Goal: Task Accomplishment & Management: Manage account settings

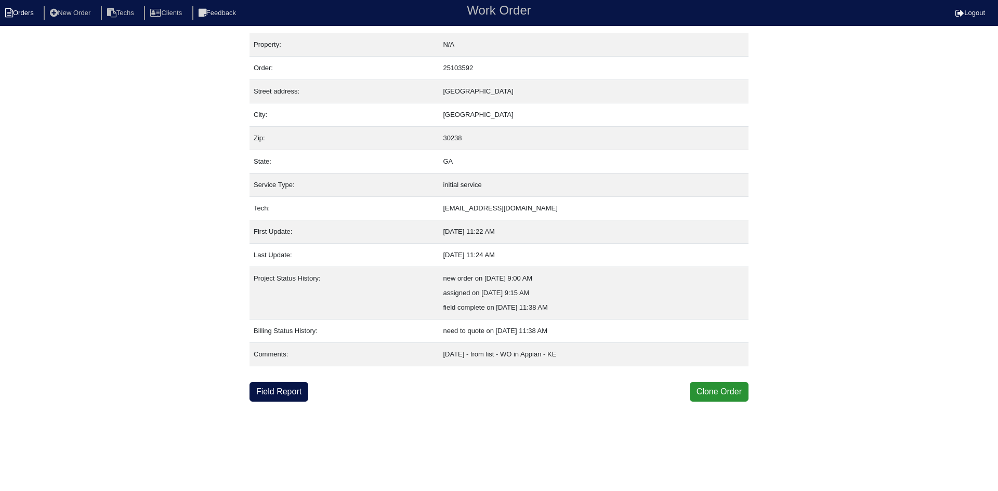
click at [23, 12] on li "Orders" at bounding box center [21, 13] width 42 height 14
select select "15"
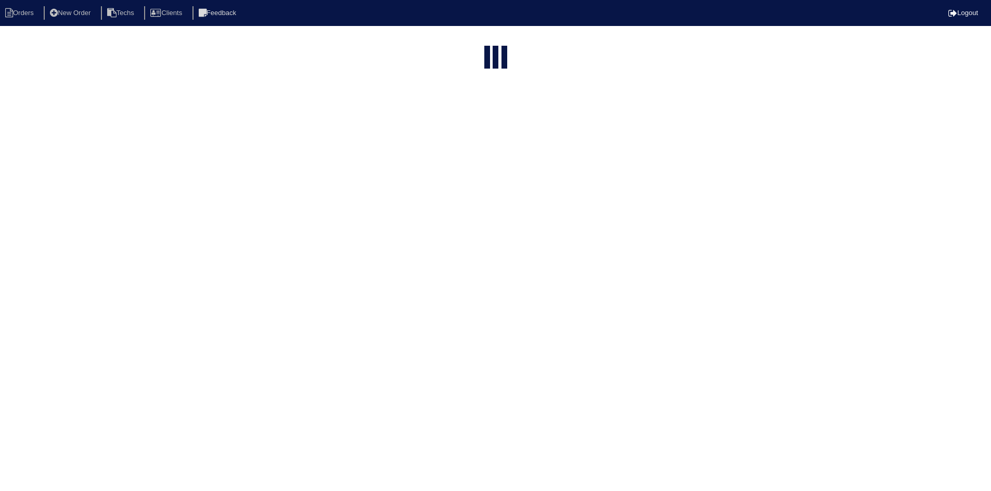
select select "field complete"
select select "need to quote"
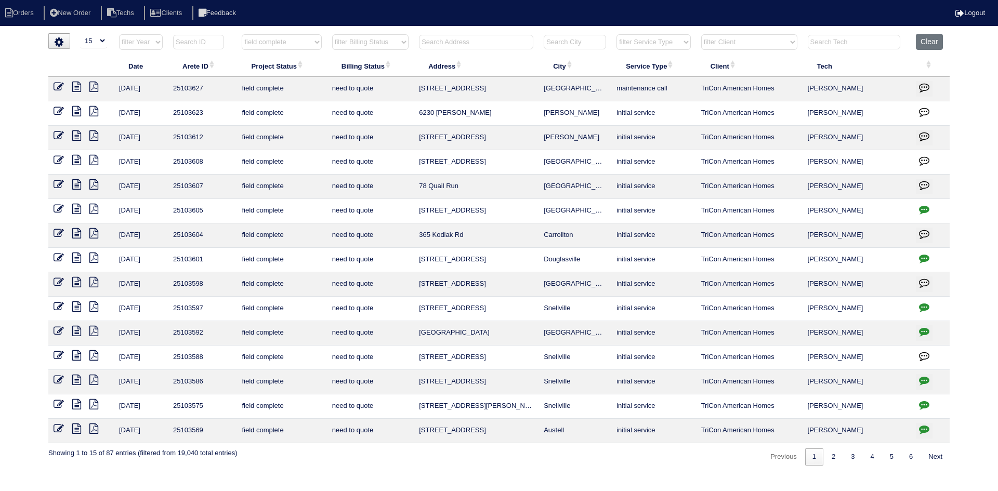
click at [461, 37] on input "text" at bounding box center [476, 42] width 114 height 15
click at [931, 41] on button "Clear" at bounding box center [929, 42] width 27 height 16
select select
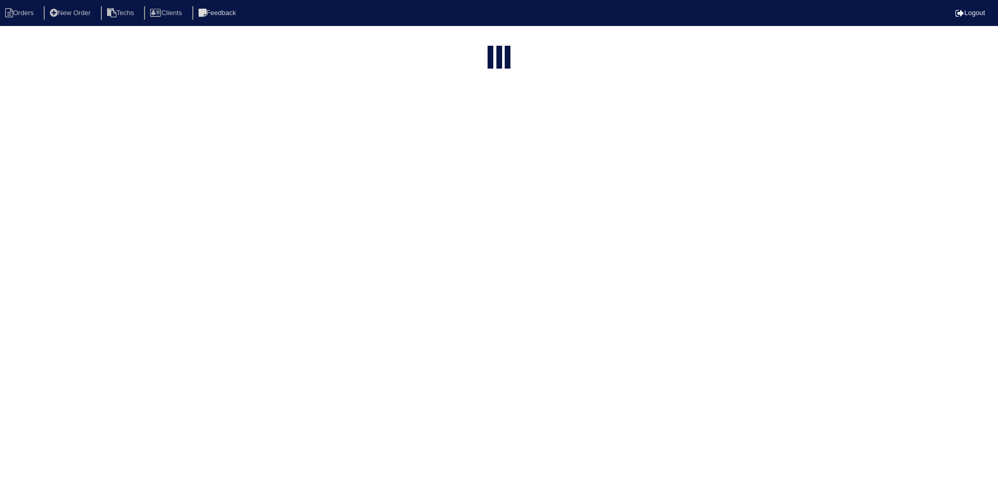
select select "15"
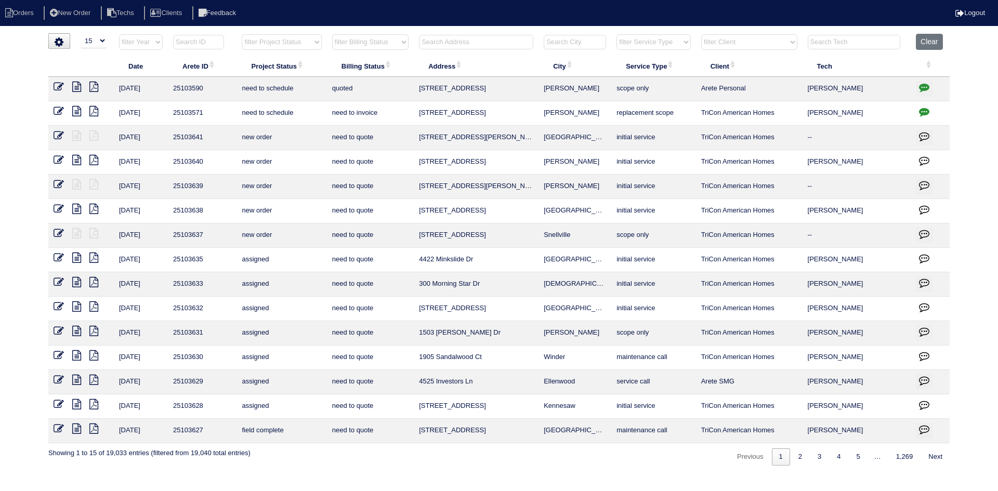
click at [449, 43] on input "text" at bounding box center [476, 42] width 114 height 15
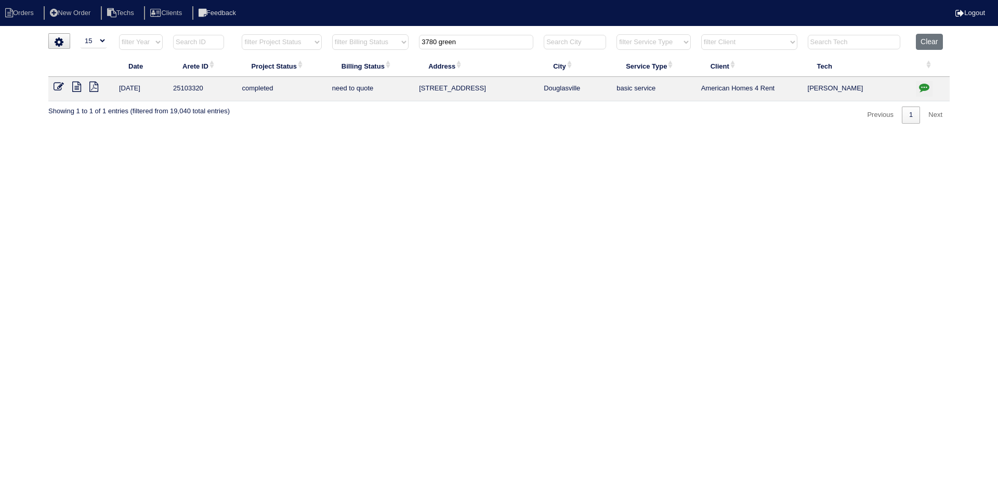
type input "3780 green"
click at [77, 90] on icon at bounding box center [76, 87] width 9 height 10
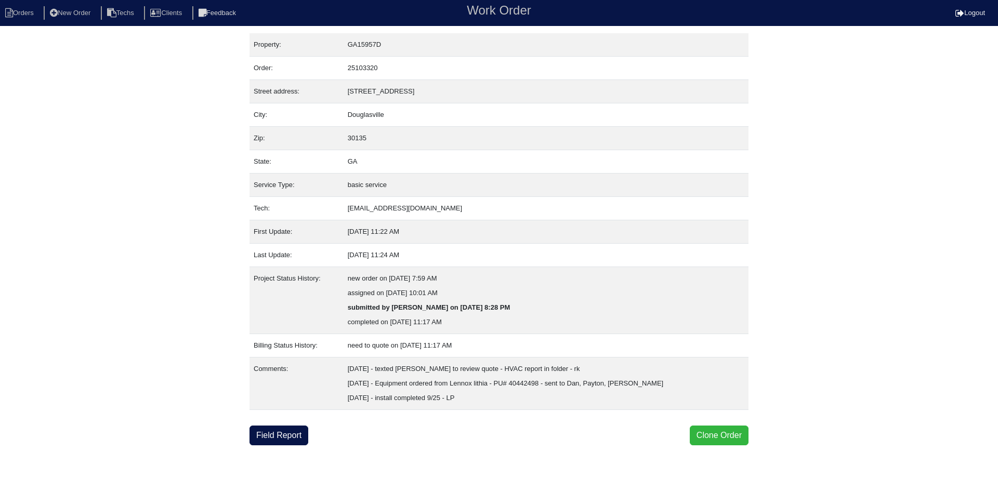
click at [699, 436] on button "Clone Order" at bounding box center [719, 436] width 59 height 20
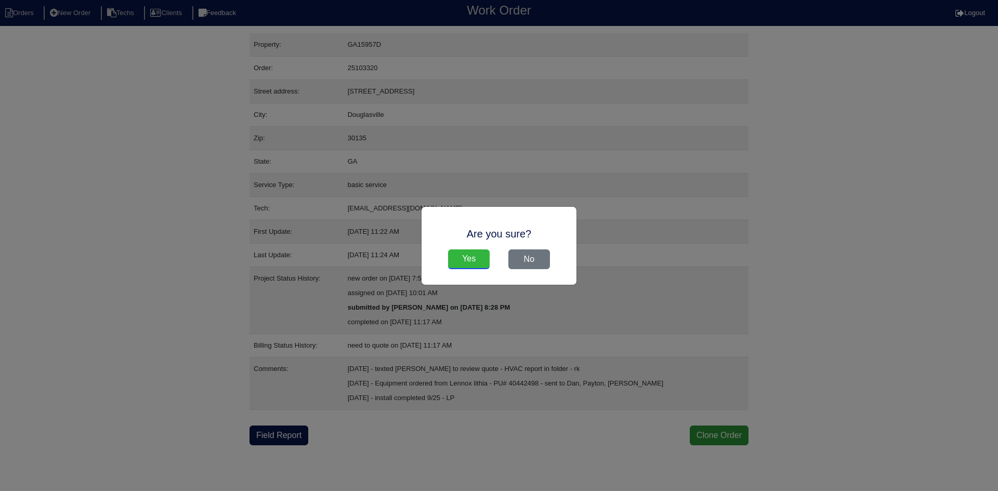
click at [464, 254] on input "Yes" at bounding box center [469, 260] width 42 height 20
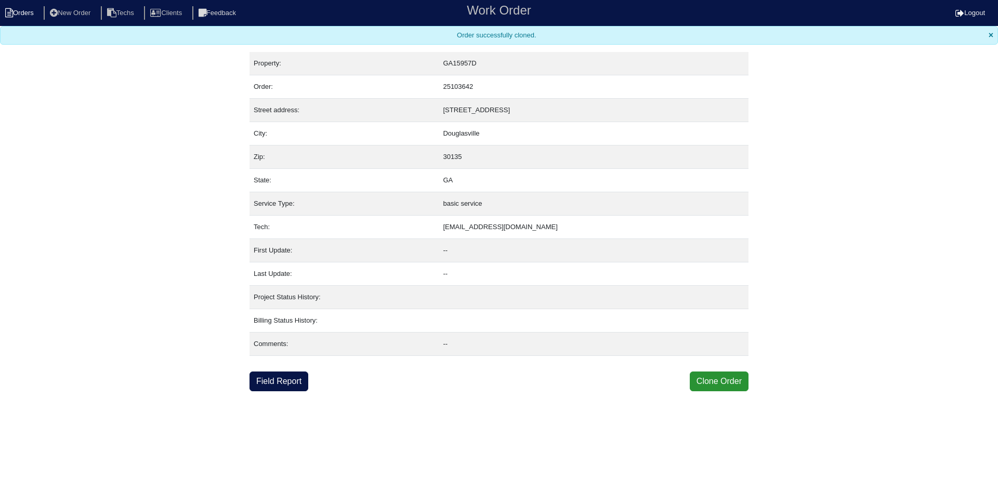
click at [35, 11] on li "Orders" at bounding box center [21, 13] width 42 height 14
select select "15"
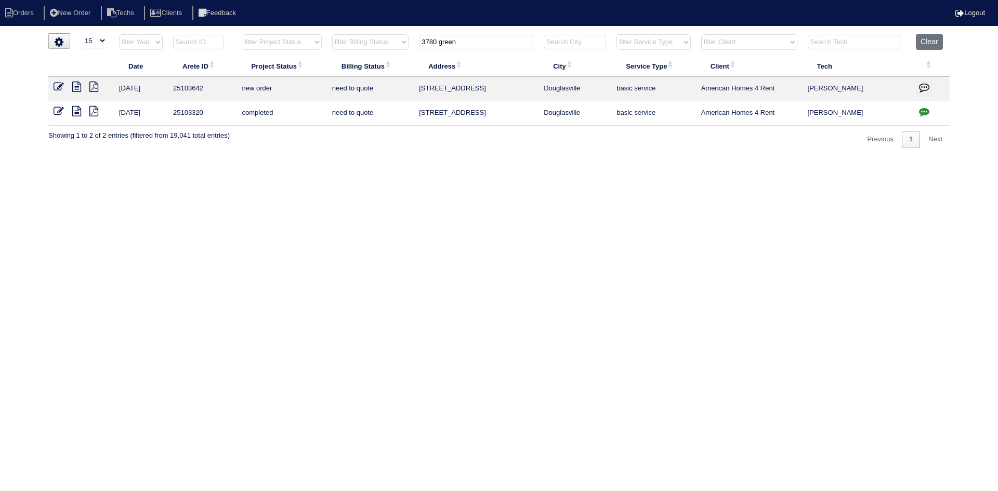
click at [926, 86] on icon "button" at bounding box center [924, 87] width 10 height 10
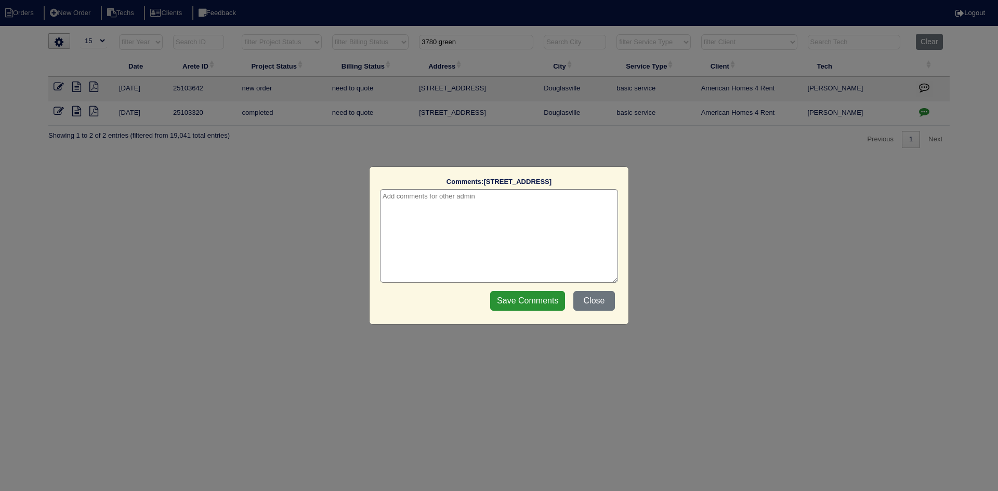
click at [527, 198] on textarea at bounding box center [499, 236] width 238 height 94
type textarea "10/2/25 - This is for a change order only - rk"
click at [539, 300] on input "Save Comments" at bounding box center [527, 301] width 75 height 20
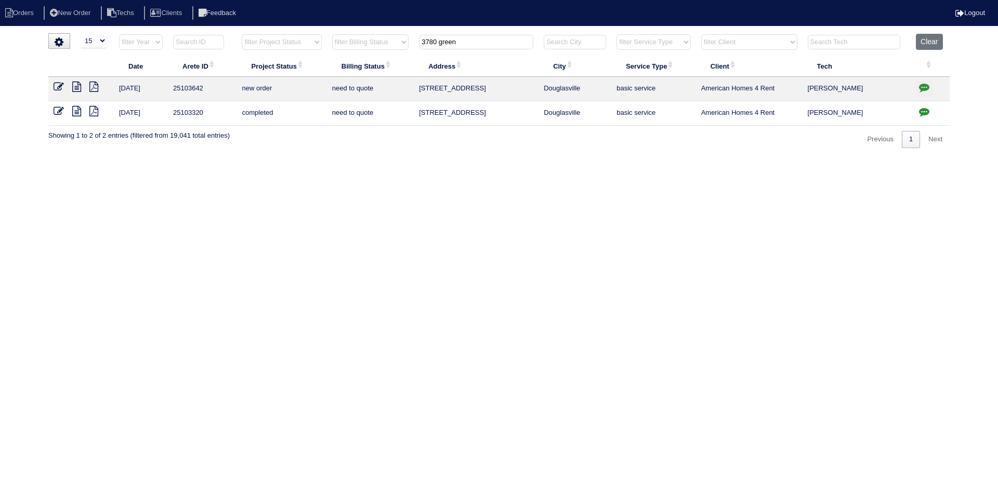
click at [61, 108] on icon at bounding box center [59, 111] width 10 height 10
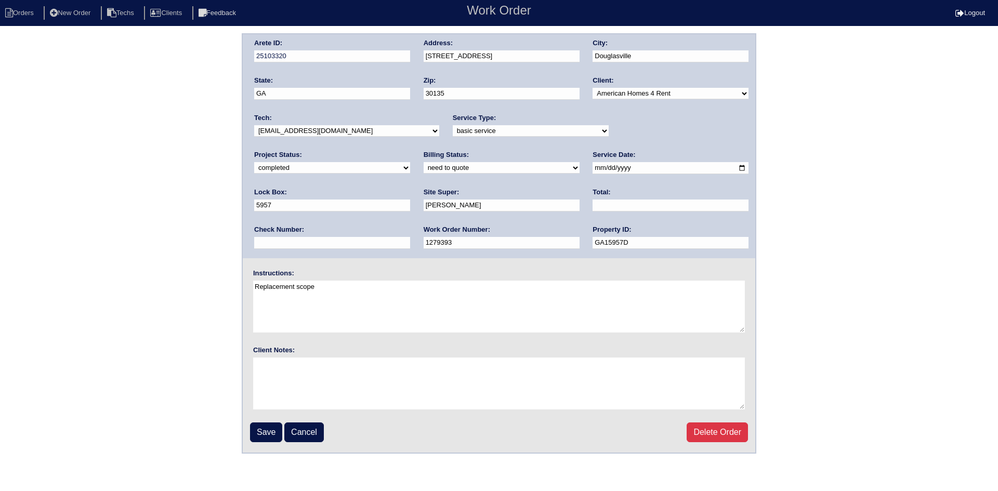
click at [424, 168] on select "need to quote quoted need to invoice invoiced paid warranty purchase order need…" at bounding box center [502, 167] width 156 height 11
select select "quoted"
click at [424, 163] on select "need to quote quoted need to invoice invoiced paid warranty purchase order need…" at bounding box center [502, 167] width 156 height 11
click at [593, 204] on input "text" at bounding box center [671, 206] width 156 height 12
type input "3900.00"
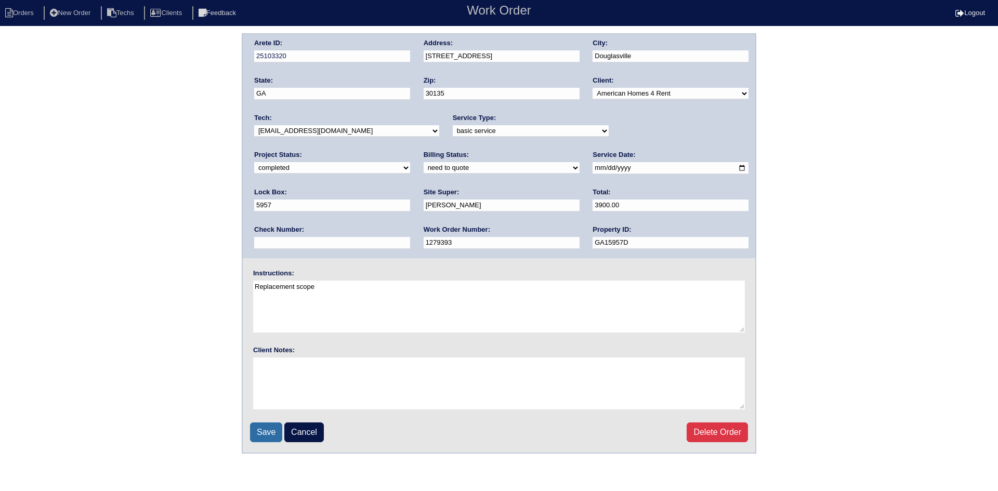
click at [265, 432] on input "Save" at bounding box center [266, 433] width 32 height 20
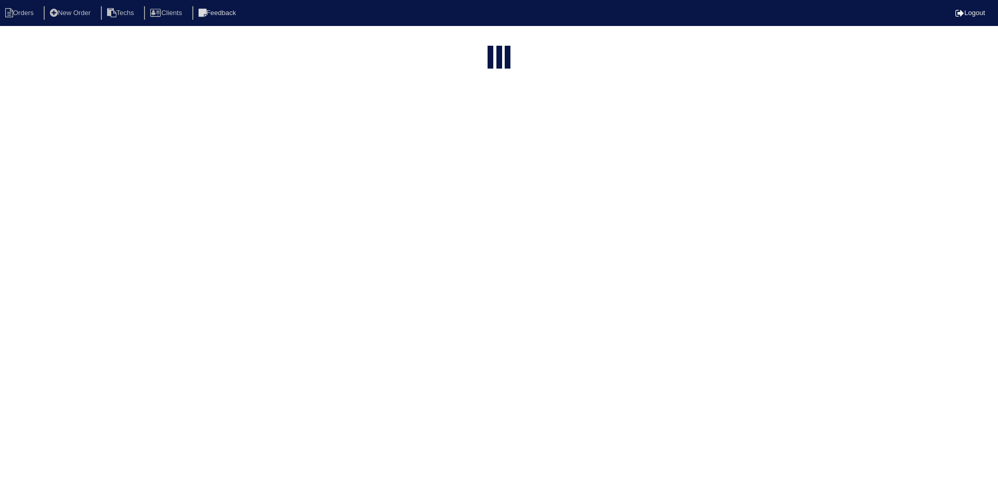
select select "15"
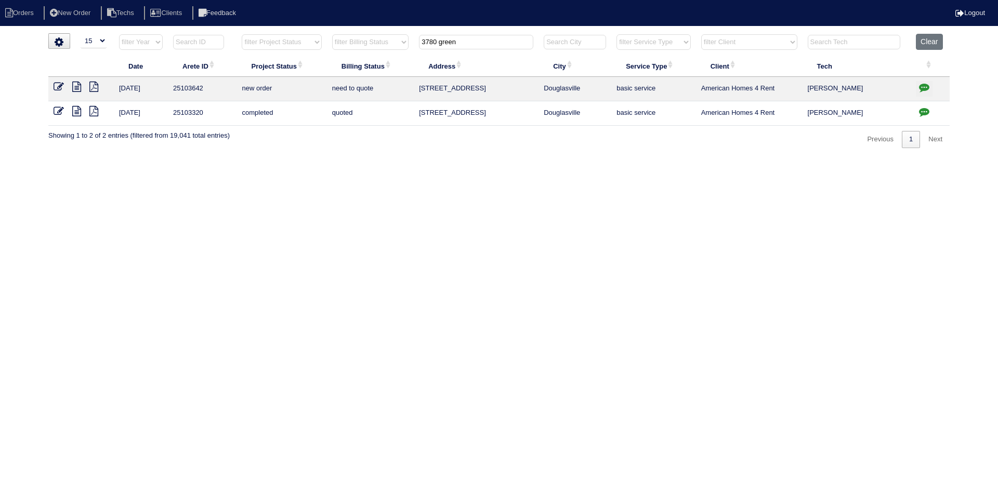
click at [57, 87] on icon at bounding box center [59, 87] width 10 height 10
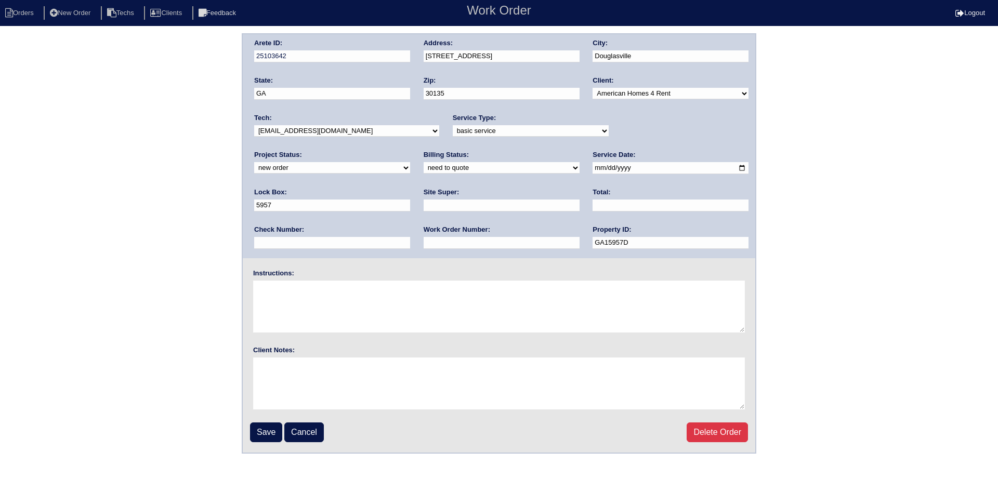
click at [410, 162] on select "new order assigned in progress field complete need to schedule admin review arc…" at bounding box center [332, 167] width 156 height 11
select select "field complete"
click at [410, 162] on select "new order assigned in progress field complete need to schedule admin review arc…" at bounding box center [332, 167] width 156 height 11
click at [424, 171] on select "need to quote quoted need to invoice invoiced paid warranty purchase order need…" at bounding box center [502, 167] width 156 height 11
select select "purchase order needed"
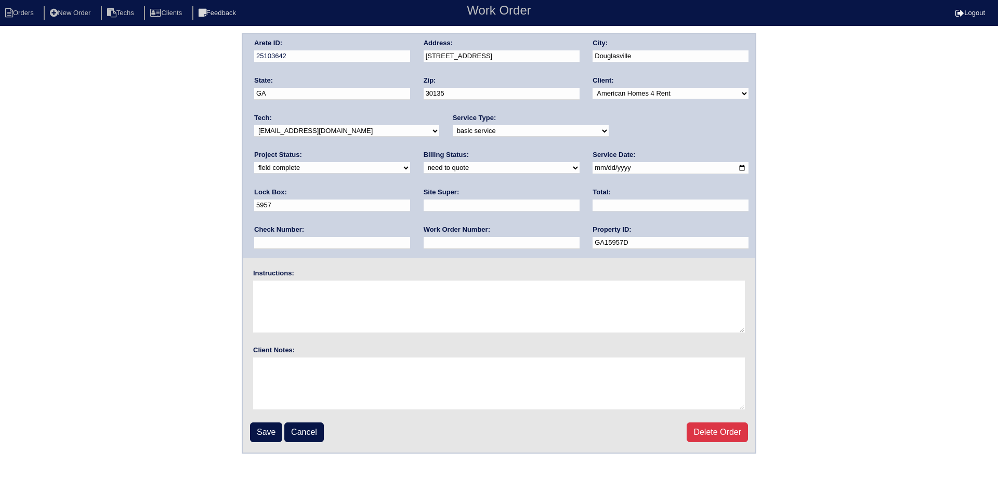
click at [424, 163] on select "need to quote quoted need to invoice invoiced paid warranty purchase order need…" at bounding box center [502, 167] width 156 height 11
click at [424, 210] on input "text" at bounding box center [502, 206] width 156 height 12
type input "Charlie Murphy"
click at [593, 204] on input "text" at bounding box center [671, 206] width 156 height 12
type input "527.93"
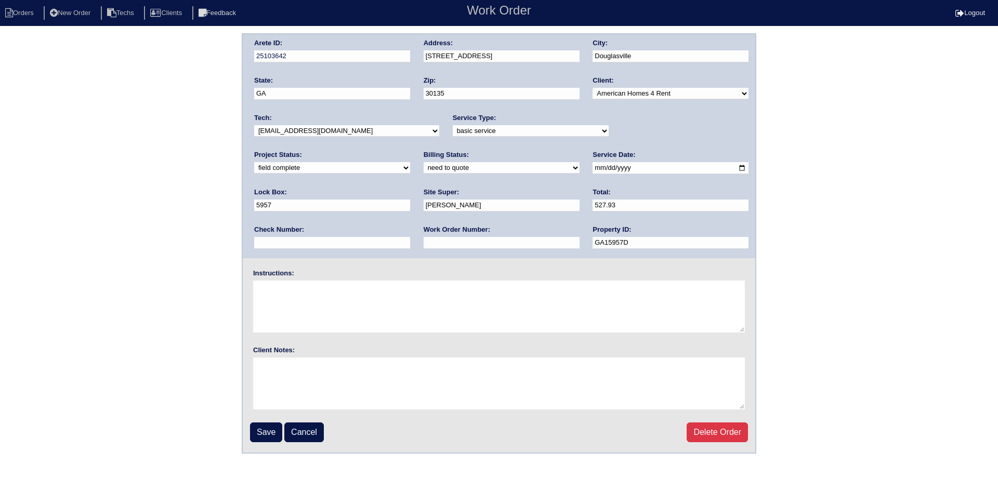
click at [424, 244] on input "text" at bounding box center [502, 243] width 156 height 12
type input "Requested"
click at [284, 290] on textarea at bounding box center [499, 307] width 492 height 52
type textarea "This is for a change order only"
click at [261, 432] on input "Save" at bounding box center [266, 433] width 32 height 20
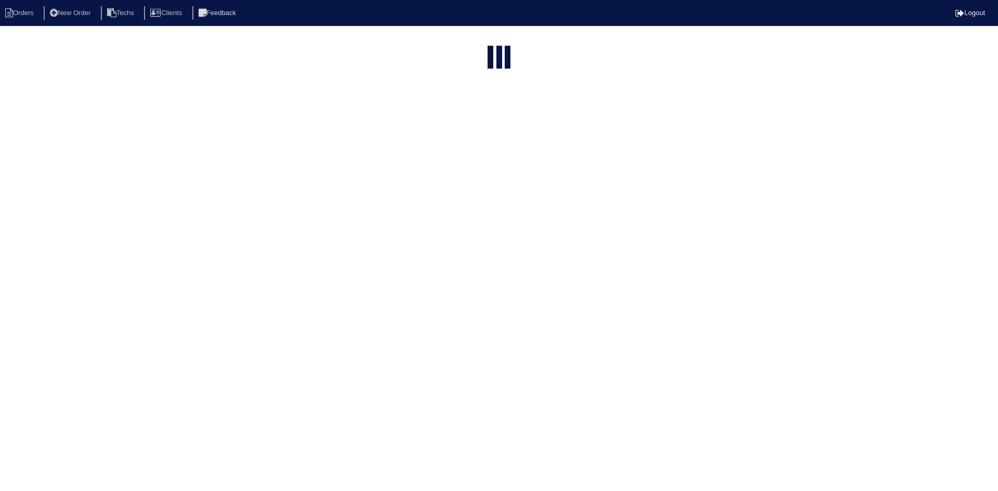
select select "15"
type input "3780 green"
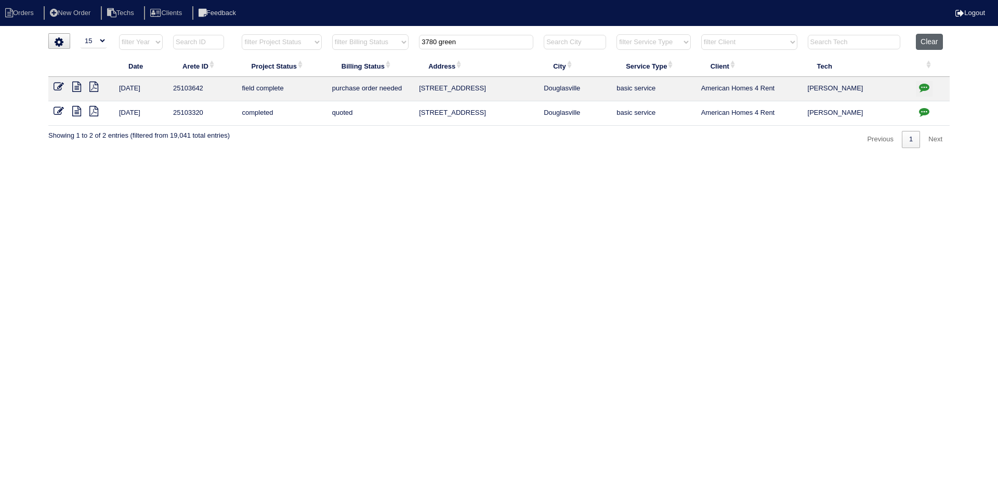
click at [932, 43] on button "Clear" at bounding box center [929, 42] width 27 height 16
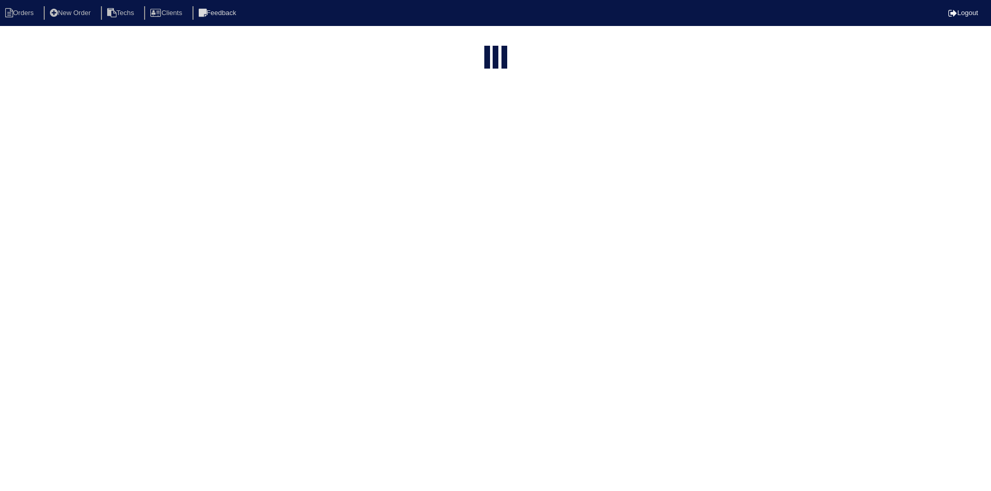
select select "15"
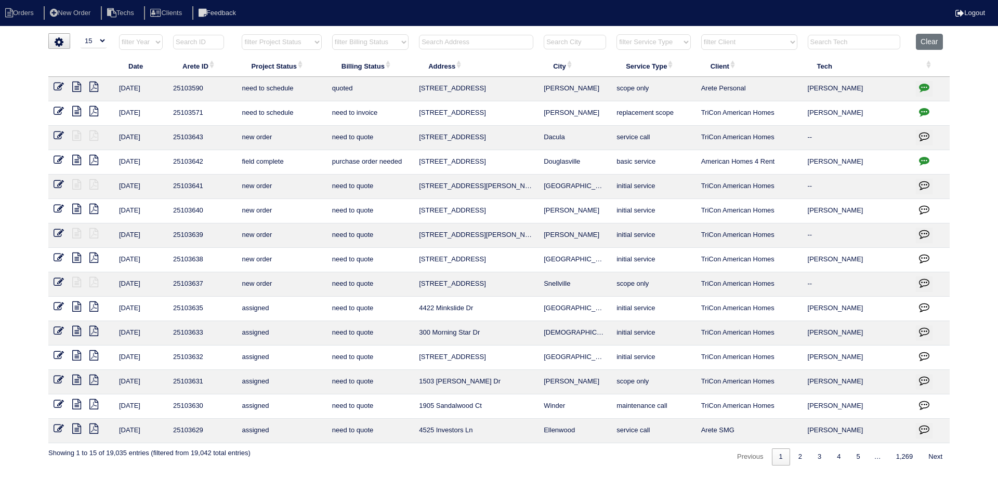
drag, startPoint x: 304, startPoint y: 44, endPoint x: 304, endPoint y: 49, distance: 5.2
click at [304, 44] on select "filter Project Status -- Any Project Status -- new order assigned in progress f…" at bounding box center [282, 42] width 80 height 16
click at [242, 34] on select "filter Project Status -- Any Project Status -- new order assigned in progress f…" at bounding box center [282, 42] width 80 height 16
select select "field complete"
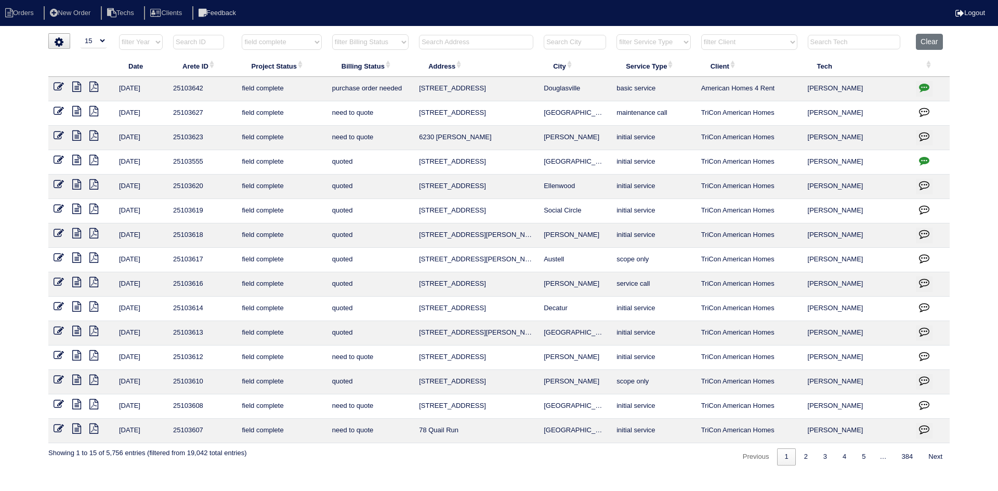
click at [400, 44] on select "filter Billing Status -- Any Billing Status -- need to quote quoted need to inv…" at bounding box center [370, 42] width 76 height 16
select select "need to quote"
click at [332, 34] on select "filter Billing Status -- Any Billing Status -- need to quote quoted need to inv…" at bounding box center [370, 42] width 76 height 16
select select "field complete"
select select "need to quote"
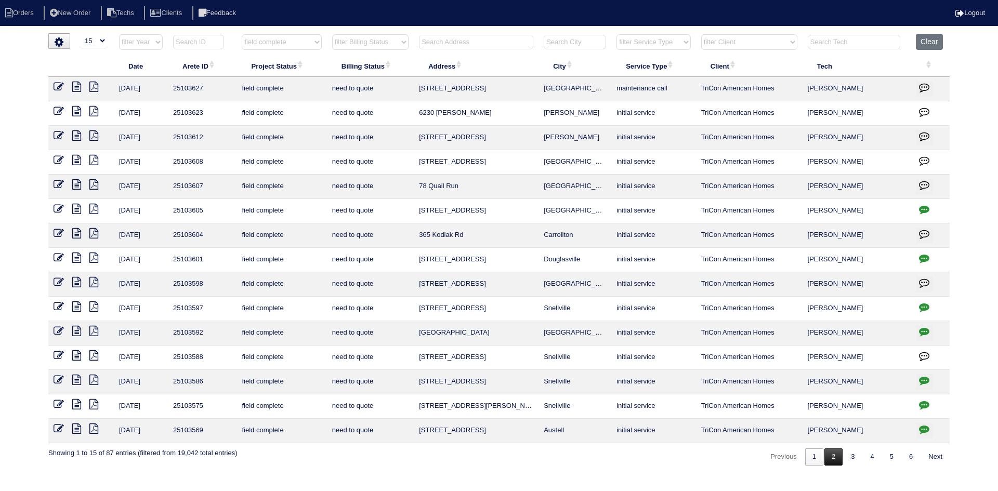
click at [830, 462] on link "2" at bounding box center [834, 457] width 18 height 17
select select "field complete"
select select "need to quote"
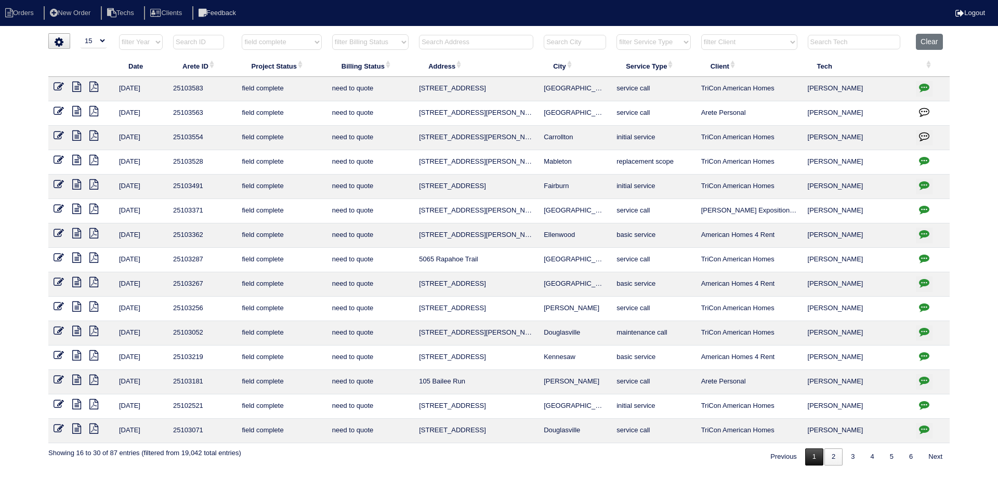
click at [808, 459] on link "1" at bounding box center [815, 457] width 18 height 17
select select "field complete"
select select "need to quote"
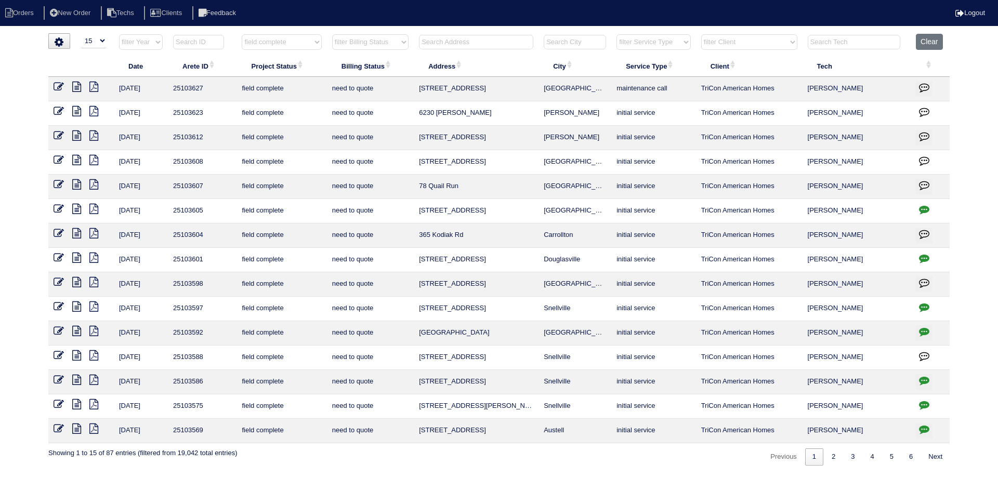
click at [923, 430] on icon "button" at bounding box center [924, 429] width 10 height 10
type textarea "10/2/25 - Payton has to visit site - hold off quoting - rk"
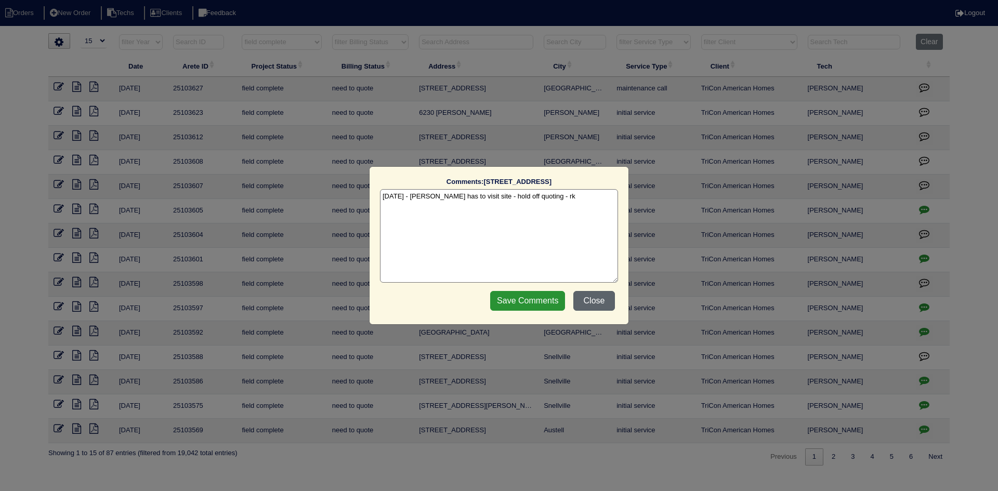
click at [608, 301] on button "Close" at bounding box center [595, 301] width 42 height 20
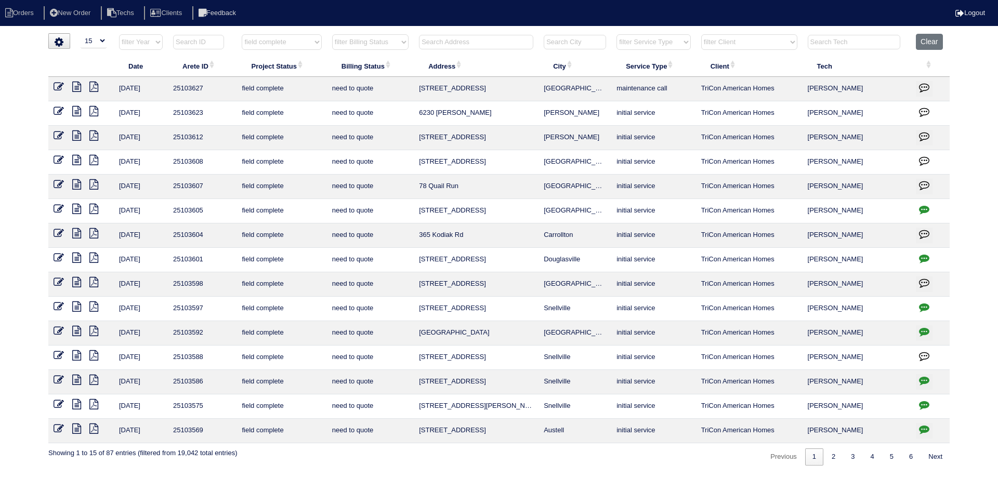
click at [77, 354] on icon at bounding box center [76, 356] width 9 height 10
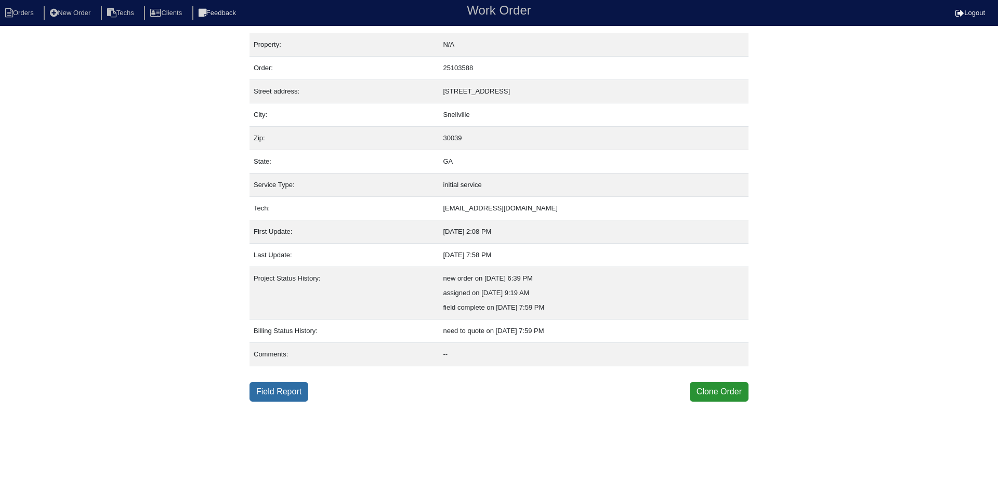
click at [295, 394] on link "Field Report" at bounding box center [279, 392] width 59 height 20
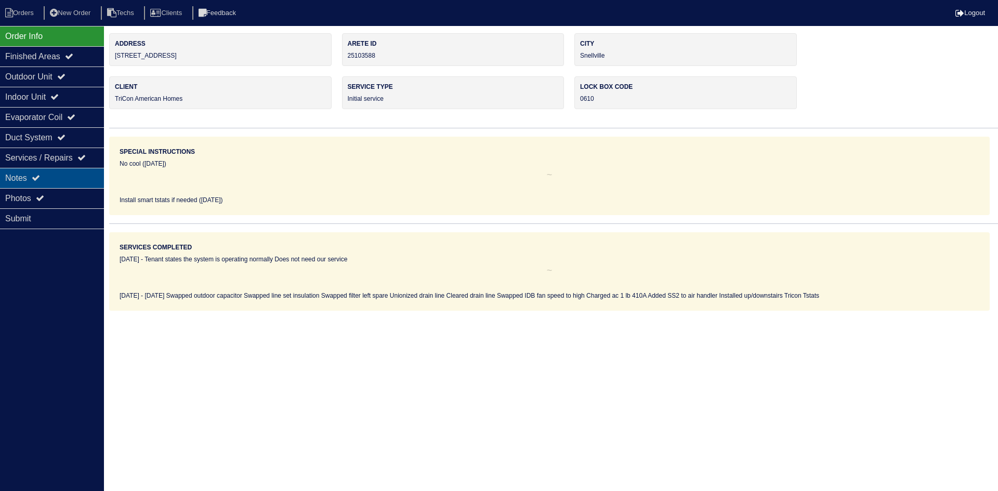
click at [68, 183] on div "Notes" at bounding box center [52, 178] width 104 height 20
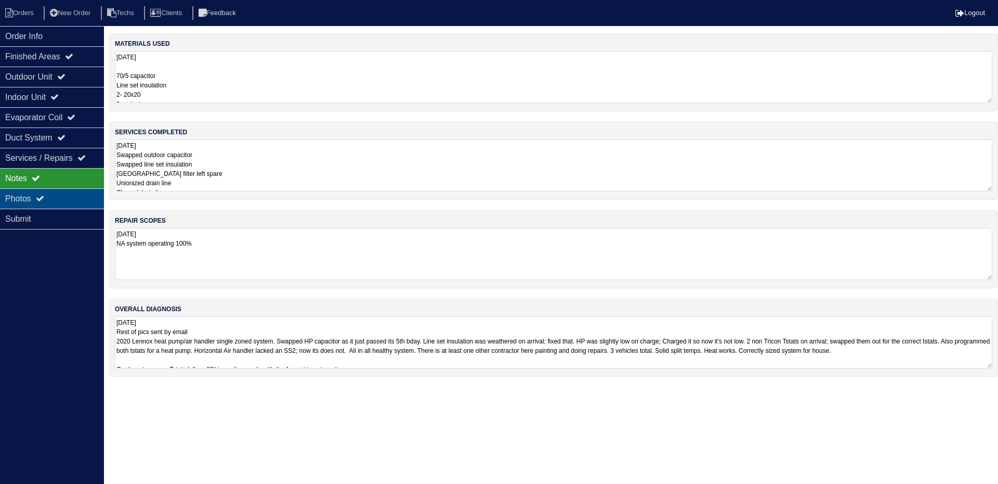
click at [73, 190] on div "Photos" at bounding box center [52, 198] width 104 height 20
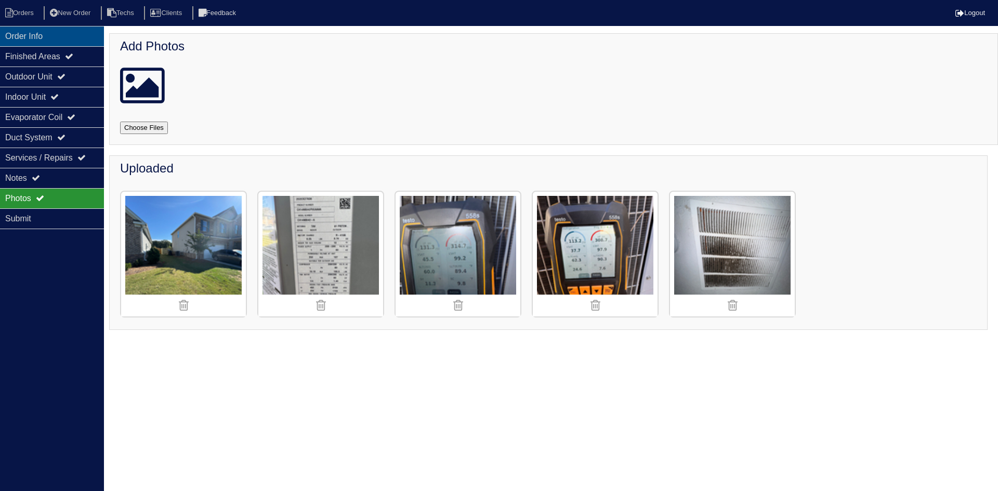
drag, startPoint x: 52, startPoint y: 34, endPoint x: 6, endPoint y: 51, distance: 49.4
click at [52, 34] on div "Order Info" at bounding box center [52, 36] width 104 height 20
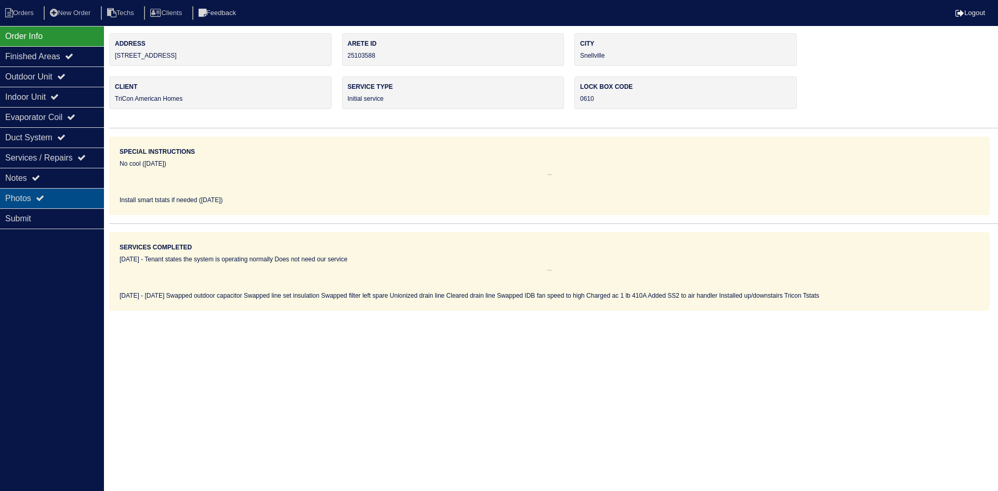
click at [80, 196] on div "Photos" at bounding box center [52, 198] width 104 height 20
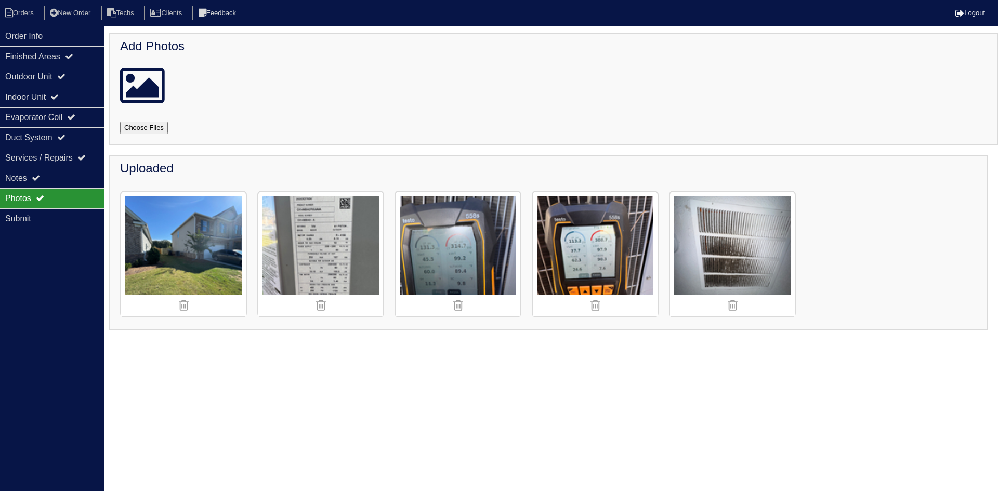
click at [153, 129] on input "file" at bounding box center [156, 128] width 73 height 12
type input "C:\fakepath\IMG_4612.JPG"
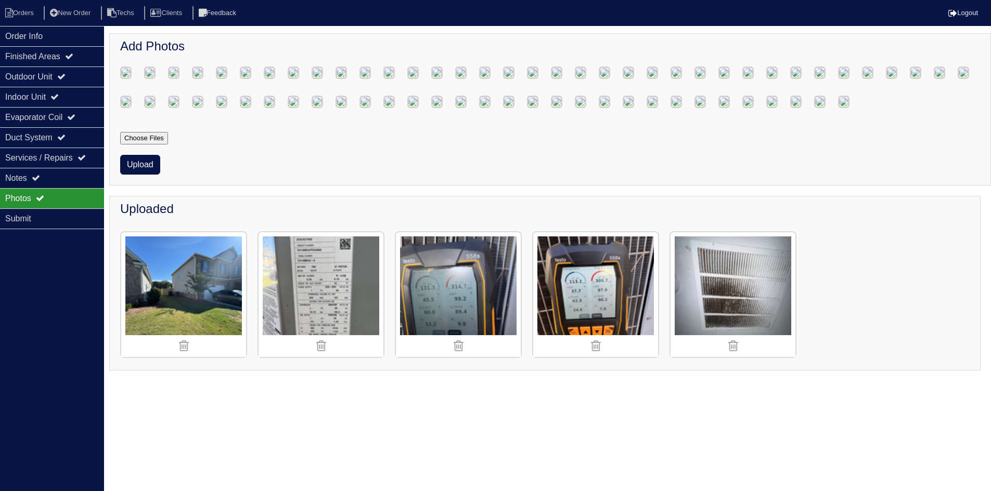
scroll to position [696, 0]
drag, startPoint x: 138, startPoint y: 271, endPoint x: 229, endPoint y: 266, distance: 91.2
click at [139, 175] on button "Upload" at bounding box center [140, 165] width 40 height 20
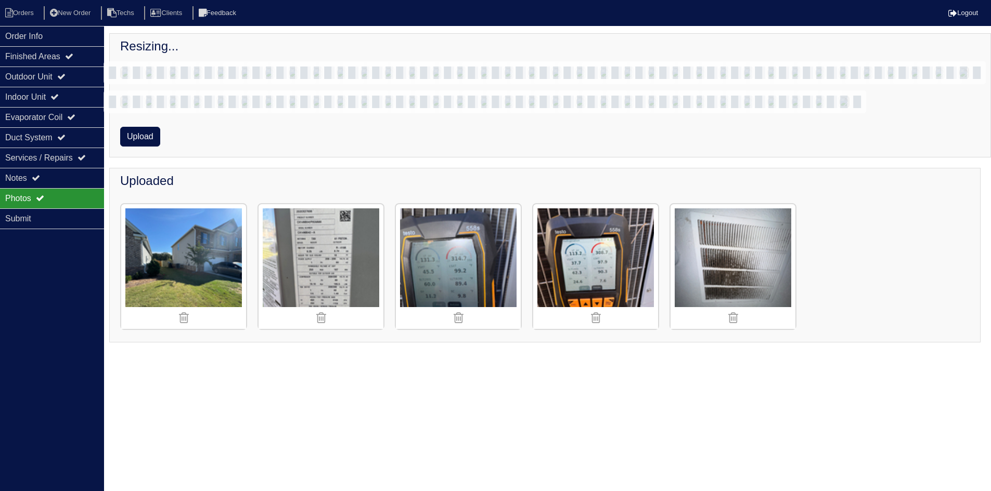
scroll to position [668, 0]
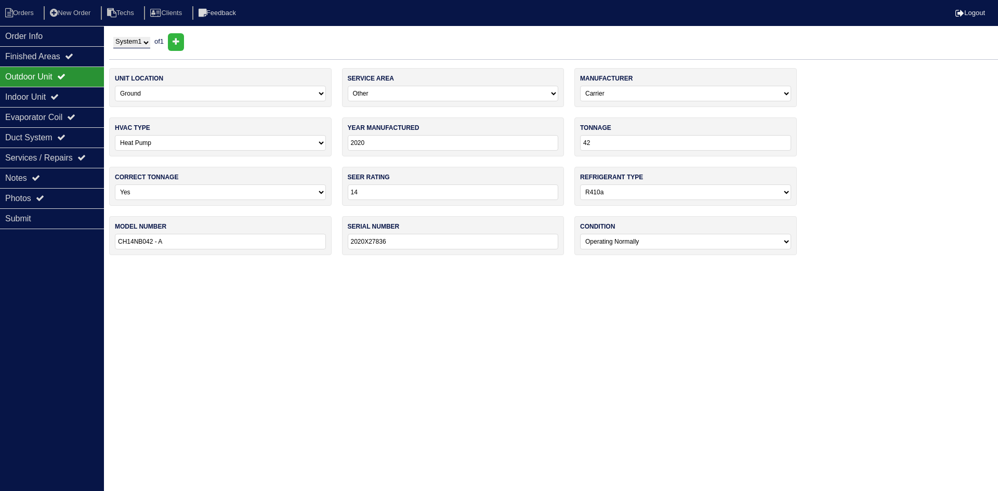
select select "0"
select select "3"
select select "Carrier"
select select "1"
select select "0"
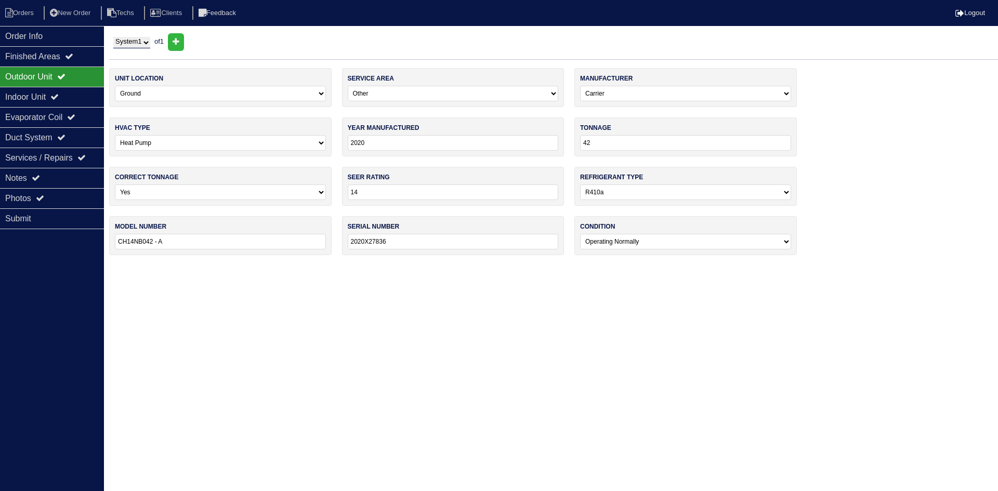
select select "1"
select select "0"
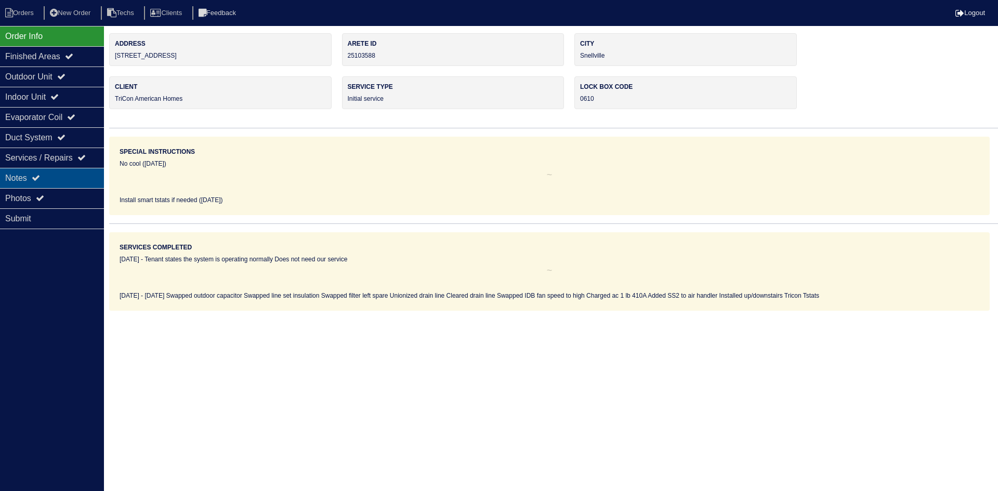
click at [31, 178] on div "Notes" at bounding box center [52, 178] width 104 height 20
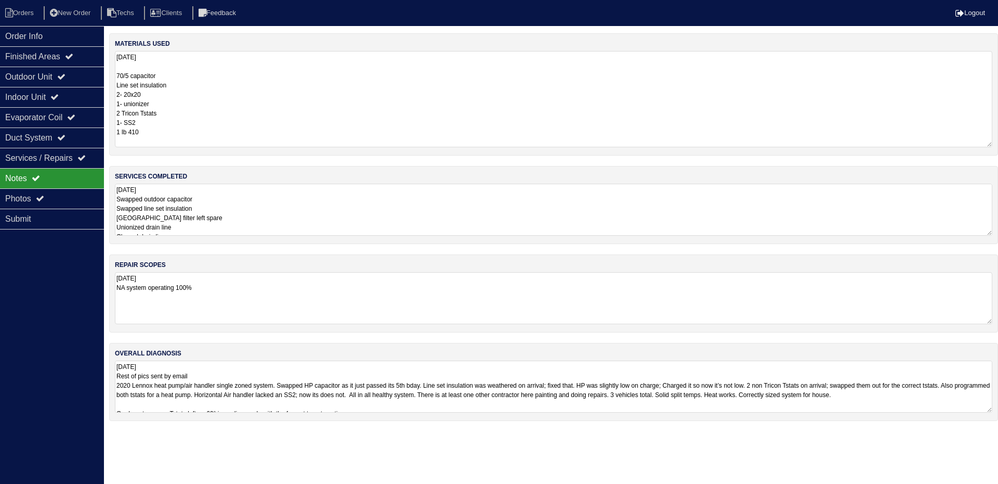
drag, startPoint x: 988, startPoint y: 99, endPoint x: 994, endPoint y: 143, distance: 44.6
click at [994, 143] on div "materials used 10.1.25 70/5 capacitor Line set insulation 2- 20x20 1- unionizer…" at bounding box center [553, 94] width 889 height 122
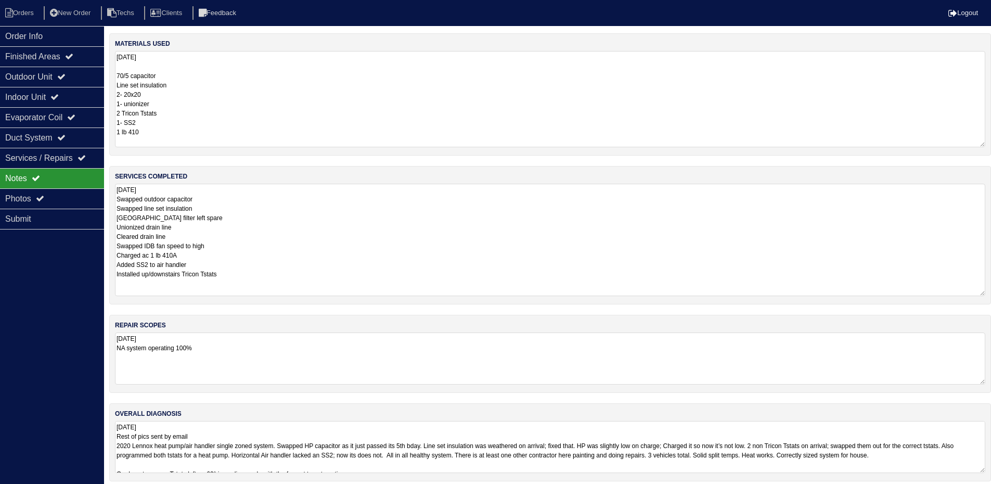
drag, startPoint x: 990, startPoint y: 233, endPoint x: 994, endPoint y: 293, distance: 60.4
click at [991, 293] on html "Orders New Order Techs Clients Feedback Logout Orders New Order Users Clients M…" at bounding box center [495, 245] width 991 height 491
click at [74, 135] on div "Duct System" at bounding box center [52, 137] width 104 height 20
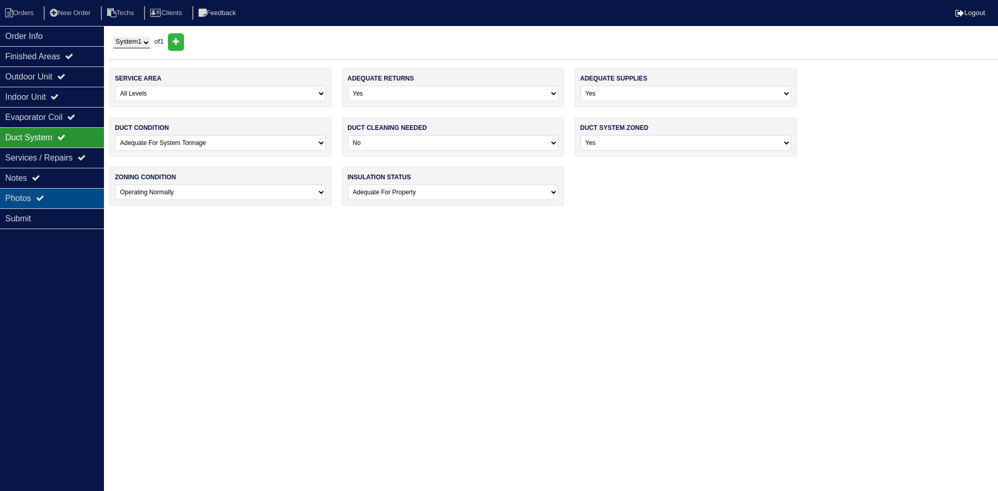
click at [70, 193] on div "Photos" at bounding box center [52, 198] width 104 height 20
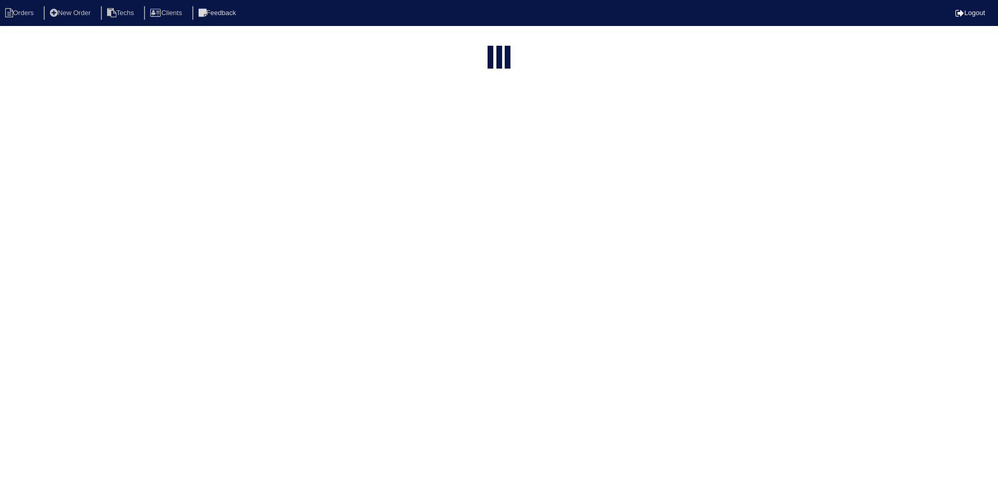
select select "15"
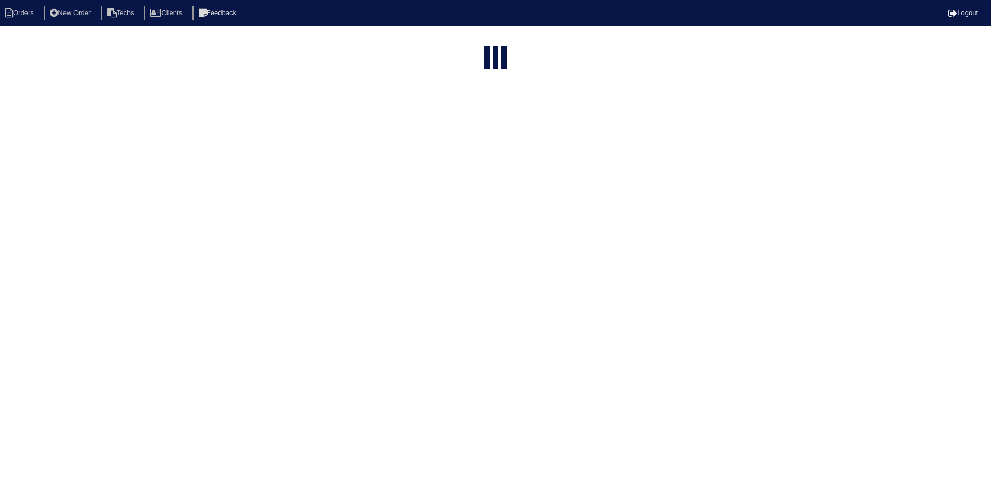
select select "field complete"
select select "need to quote"
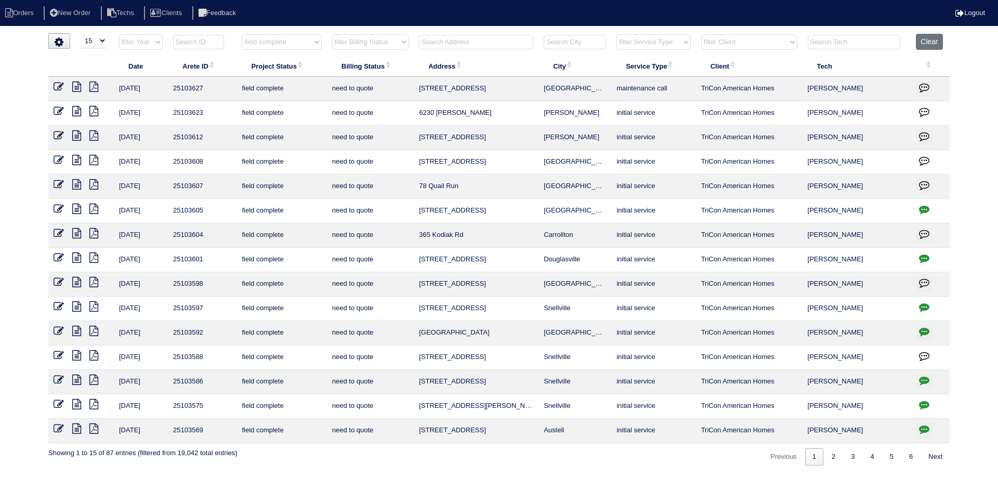
click at [925, 354] on icon "button" at bounding box center [924, 356] width 10 height 10
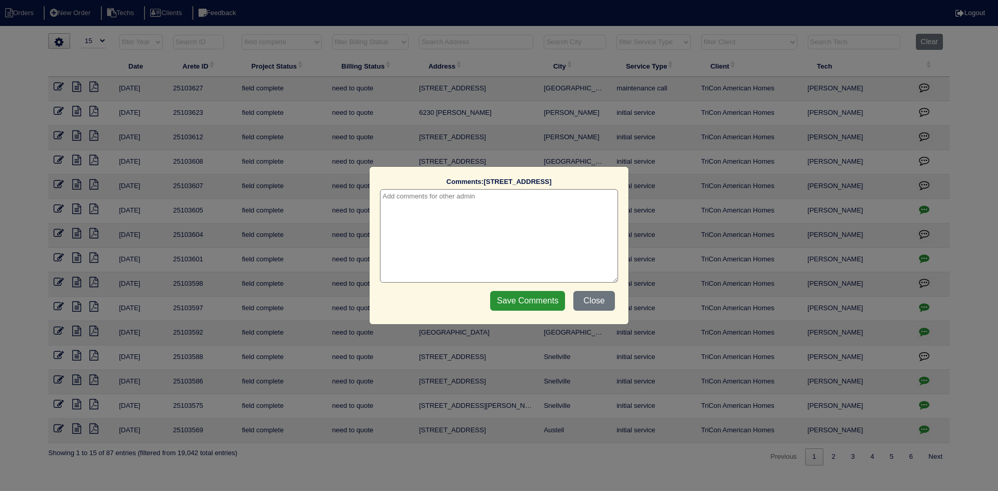
click at [439, 209] on textarea at bounding box center [499, 236] width 238 height 94
type textarea "[DATE] - unable to upload pics from folder - rk"
click at [514, 302] on input "Save Comments" at bounding box center [527, 301] width 75 height 20
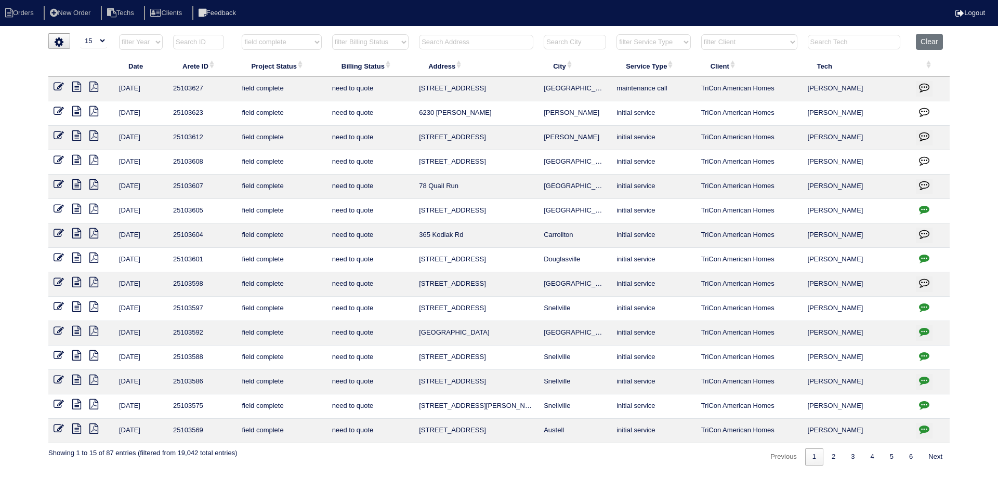
click at [77, 330] on icon at bounding box center [76, 331] width 9 height 10
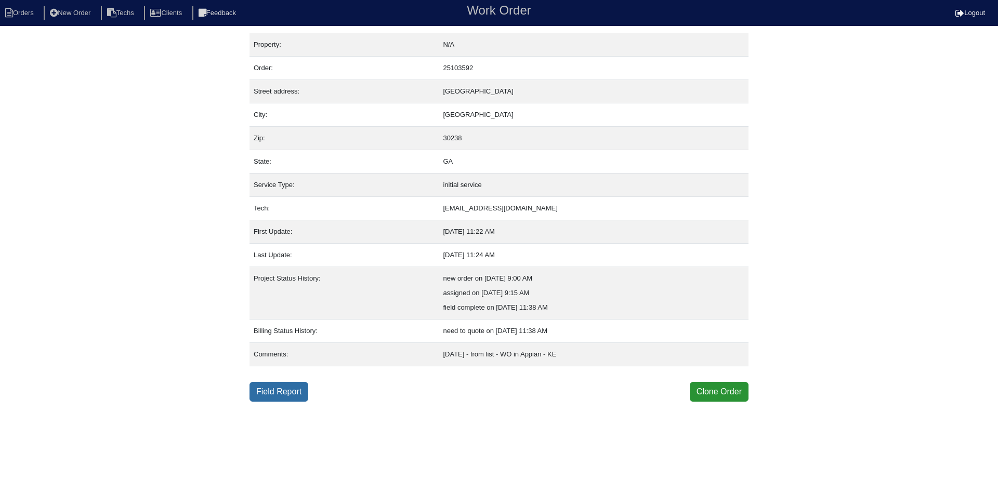
click at [275, 395] on link "Field Report" at bounding box center [279, 392] width 59 height 20
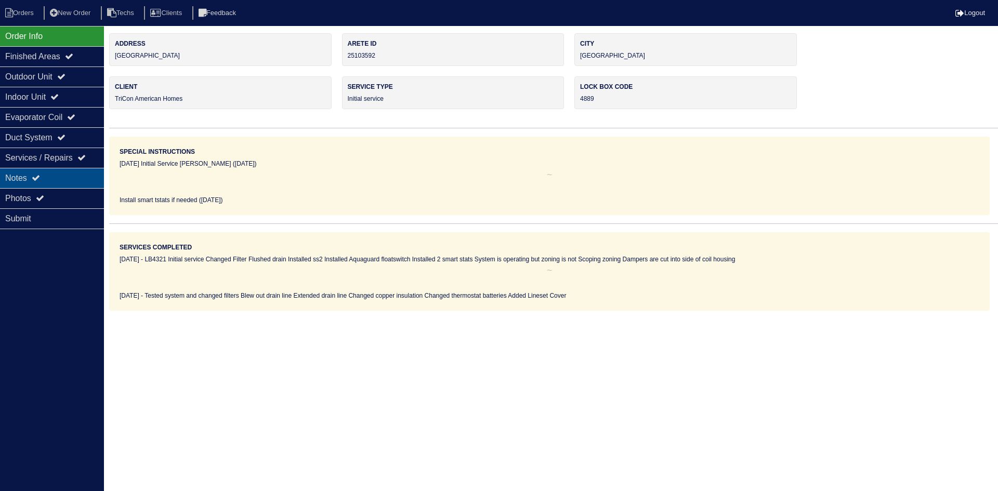
click at [48, 176] on div "Notes" at bounding box center [52, 178] width 104 height 20
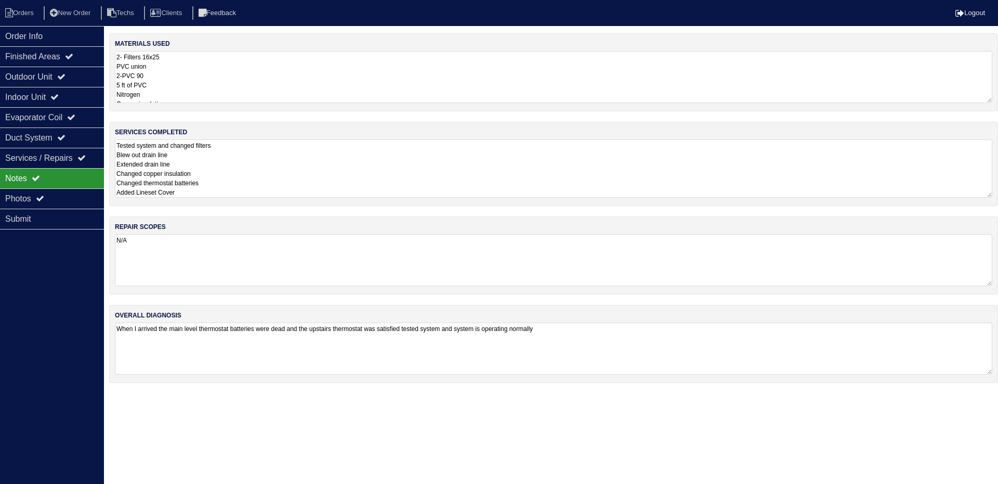
drag, startPoint x: 988, startPoint y: 191, endPoint x: 997, endPoint y: 226, distance: 36.1
click at [997, 226] on div "materials used 2- Filters 16x25 PVC union 2-PVC 90 5 ft of PVC Nitrogen Copper …" at bounding box center [553, 213] width 889 height 360
click at [981, 257] on textarea "N/A" at bounding box center [554, 260] width 878 height 52
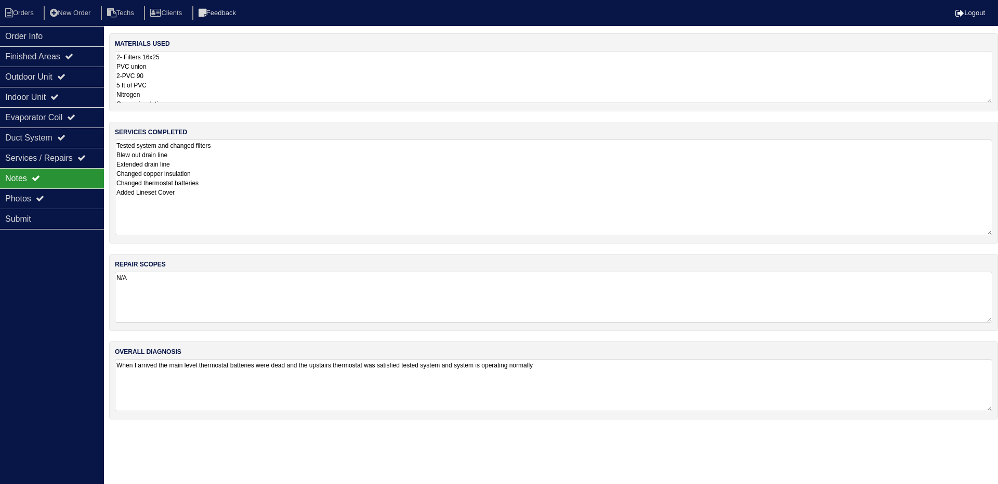
drag, startPoint x: 990, startPoint y: 190, endPoint x: 992, endPoint y: 233, distance: 43.2
click at [992, 233] on textarea "Tested system and changed filters Blew out drain line Extended drain line Chang…" at bounding box center [554, 187] width 878 height 96
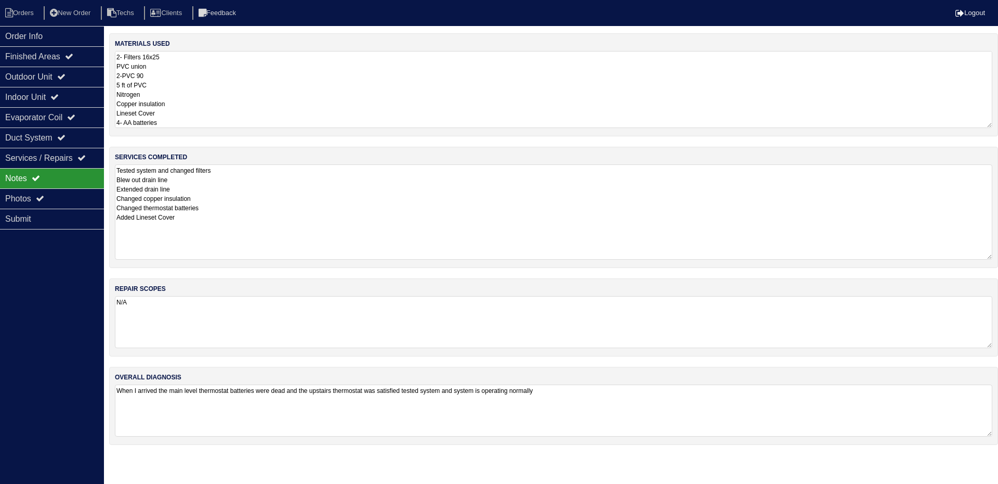
scroll to position [0, 10]
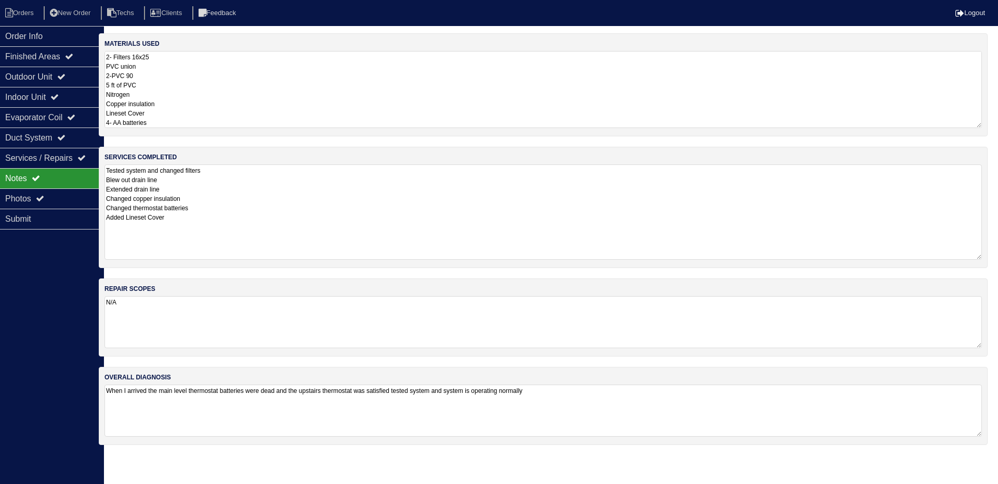
drag, startPoint x: 992, startPoint y: 100, endPoint x: 998, endPoint y: 155, distance: 55.9
click at [988, 155] on html "Orders New Order Techs Clients Feedback Logout Orders New Order Users Clients M…" at bounding box center [489, 227] width 998 height 455
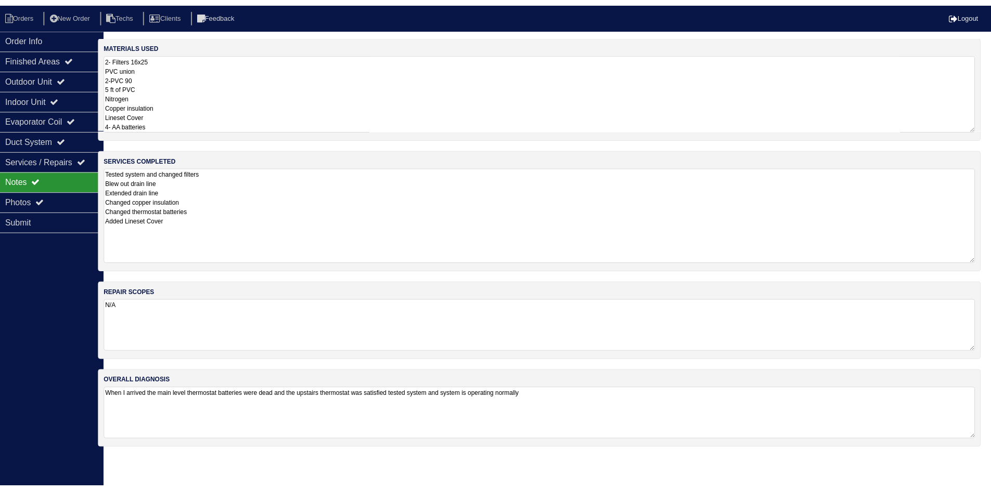
scroll to position [0, 0]
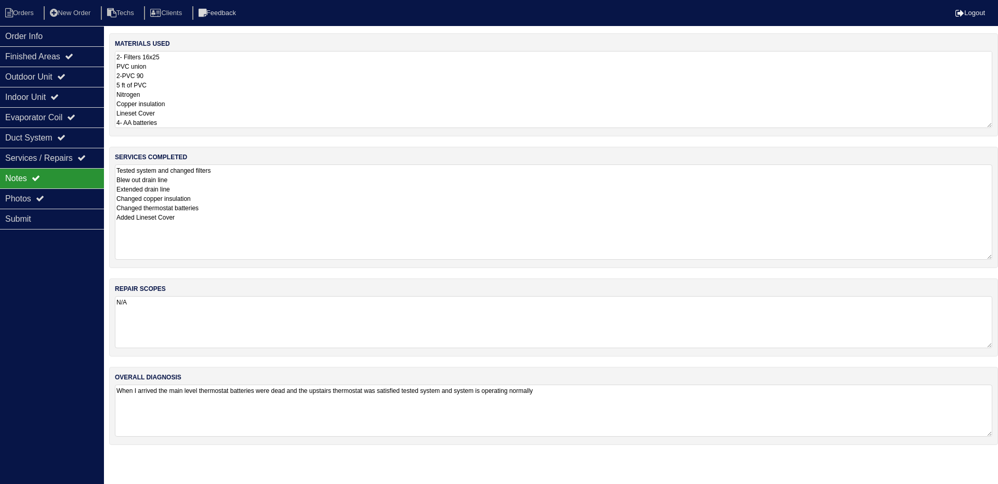
click at [362, 326] on div "repair scopes N/A" at bounding box center [553, 317] width 889 height 78
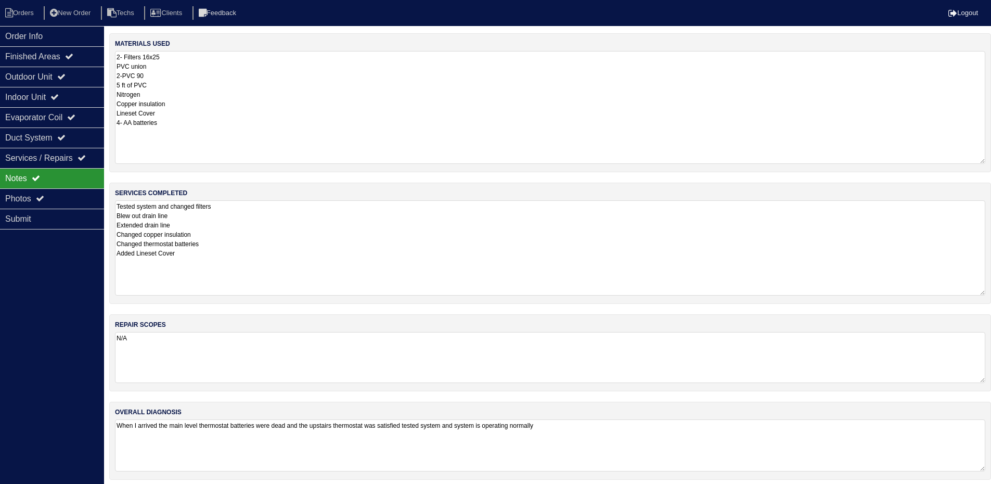
drag, startPoint x: 990, startPoint y: 99, endPoint x: 998, endPoint y: 160, distance: 61.4
click at [991, 160] on html "Orders New Order Techs Clients Feedback Logout Orders New Order Users Clients M…" at bounding box center [495, 245] width 991 height 490
drag, startPoint x: 62, startPoint y: 75, endPoint x: 60, endPoint y: 99, distance: 24.0
click at [62, 76] on div "Outdoor Unit" at bounding box center [52, 77] width 104 height 20
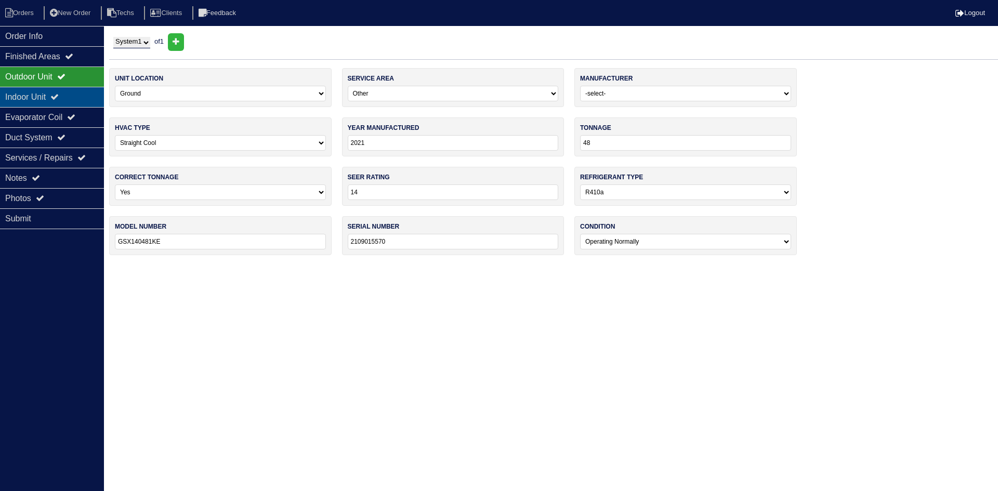
click at [59, 96] on icon at bounding box center [54, 97] width 8 height 8
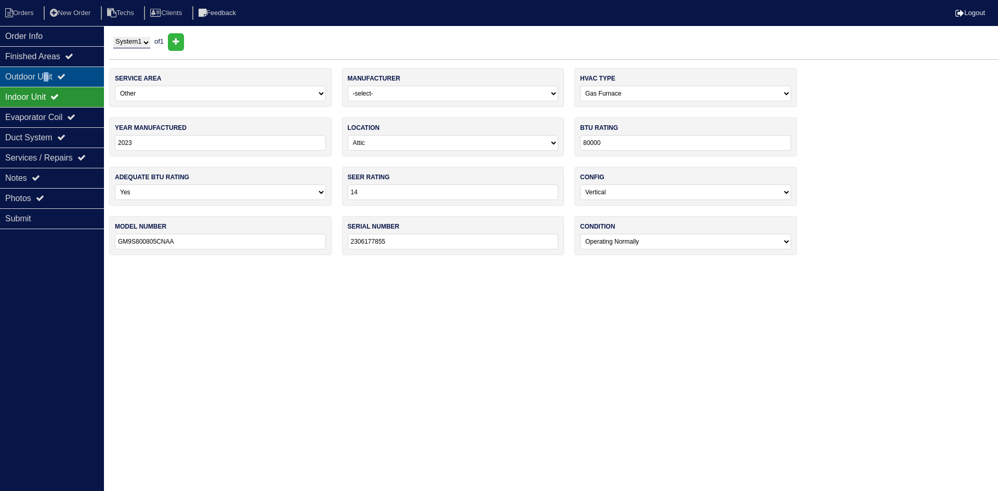
click at [50, 73] on div "Outdoor Unit" at bounding box center [52, 77] width 104 height 20
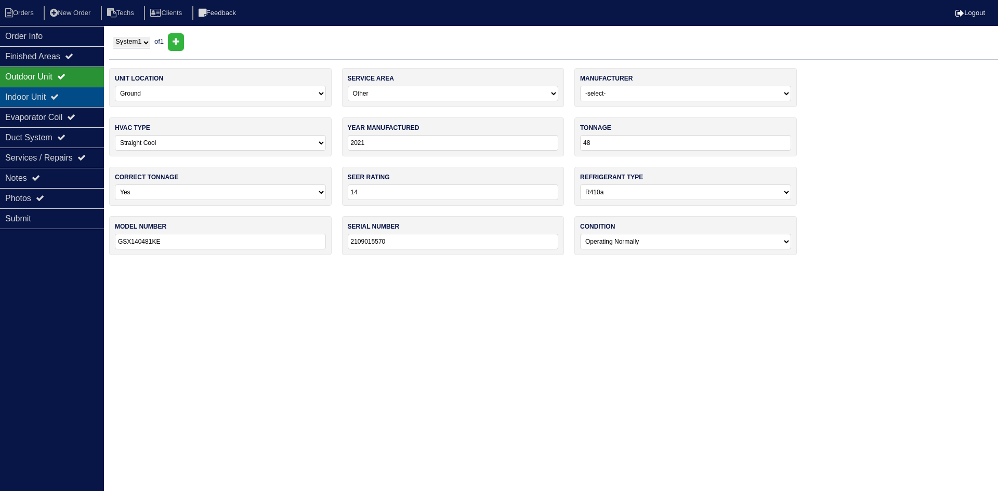
click at [58, 94] on div "Indoor Unit" at bounding box center [52, 97] width 104 height 20
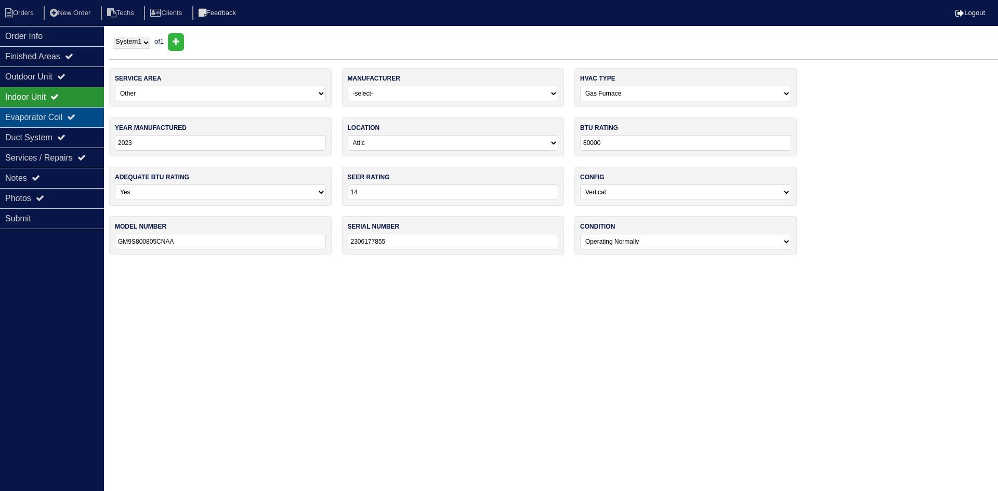
click at [67, 123] on div "Evaporator Coil" at bounding box center [52, 117] width 104 height 20
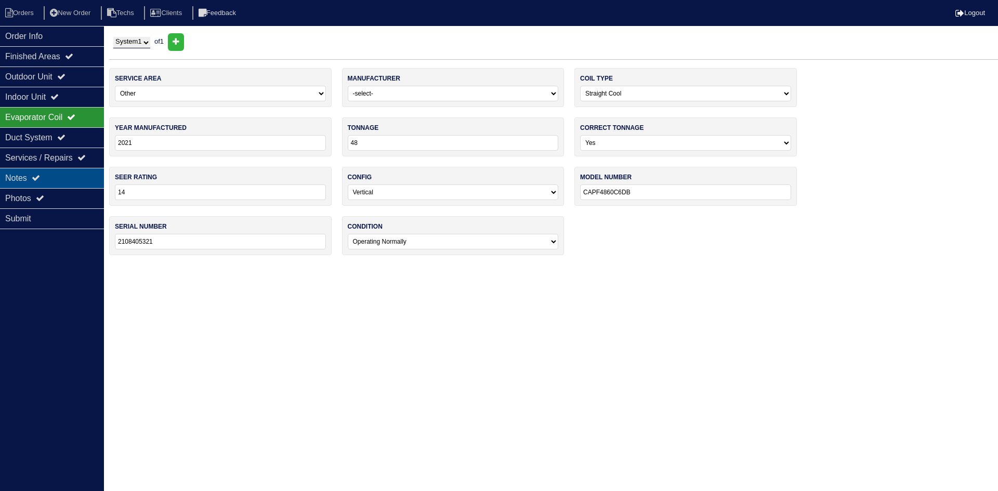
click at [50, 171] on div "Notes" at bounding box center [52, 178] width 104 height 20
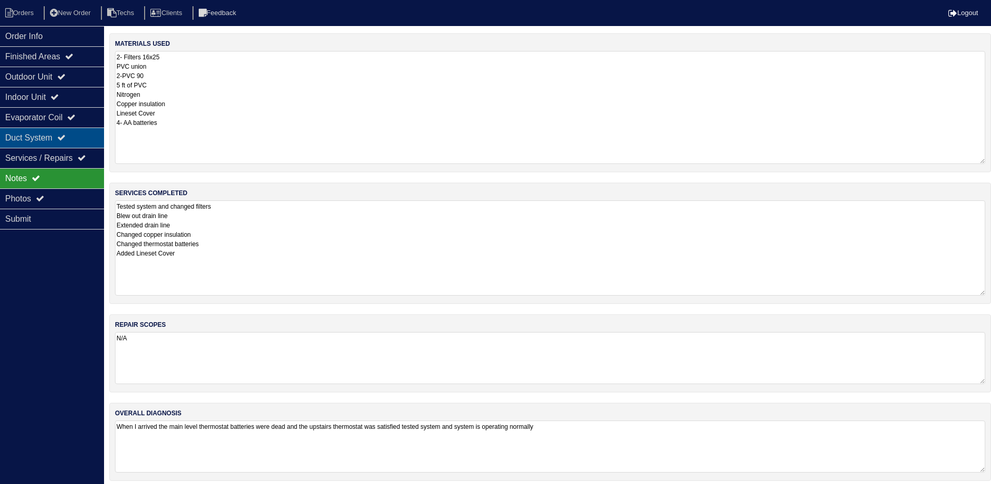
click at [66, 135] on icon at bounding box center [61, 137] width 8 height 8
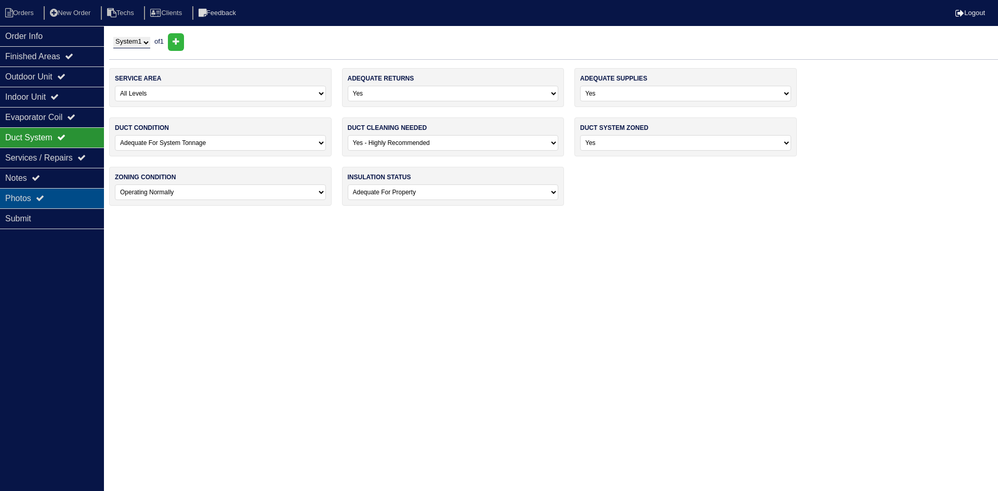
click at [40, 199] on icon at bounding box center [40, 198] width 8 height 8
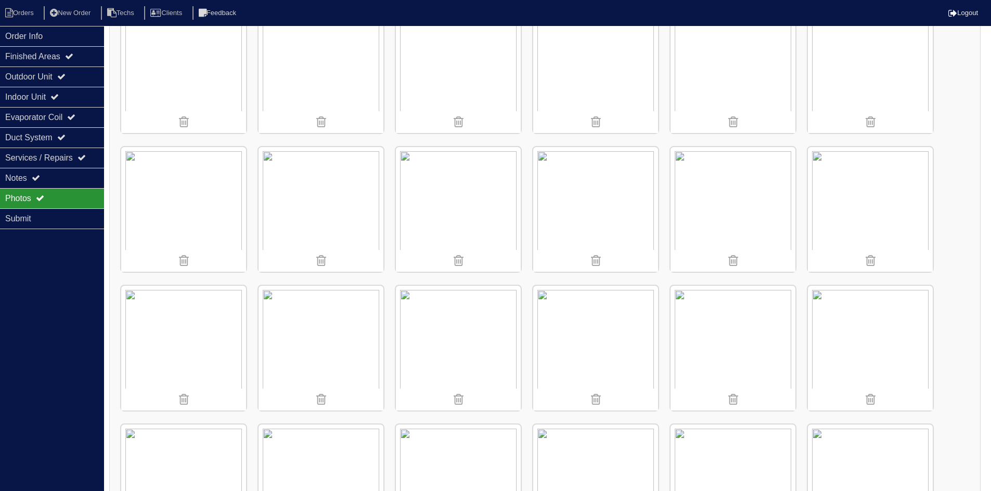
scroll to position [468, 0]
click at [602, 183] on img at bounding box center [595, 202] width 125 height 125
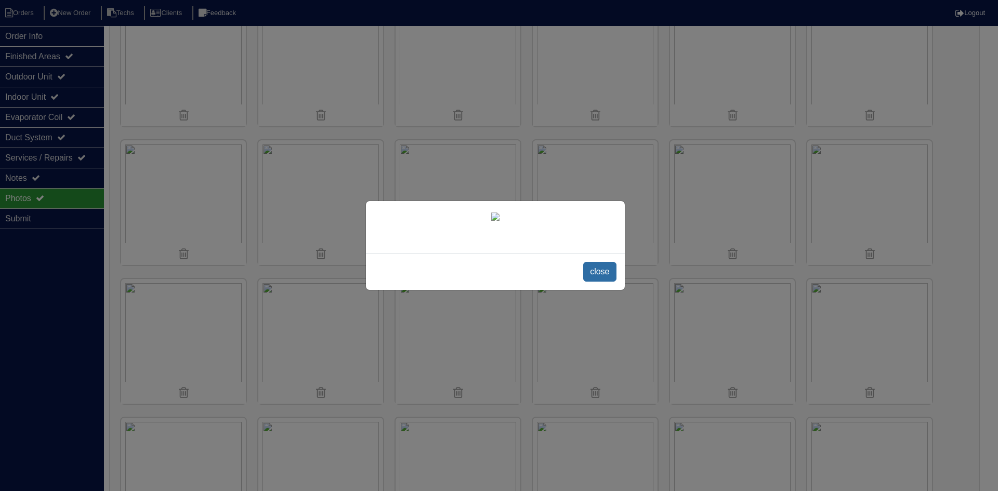
click at [607, 270] on span "close" at bounding box center [599, 272] width 33 height 20
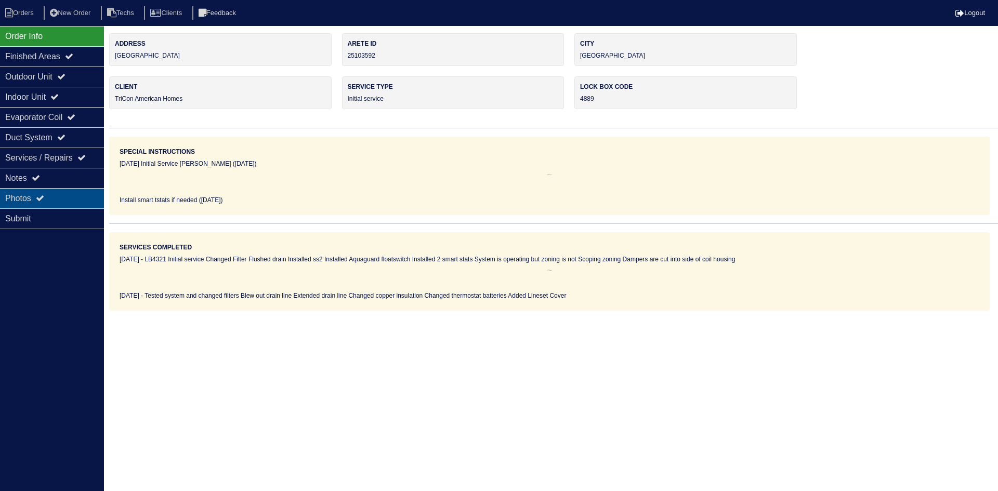
click at [84, 196] on div "Photos" at bounding box center [52, 198] width 104 height 20
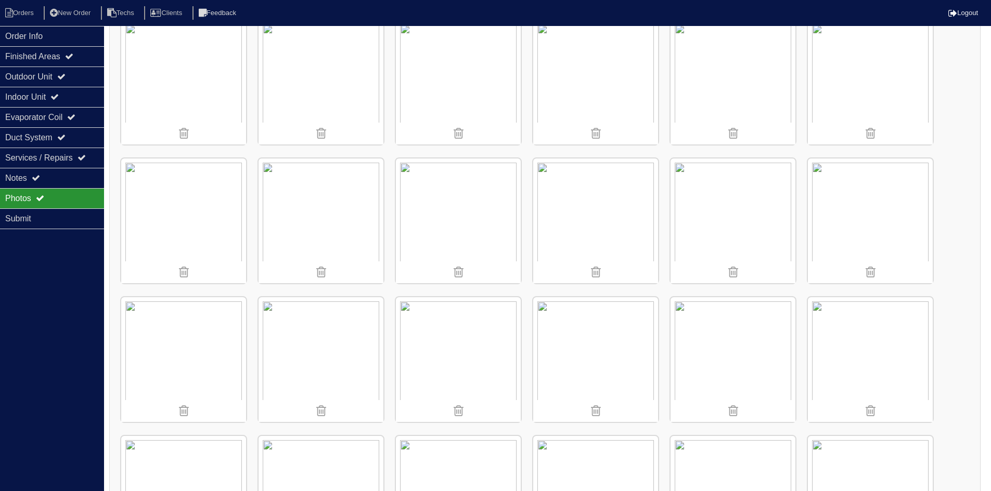
scroll to position [468, 0]
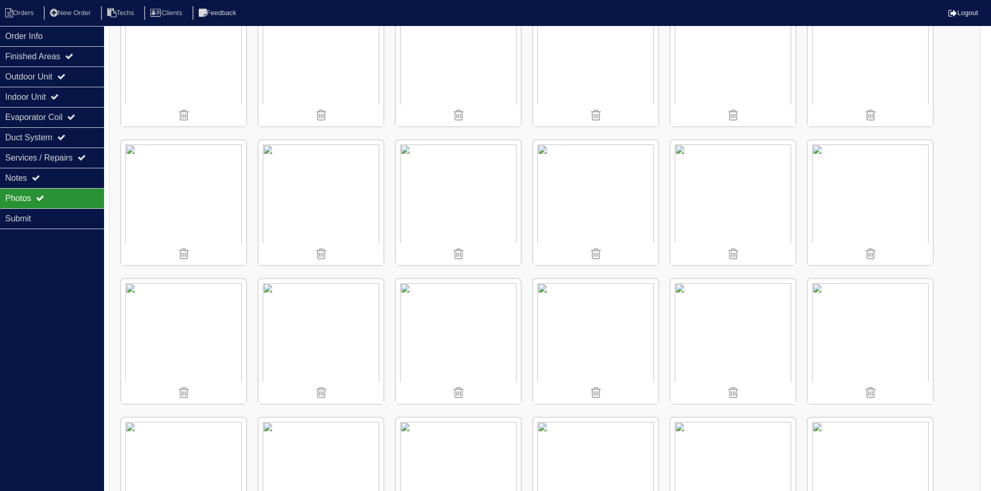
click at [572, 197] on img at bounding box center [595, 202] width 125 height 125
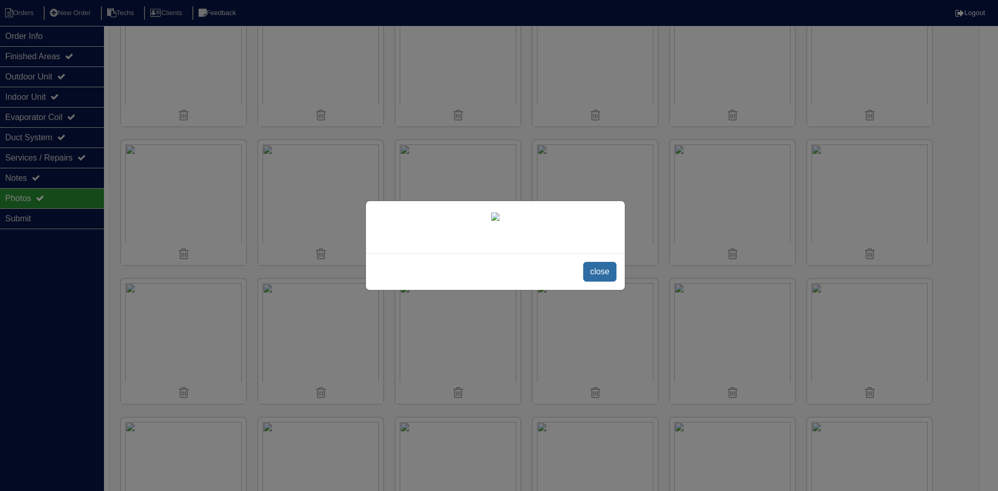
click at [604, 282] on span "close" at bounding box center [599, 272] width 33 height 20
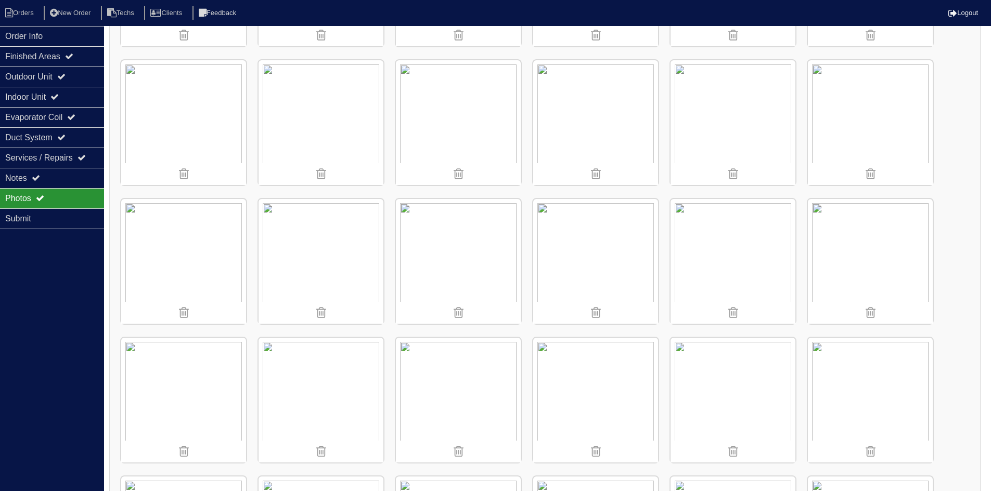
scroll to position [260, 0]
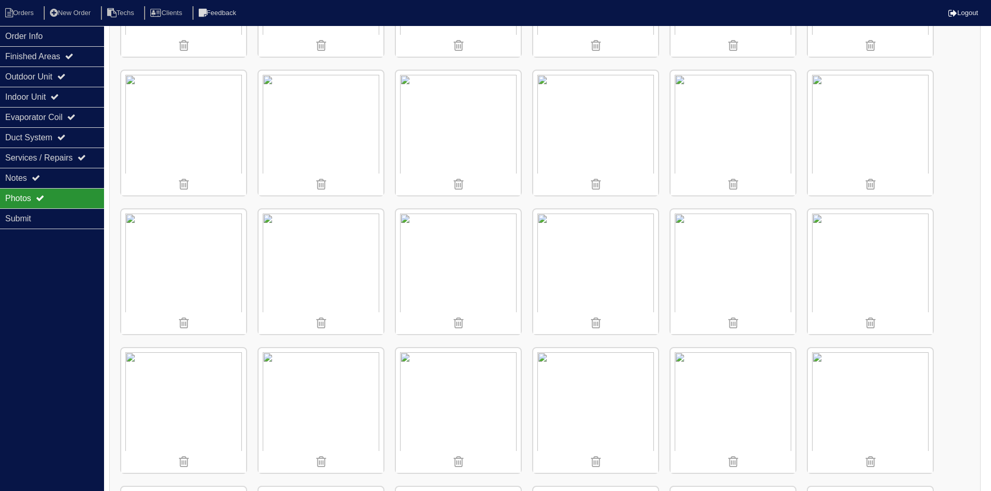
click at [465, 255] on img at bounding box center [458, 272] width 125 height 125
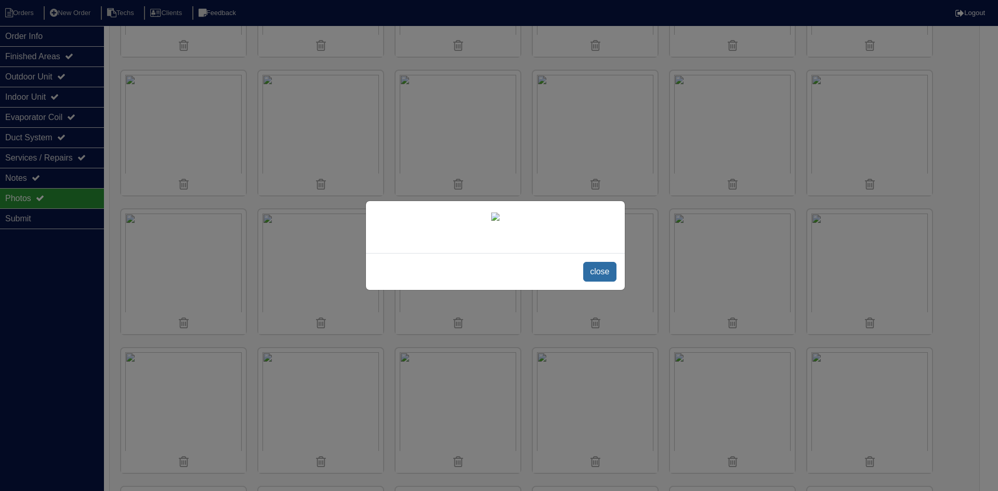
click at [596, 282] on span "close" at bounding box center [599, 272] width 33 height 20
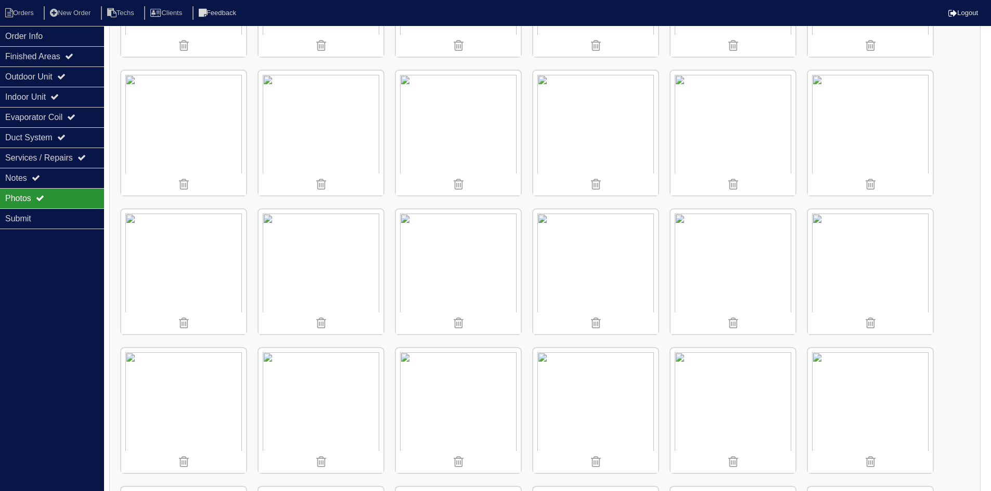
click at [174, 249] on img at bounding box center [183, 272] width 125 height 125
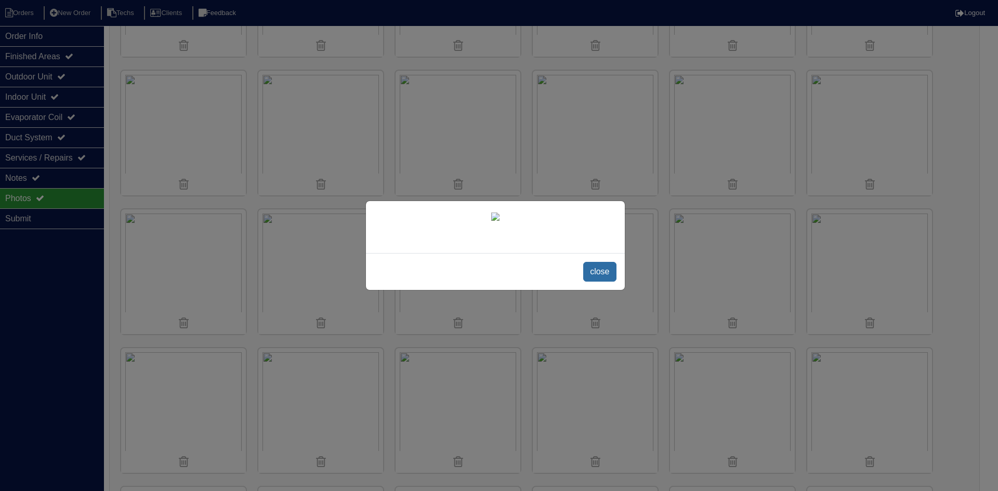
click at [606, 282] on span "close" at bounding box center [599, 272] width 33 height 20
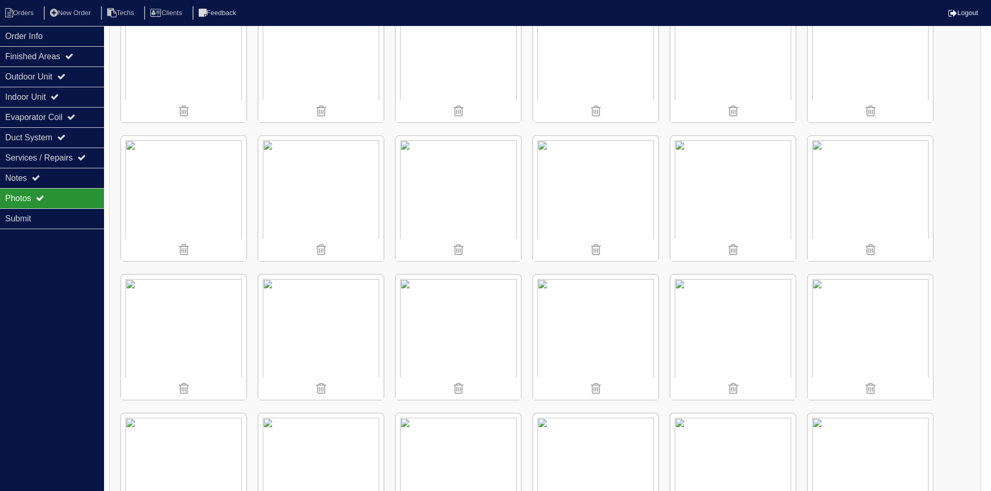
scroll to position [884, 0]
click at [578, 323] on img at bounding box center [595, 342] width 125 height 125
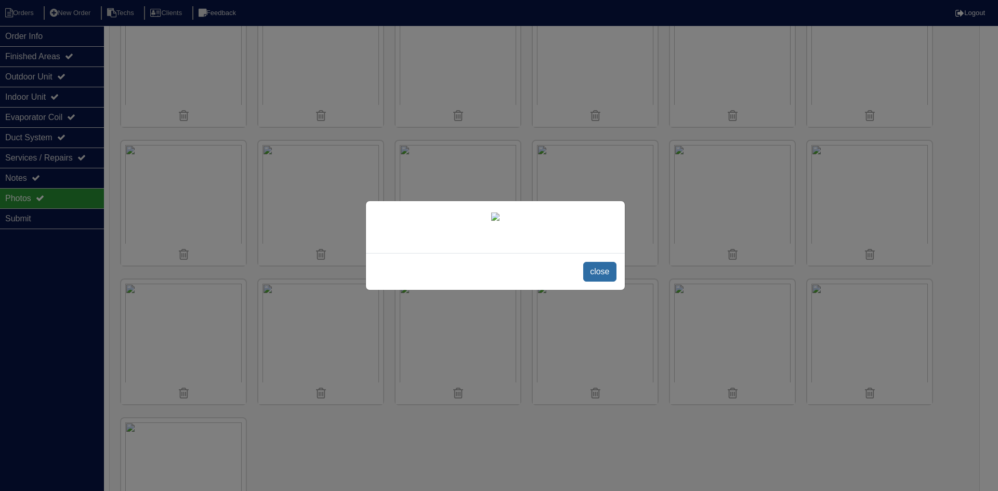
click at [592, 282] on span "close" at bounding box center [599, 272] width 33 height 20
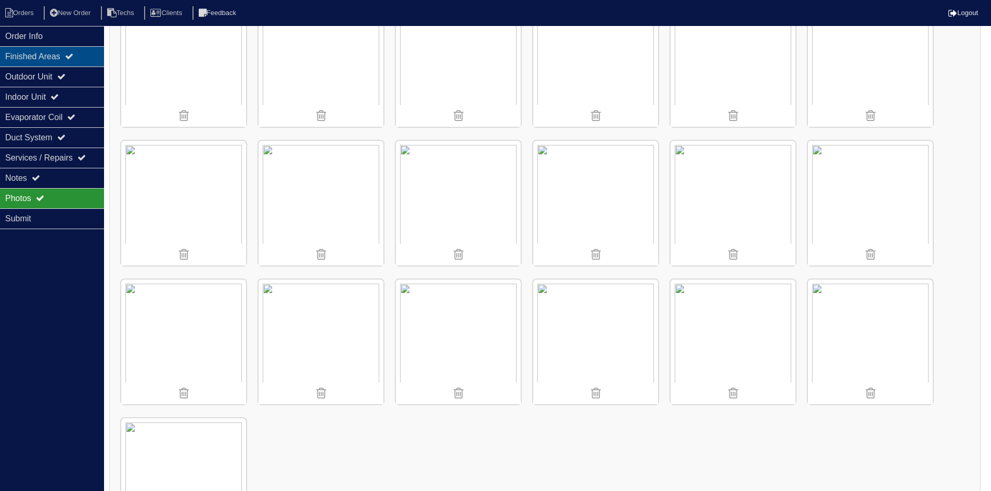
click at [49, 56] on div "Finished Areas" at bounding box center [52, 56] width 104 height 20
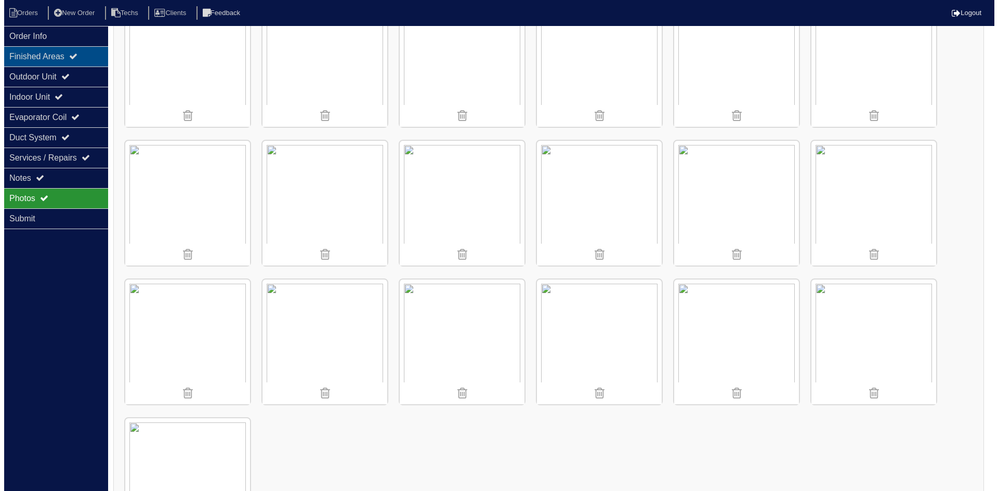
scroll to position [0, 0]
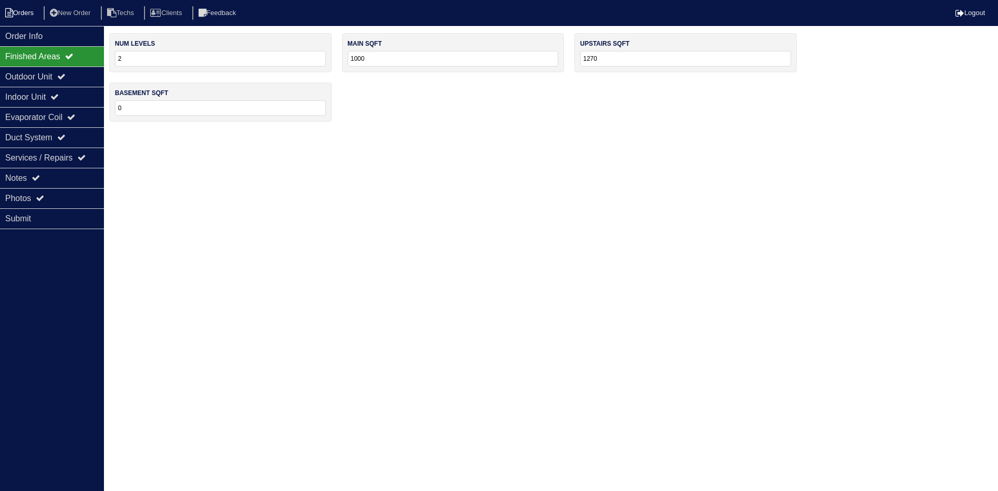
click at [20, 11] on li "Orders" at bounding box center [21, 13] width 42 height 14
select select "15"
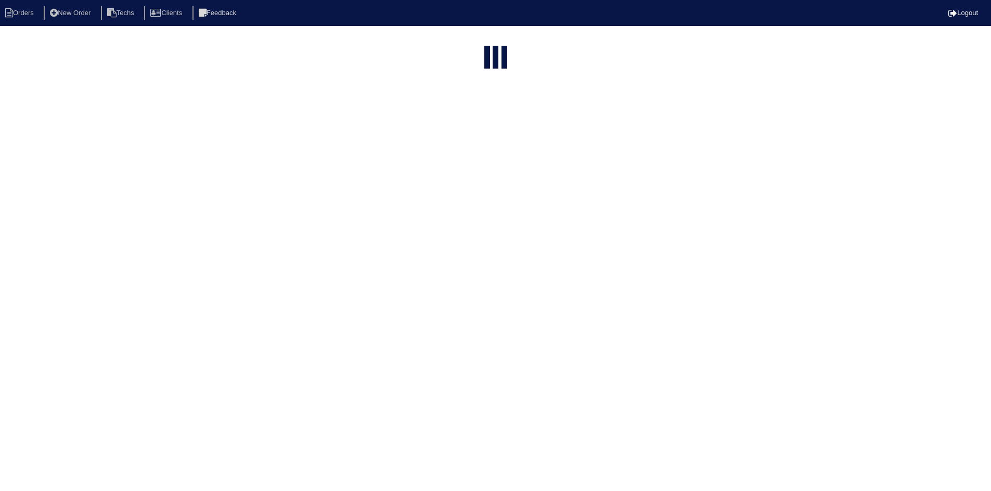
select select "field complete"
select select "need to quote"
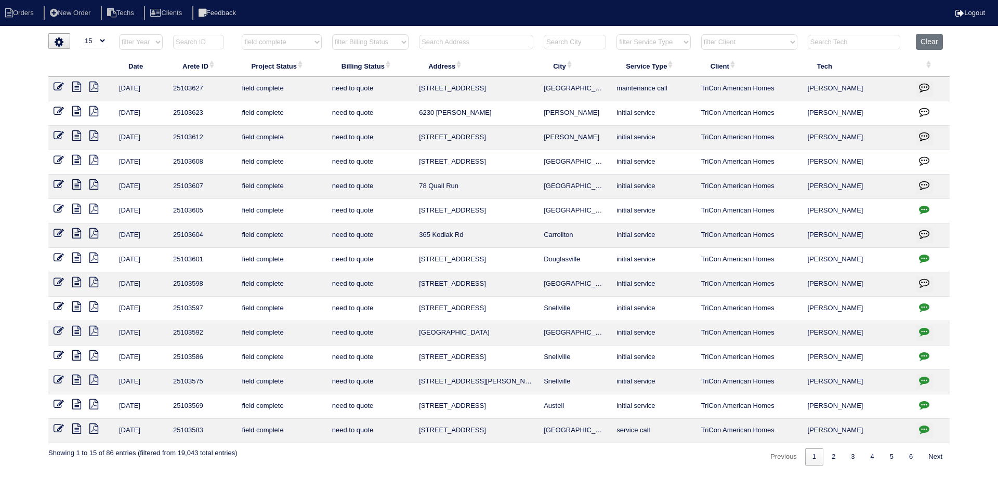
click at [79, 405] on icon at bounding box center [76, 404] width 9 height 10
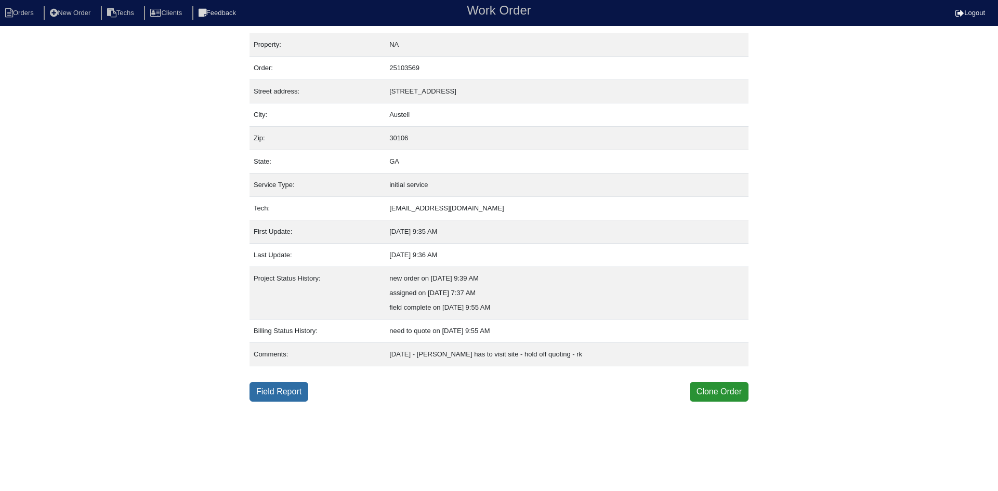
drag, startPoint x: 280, startPoint y: 394, endPoint x: 280, endPoint y: 400, distance: 6.3
click at [280, 394] on link "Field Report" at bounding box center [279, 392] width 59 height 20
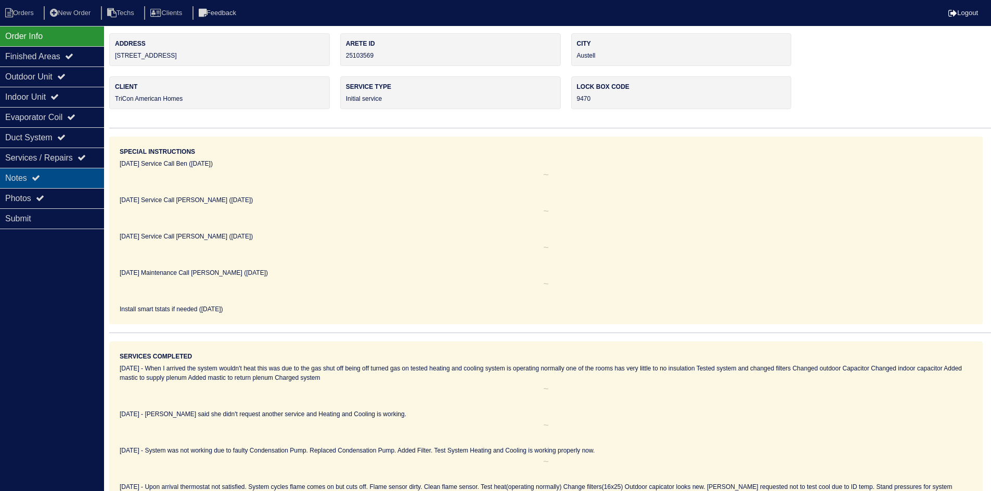
click at [31, 176] on div "Notes" at bounding box center [52, 178] width 104 height 20
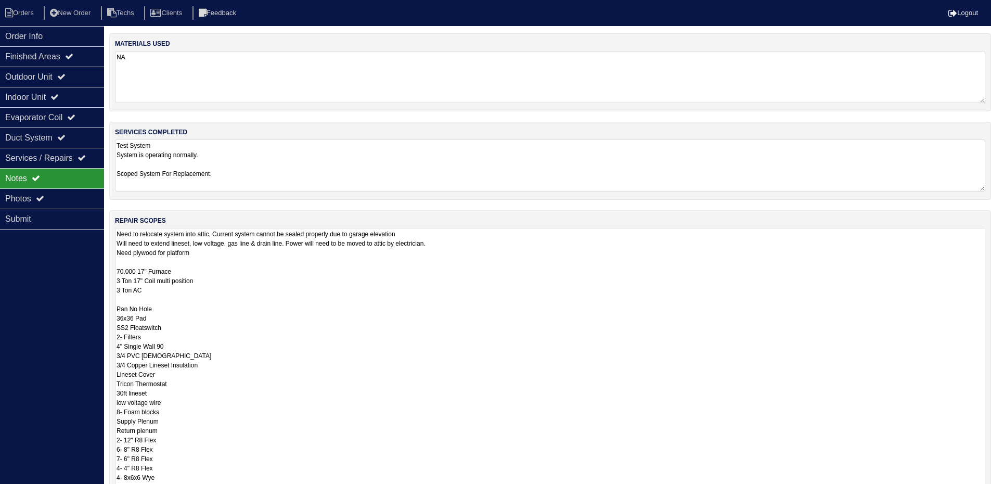
drag, startPoint x: 988, startPoint y: 276, endPoint x: 997, endPoint y: 512, distance: 236.3
click at [991, 491] on html "Orders New Order Techs Clients Feedback Logout Orders New Order Users Clients M…" at bounding box center [495, 313] width 991 height 627
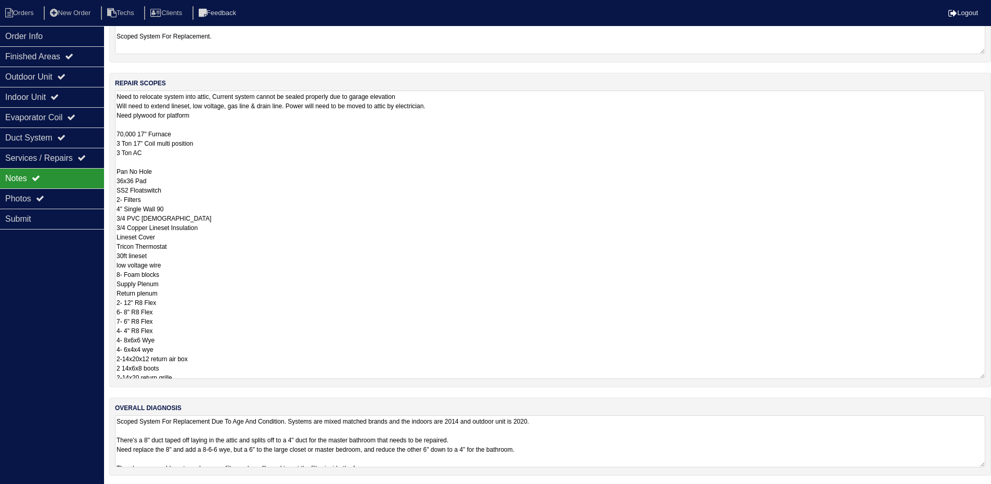
scroll to position [139, 0]
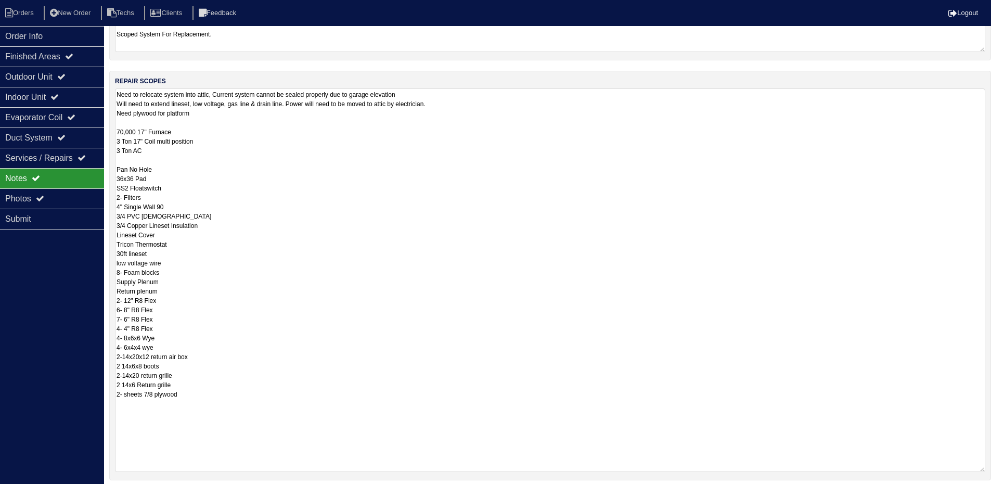
drag, startPoint x: 982, startPoint y: 375, endPoint x: 789, endPoint y: 357, distance: 193.3
click at [991, 471] on html "Orders New Order Techs Clients Feedback Logout Orders New Order Users Clients M…" at bounding box center [495, 220] width 991 height 718
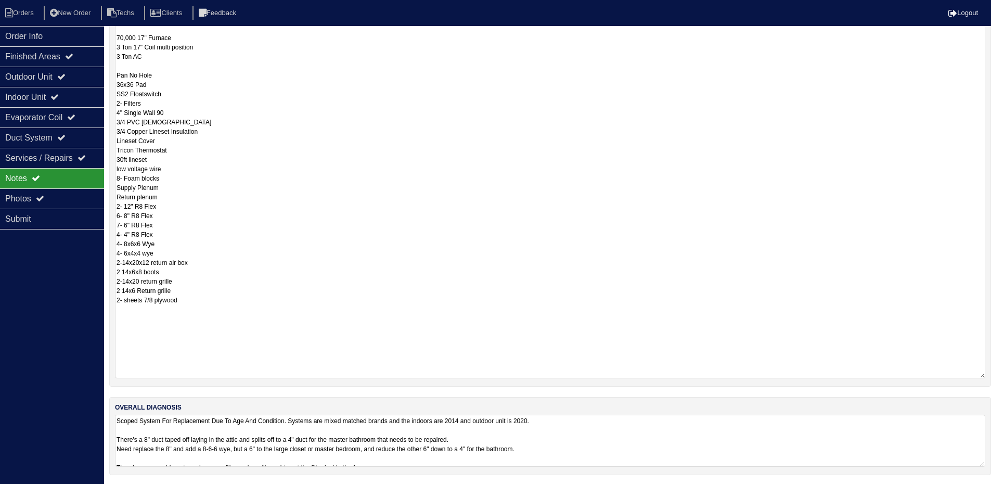
scroll to position [235, 0]
drag, startPoint x: 980, startPoint y: 463, endPoint x: 981, endPoint y: 505, distance: 42.2
click at [981, 491] on html "Orders New Order Techs Clients Feedback Logout Orders New Order Users Clients M…" at bounding box center [495, 142] width 991 height 755
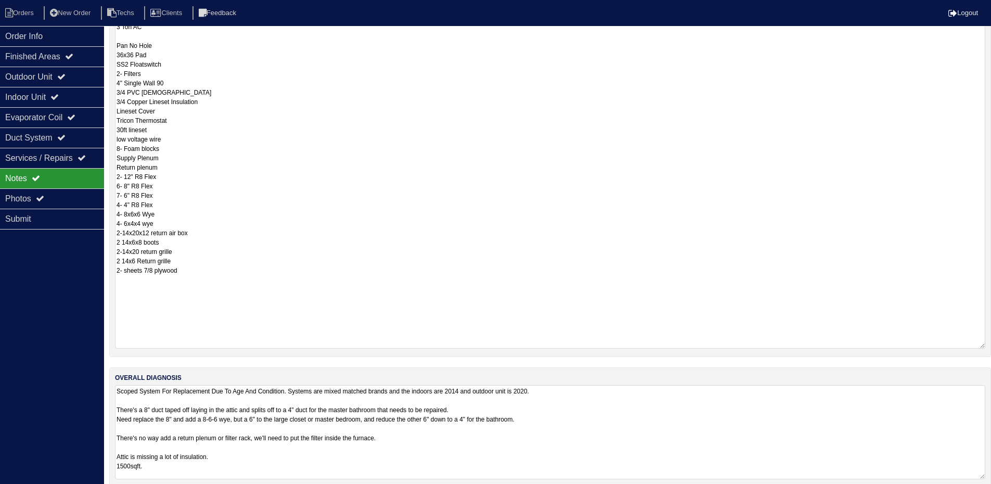
scroll to position [277, 0]
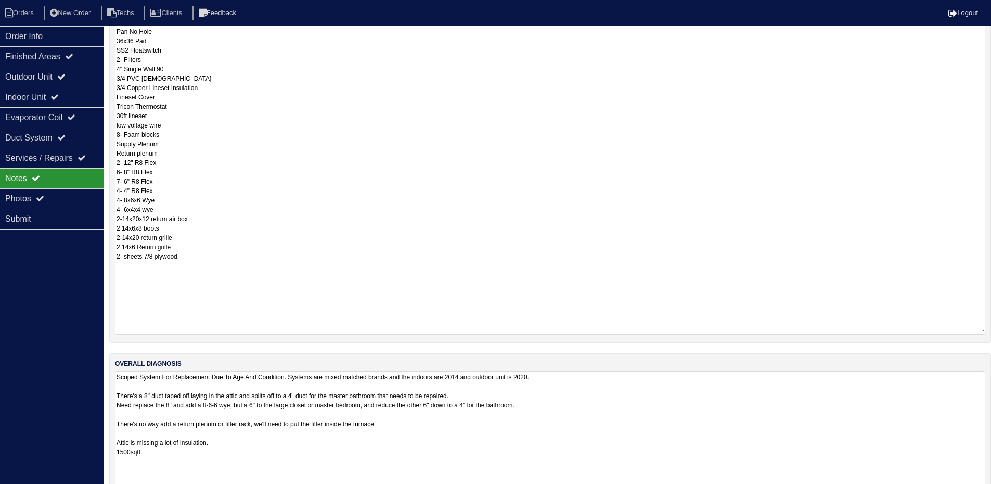
drag, startPoint x: 980, startPoint y: 462, endPoint x: 980, endPoint y: 516, distance: 54.1
click at [980, 491] on html "Orders New Order Techs Clients Feedback Logout Orders New Order Users Clients M…" at bounding box center [495, 128] width 991 height 810
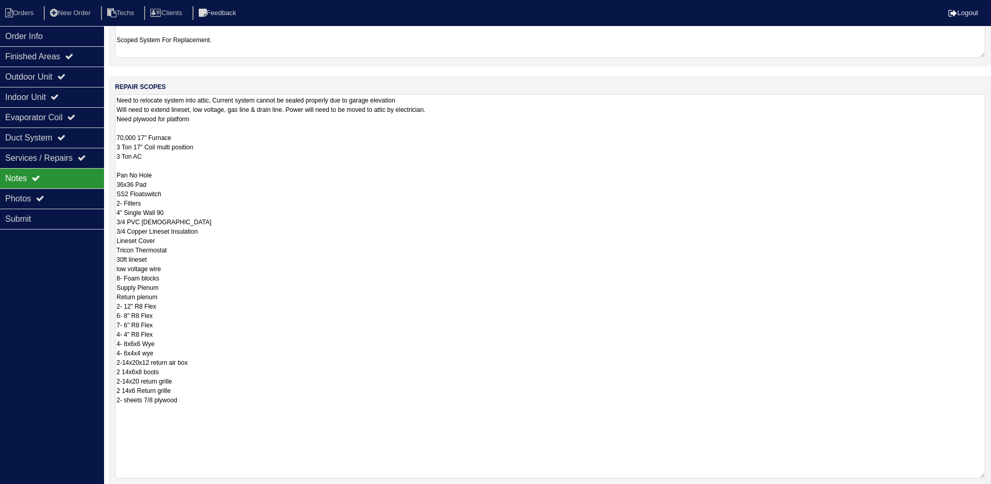
scroll to position [17, 0]
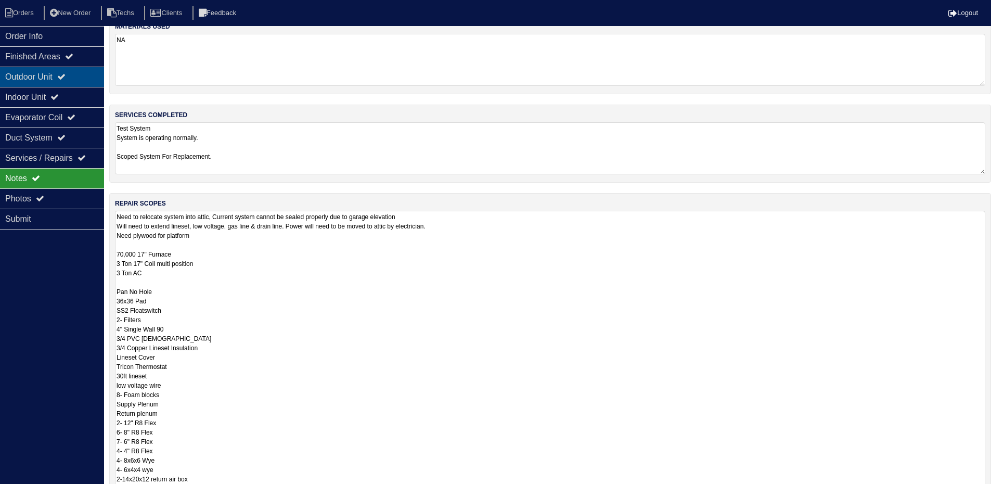
click at [50, 78] on div "Outdoor Unit" at bounding box center [52, 77] width 104 height 20
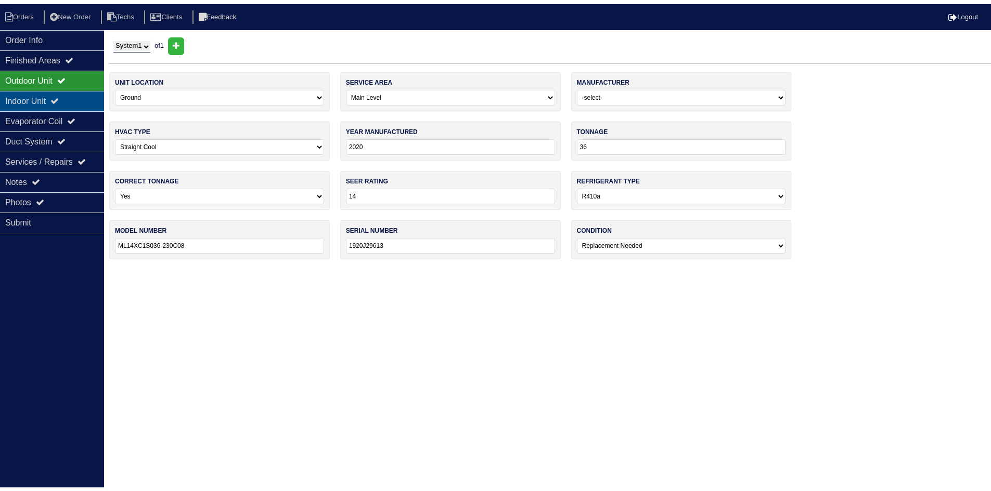
scroll to position [0, 0]
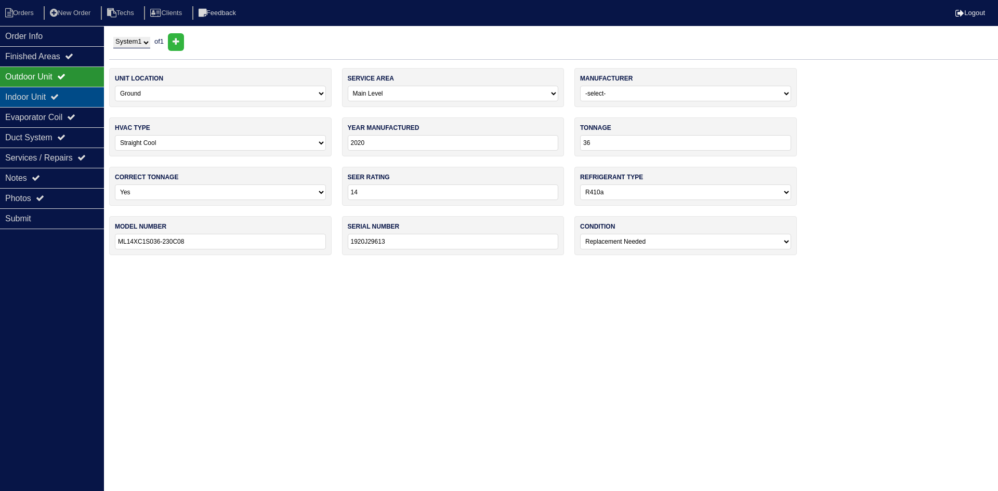
click at [48, 95] on div "Indoor Unit" at bounding box center [52, 97] width 104 height 20
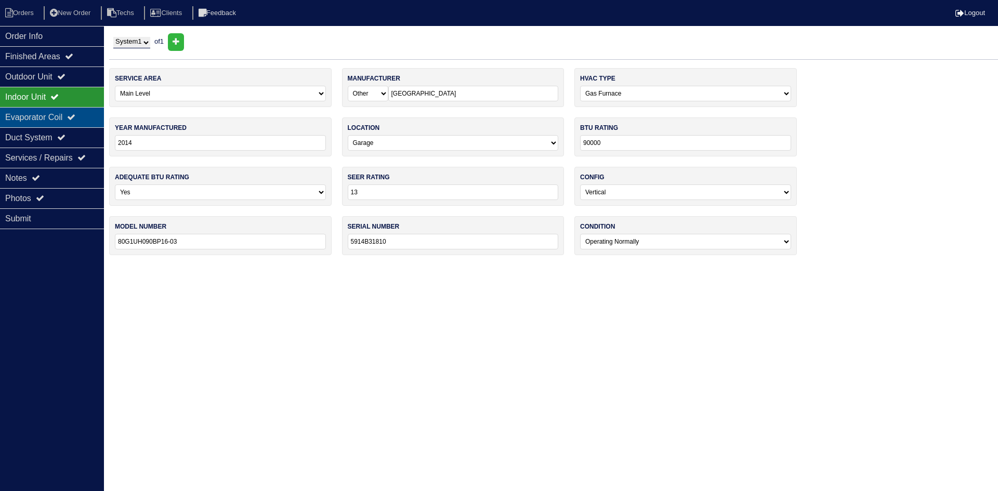
click at [41, 119] on div "Evaporator Coil" at bounding box center [52, 117] width 104 height 20
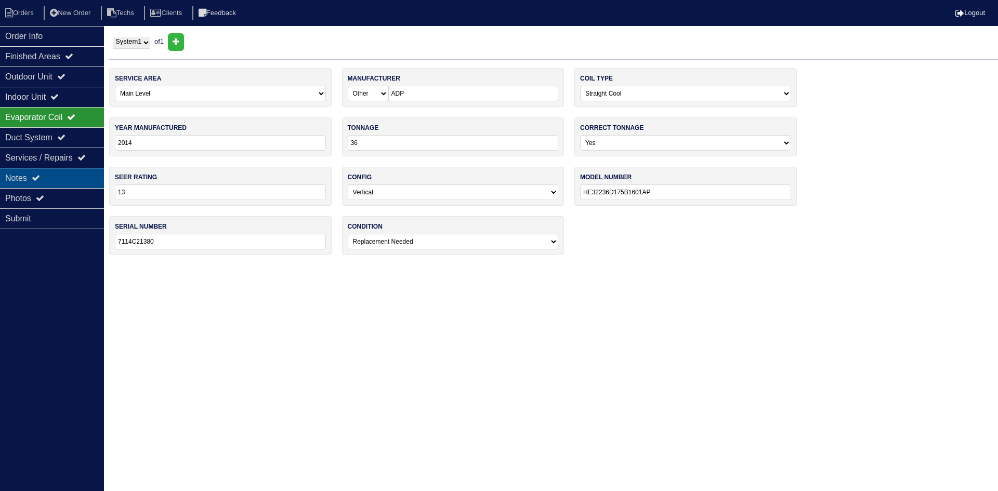
click at [55, 177] on div "Notes" at bounding box center [52, 178] width 104 height 20
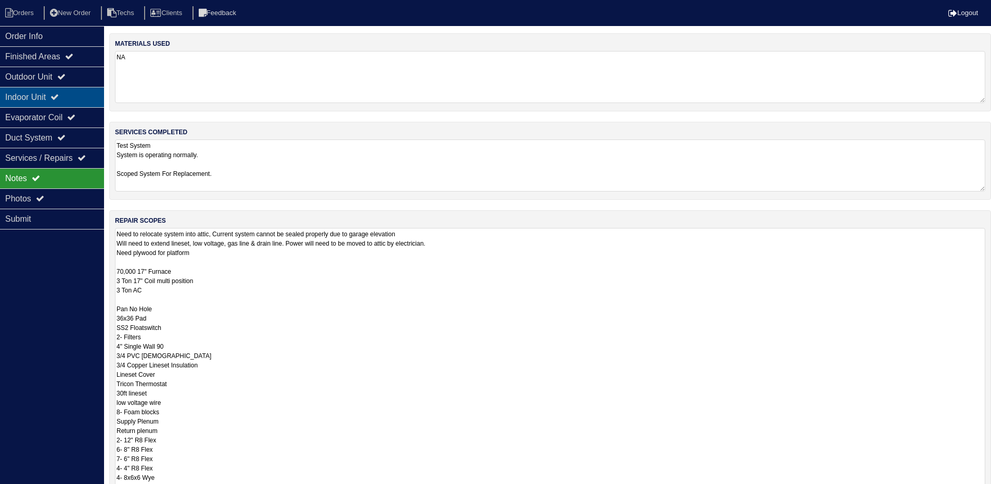
click at [68, 97] on div "Indoor Unit" at bounding box center [52, 97] width 104 height 20
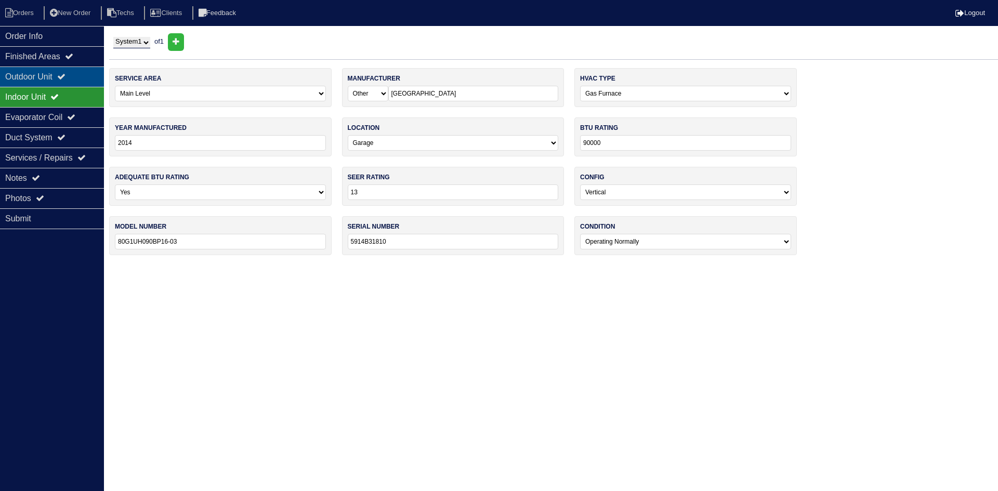
click at [71, 72] on div "Outdoor Unit" at bounding box center [52, 77] width 104 height 20
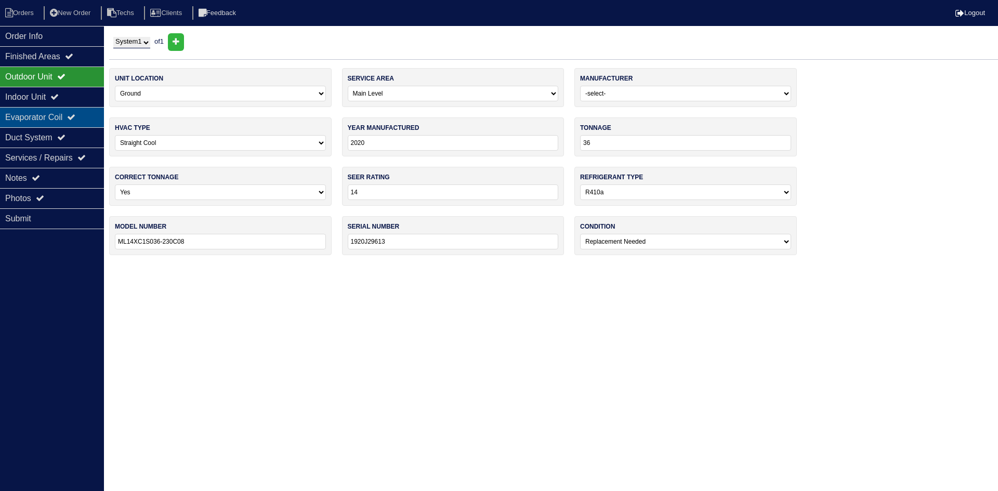
click at [67, 113] on div "Evaporator Coil" at bounding box center [52, 117] width 104 height 20
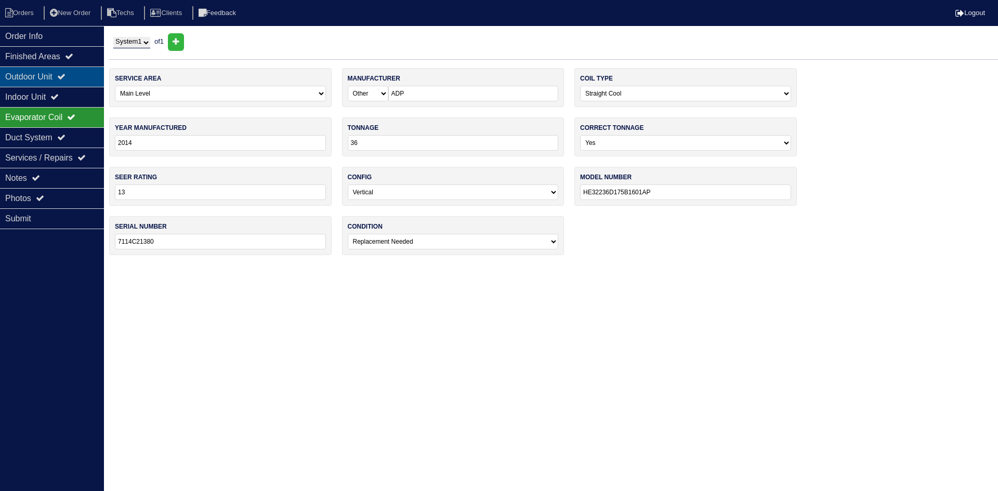
click at [66, 80] on icon at bounding box center [61, 76] width 8 height 8
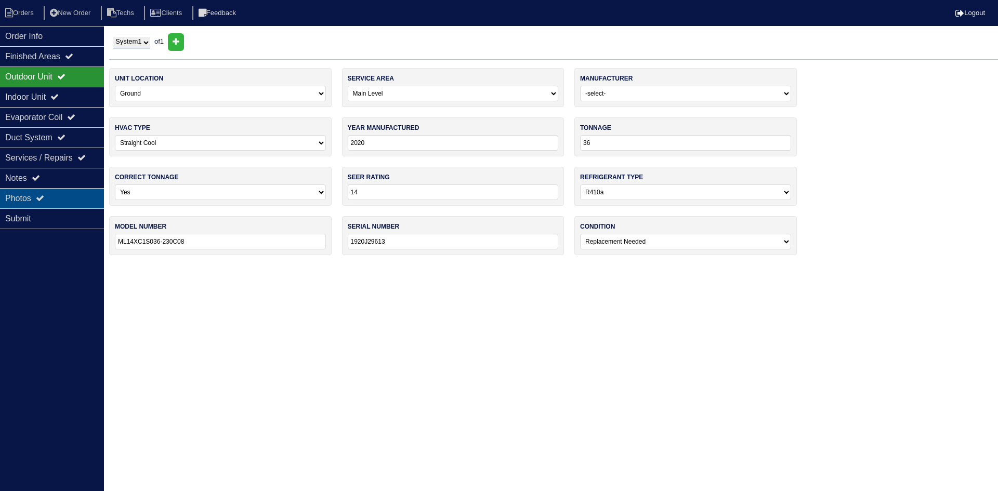
click at [58, 205] on div "Photos" at bounding box center [52, 198] width 104 height 20
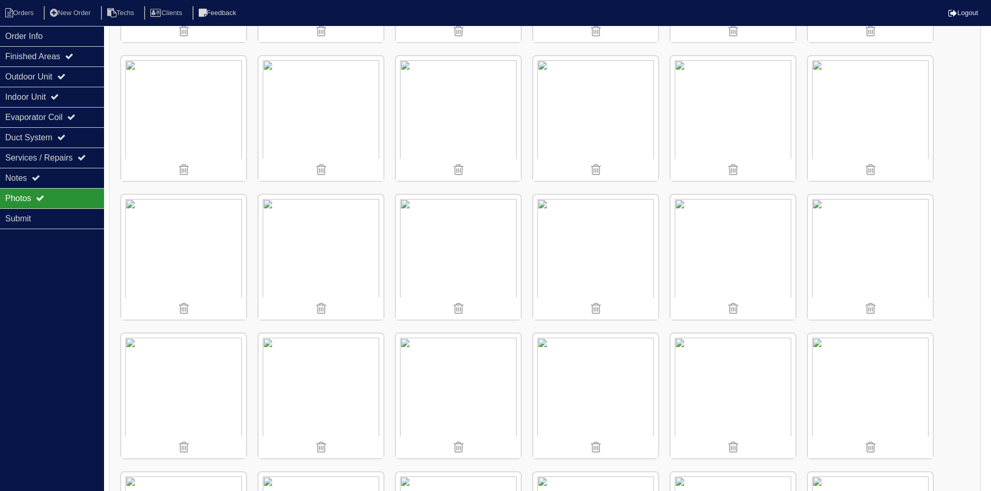
scroll to position [416, 0]
click at [339, 242] on img at bounding box center [320, 254] width 125 height 125
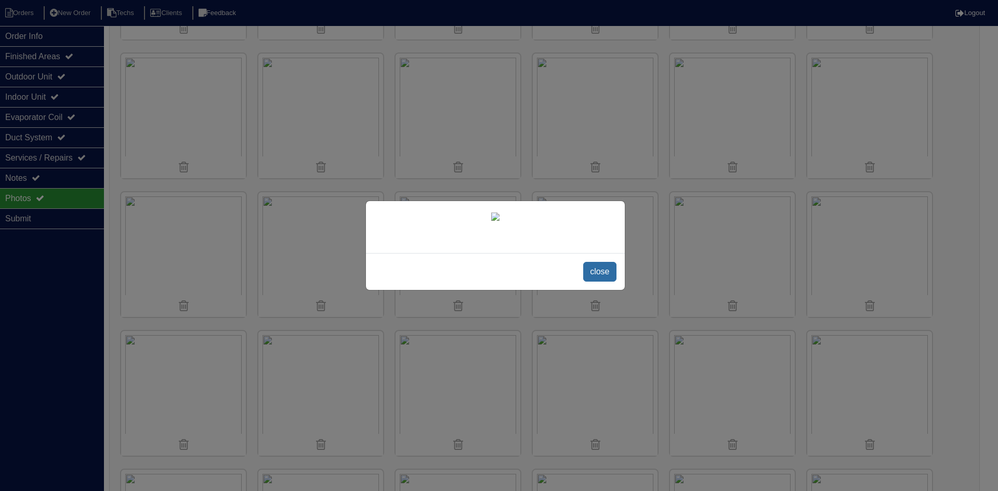
click at [602, 270] on span "close" at bounding box center [599, 272] width 33 height 20
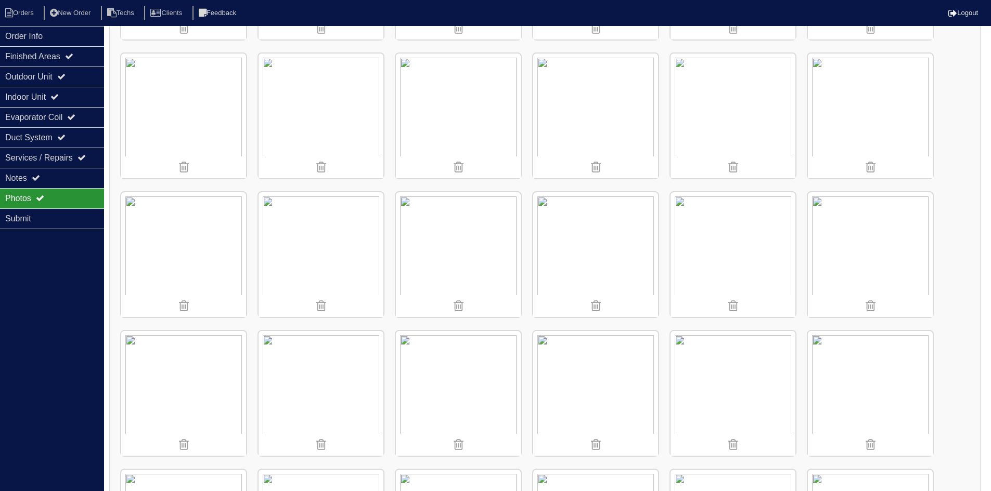
click at [586, 124] on img at bounding box center [595, 116] width 125 height 125
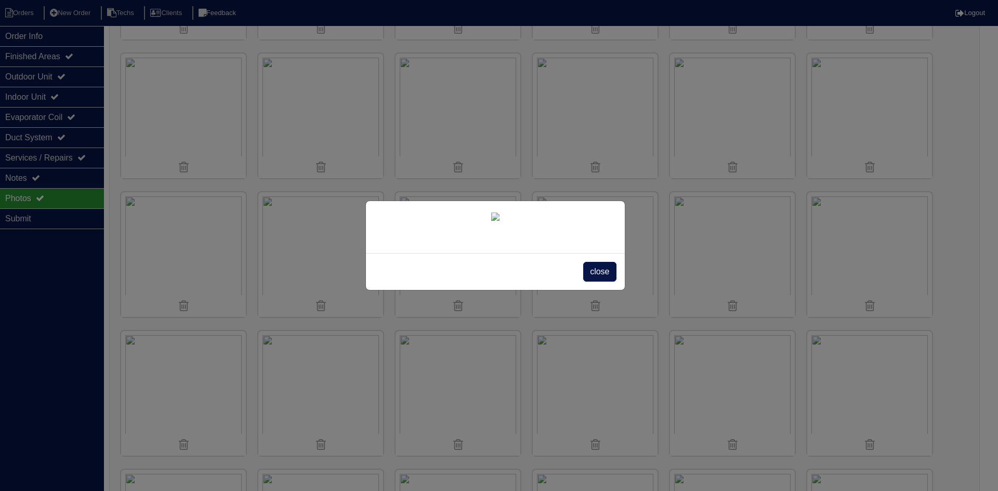
click at [594, 273] on span "close" at bounding box center [599, 272] width 33 height 20
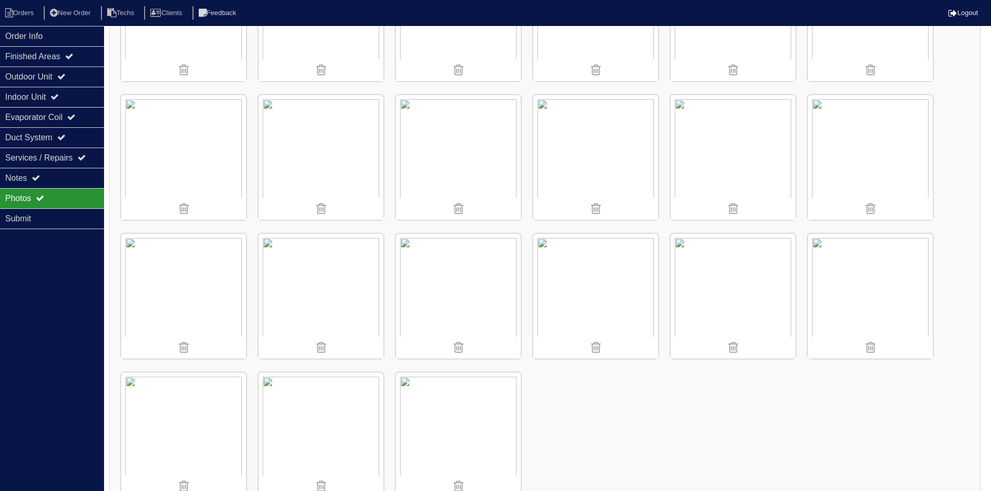
scroll to position [817, 0]
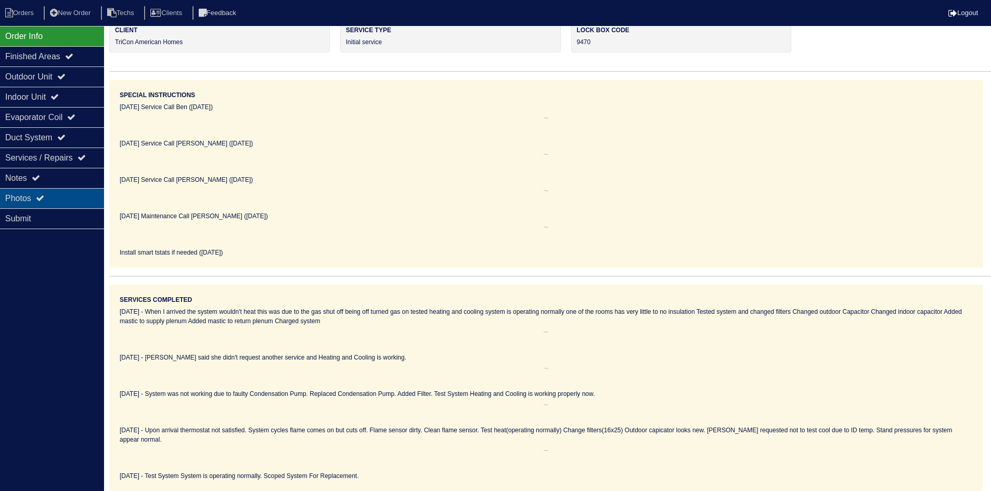
scroll to position [61, 0]
click at [48, 197] on div "Photos" at bounding box center [52, 198] width 104 height 20
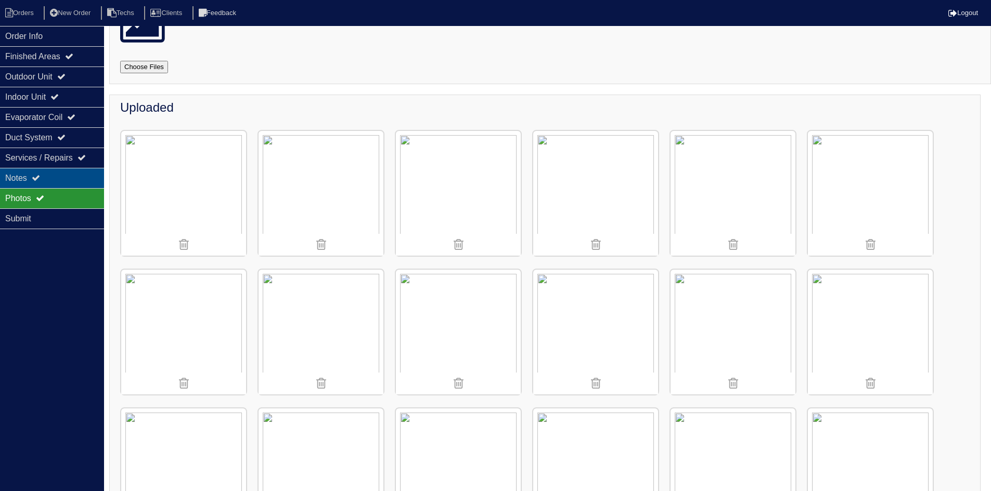
click at [57, 172] on div "Notes" at bounding box center [52, 178] width 104 height 20
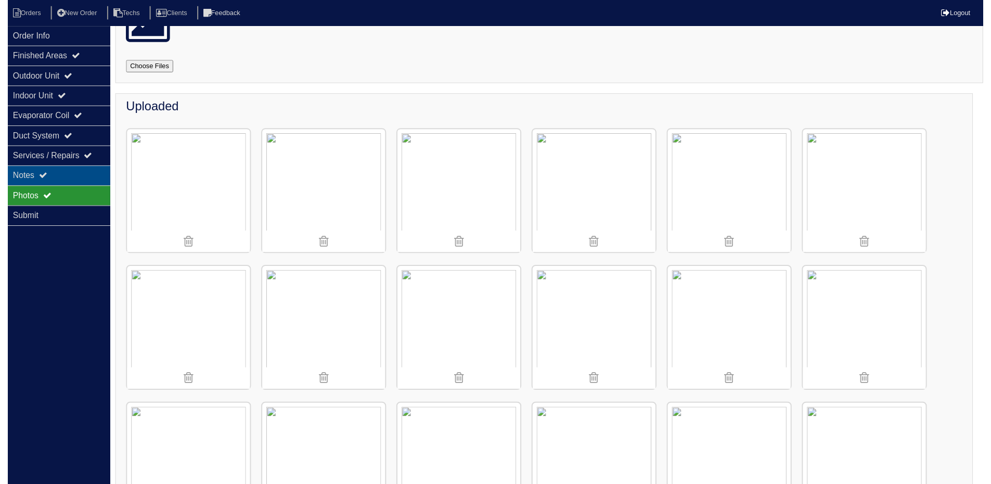
scroll to position [0, 0]
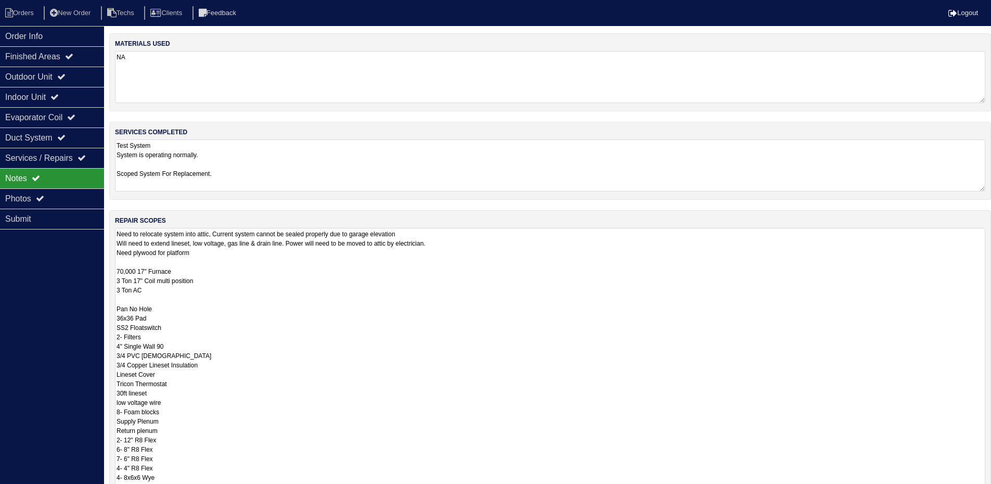
drag, startPoint x: 990, startPoint y: 276, endPoint x: 989, endPoint y: 516, distance: 240.3
click at [989, 491] on html "Orders New Order Techs Clients Feedback Logout Orders New Order Users Clients M…" at bounding box center [495, 313] width 991 height 627
click at [56, 118] on div "Evaporator Coil" at bounding box center [52, 117] width 104 height 20
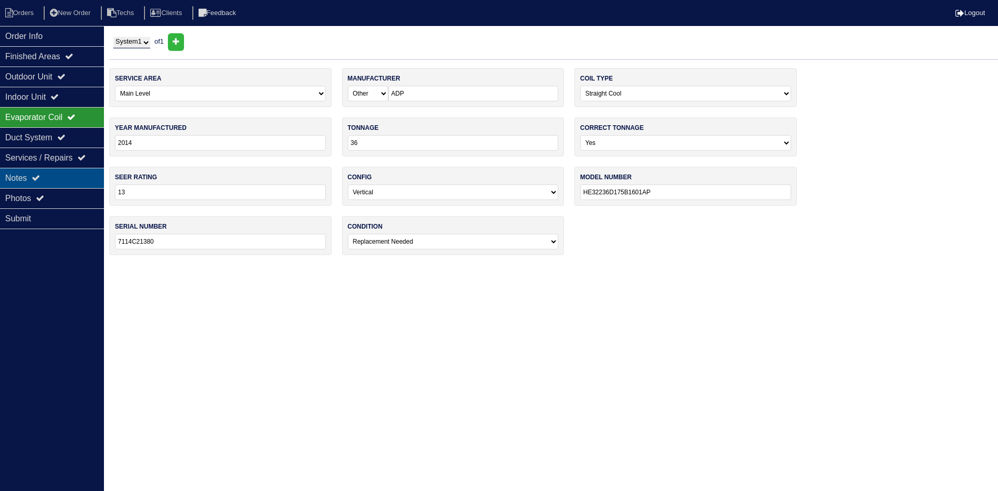
click at [53, 170] on div "Notes" at bounding box center [52, 178] width 104 height 20
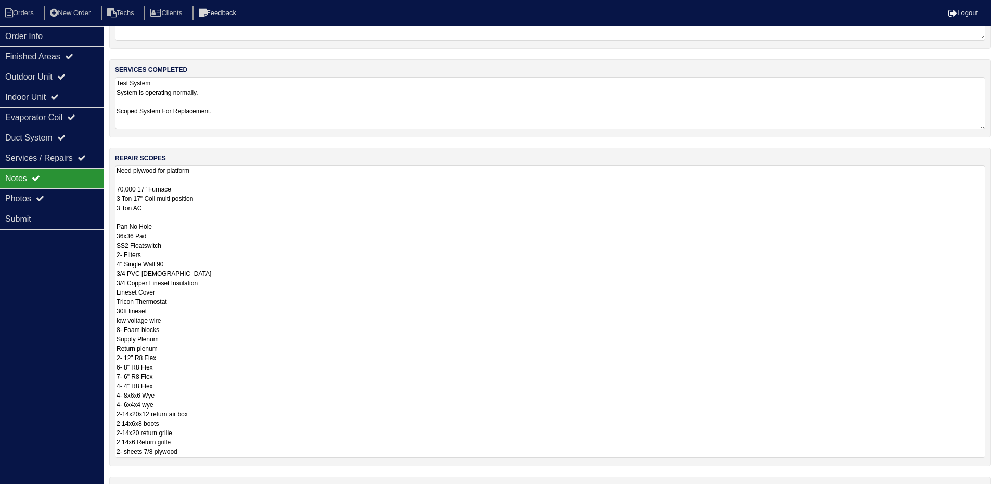
scroll to position [144, 0]
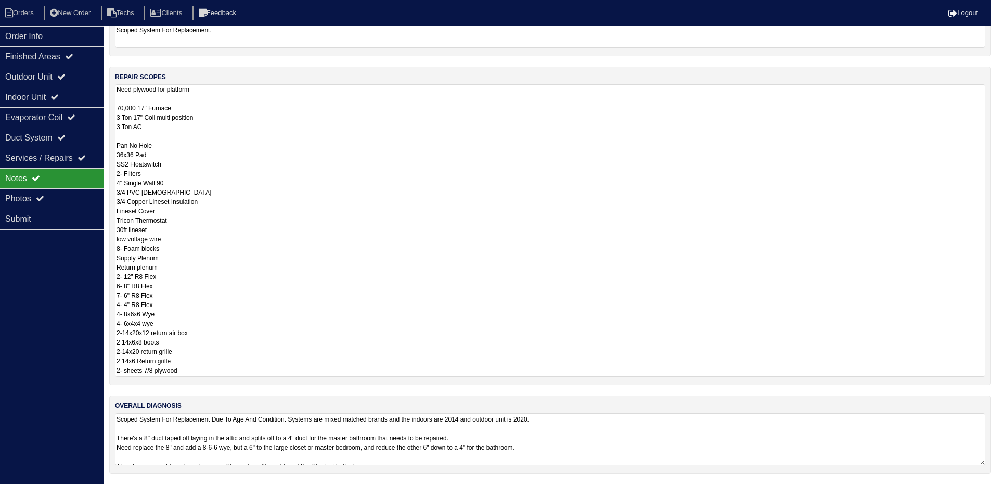
click at [594, 433] on textarea "Scoped System For Replacement Due To Age And Condition. Systems are mixed match…" at bounding box center [550, 439] width 870 height 52
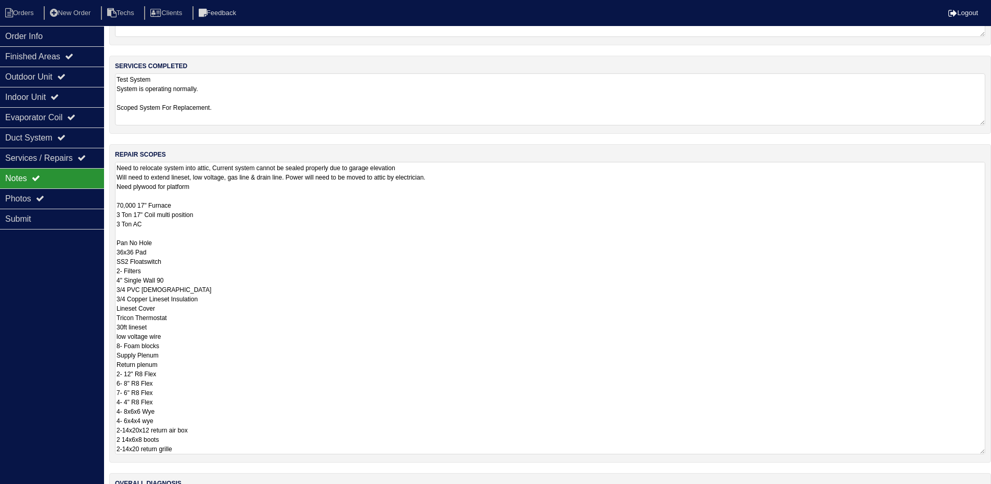
scroll to position [0, 0]
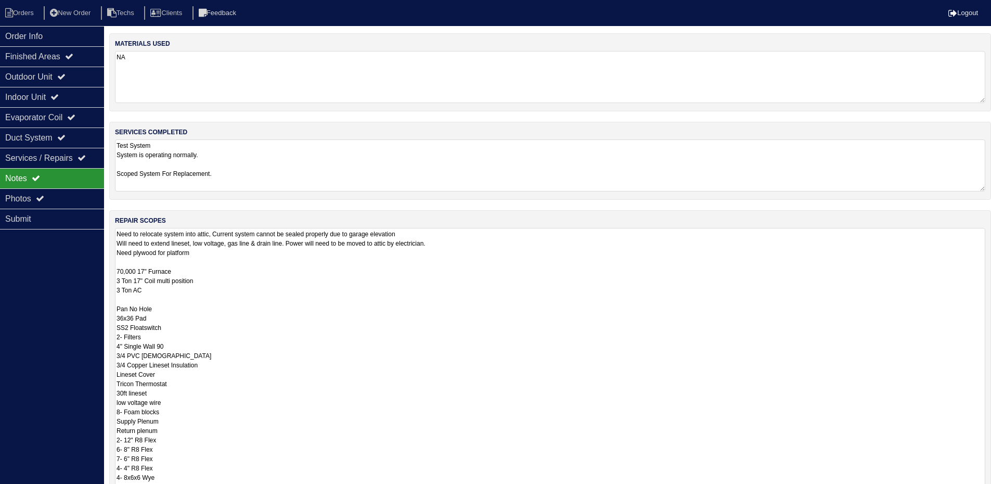
drag, startPoint x: 444, startPoint y: 232, endPoint x: 136, endPoint y: 235, distance: 308.4
click at [117, 227] on div "repair scopes Need to relocate system into attic, Current system cannot be seal…" at bounding box center [549, 383] width 881 height 346
click at [479, 245] on textarea "Need to relocate system into attic, Current system cannot be sealed properly du…" at bounding box center [550, 388] width 870 height 320
drag, startPoint x: 414, startPoint y: 243, endPoint x: 116, endPoint y: 235, distance: 298.6
click at [116, 235] on textarea "Need to relocate system into attic, Current system cannot be sealed properly du…" at bounding box center [550, 388] width 870 height 320
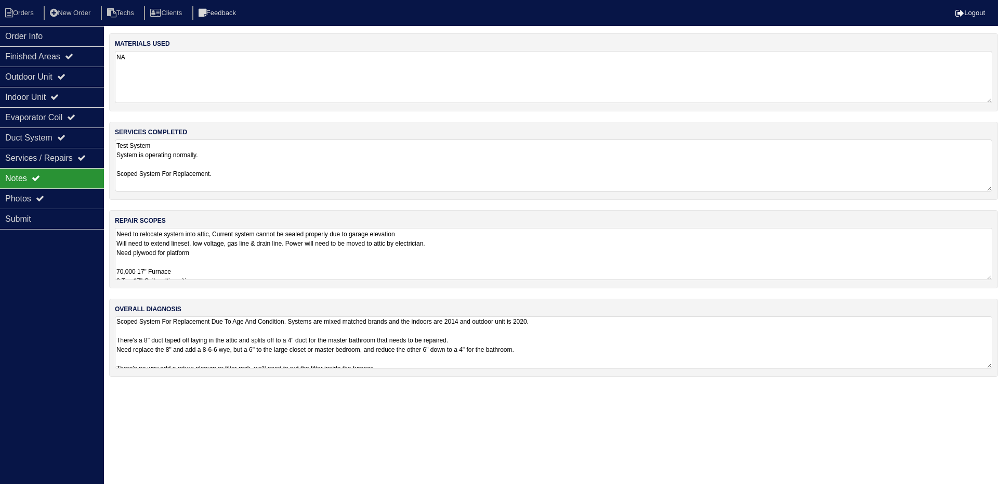
click at [729, 243] on textarea "Need to relocate system into attic, Current system cannot be sealed properly du…" at bounding box center [554, 254] width 878 height 52
click at [75, 279] on div "Order Info Finished Areas Outdoor Unit Indoor Unit Evaporator Coil Duct System …" at bounding box center [52, 268] width 104 height 484
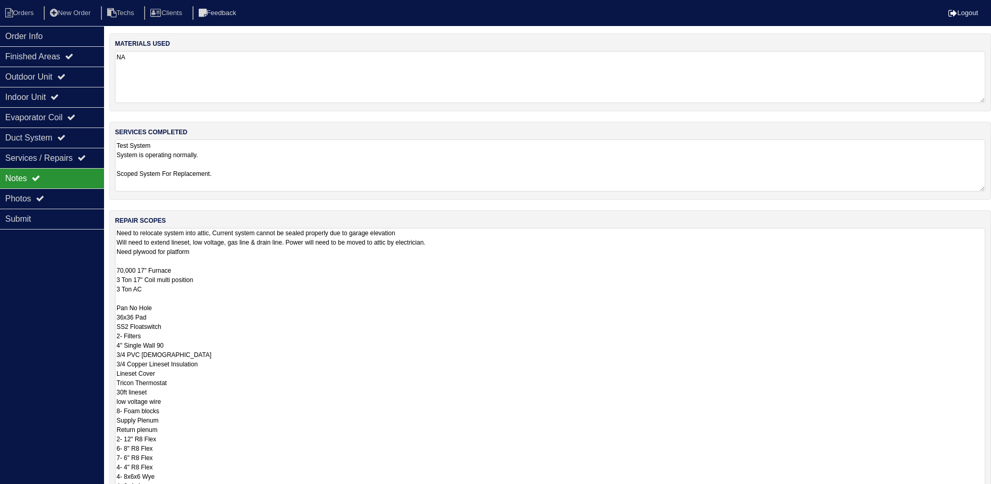
drag, startPoint x: 990, startPoint y: 277, endPoint x: 974, endPoint y: 449, distance: 172.3
click at [974, 491] on html "Orders New Order Techs Clients Feedback Logout Orders New Order Users Clients M…" at bounding box center [495, 313] width 991 height 626
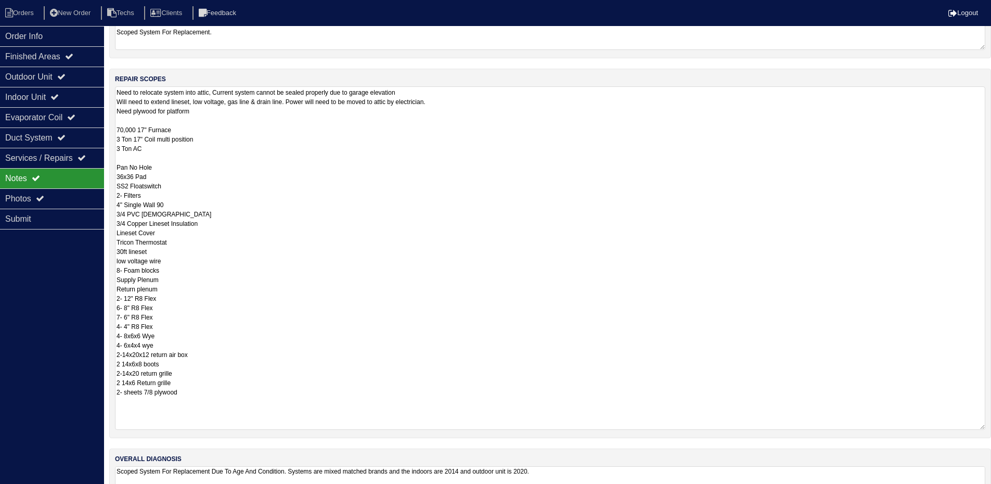
drag, startPoint x: 981, startPoint y: 373, endPoint x: 978, endPoint y: 426, distance: 53.7
click at [978, 426] on textarea "Need to relocate system into attic, Current system cannot be sealed properly du…" at bounding box center [550, 257] width 870 height 343
click at [75, 78] on div "Outdoor Unit" at bounding box center [52, 77] width 104 height 20
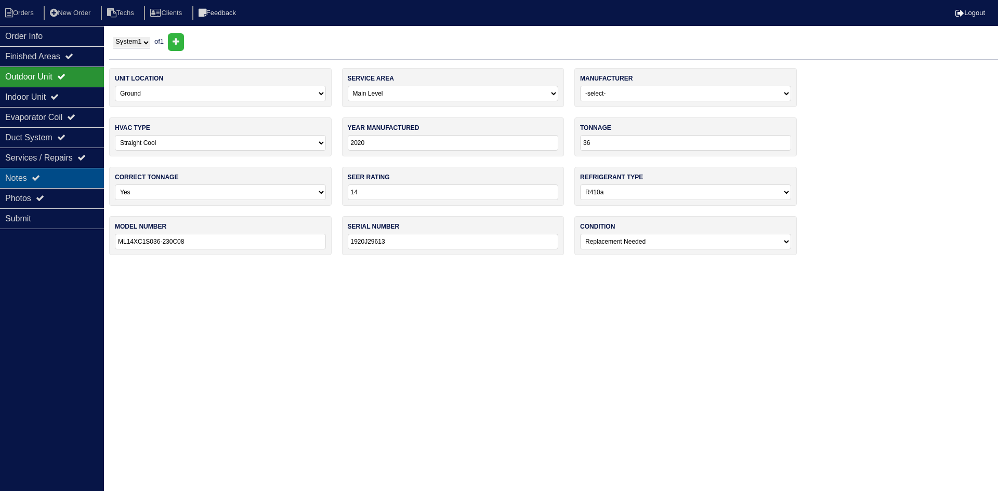
click at [76, 173] on div "Notes" at bounding box center [52, 178] width 104 height 20
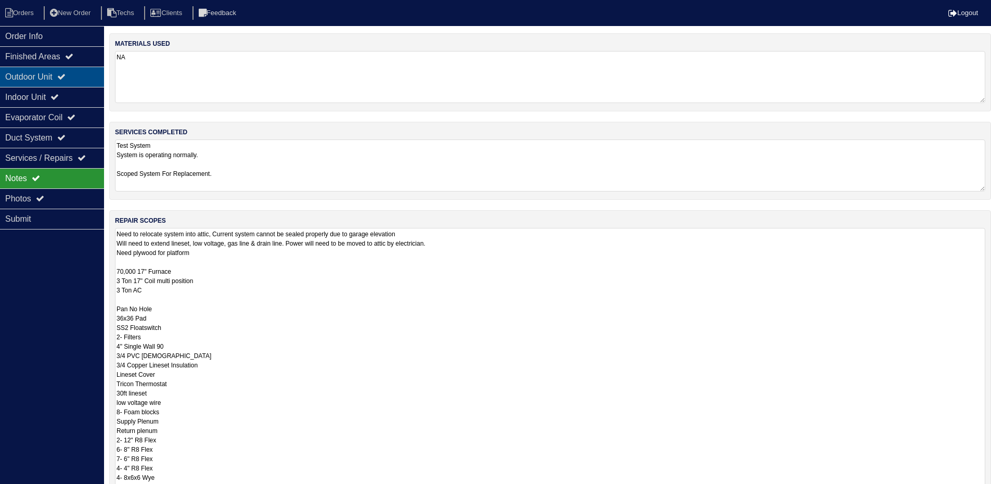
click at [55, 79] on div "Outdoor Unit" at bounding box center [52, 77] width 104 height 20
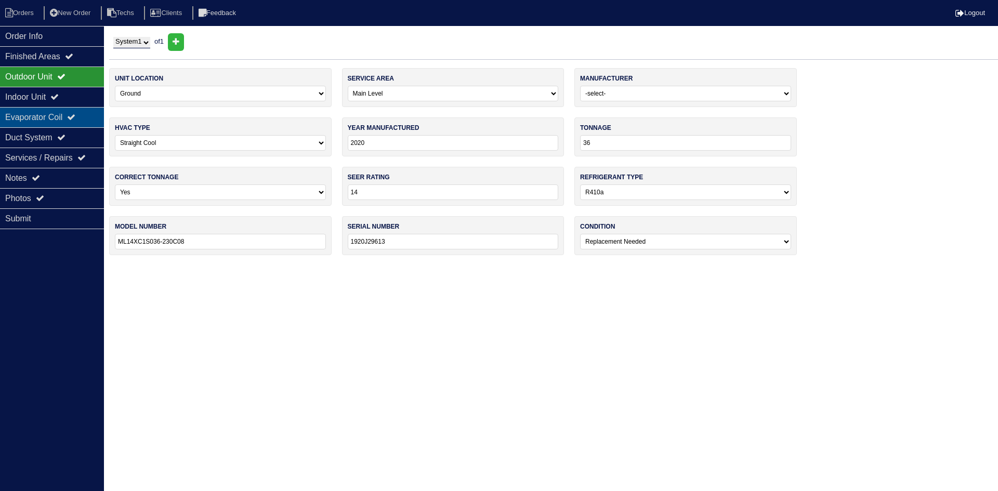
click at [59, 112] on div "Evaporator Coil" at bounding box center [52, 117] width 104 height 20
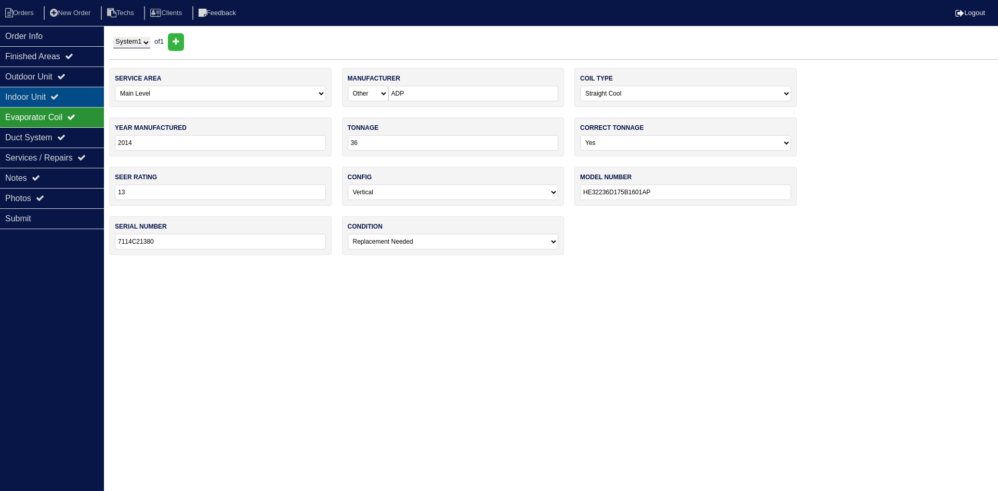
click at [57, 95] on div "Indoor Unit" at bounding box center [52, 97] width 104 height 20
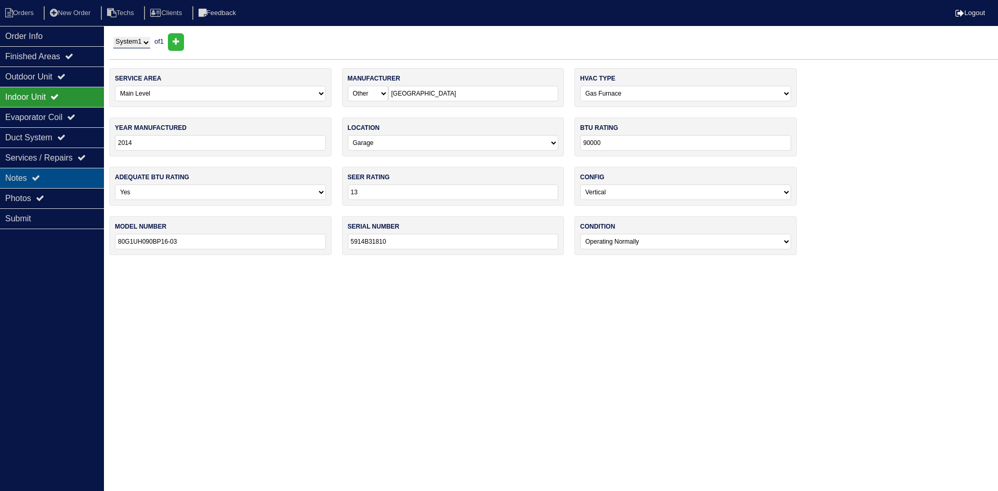
click at [77, 171] on div "Notes" at bounding box center [52, 178] width 104 height 20
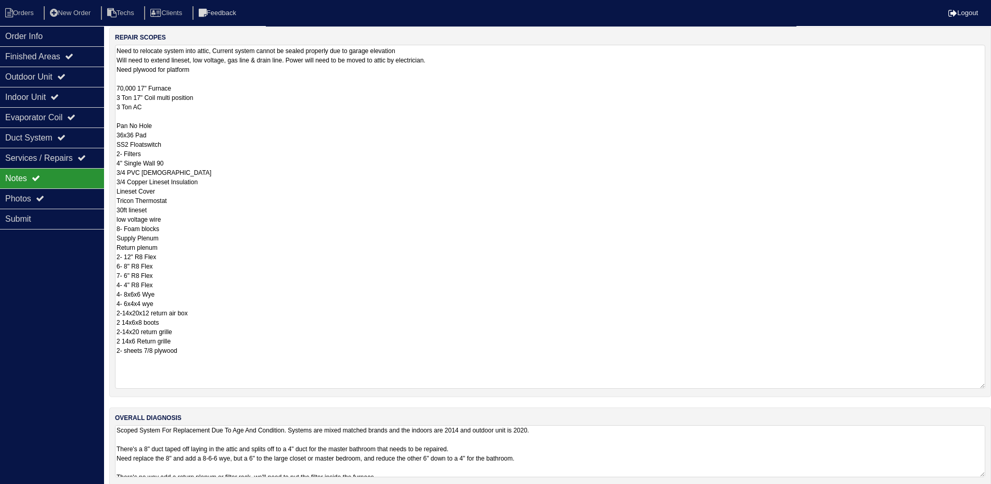
scroll to position [195, 0]
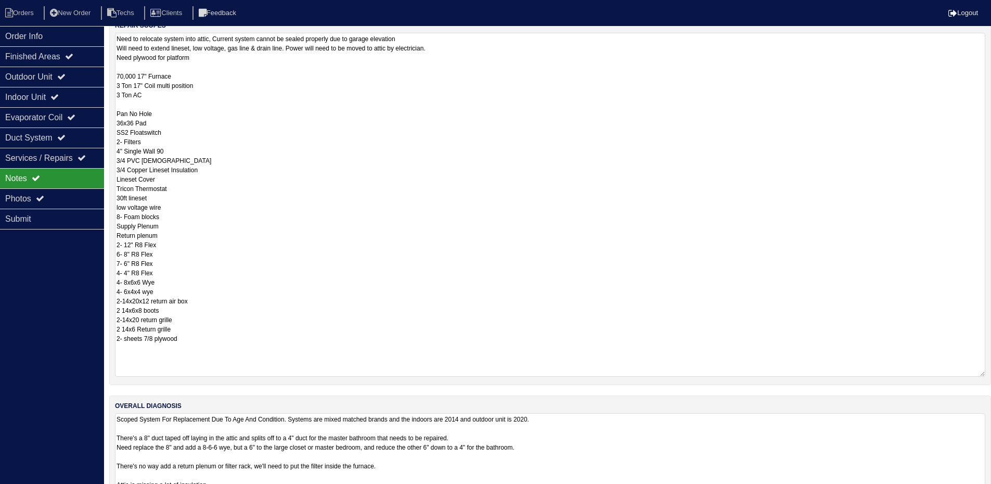
drag, startPoint x: 982, startPoint y: 463, endPoint x: 980, endPoint y: 516, distance: 52.5
click at [980, 491] on html "Orders New Order Techs Clients Feedback Logout Orders New Order Users Clients M…" at bounding box center [495, 170] width 991 height 731
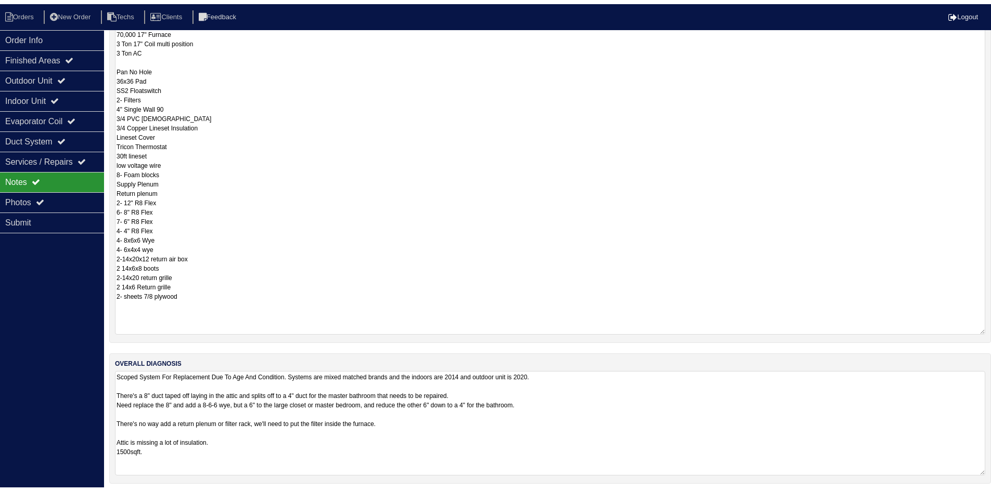
scroll to position [248, 0]
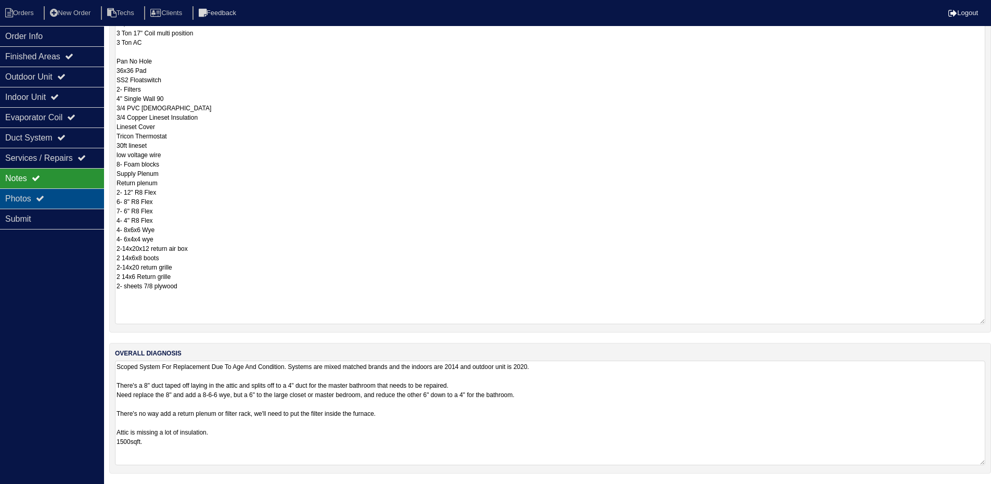
click at [42, 197] on icon at bounding box center [40, 198] width 8 height 8
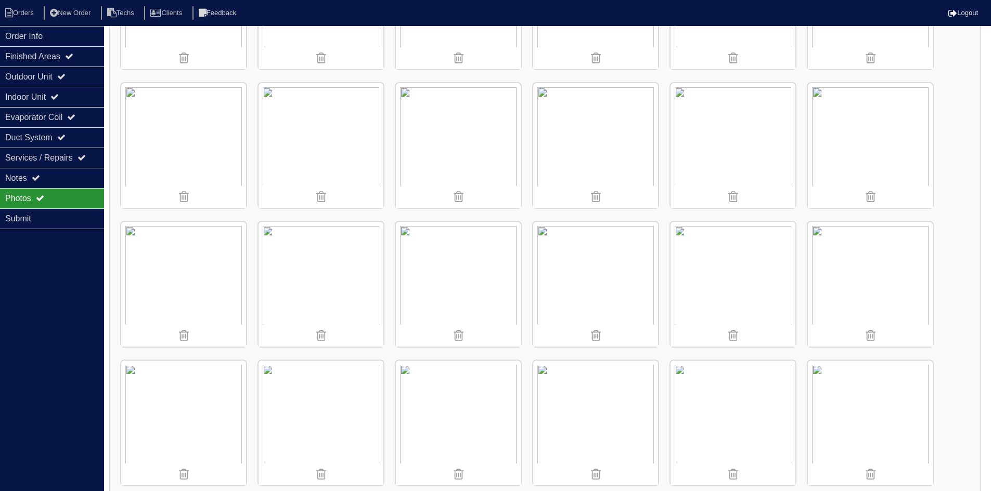
click at [875, 278] on img at bounding box center [870, 284] width 125 height 125
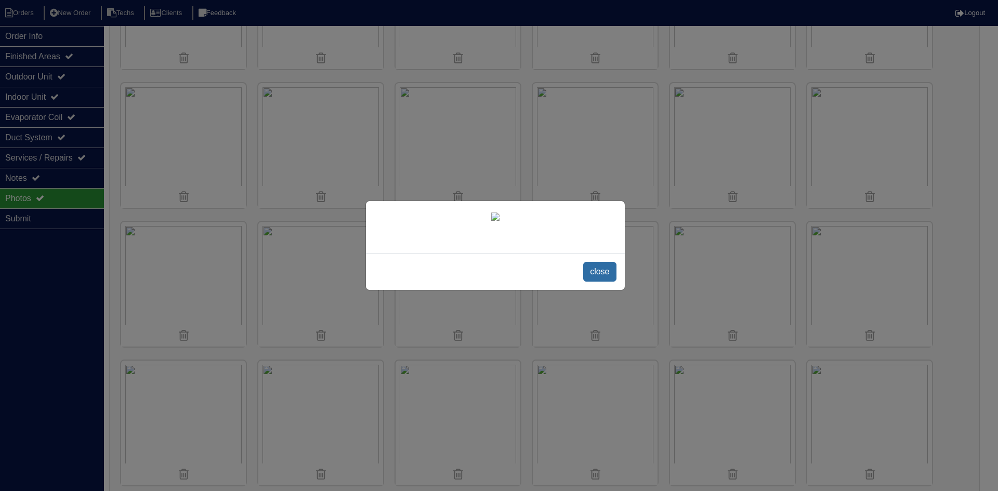
click at [605, 269] on span "close" at bounding box center [599, 272] width 33 height 20
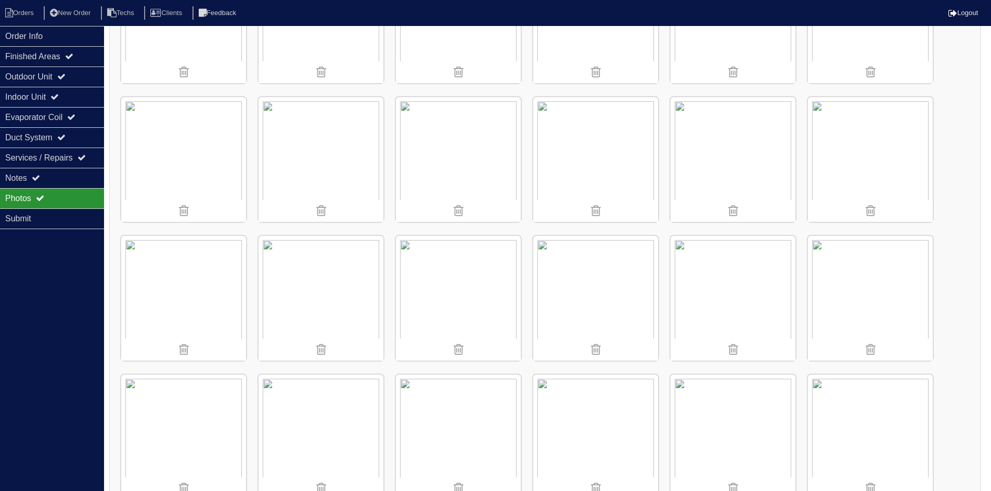
scroll to position [520, 0]
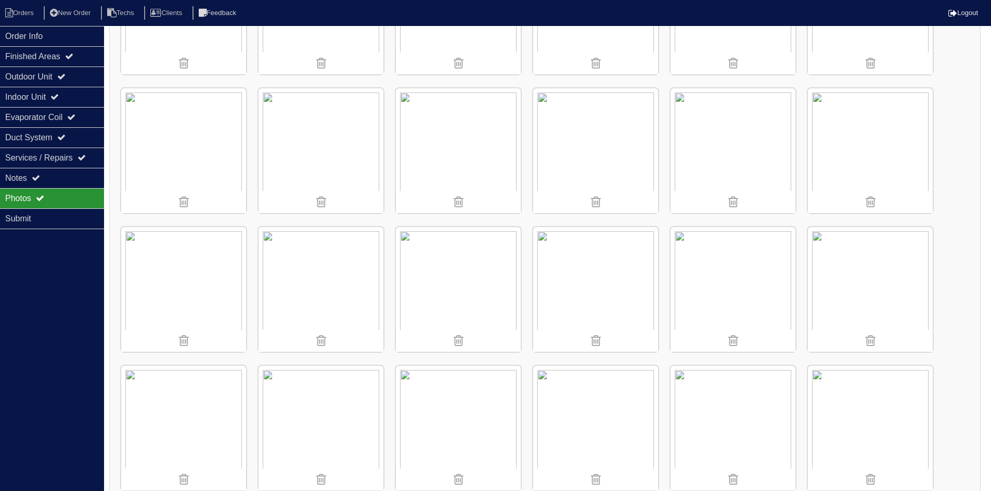
click at [349, 420] on img at bounding box center [320, 428] width 125 height 125
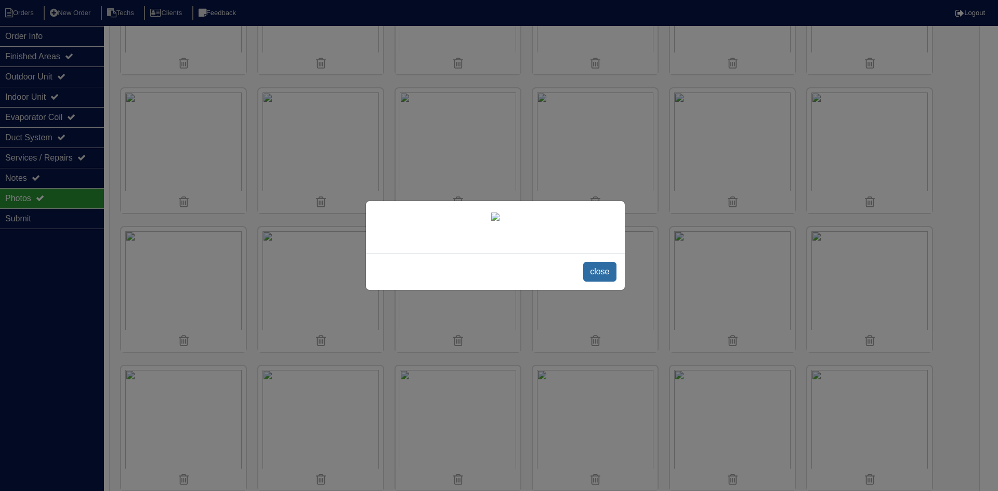
click at [603, 269] on span "close" at bounding box center [599, 272] width 33 height 20
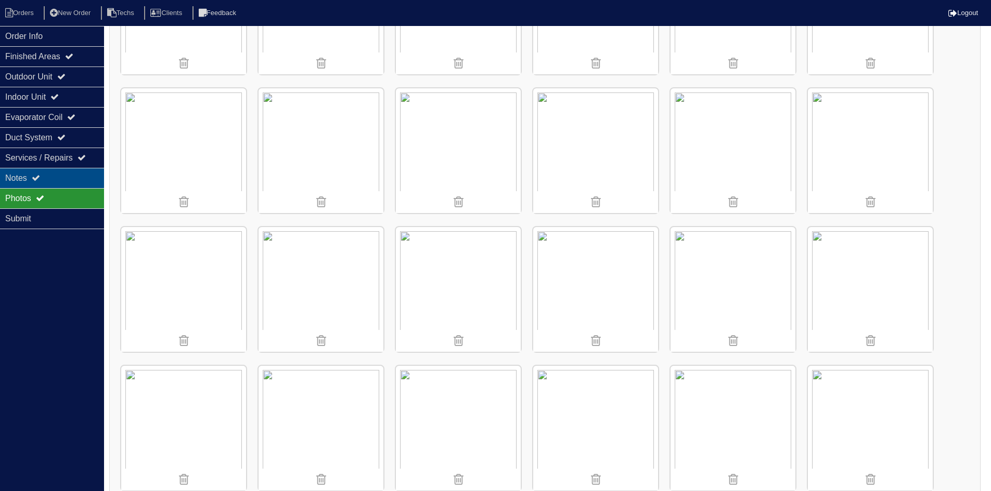
click at [67, 171] on div "Notes" at bounding box center [52, 178] width 104 height 20
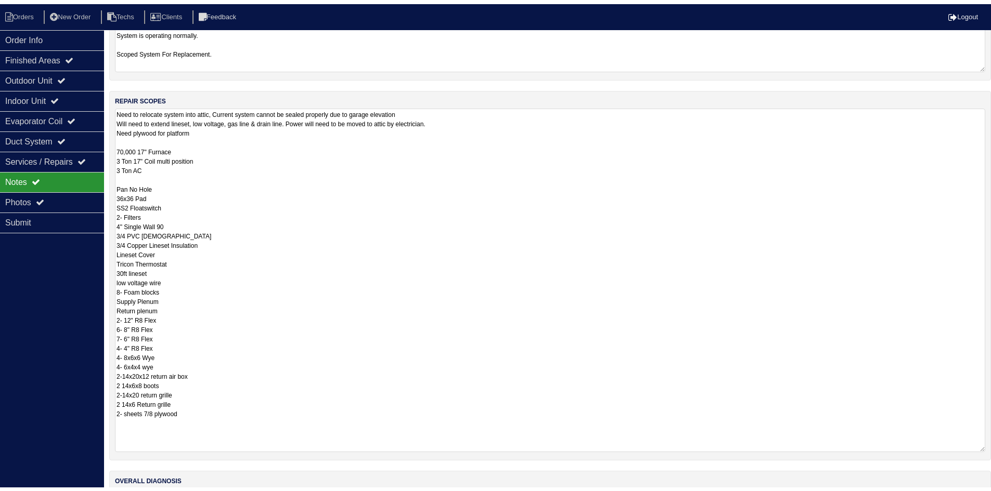
scroll to position [0, 0]
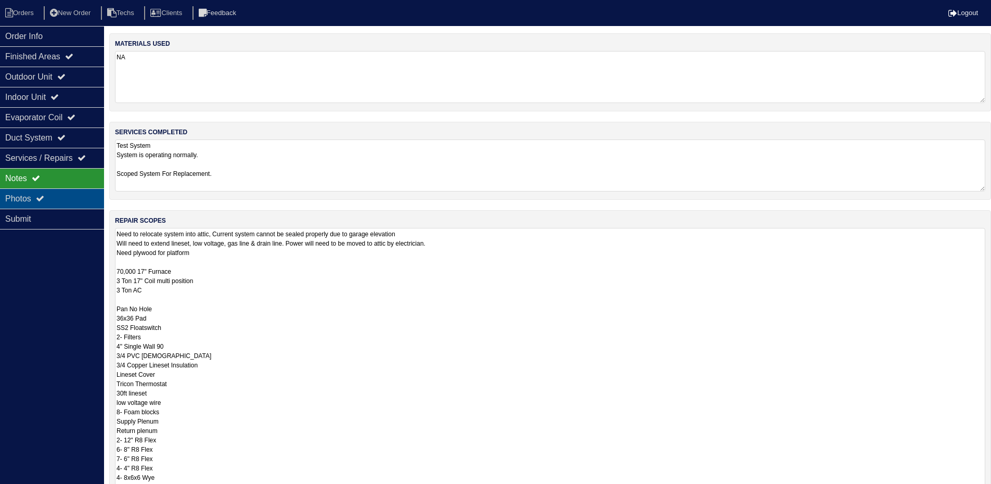
click at [61, 192] on div "Photos" at bounding box center [52, 198] width 104 height 20
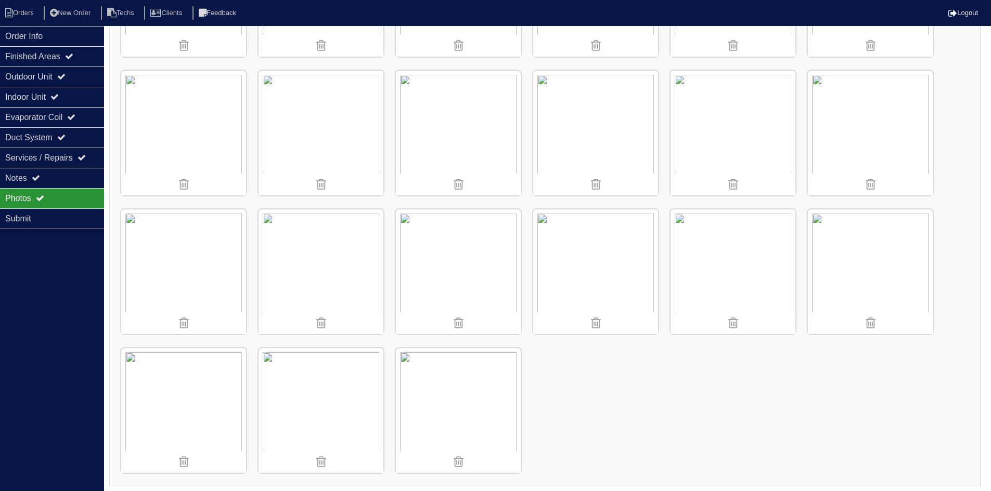
scroll to position [817, 0]
click at [57, 54] on div "Finished Areas" at bounding box center [52, 56] width 104 height 20
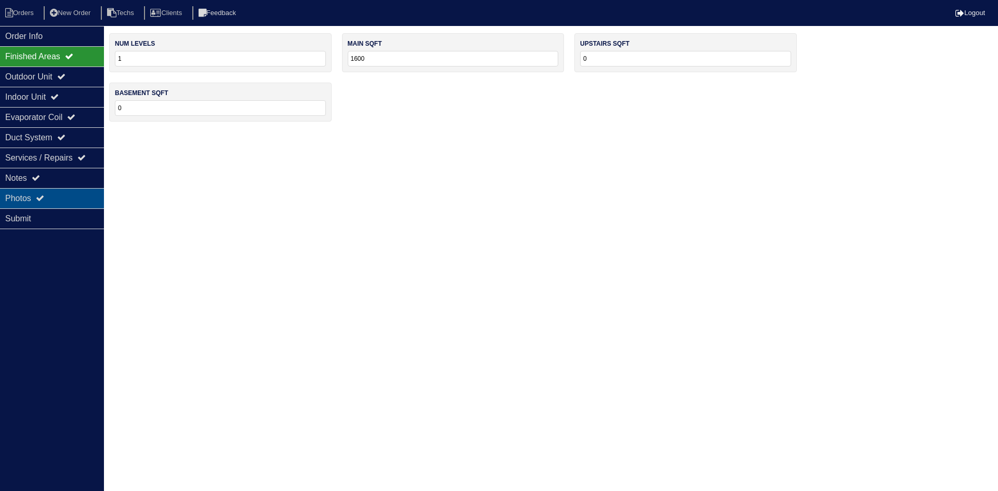
drag, startPoint x: 51, startPoint y: 192, endPoint x: 57, endPoint y: 193, distance: 5.8
click at [54, 193] on div "Photos" at bounding box center [52, 198] width 104 height 20
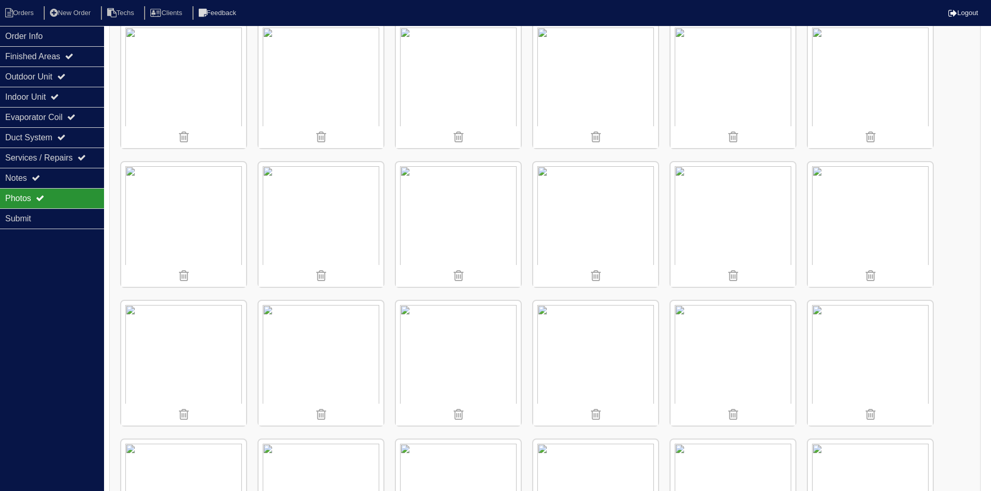
scroll to position [468, 0]
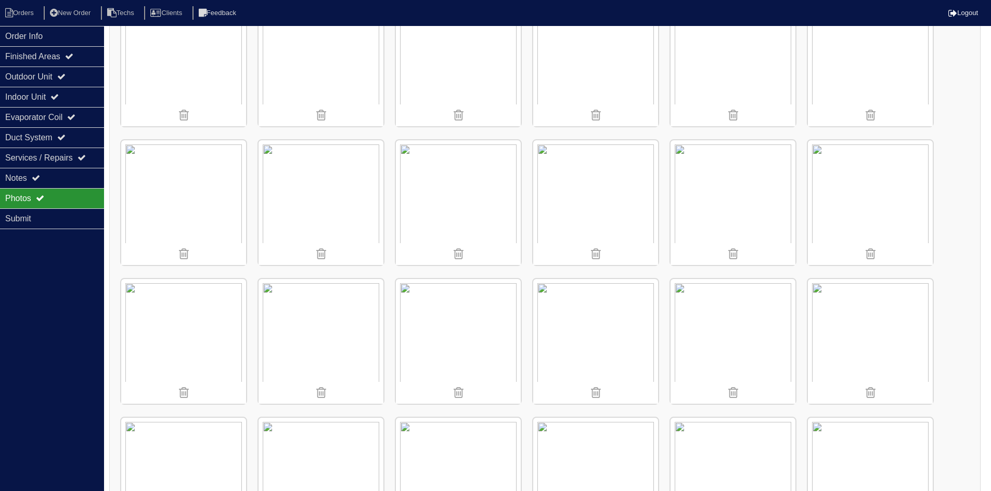
click at [322, 200] on img at bounding box center [320, 202] width 125 height 125
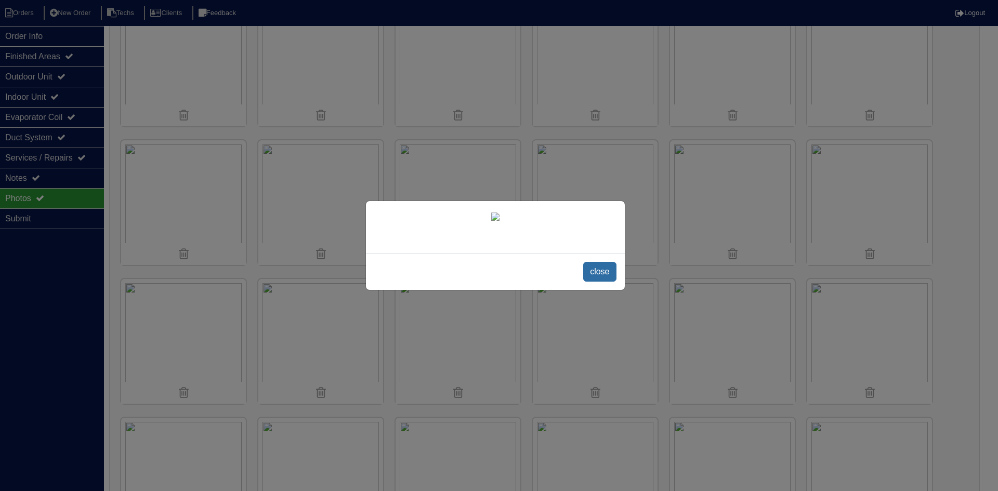
click at [606, 274] on span "close" at bounding box center [599, 272] width 33 height 20
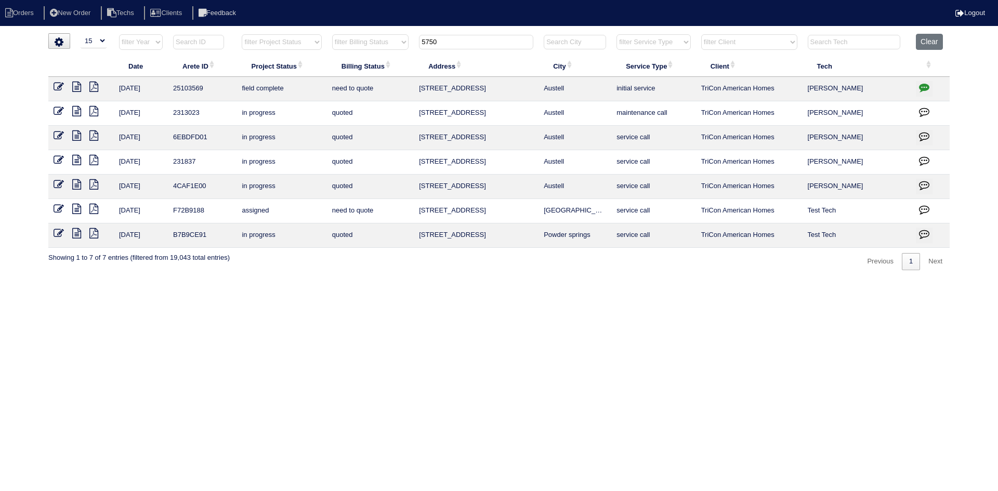
select select "15"
type input "5750"
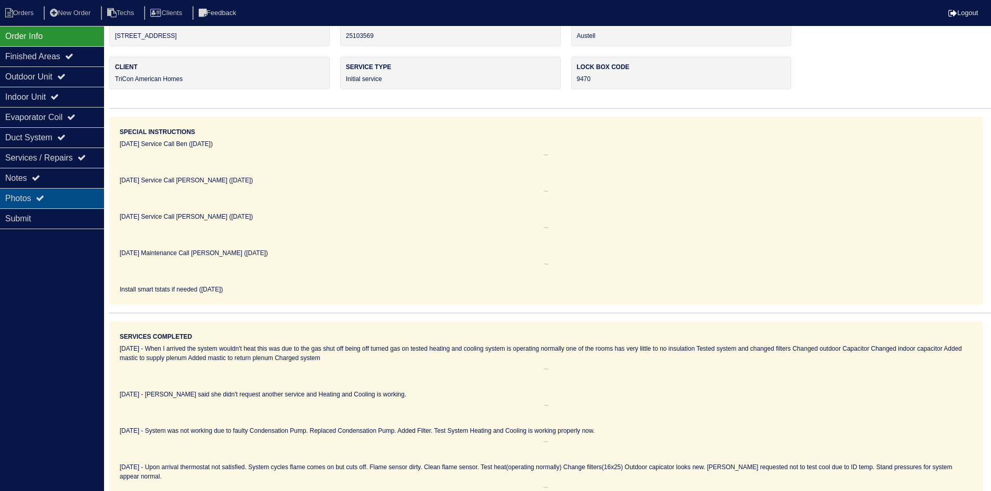
click at [52, 198] on div "Photos" at bounding box center [52, 198] width 104 height 20
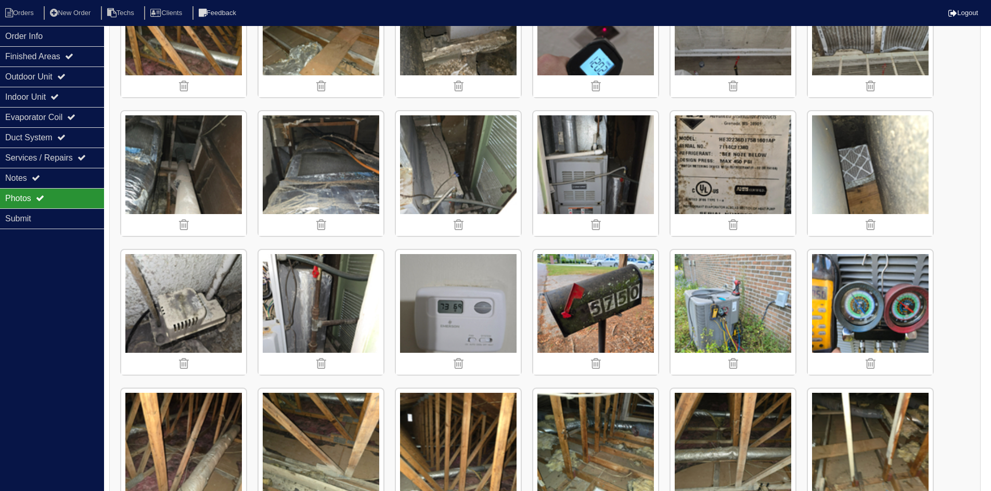
scroll to position [373, 0]
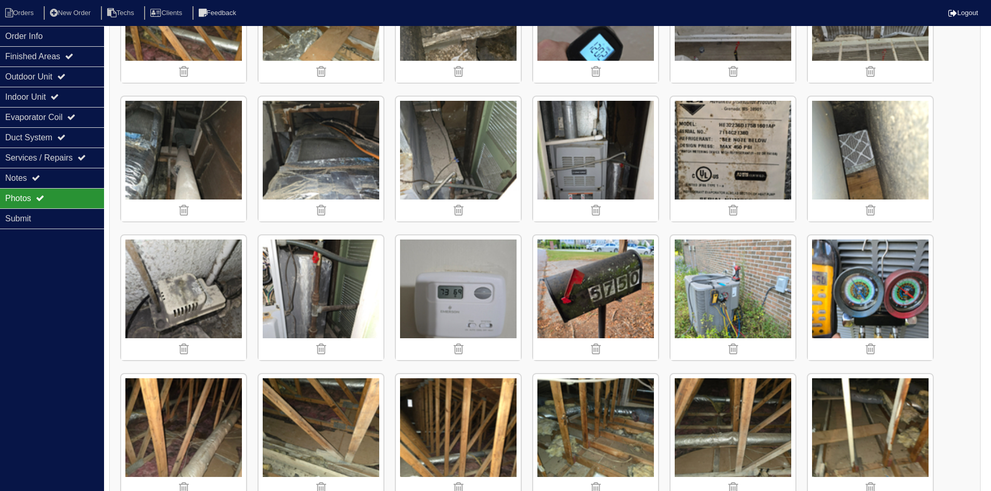
click at [345, 271] on img at bounding box center [320, 298] width 125 height 125
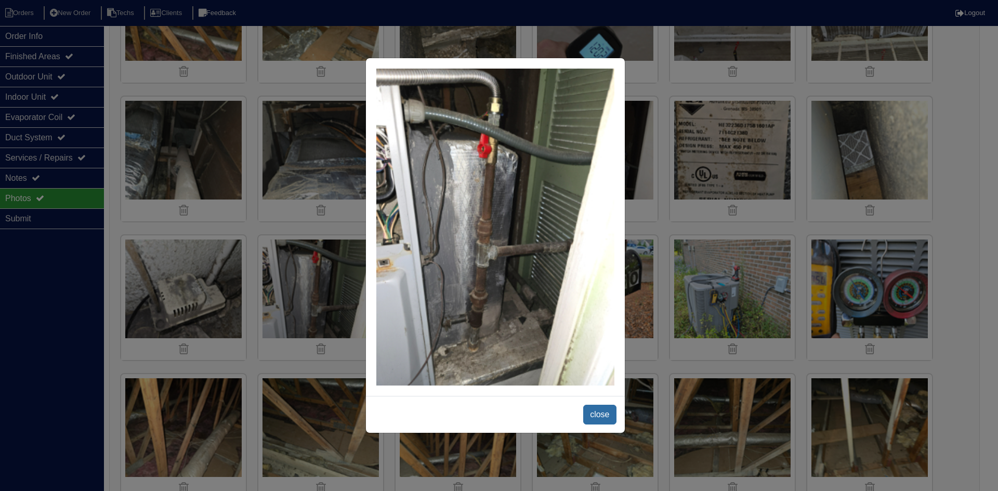
drag, startPoint x: 599, startPoint y: 412, endPoint x: 581, endPoint y: 410, distance: 18.3
click at [599, 411] on span "close" at bounding box center [599, 415] width 33 height 20
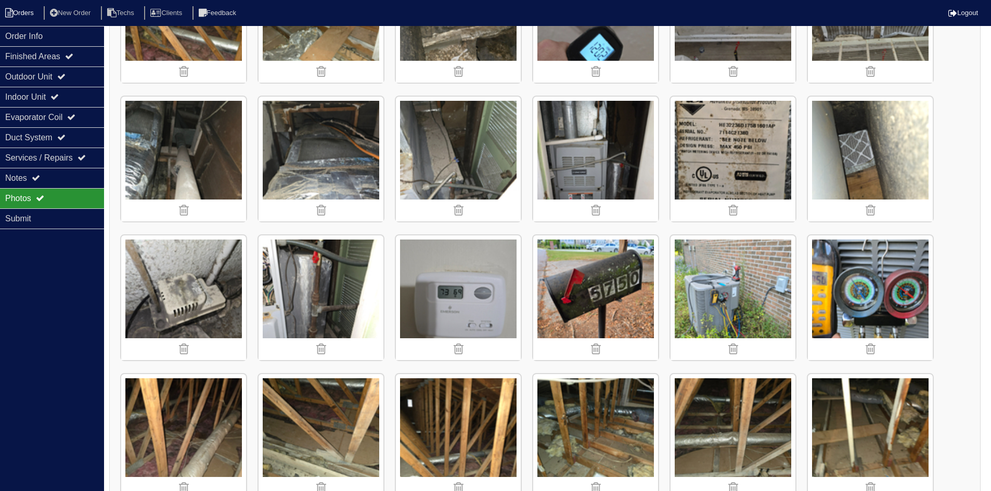
click at [30, 12] on li "Orders" at bounding box center [21, 13] width 42 height 14
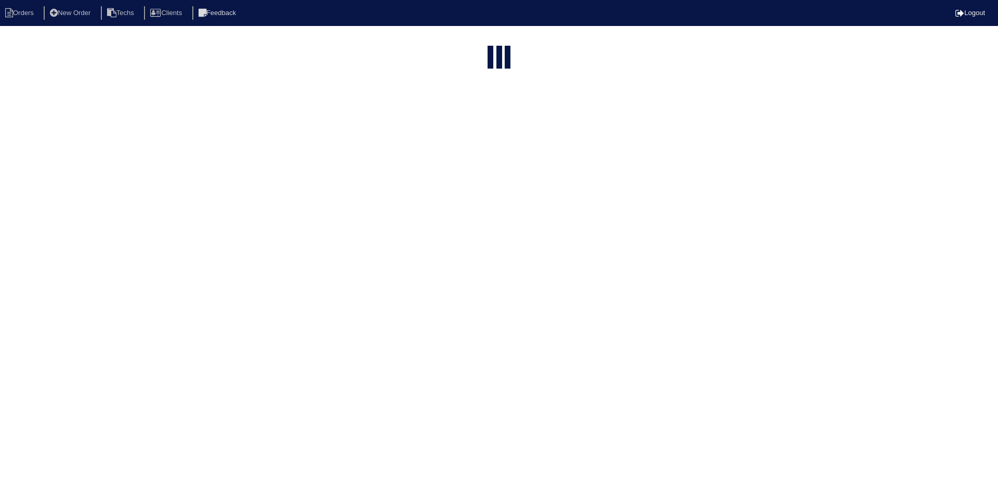
select select "15"
type input "5750"
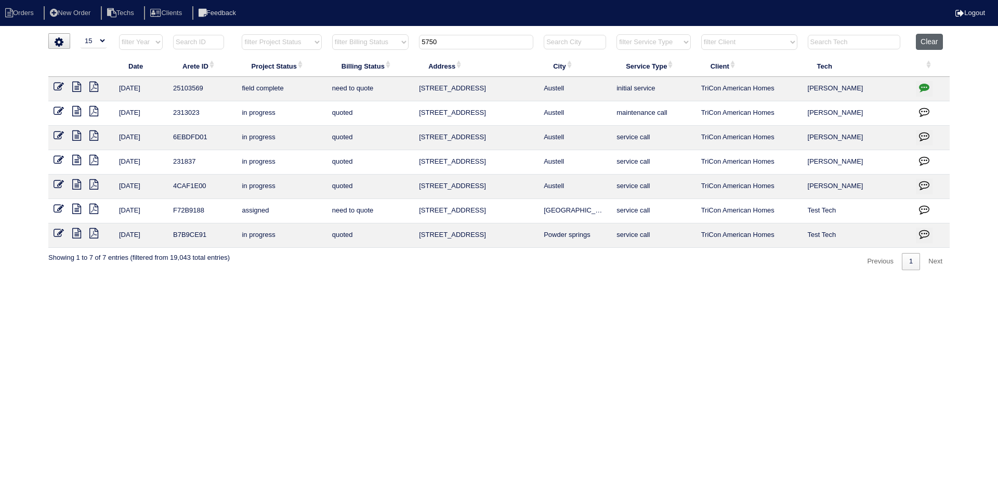
click at [933, 42] on button "Clear" at bounding box center [929, 42] width 27 height 16
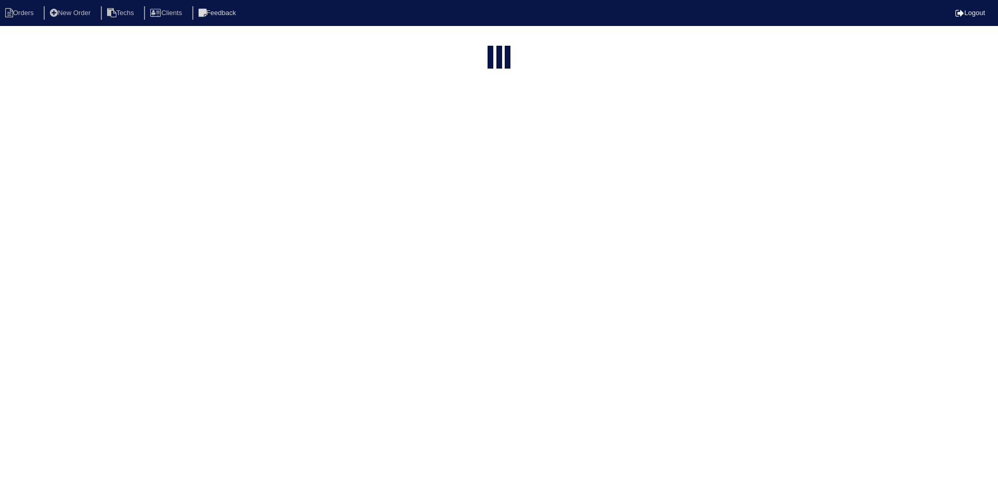
select select "15"
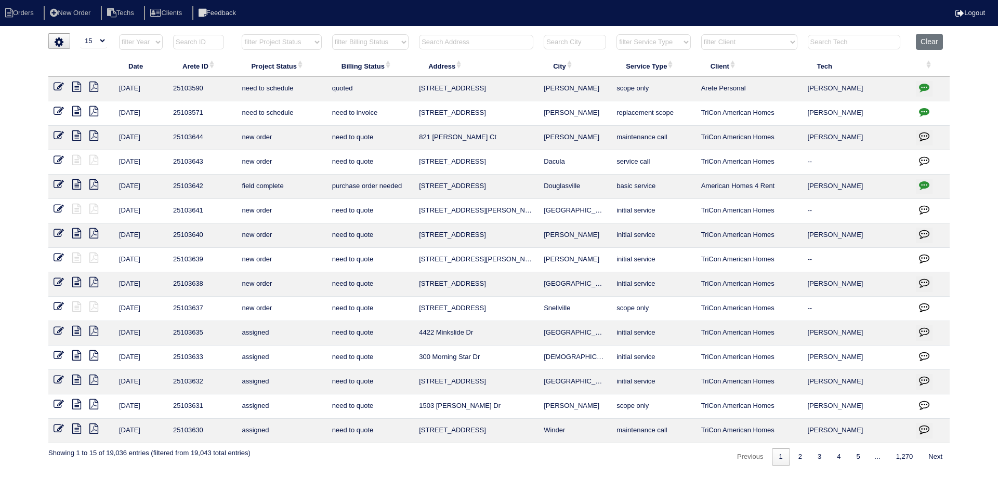
click at [301, 41] on select "filter Project Status -- Any Project Status -- new order assigned in progress f…" at bounding box center [282, 42] width 80 height 16
click at [242, 34] on select "filter Project Status -- Any Project Status -- new order assigned in progress f…" at bounding box center [282, 42] width 80 height 16
select select "in progress"
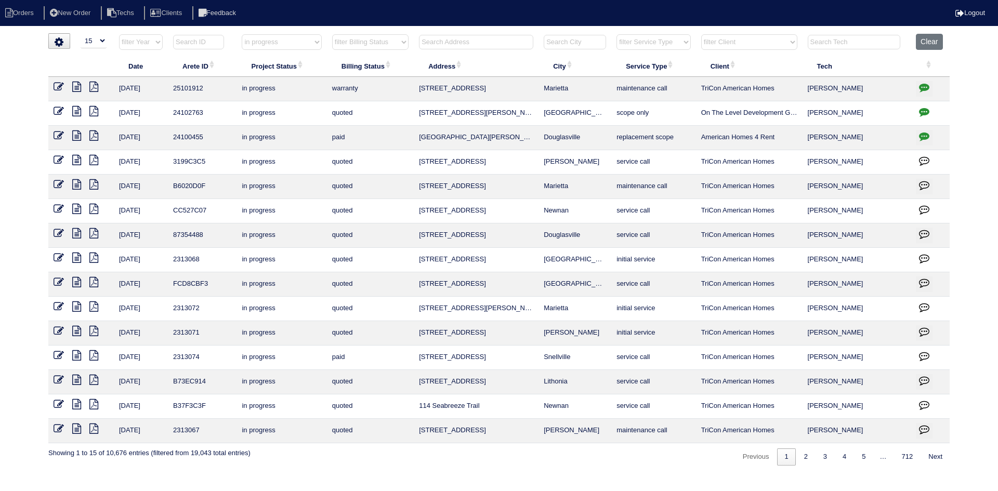
click at [400, 42] on select "filter Billing Status -- Any Billing Status -- need to quote quoted need to inv…" at bounding box center [370, 42] width 76 height 16
select select "need to quote"
click at [332, 34] on select "filter Billing Status -- Any Billing Status -- need to quote quoted need to inv…" at bounding box center [370, 42] width 76 height 16
select select "in progress"
select select "need to quote"
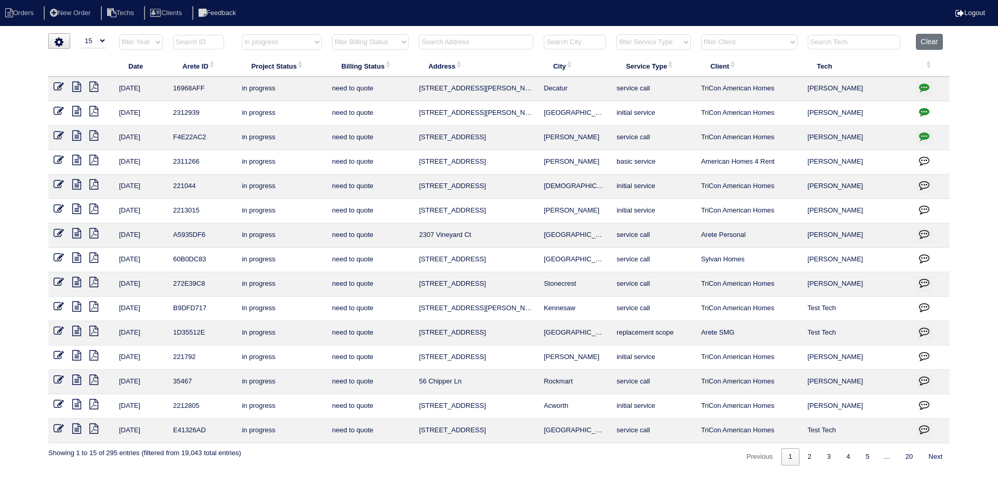
drag, startPoint x: 304, startPoint y: 40, endPoint x: 307, endPoint y: 49, distance: 9.4
click at [304, 41] on select "filter Project Status -- Any Project Status -- new order assigned in progress f…" at bounding box center [282, 42] width 80 height 16
click at [242, 34] on select "filter Project Status -- Any Project Status -- new order assigned in progress f…" at bounding box center [282, 42] width 80 height 16
select select "field complete"
select select "need to quote"
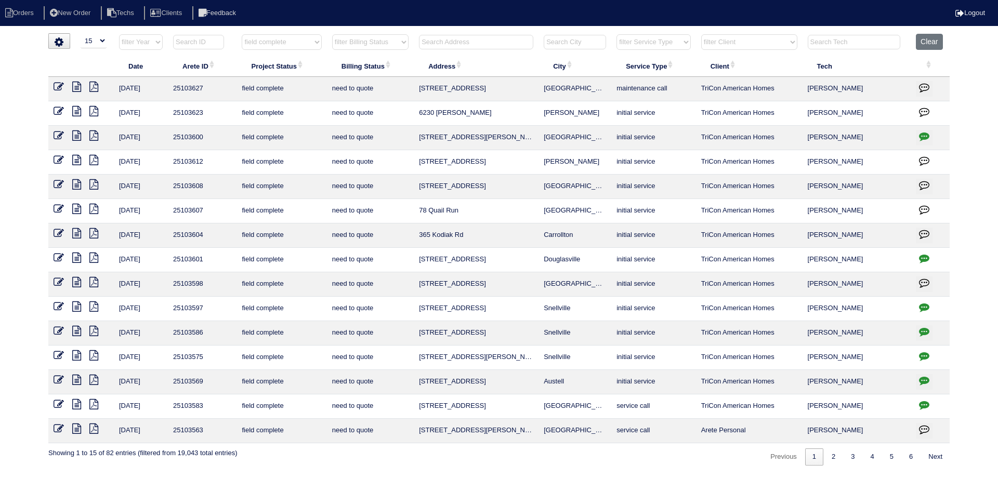
click at [926, 377] on icon "button" at bounding box center [924, 380] width 10 height 10
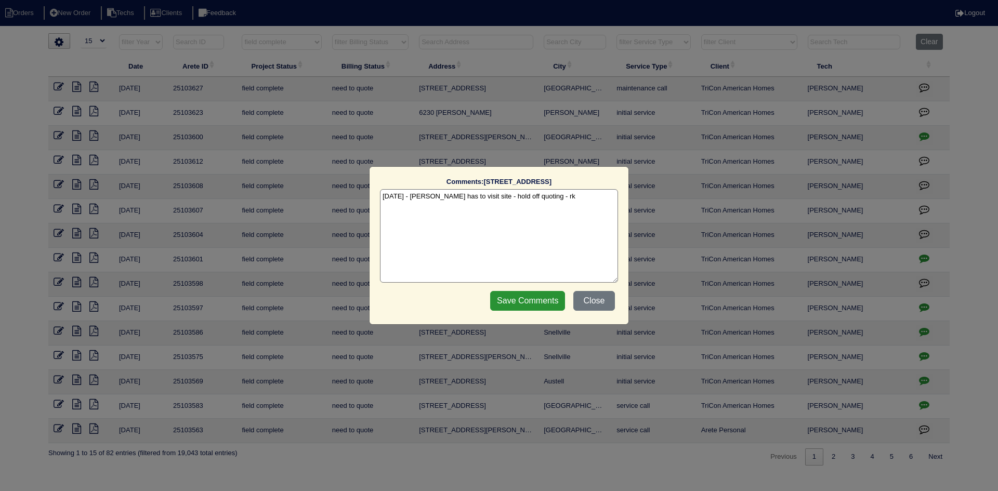
click at [553, 198] on textarea "10/2/25 - Payton has to visit site - hold off quoting - rk" at bounding box center [499, 236] width 238 height 94
click at [520, 300] on input "Save Comments" at bounding box center [527, 301] width 75 height 20
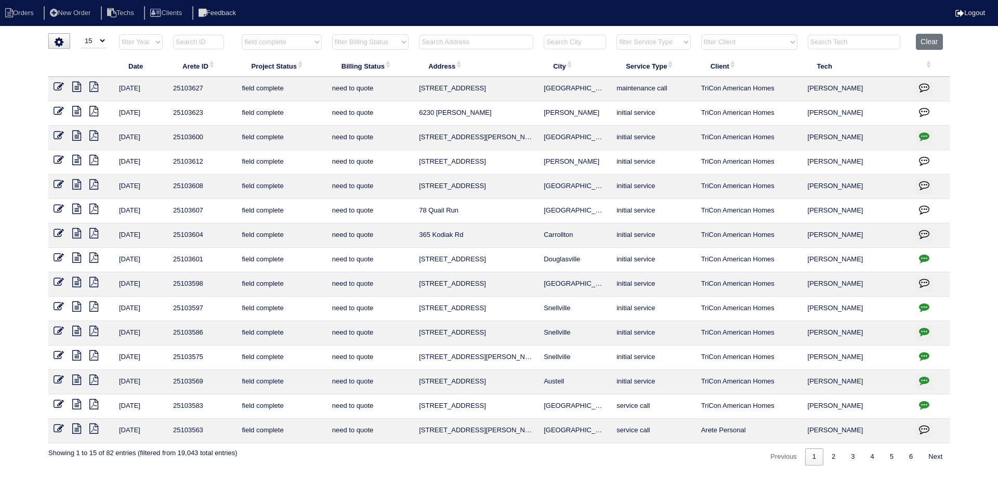
click at [924, 307] on icon "button" at bounding box center [924, 307] width 10 height 10
type textarea "10/1/25 - no electricity - emailed site super - rk"
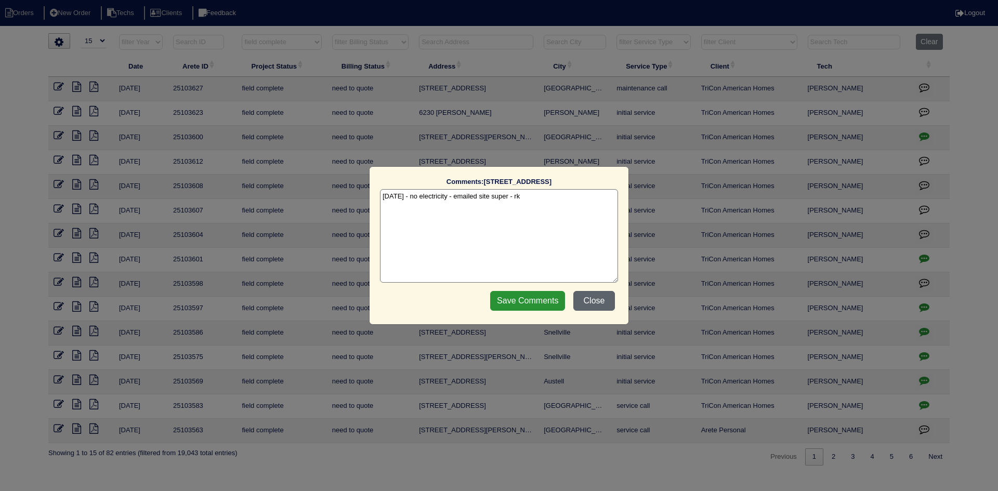
click at [591, 302] on button "Close" at bounding box center [595, 301] width 42 height 20
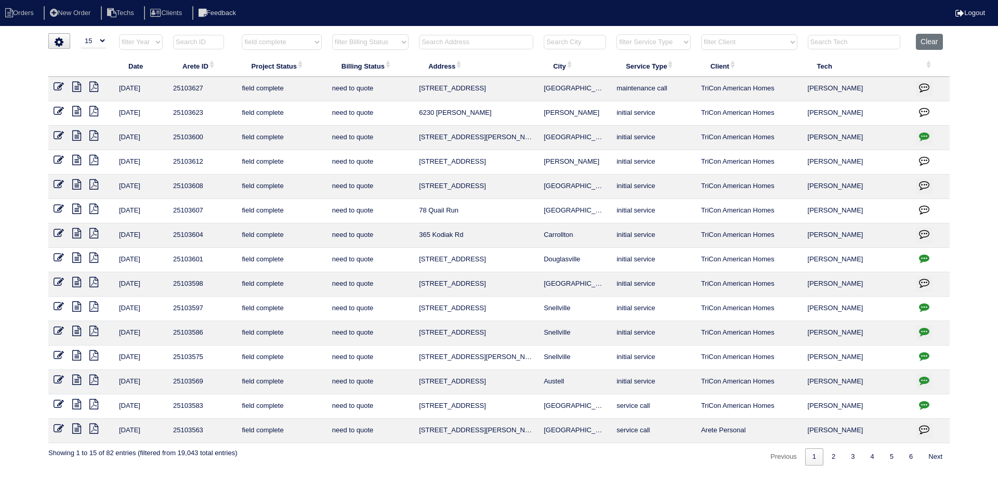
click at [78, 282] on icon at bounding box center [76, 282] width 9 height 10
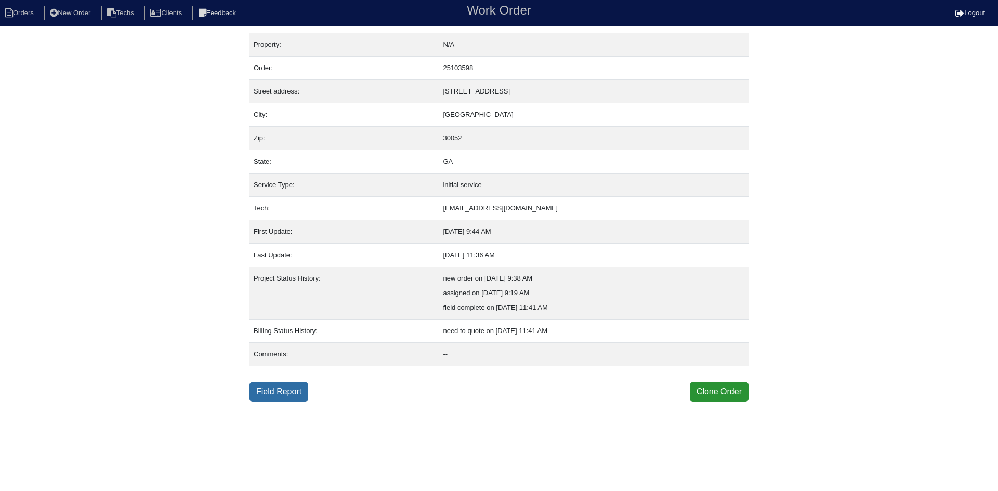
click at [269, 396] on link "Field Report" at bounding box center [279, 392] width 59 height 20
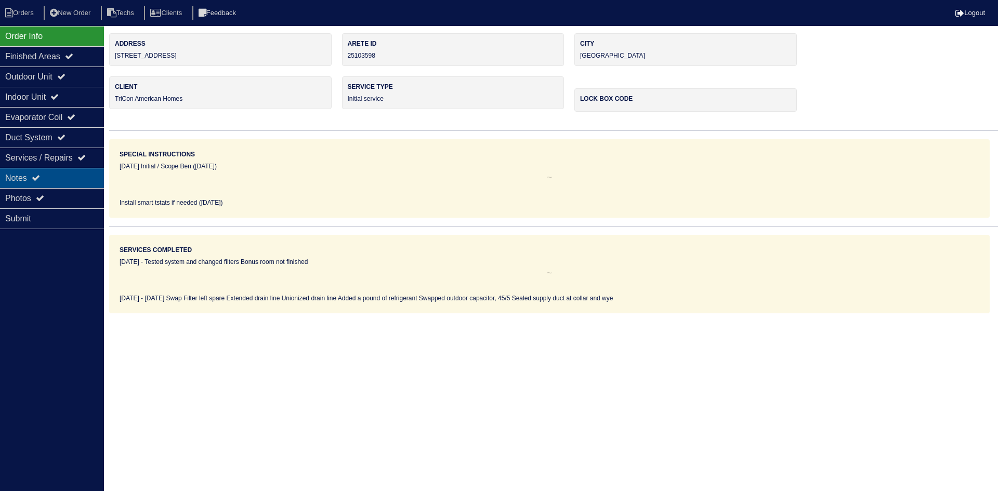
click at [48, 181] on div "Notes" at bounding box center [52, 178] width 104 height 20
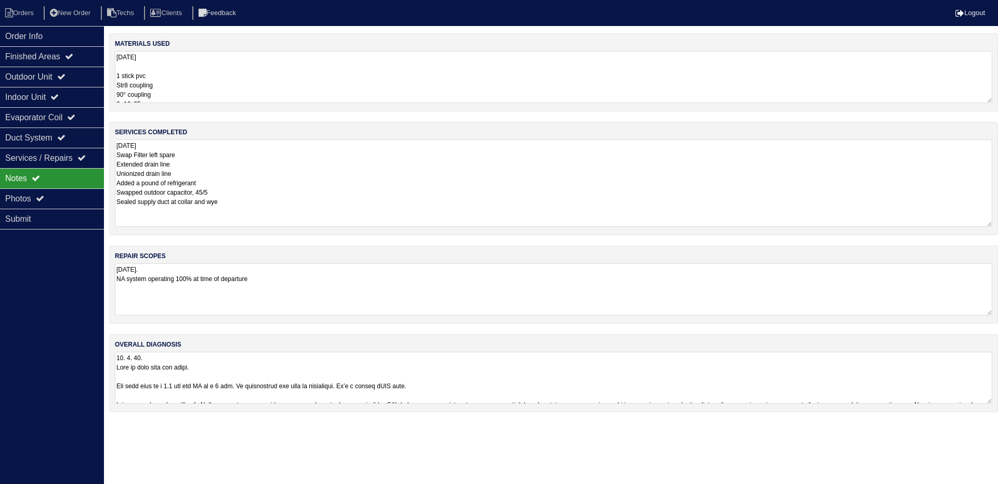
drag, startPoint x: 989, startPoint y: 186, endPoint x: 992, endPoint y: 221, distance: 35.5
click at [992, 221] on textarea "10.1.25 Swap Filter left spare Extended drain line Unionized drain line Added a…" at bounding box center [554, 182] width 878 height 87
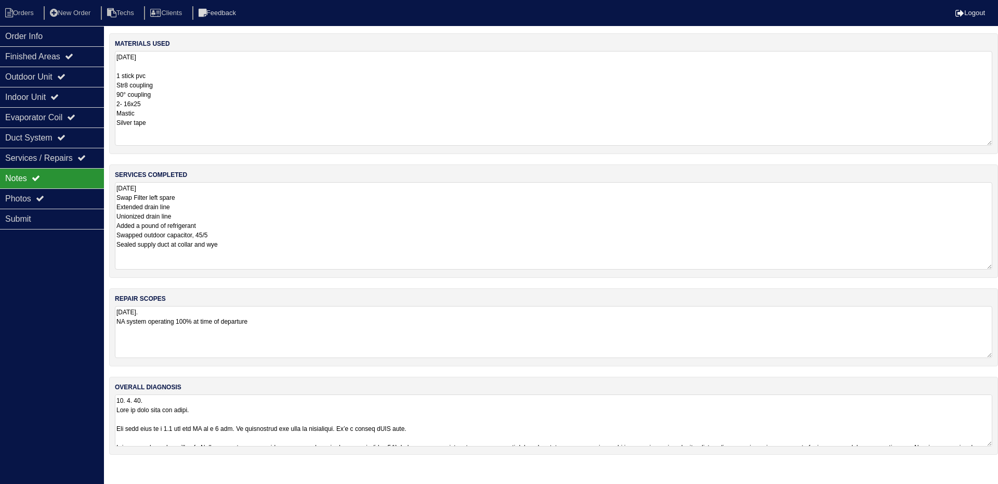
drag, startPoint x: 989, startPoint y: 98, endPoint x: 998, endPoint y: 140, distance: 43.7
click at [998, 140] on div "materials used 10.1.25 1 stick pvc Str8 coupling 90° coupling 2- 16x25 Mastic S…" at bounding box center [553, 93] width 889 height 121
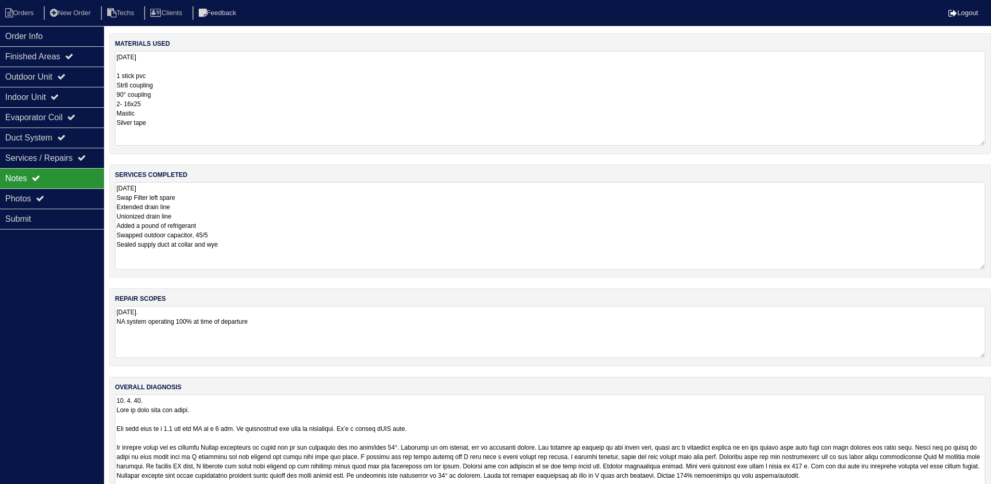
drag, startPoint x: 991, startPoint y: 444, endPoint x: 994, endPoint y: 516, distance: 72.4
click at [991, 491] on html "Orders New Order Techs Clients Feedback Logout Orders New Order Users Clients M…" at bounding box center [495, 268] width 991 height 537
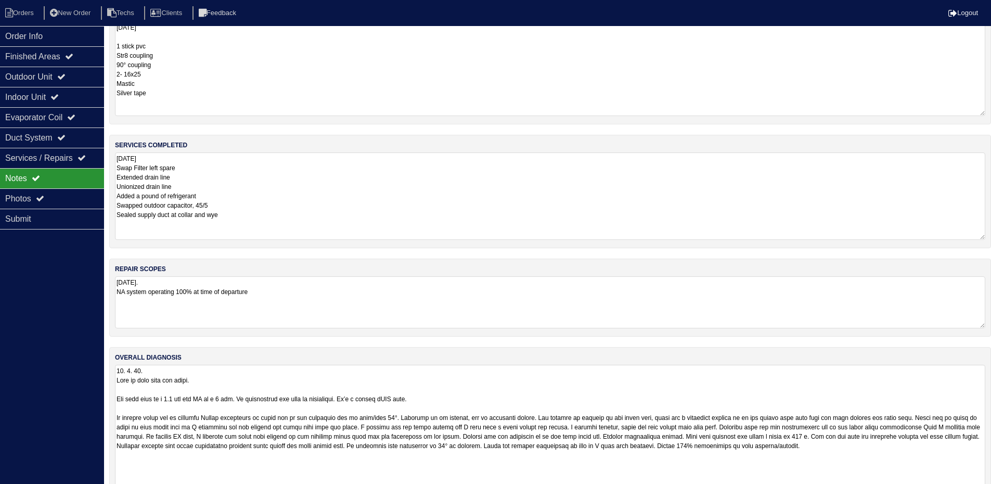
scroll to position [54, 0]
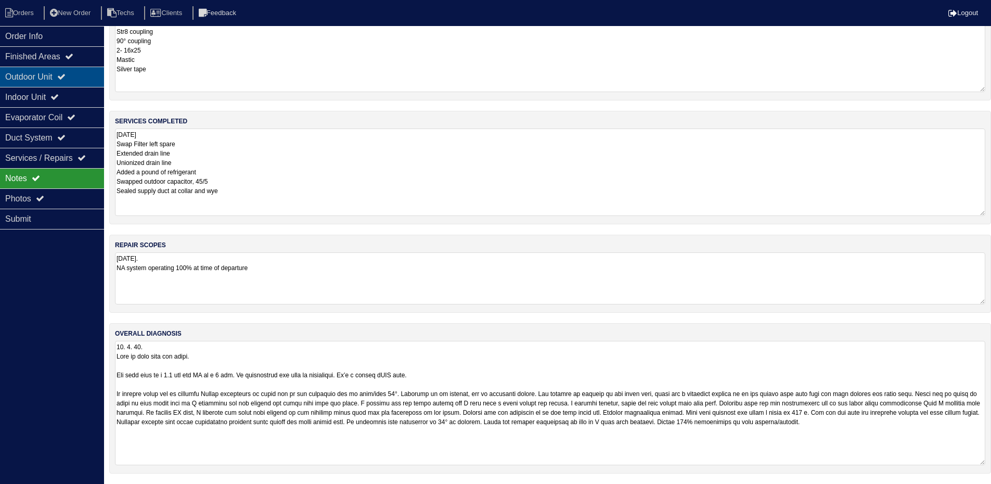
click at [75, 82] on div "Outdoor Unit" at bounding box center [52, 77] width 104 height 20
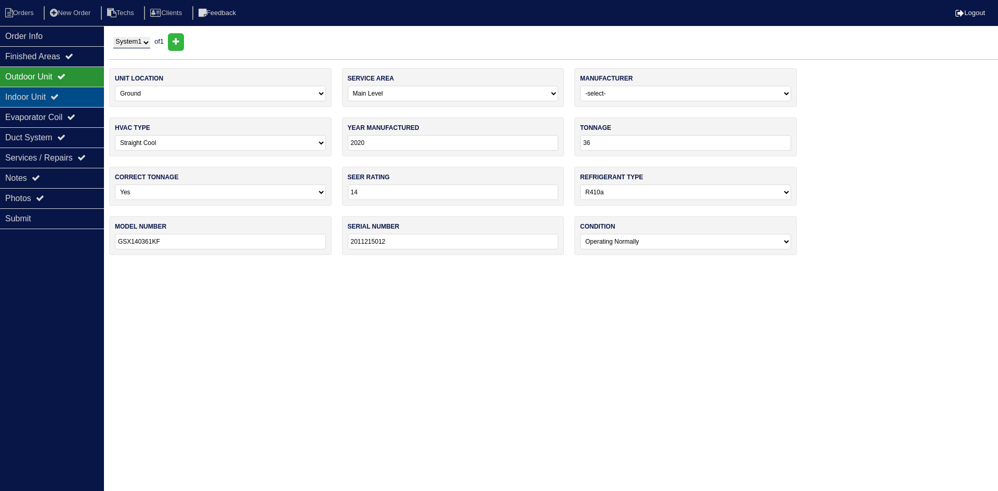
click at [71, 97] on div "Indoor Unit" at bounding box center [52, 97] width 104 height 20
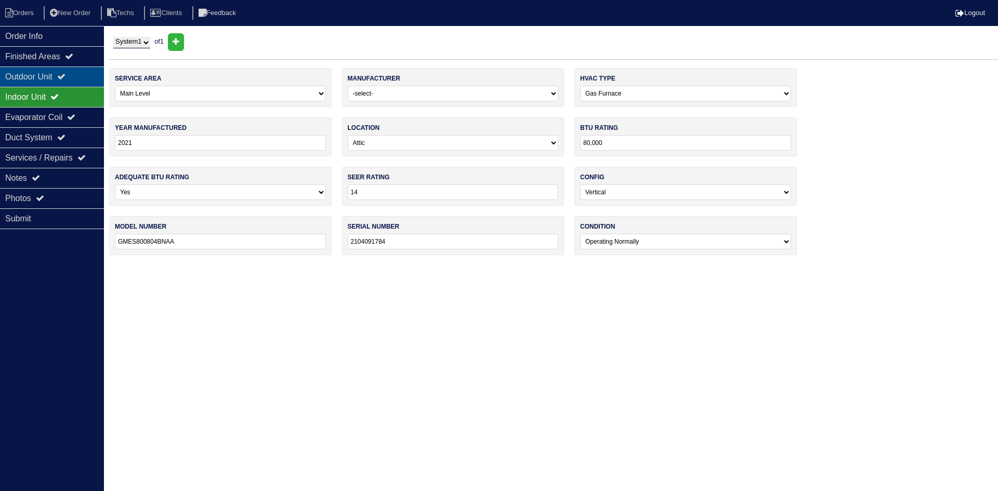
click at [66, 77] on icon at bounding box center [61, 76] width 8 height 8
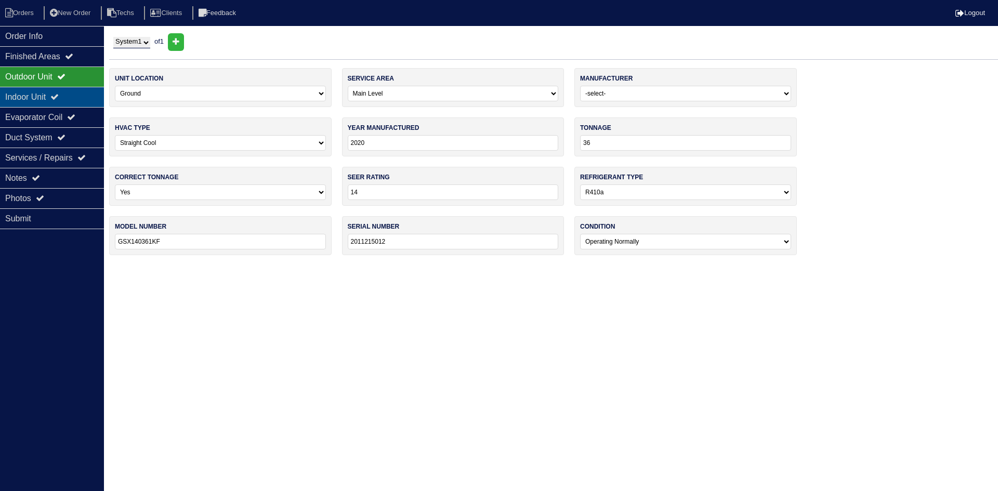
click at [53, 98] on div "Indoor Unit" at bounding box center [52, 97] width 104 height 20
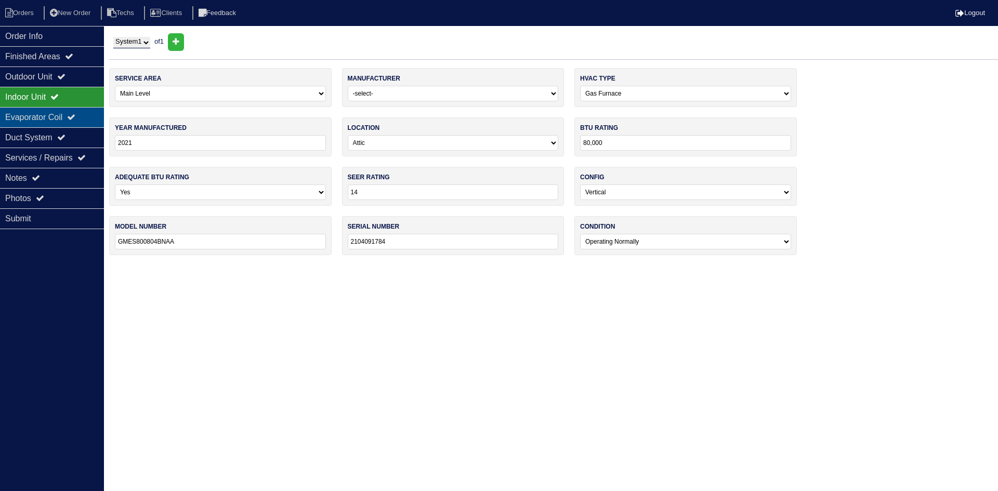
click at [38, 114] on div "Evaporator Coil" at bounding box center [52, 117] width 104 height 20
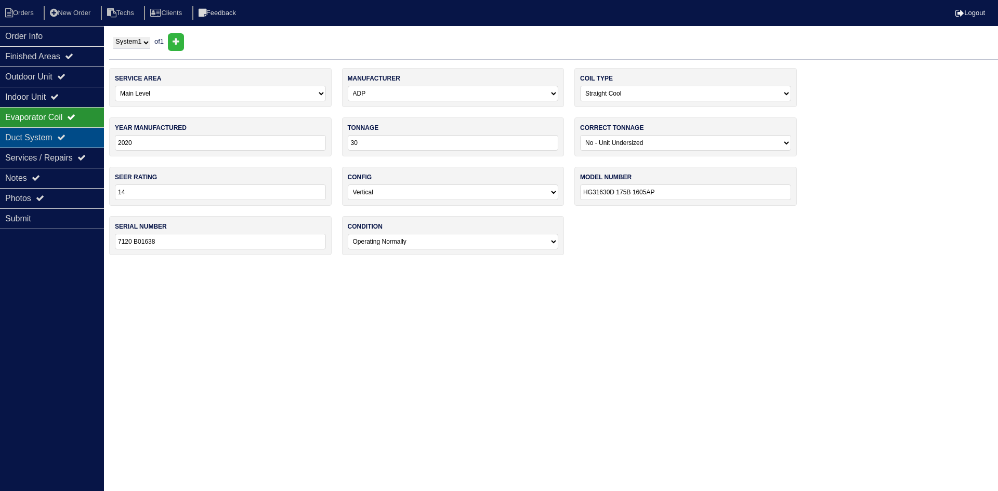
click at [88, 139] on div "Duct System" at bounding box center [52, 137] width 104 height 20
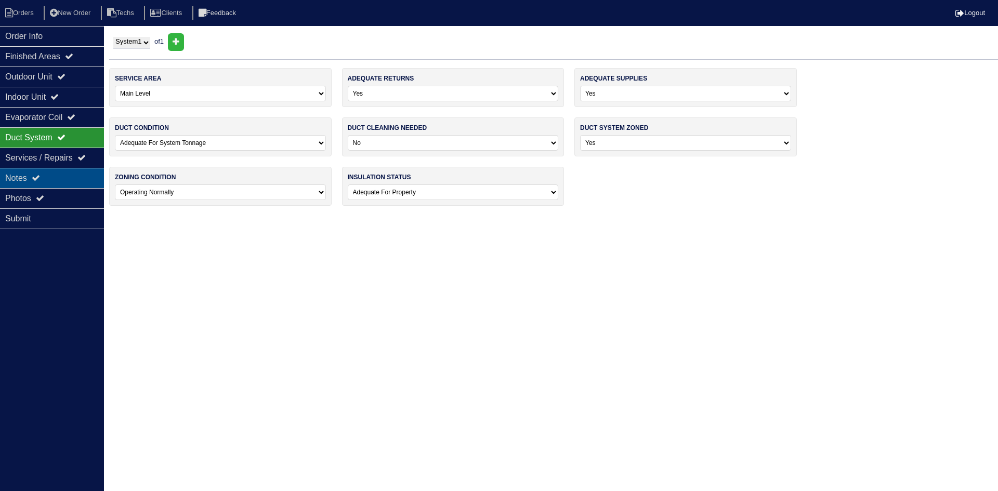
click at [63, 177] on div "Notes" at bounding box center [52, 178] width 104 height 20
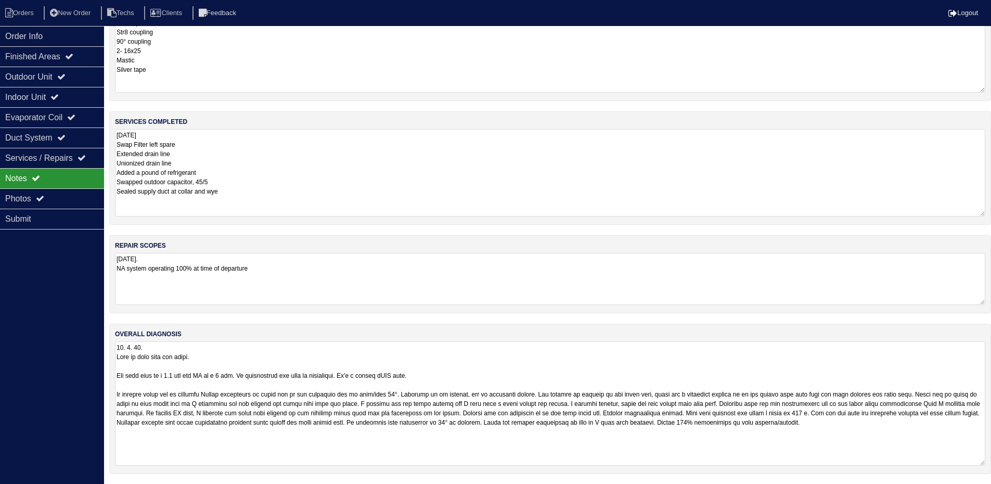
scroll to position [54, 0]
click at [58, 133] on div "Duct System" at bounding box center [52, 137] width 104 height 20
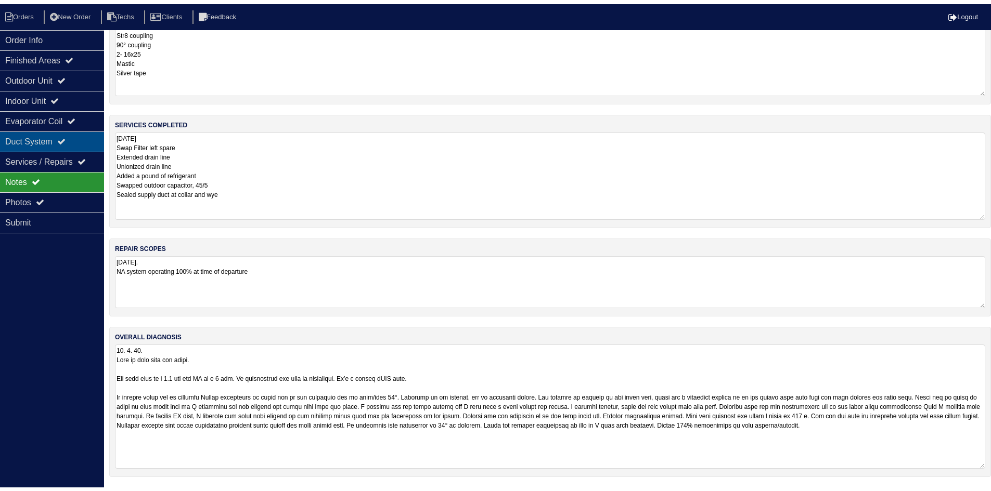
scroll to position [0, 0]
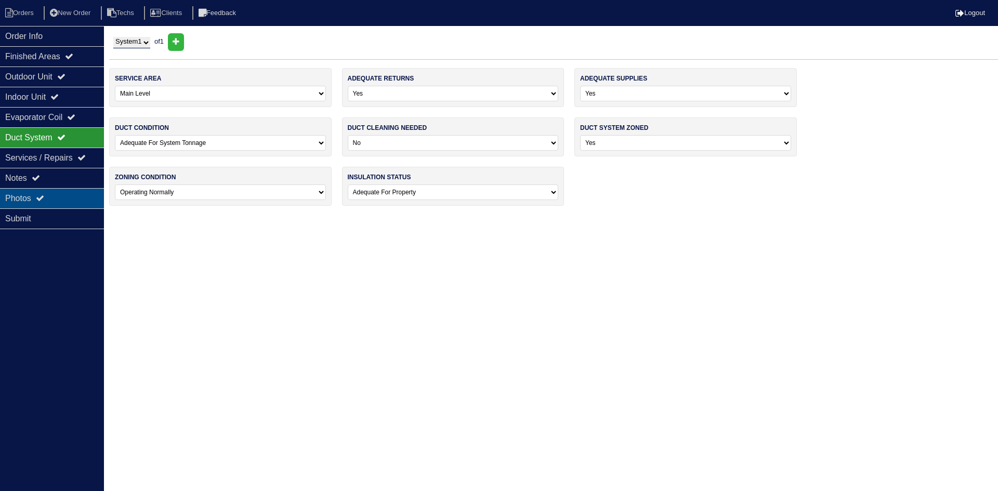
click at [59, 201] on div "Photos" at bounding box center [52, 198] width 104 height 20
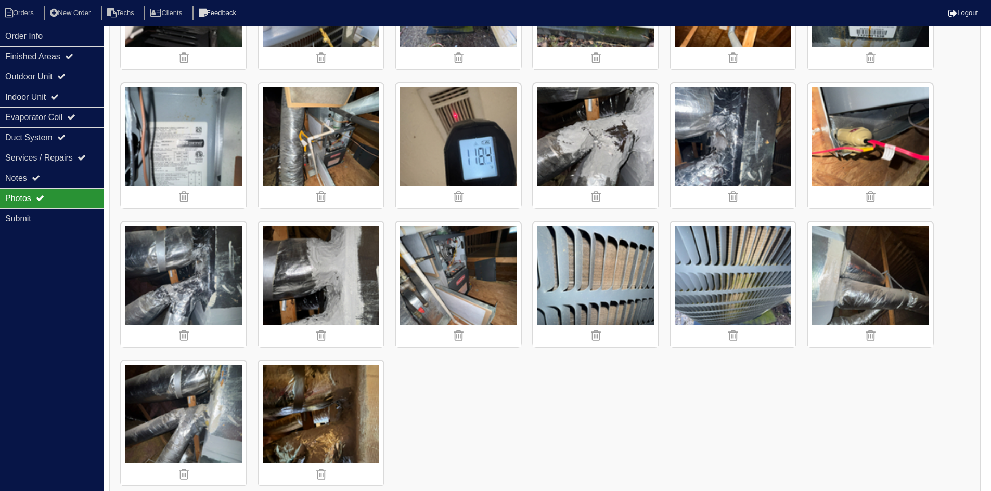
scroll to position [1232, 0]
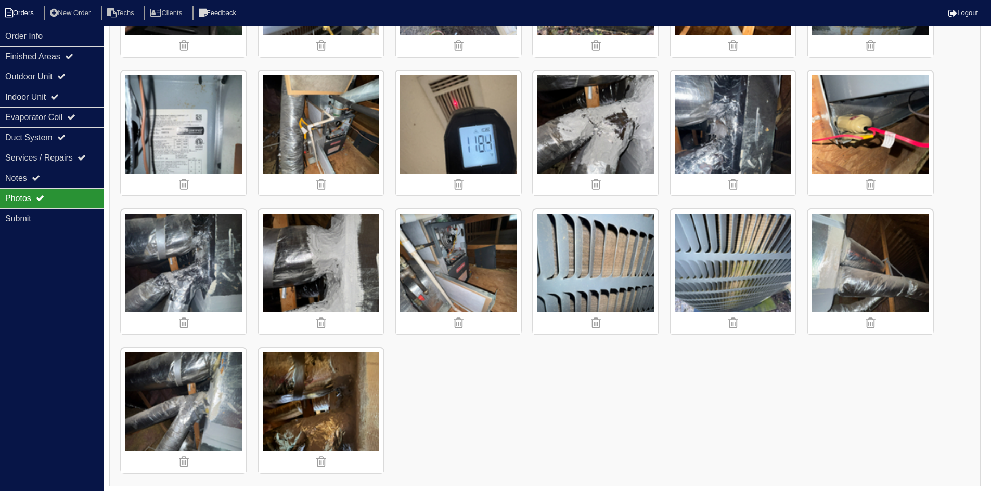
click at [19, 11] on li "Orders" at bounding box center [21, 13] width 42 height 14
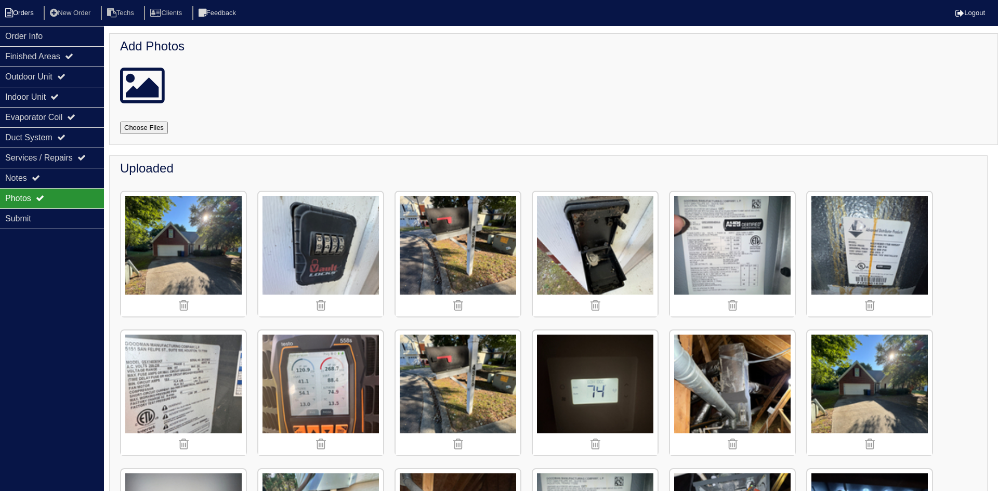
select select "15"
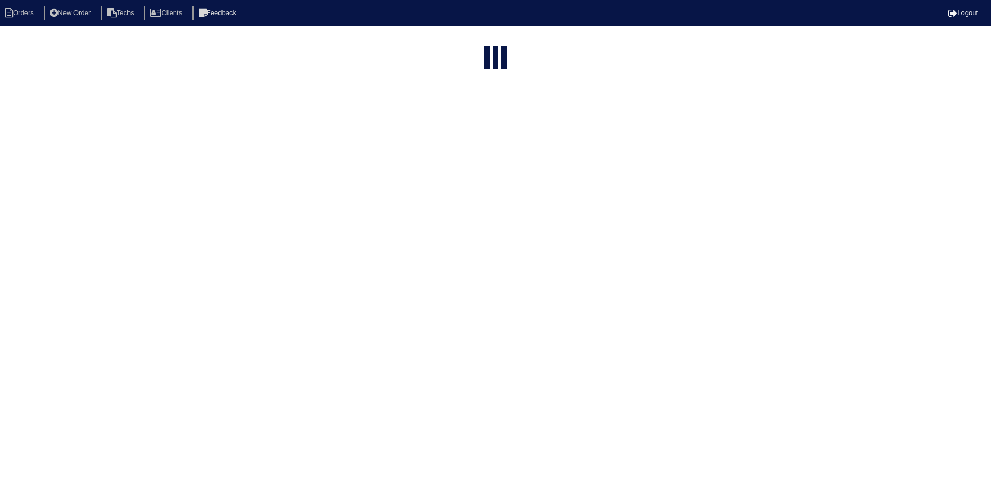
select select "field complete"
select select "need to quote"
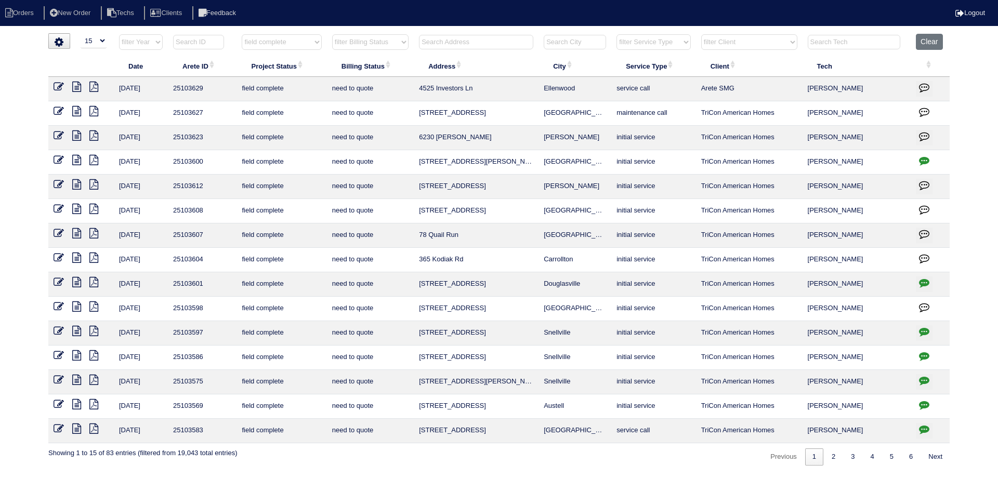
click at [456, 44] on input "text" at bounding box center [476, 42] width 114 height 15
type input "6655"
select select "field complete"
select select "need to quote"
type input "6655"
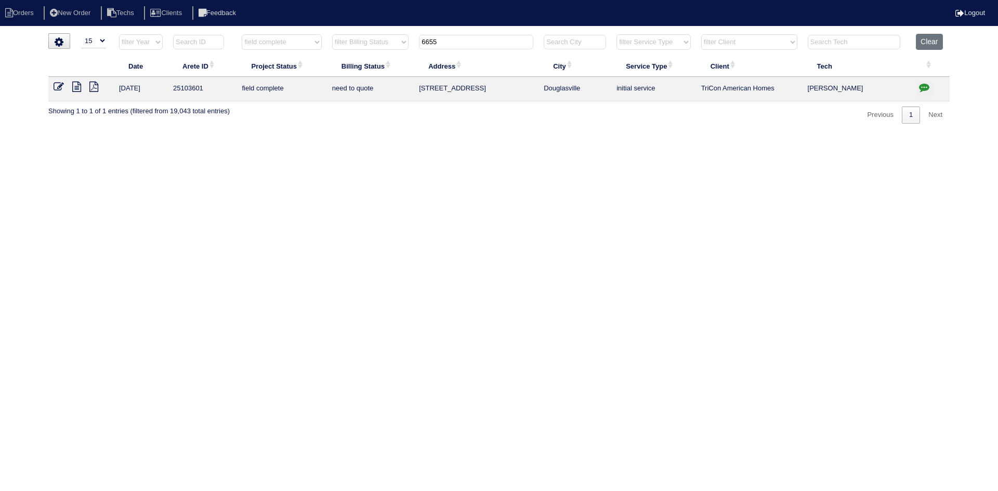
click at [74, 89] on icon at bounding box center [76, 87] width 9 height 10
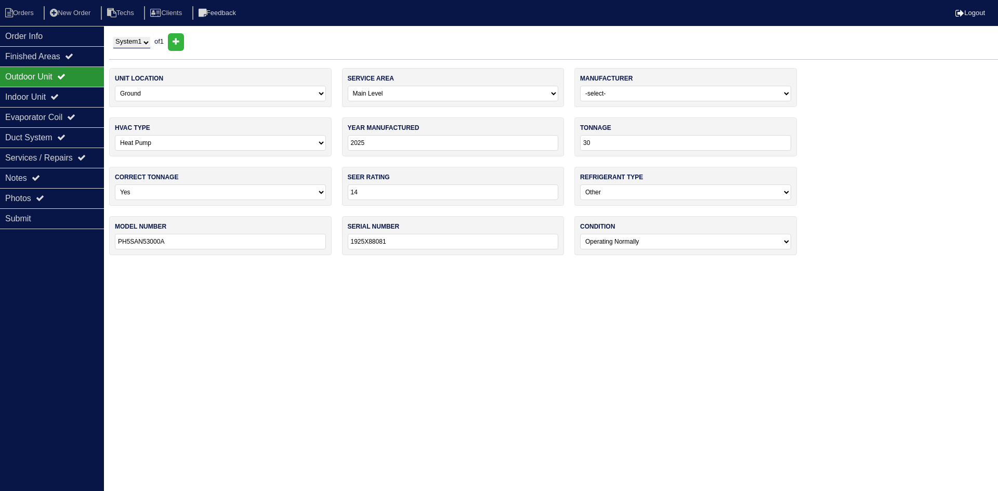
select select "0"
select select "[PERSON_NAME]"
select select "1"
select select "0"
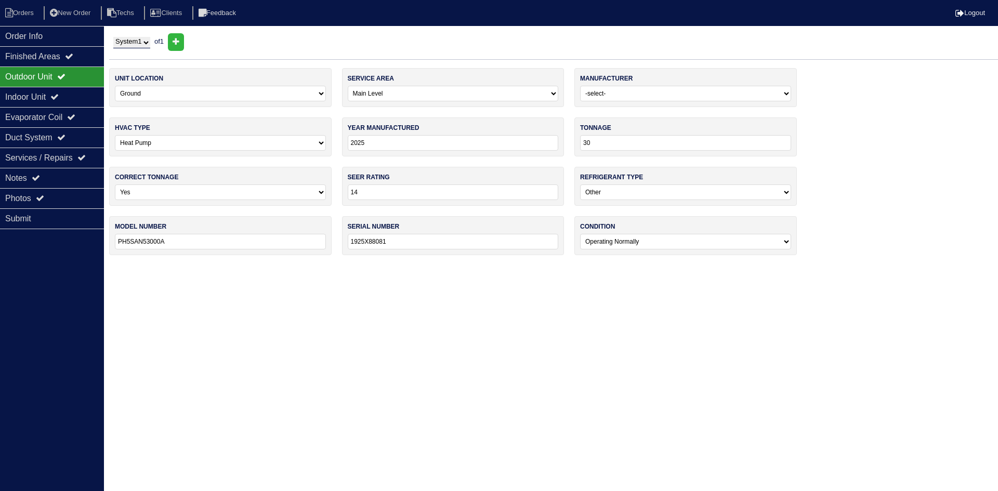
select select "2"
select select "0"
click at [63, 177] on div "Notes" at bounding box center [52, 178] width 104 height 20
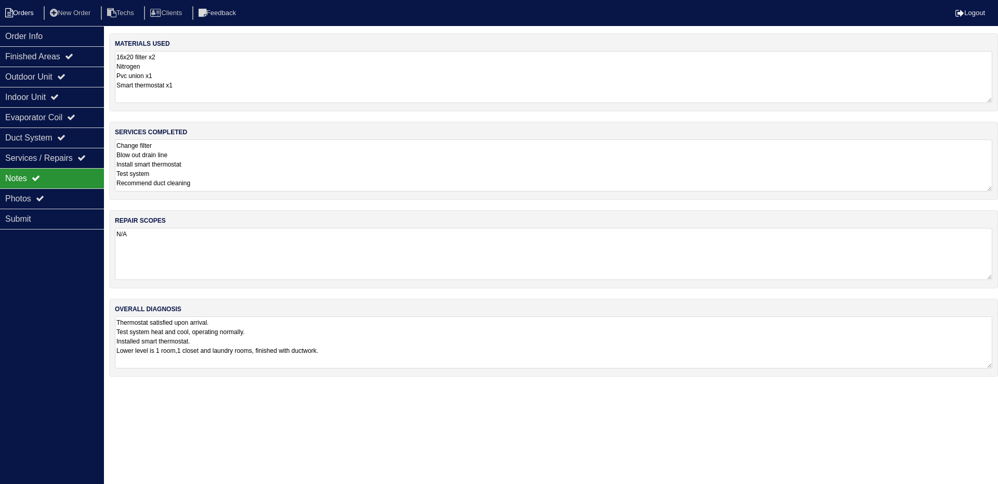
click at [29, 14] on li "Orders" at bounding box center [21, 13] width 42 height 14
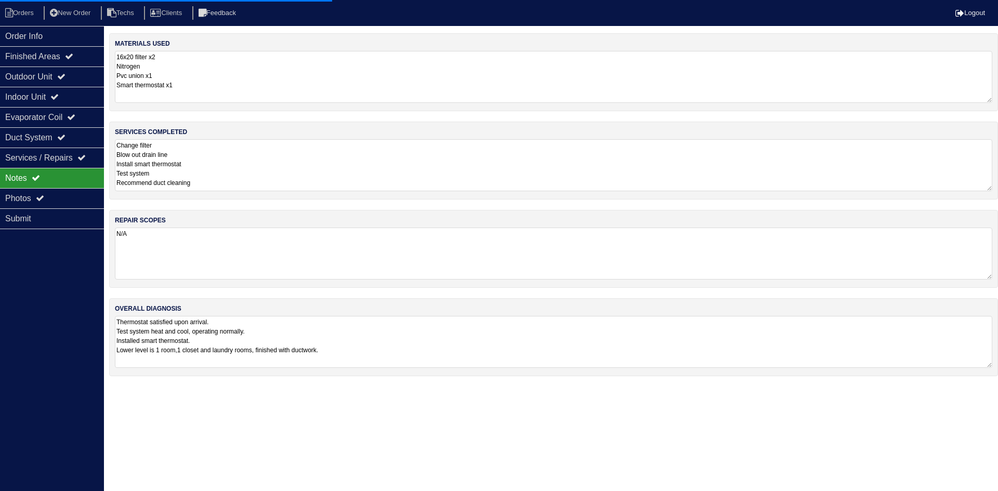
select select "15"
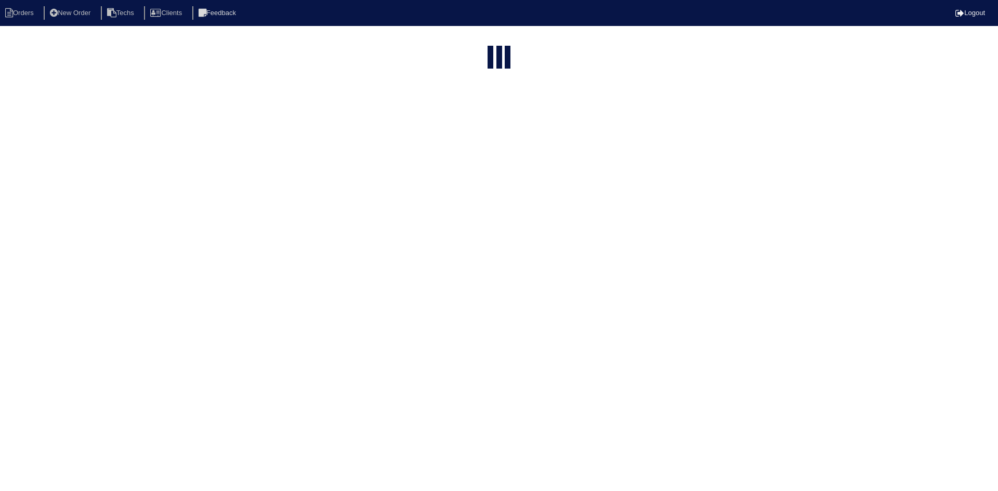
type input "6655"
select select "field complete"
select select "need to quote"
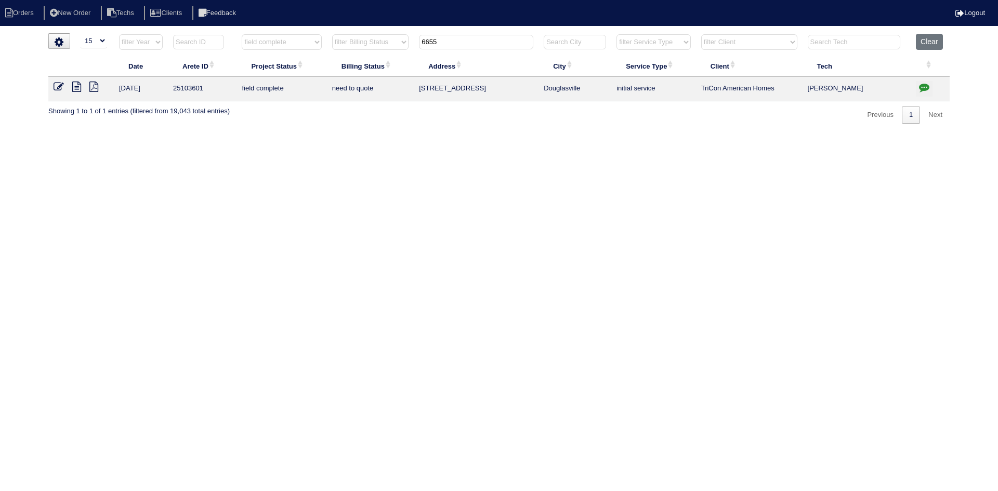
click at [426, 39] on input "6655" at bounding box center [476, 42] width 114 height 15
type input "6"
type input "3"
select select "field complete"
select select "need to quote"
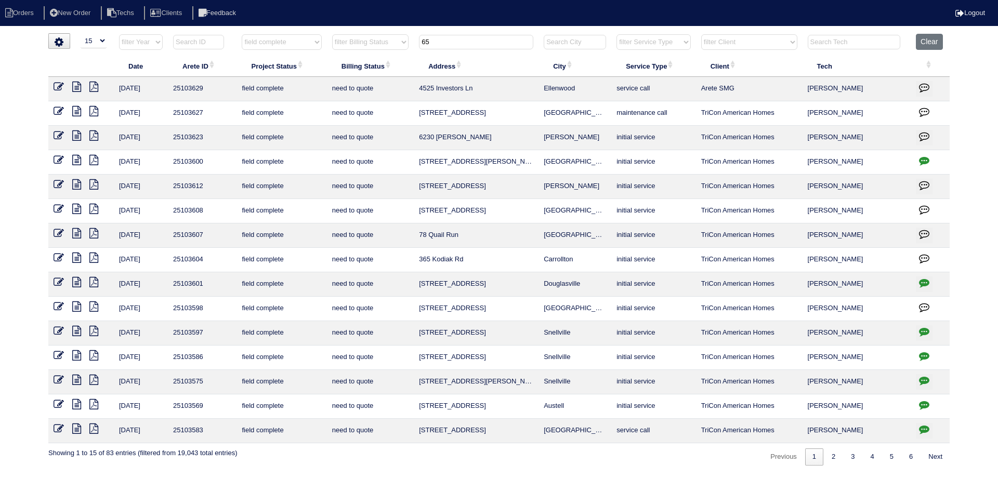
type input "65"
select select "field complete"
select select "need to quote"
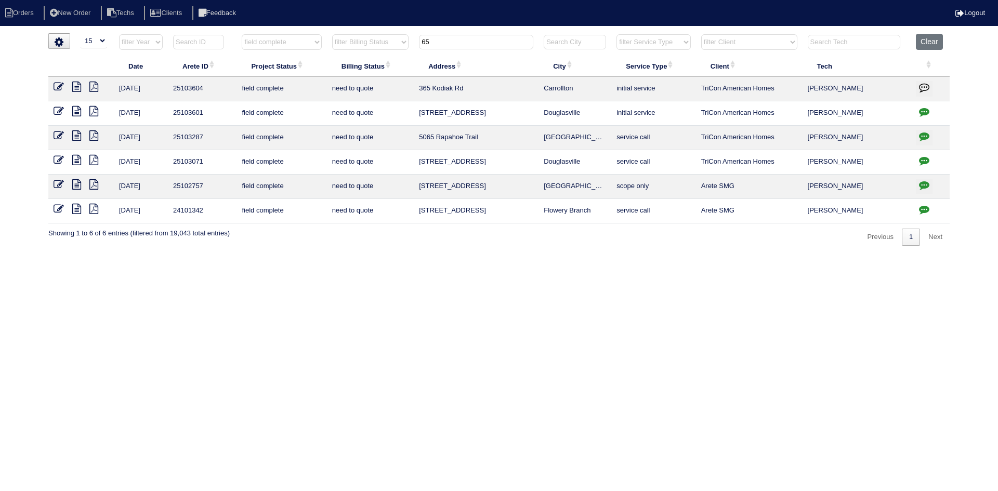
type input "6"
type input "3"
select select "field complete"
select select "need to quote"
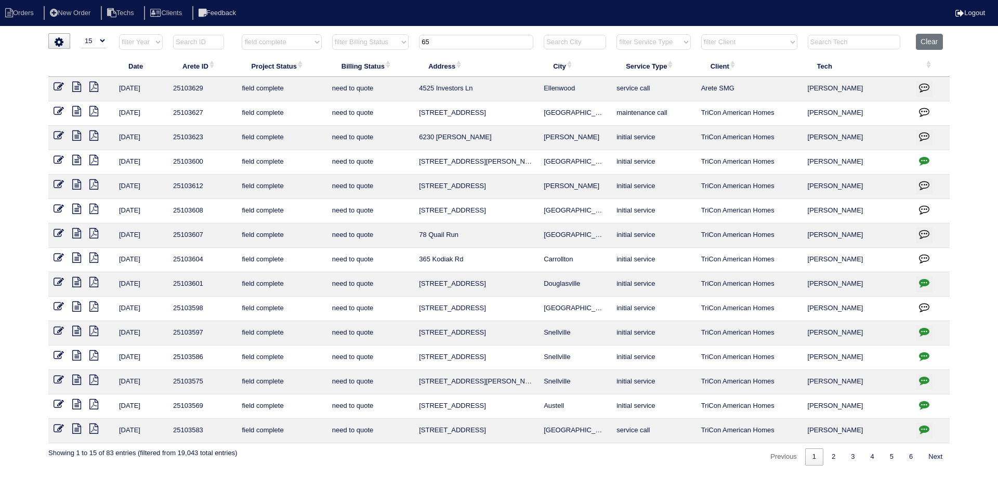
type input "65"
select select "field complete"
select select "need to quote"
type input "6"
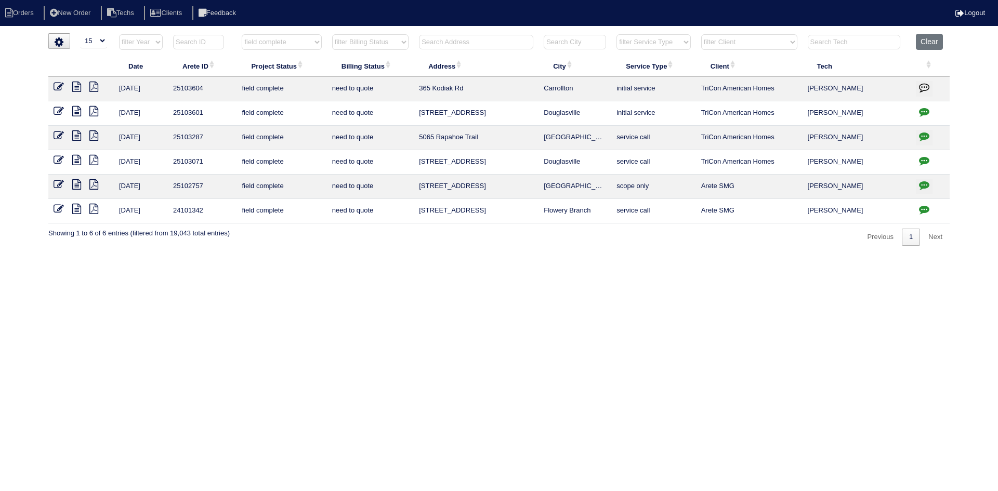
select select "field complete"
select select "need to quote"
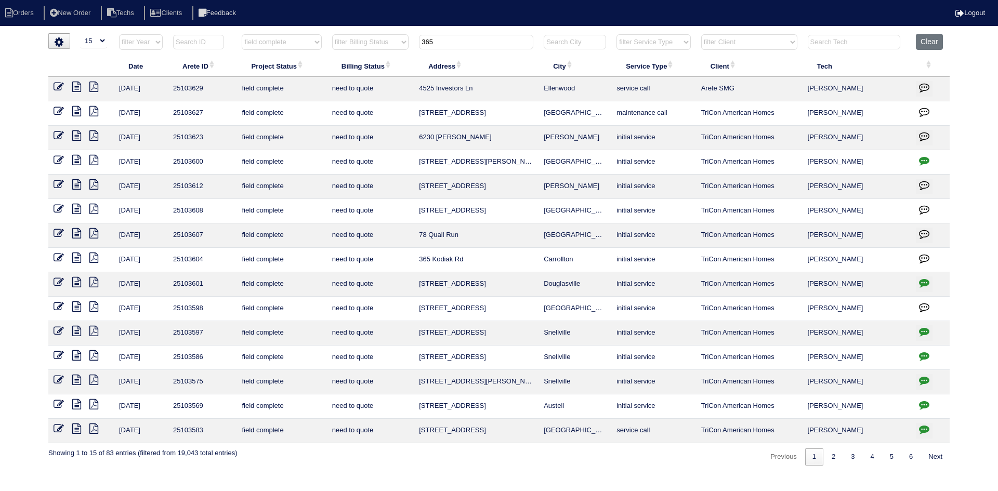
type input "365"
select select "field complete"
select select "need to quote"
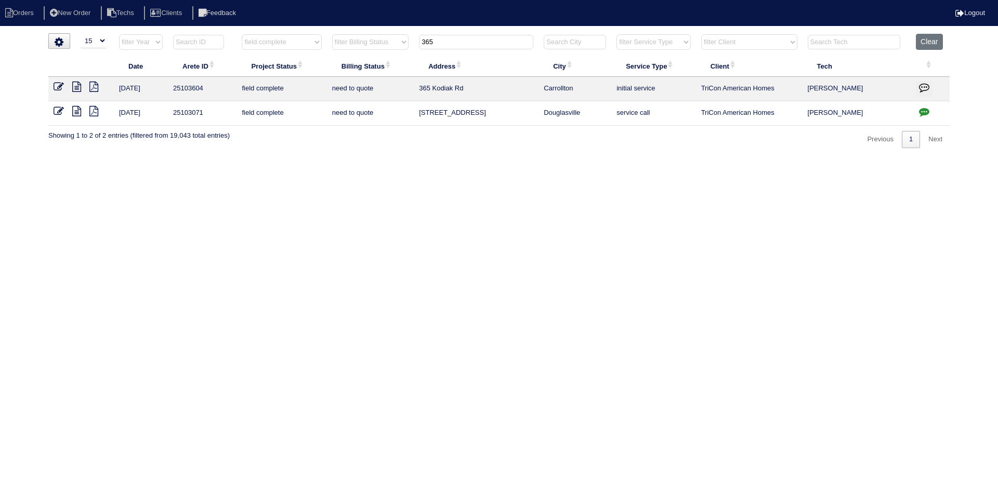
type input "365"
select select "field complete"
select select "need to quote"
type input "365"
click at [79, 86] on icon at bounding box center [76, 87] width 9 height 10
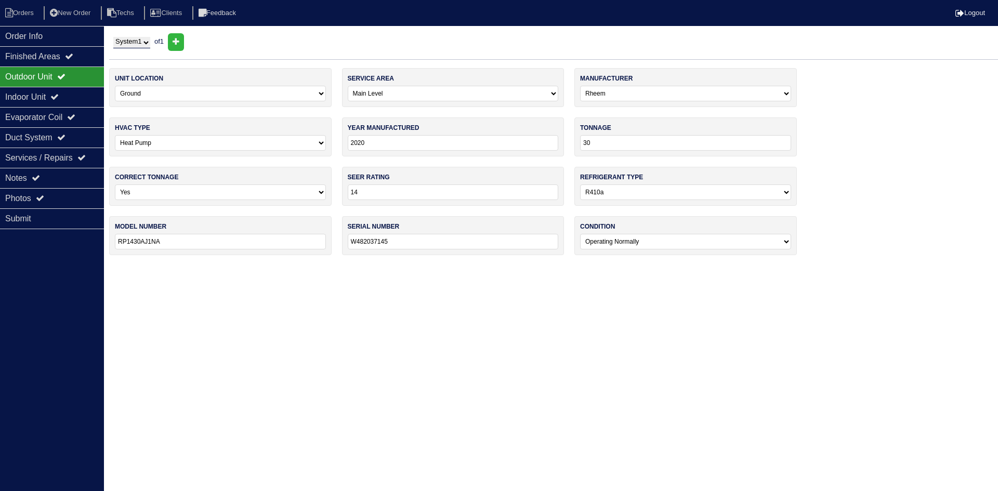
select select "0"
select select "Rheem"
select select "1"
select select "0"
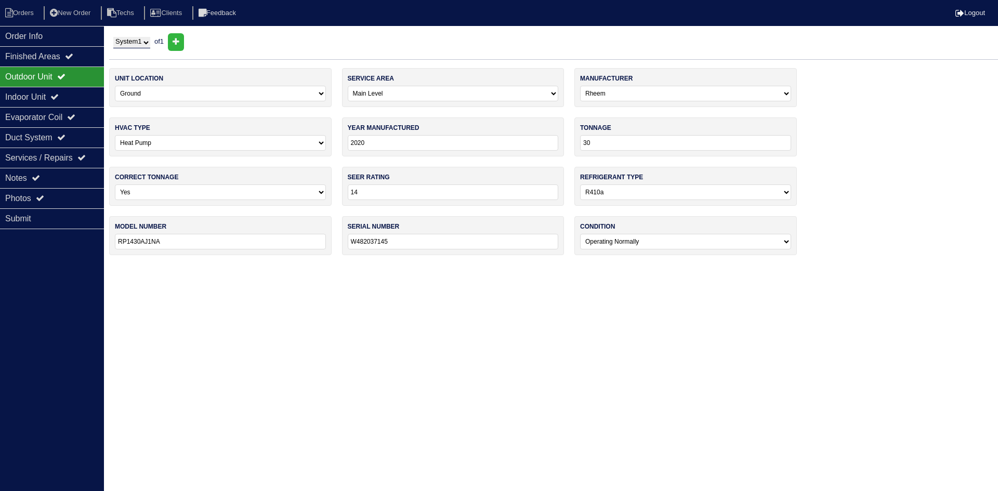
select select "1"
select select "0"
click at [34, 95] on div "Indoor Unit" at bounding box center [52, 97] width 104 height 20
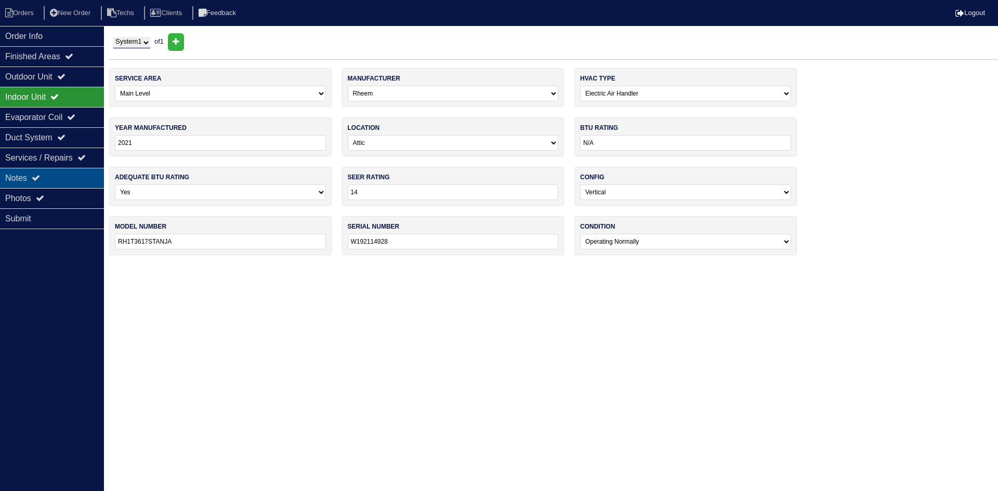
click at [63, 174] on div "Notes" at bounding box center [52, 178] width 104 height 20
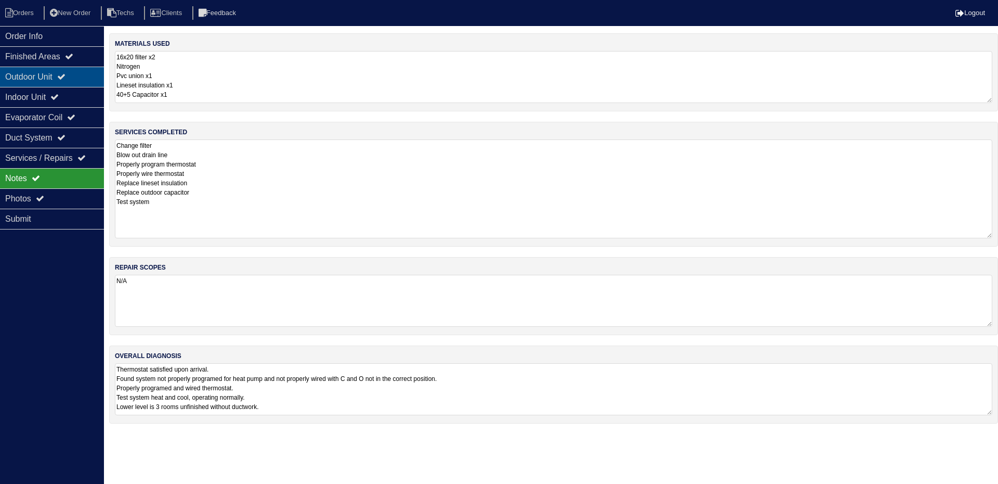
click at [59, 74] on div "Outdoor Unit" at bounding box center [52, 77] width 104 height 20
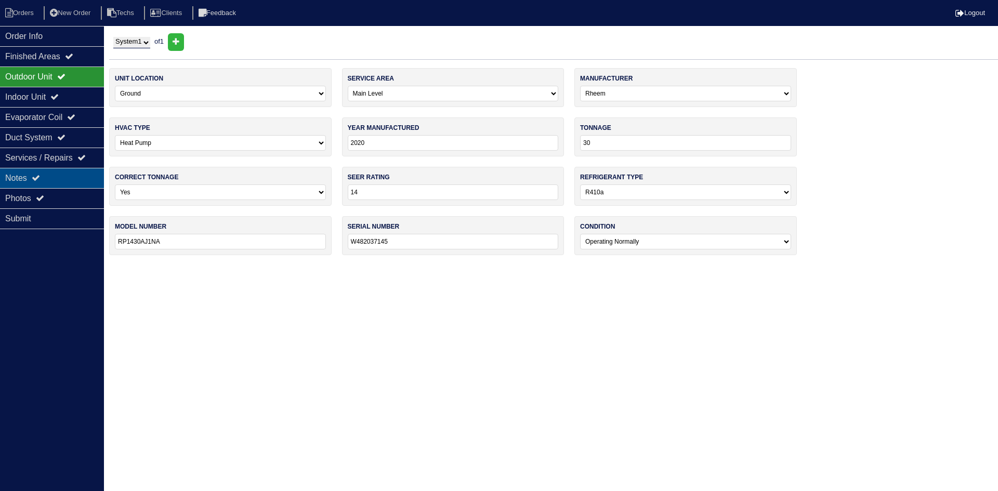
click at [72, 179] on div "Notes" at bounding box center [52, 178] width 104 height 20
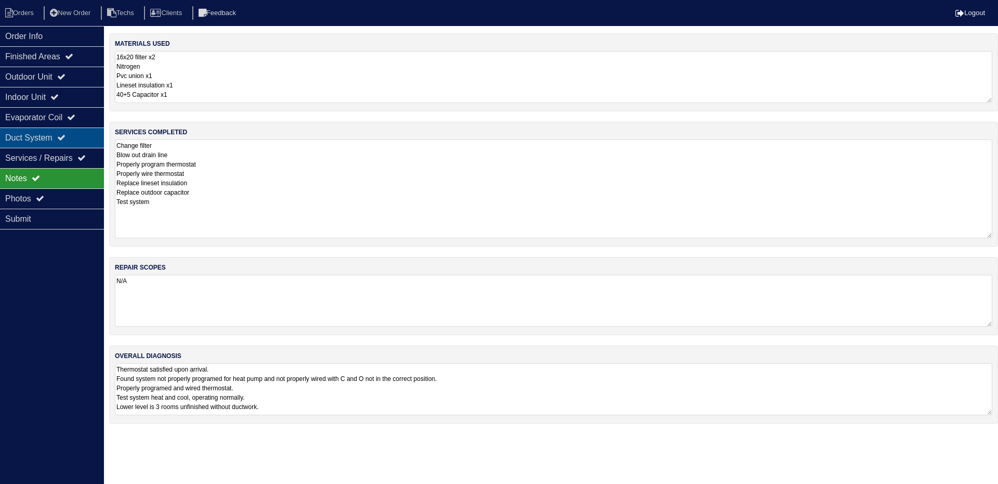
click at [59, 132] on div "Duct System" at bounding box center [52, 137] width 104 height 20
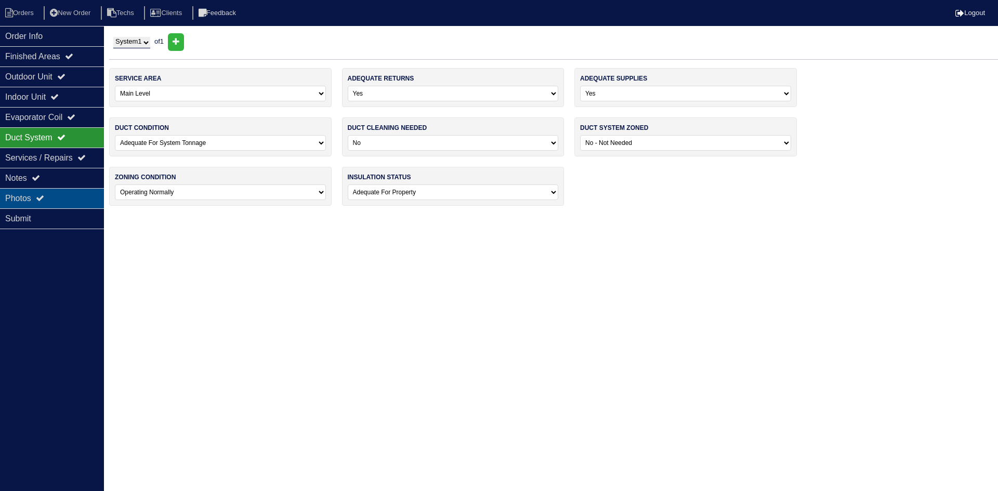
click at [6, 207] on div "Photos" at bounding box center [52, 198] width 104 height 20
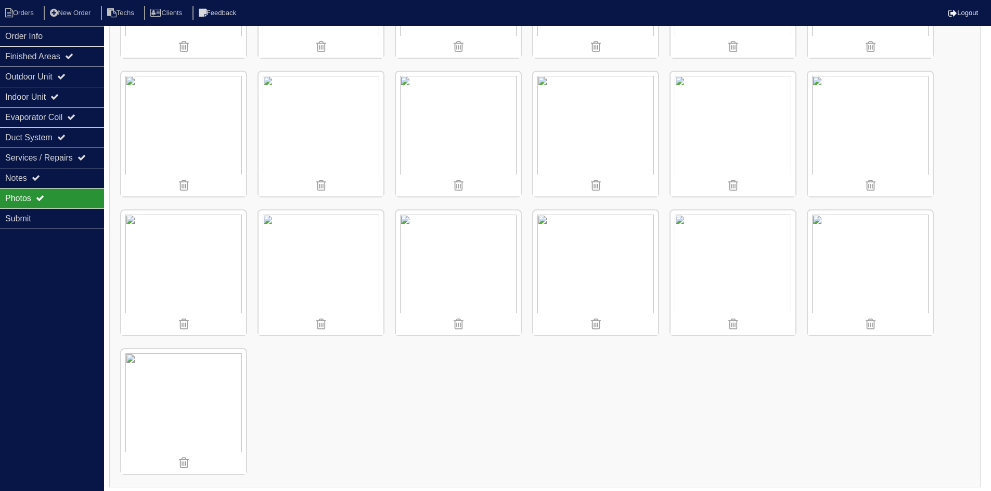
scroll to position [1094, 0]
click at [9, 12] on icon at bounding box center [9, 12] width 8 height 9
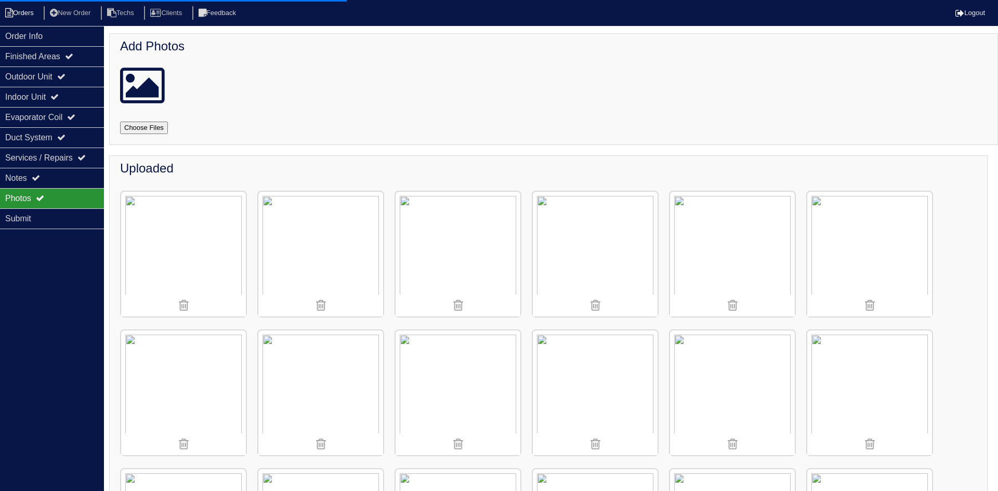
select select "15"
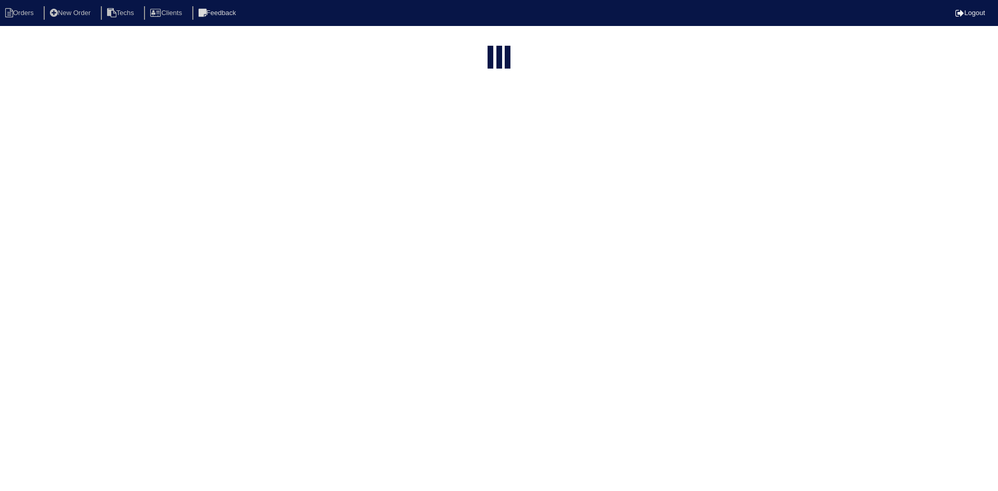
select select "field complete"
select select "need to quote"
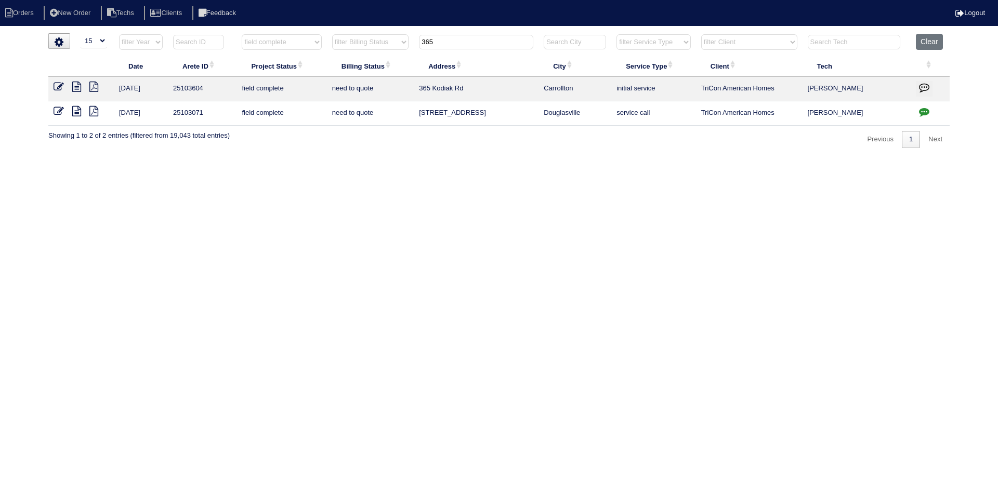
drag, startPoint x: 446, startPoint y: 41, endPoint x: 406, endPoint y: 53, distance: 41.9
click at [403, 42] on tr "filter Year -- Any Year -- 2025 2024 2023 2022 2021 2020 2019 filter Project St…" at bounding box center [499, 44] width 902 height 21
type input "8"
select select "field complete"
select select "need to quote"
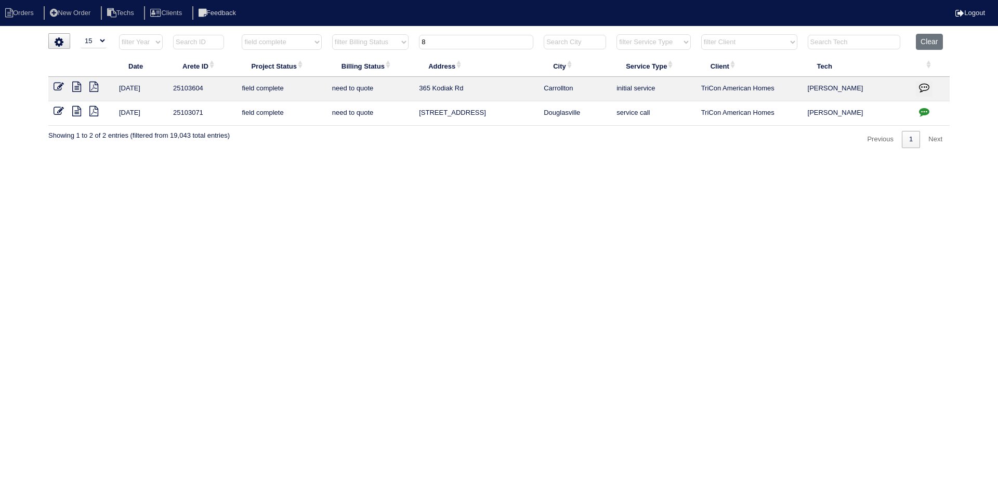
type input "8"
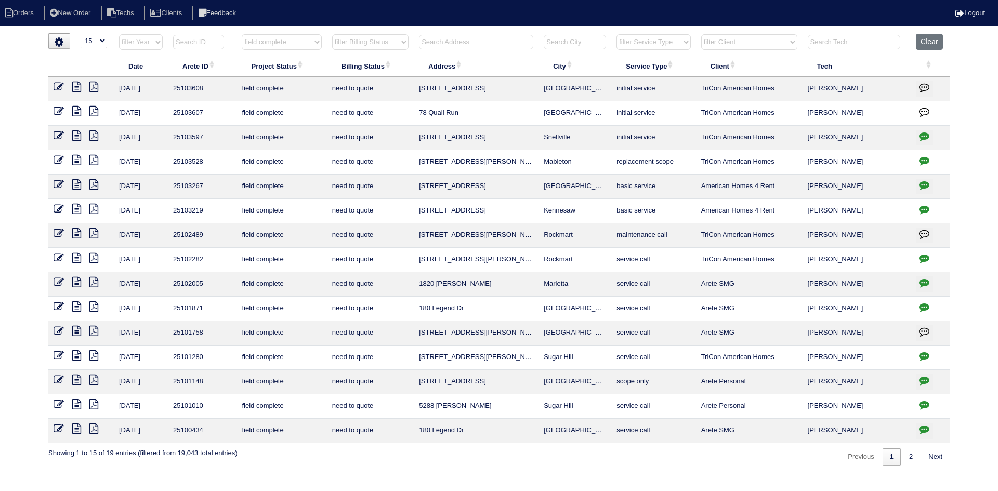
select select "field complete"
select select "need to quote"
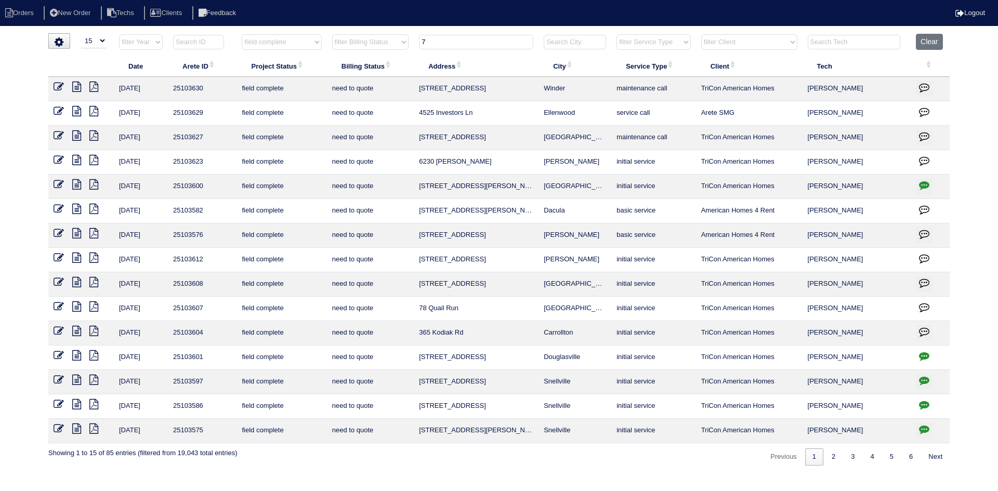
type input "78"
select select "field complete"
select select "need to quote"
type input "78"
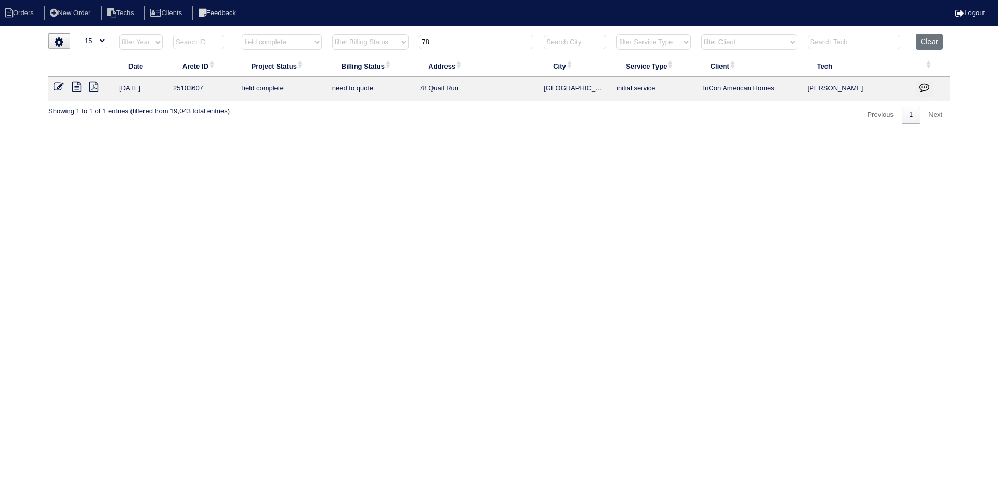
select select "field complete"
select select "need to quote"
type input "78"
click at [79, 89] on icon at bounding box center [76, 87] width 9 height 10
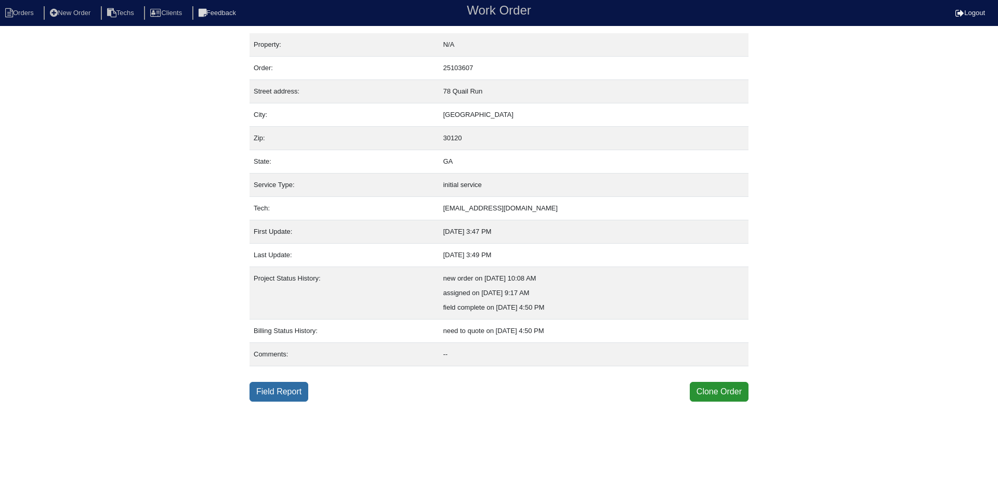
click at [293, 395] on link "Field Report" at bounding box center [279, 392] width 59 height 20
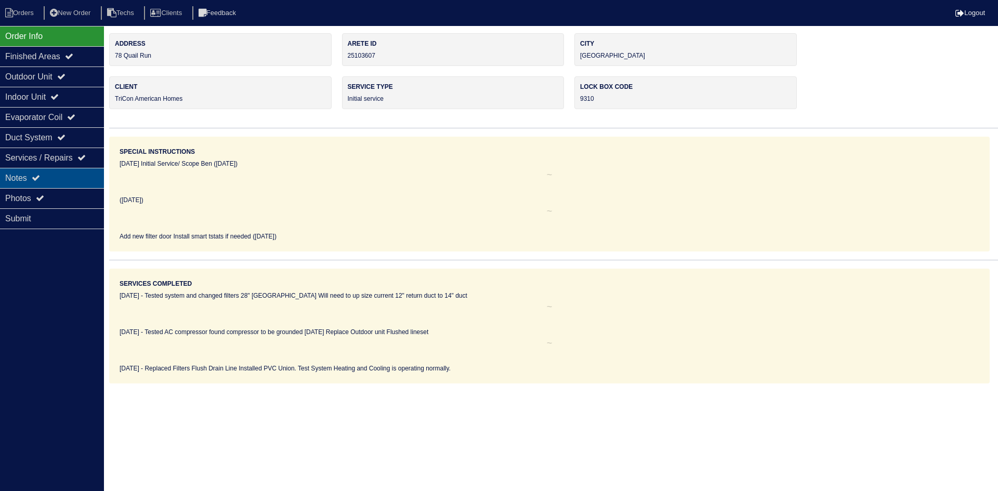
click at [41, 171] on div "Notes" at bounding box center [52, 178] width 104 height 20
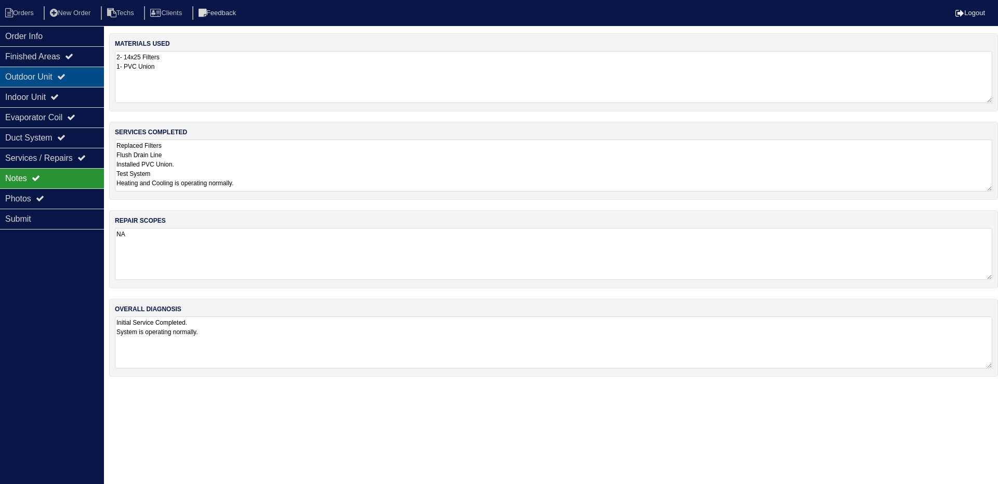
click at [52, 72] on div "Outdoor Unit" at bounding box center [52, 77] width 104 height 20
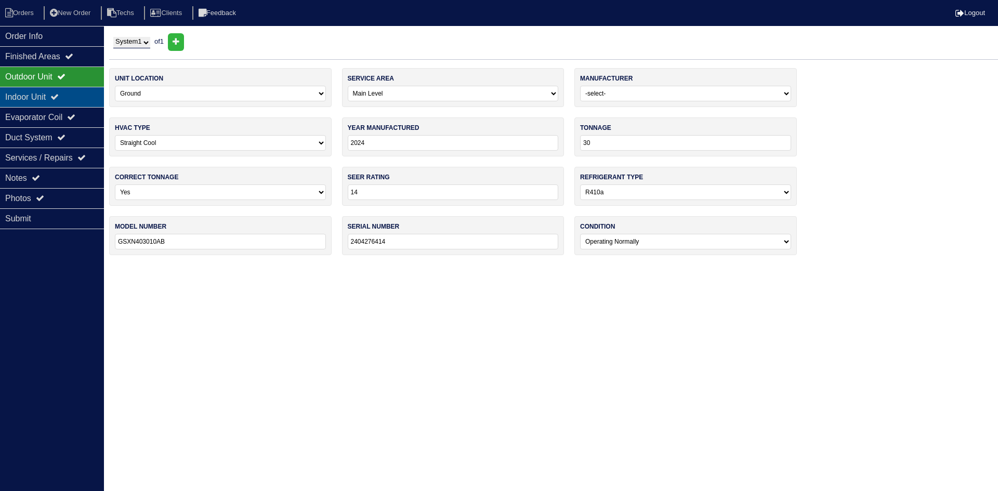
click at [50, 93] on div "Indoor Unit" at bounding box center [52, 97] width 104 height 20
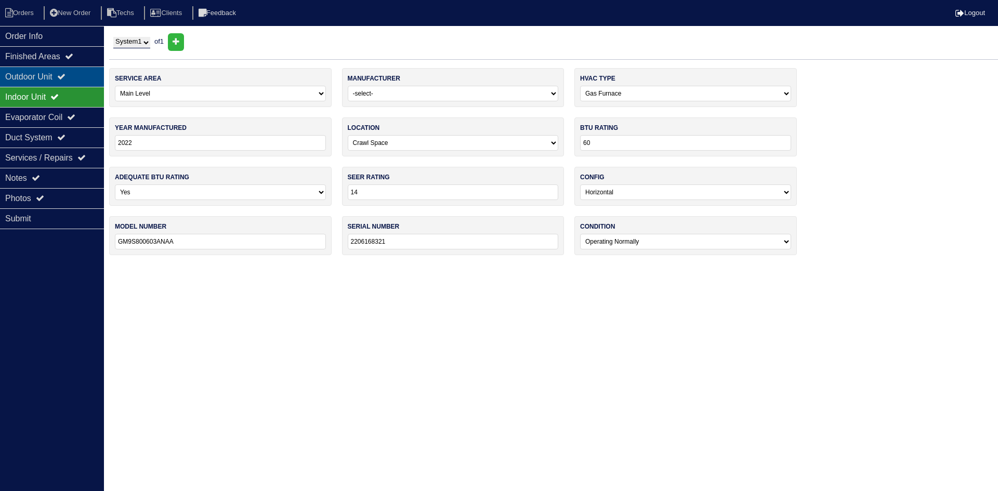
click at [57, 70] on div "Outdoor Unit" at bounding box center [52, 77] width 104 height 20
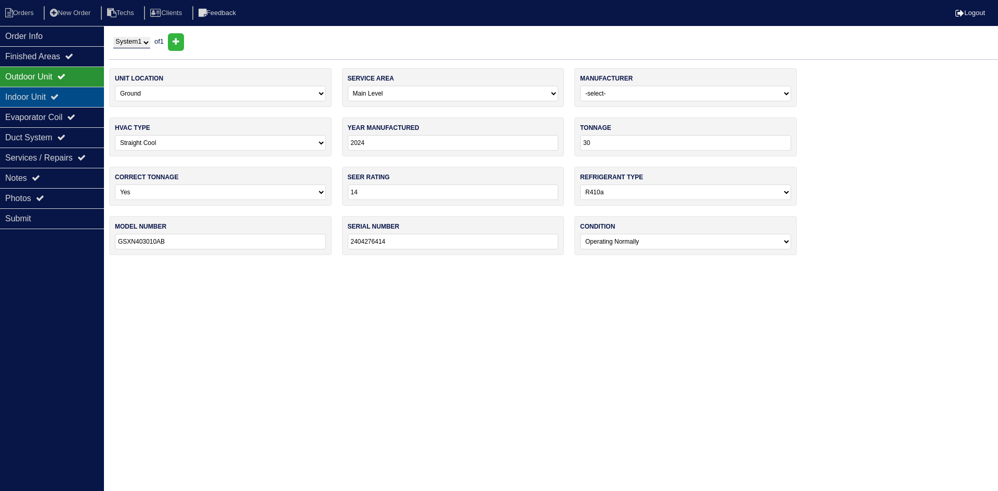
click at [79, 97] on div "Indoor Unit" at bounding box center [52, 97] width 104 height 20
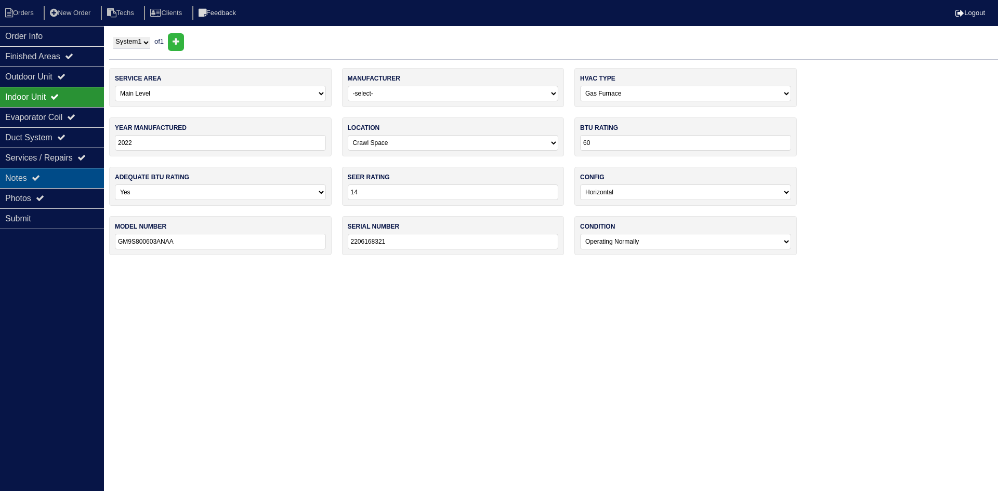
click at [53, 173] on div "Notes" at bounding box center [52, 178] width 104 height 20
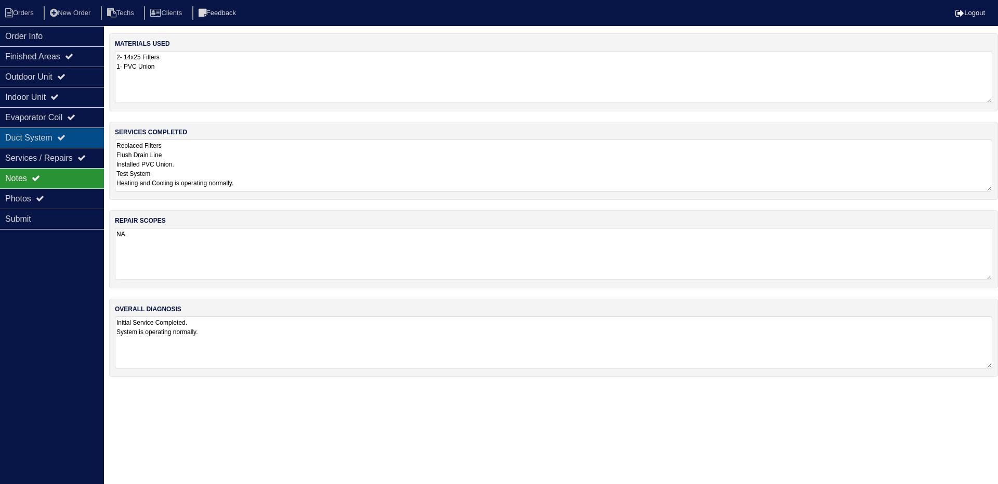
click at [81, 133] on div "Duct System" at bounding box center [52, 137] width 104 height 20
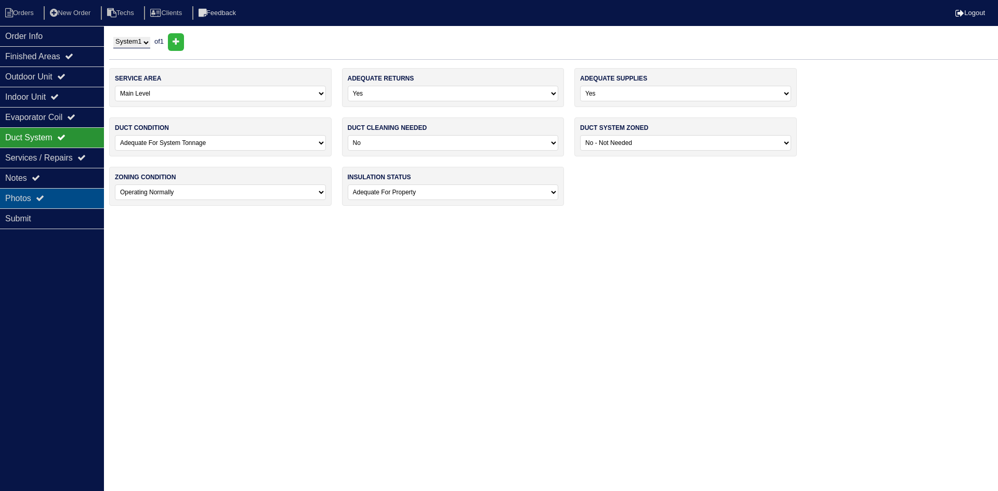
click at [60, 193] on div "Photos" at bounding box center [52, 198] width 104 height 20
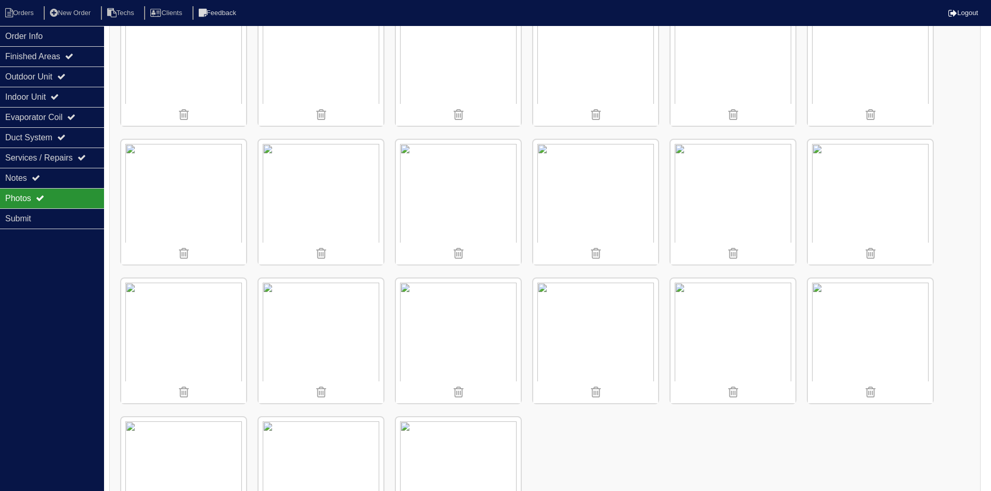
scroll to position [540, 0]
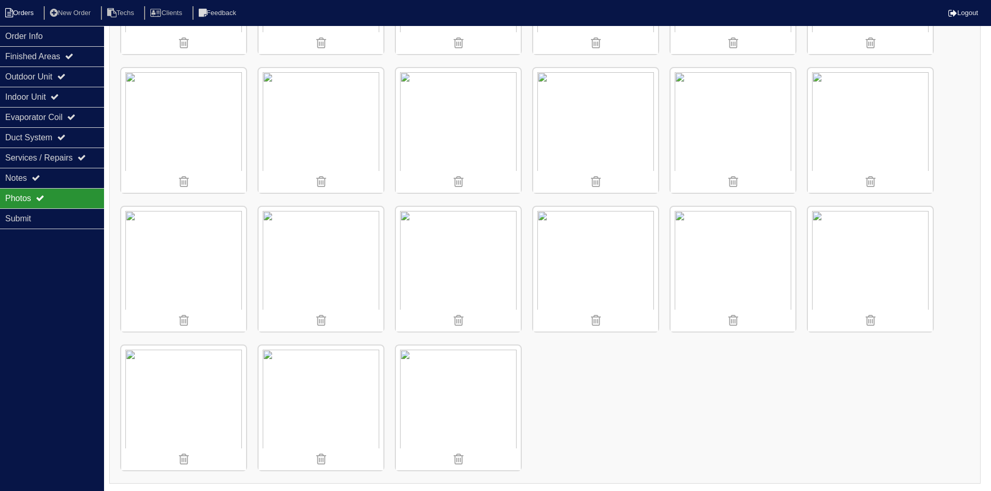
click at [12, 11] on icon at bounding box center [9, 12] width 8 height 9
select select "15"
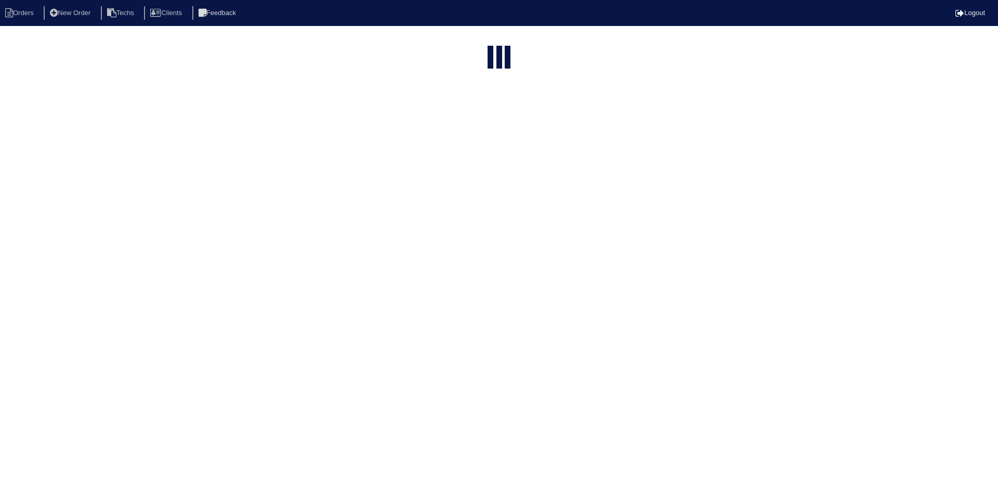
type input "78"
select select "field complete"
select select "need to quote"
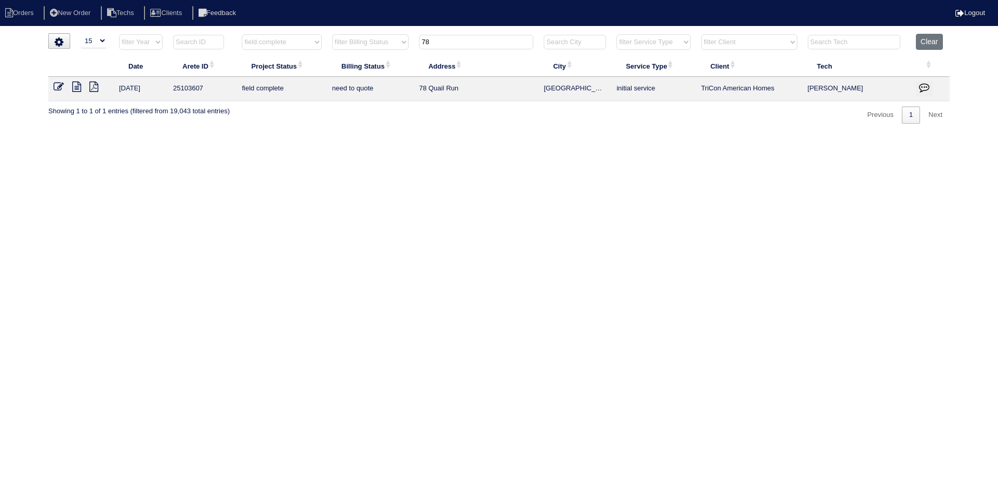
drag, startPoint x: 458, startPoint y: 39, endPoint x: 413, endPoint y: 40, distance: 45.2
click at [413, 40] on tr "filter Year -- Any Year -- 2025 2024 2023 2022 2021 2020 2019 filter Project St…" at bounding box center [499, 44] width 902 height 21
type input "82"
select select "field complete"
select select "need to quote"
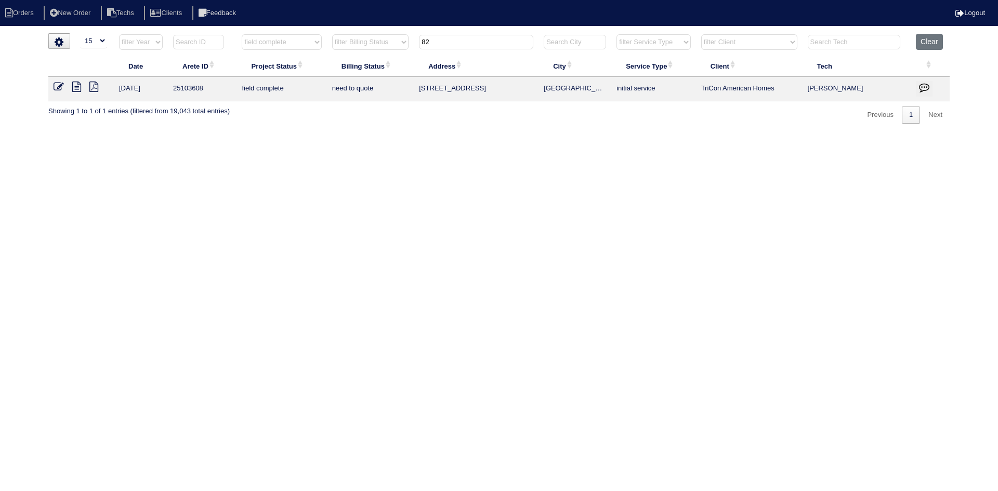
click at [77, 87] on icon at bounding box center [76, 87] width 9 height 10
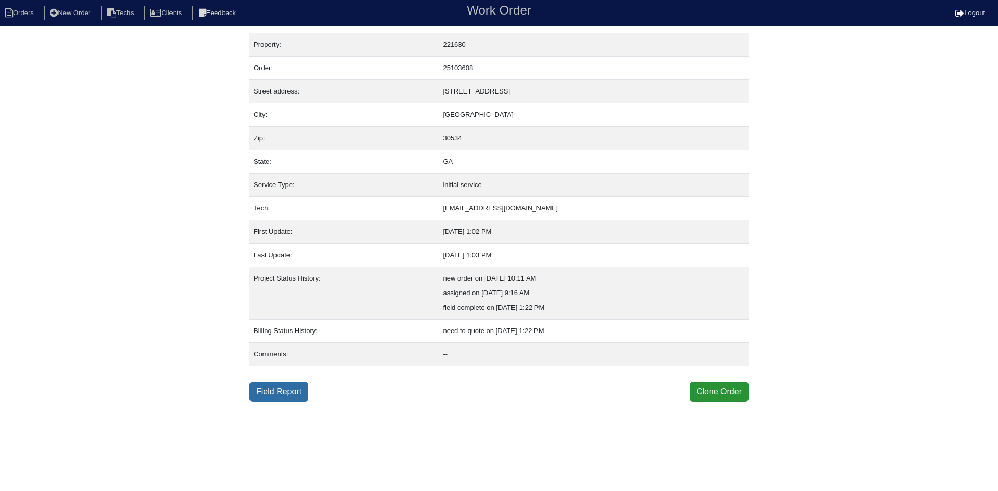
click at [283, 395] on link "Field Report" at bounding box center [279, 392] width 59 height 20
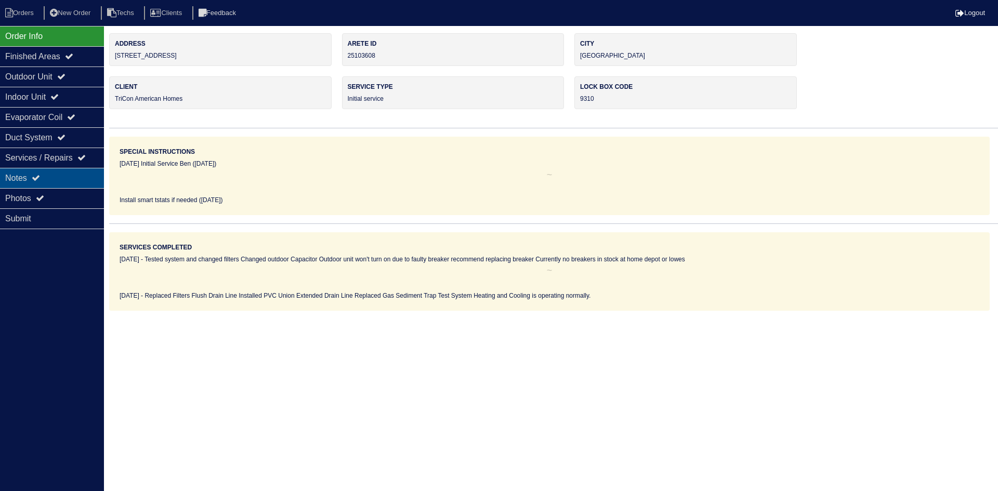
click at [19, 181] on div "Notes" at bounding box center [52, 178] width 104 height 20
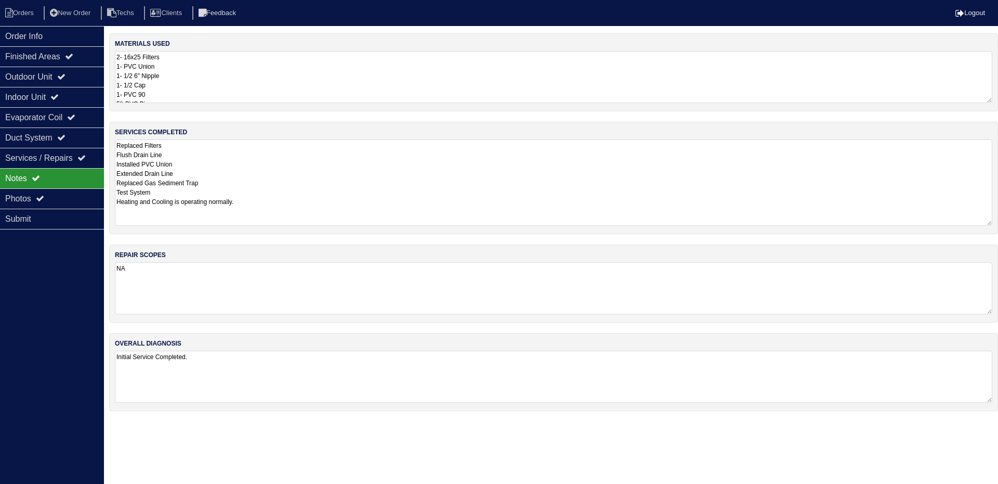
drag, startPoint x: 990, startPoint y: 188, endPoint x: 996, endPoint y: 223, distance: 34.9
click at [996, 223] on div "services completed Replaced Filters Flush Drain Line Installed PVC Union Extend…" at bounding box center [553, 178] width 889 height 112
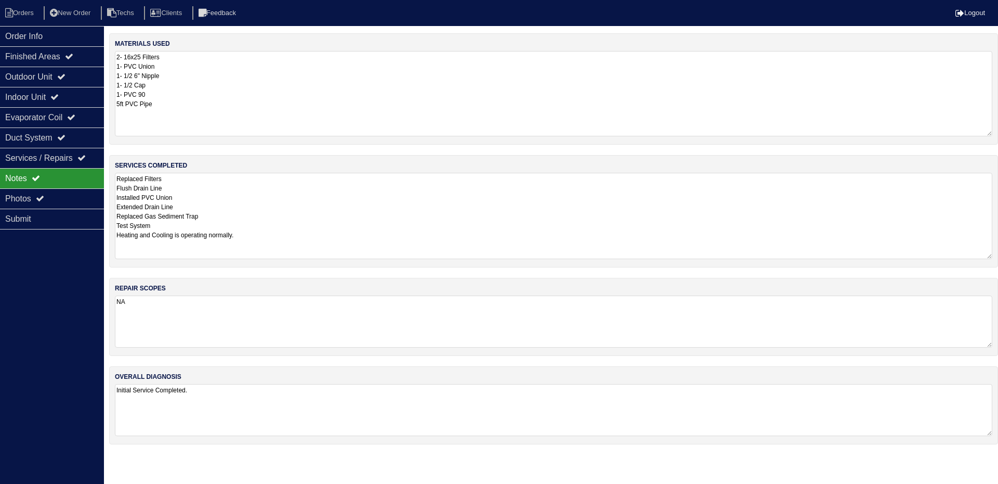
drag, startPoint x: 989, startPoint y: 98, endPoint x: 998, endPoint y: 132, distance: 34.4
click at [998, 132] on div "materials used 2- 16x25 Filters 1- PVC Union 1- 1/2 6" Nipple 1- 1/2 Cap 1- PVC…" at bounding box center [553, 88] width 889 height 111
click at [48, 74] on div "Outdoor Unit" at bounding box center [52, 77] width 104 height 20
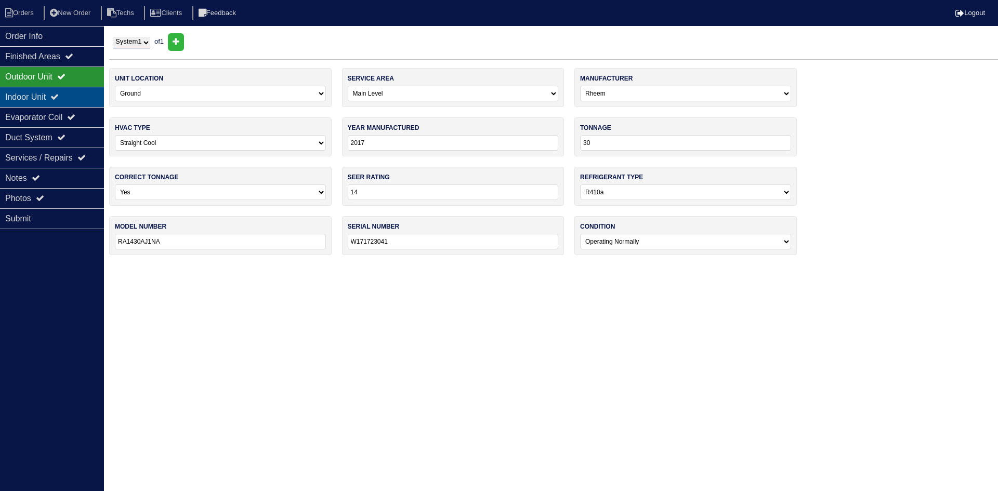
click at [53, 95] on div "Indoor Unit" at bounding box center [52, 97] width 104 height 20
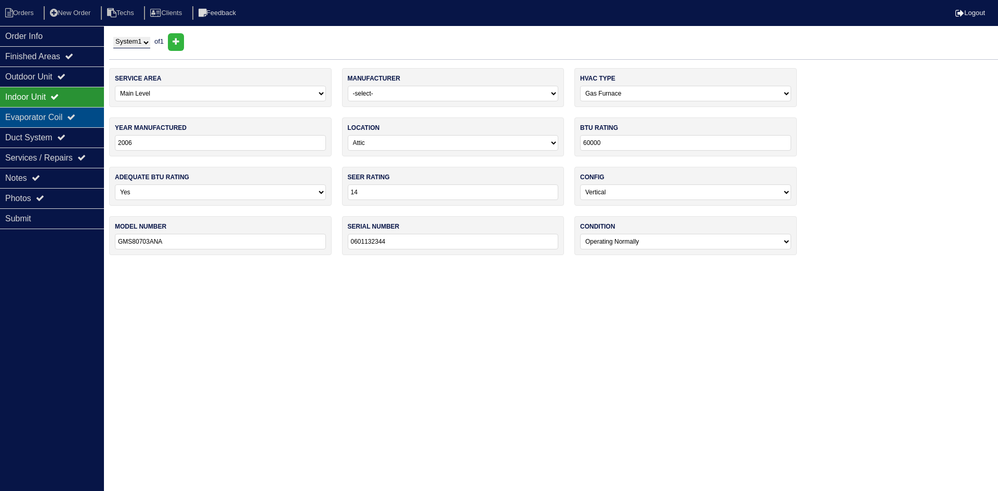
click at [50, 119] on div "Evaporator Coil" at bounding box center [52, 117] width 104 height 20
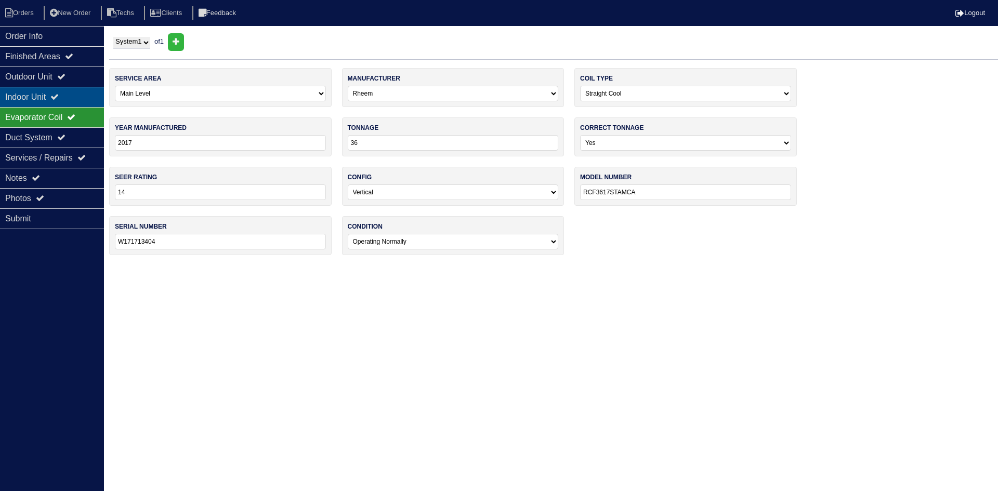
click at [50, 98] on div "Indoor Unit" at bounding box center [52, 97] width 104 height 20
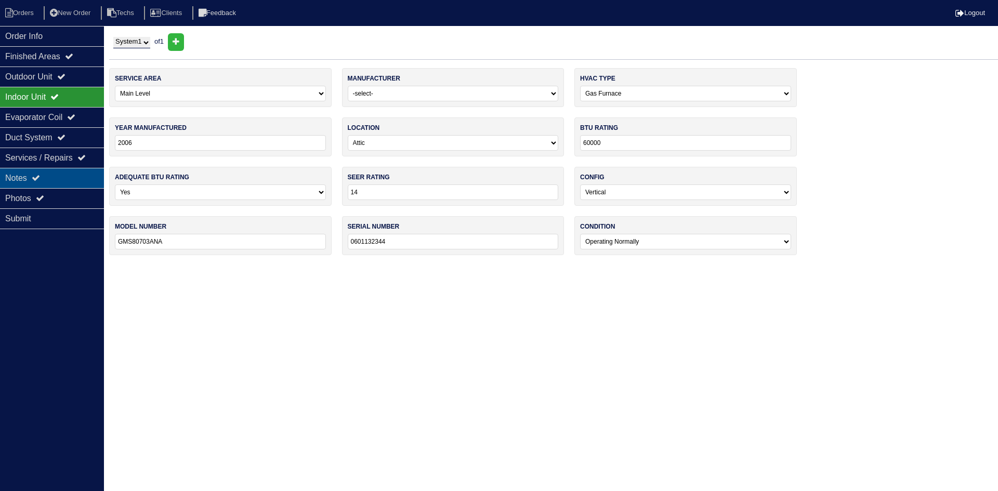
click at [40, 176] on icon at bounding box center [36, 178] width 8 height 8
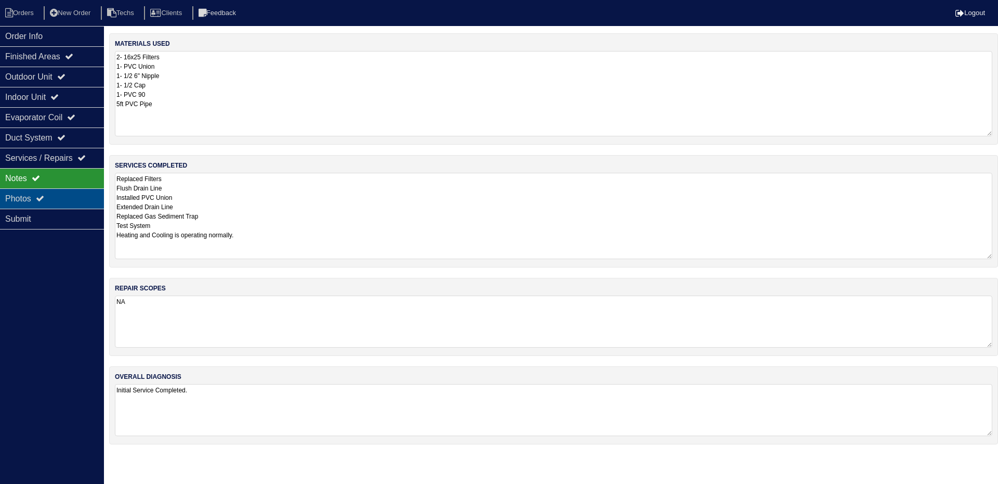
click at [44, 198] on icon at bounding box center [40, 198] width 8 height 8
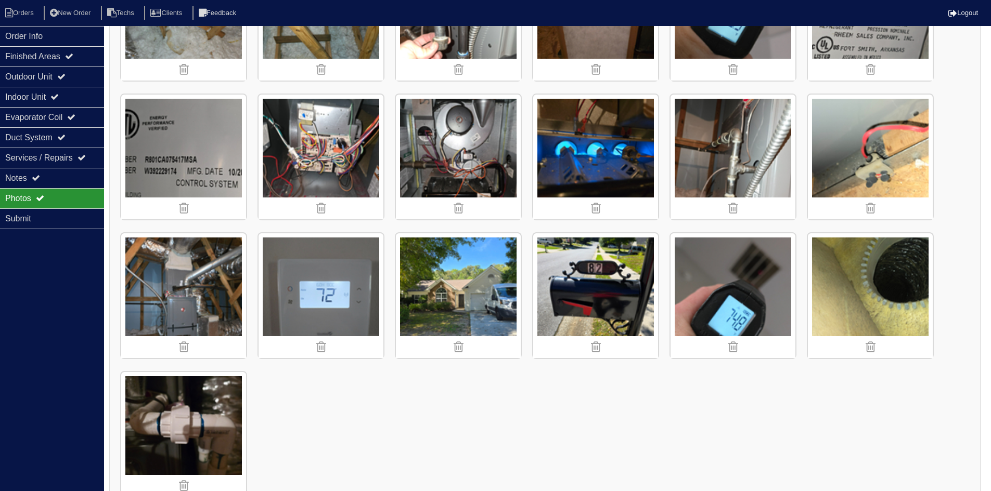
scroll to position [520, 0]
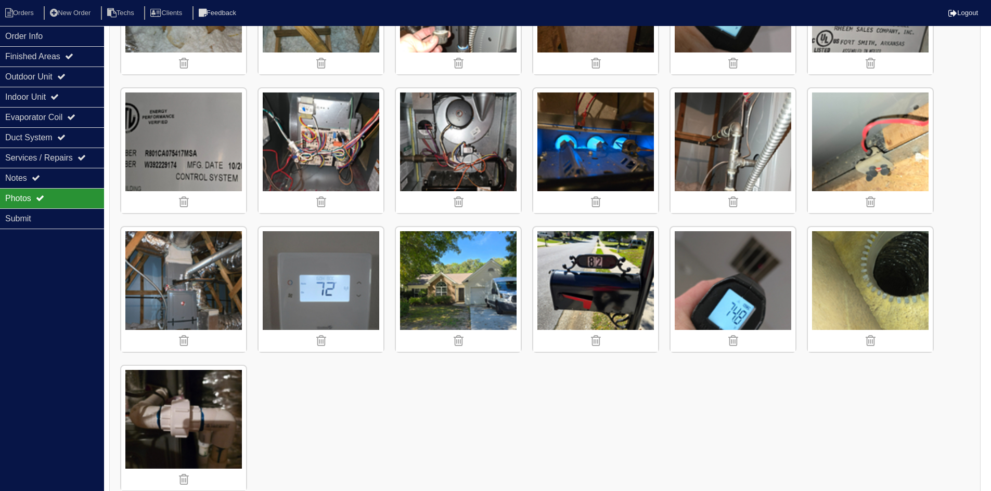
click at [460, 147] on img at bounding box center [458, 150] width 125 height 125
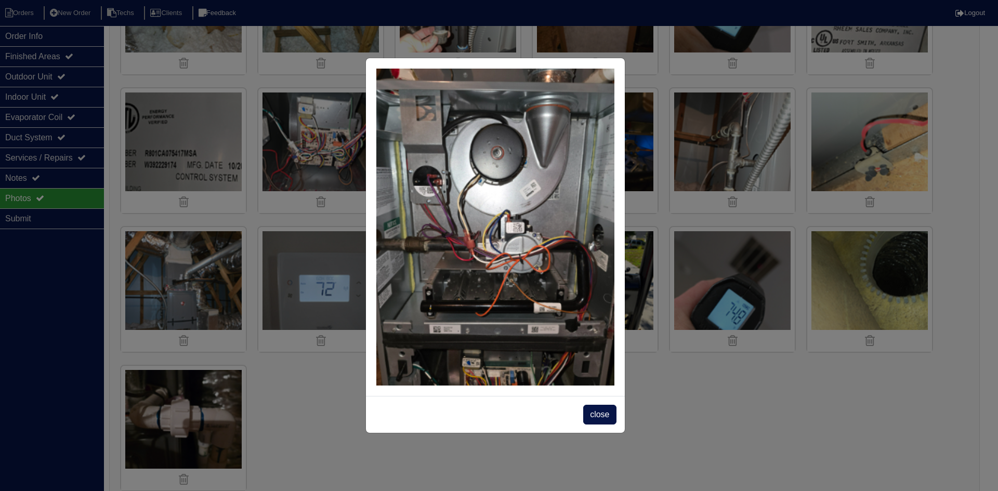
drag, startPoint x: 598, startPoint y: 416, endPoint x: 567, endPoint y: 392, distance: 38.5
click at [597, 415] on span "close" at bounding box center [599, 415] width 33 height 20
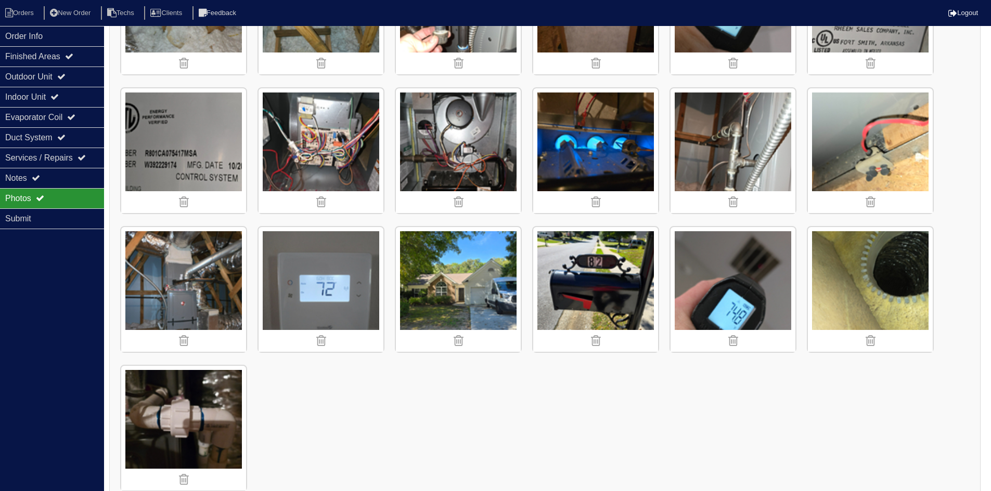
click at [586, 159] on img at bounding box center [595, 150] width 125 height 125
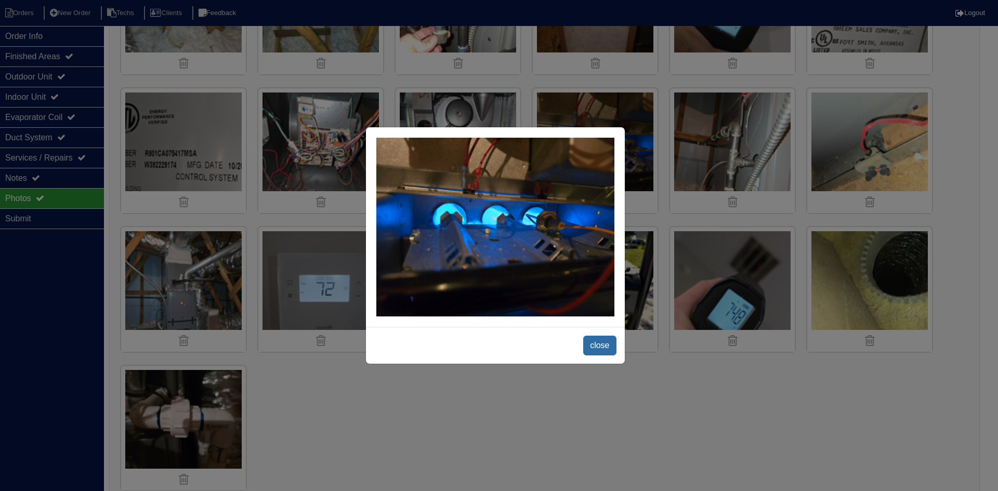
click at [602, 345] on span "close" at bounding box center [599, 346] width 33 height 20
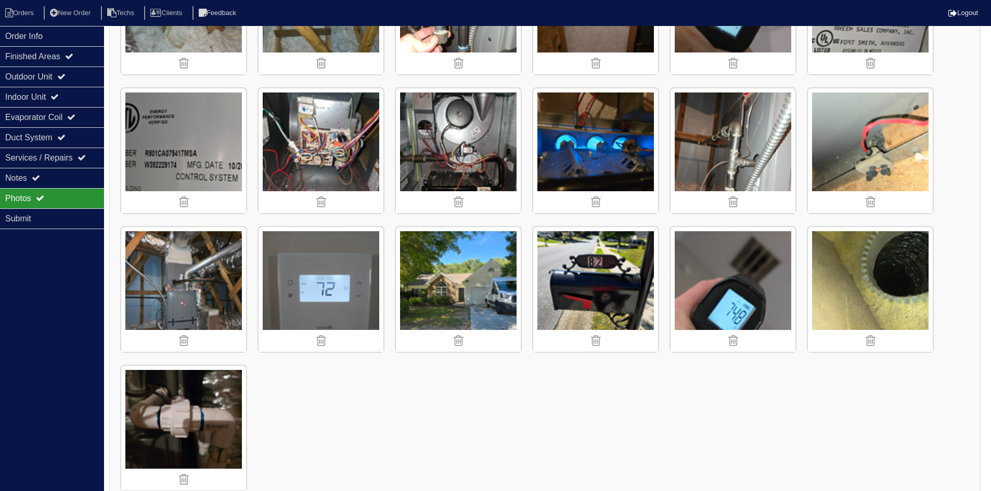
click at [353, 145] on img at bounding box center [320, 150] width 125 height 125
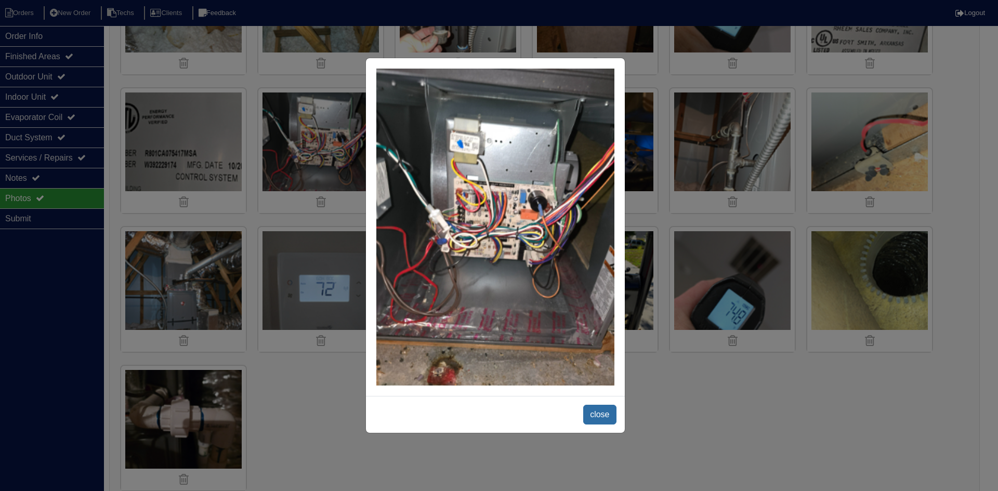
click at [595, 417] on span "close" at bounding box center [599, 415] width 33 height 20
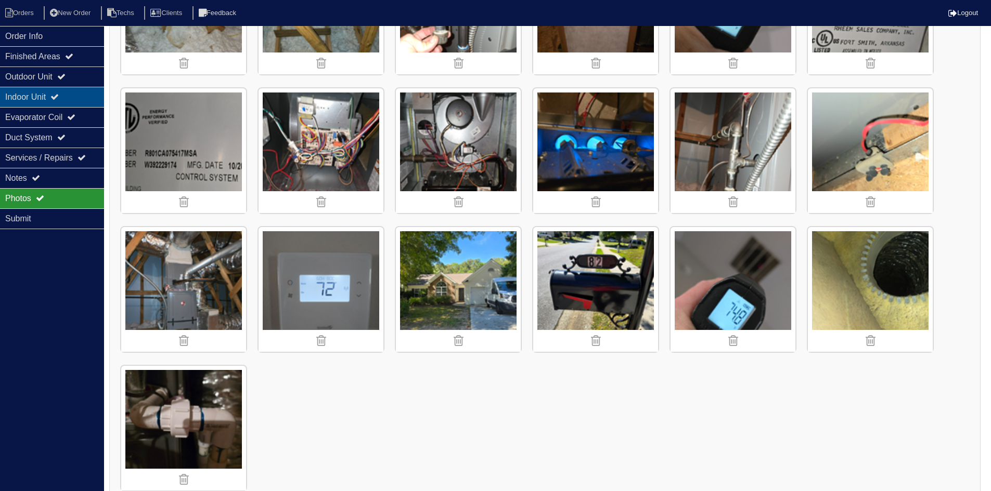
click at [55, 90] on div "Indoor Unit" at bounding box center [52, 97] width 104 height 20
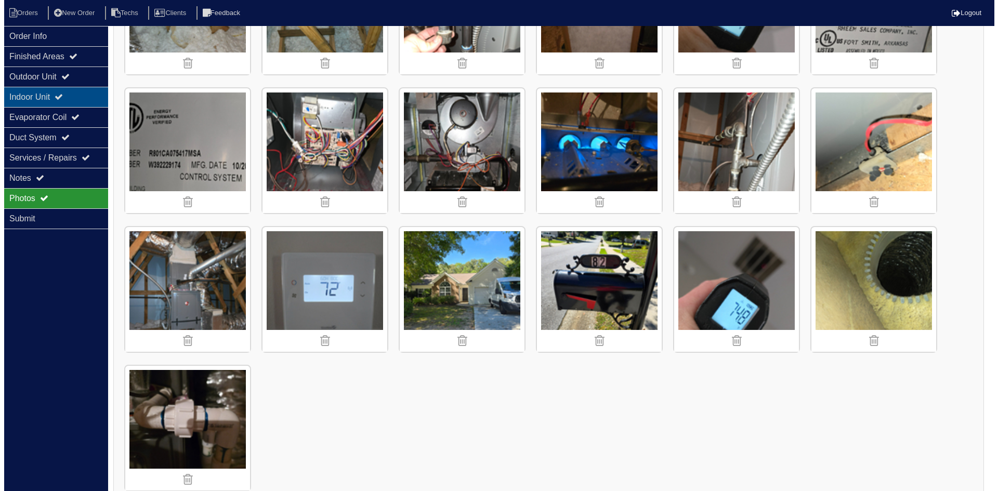
scroll to position [0, 0]
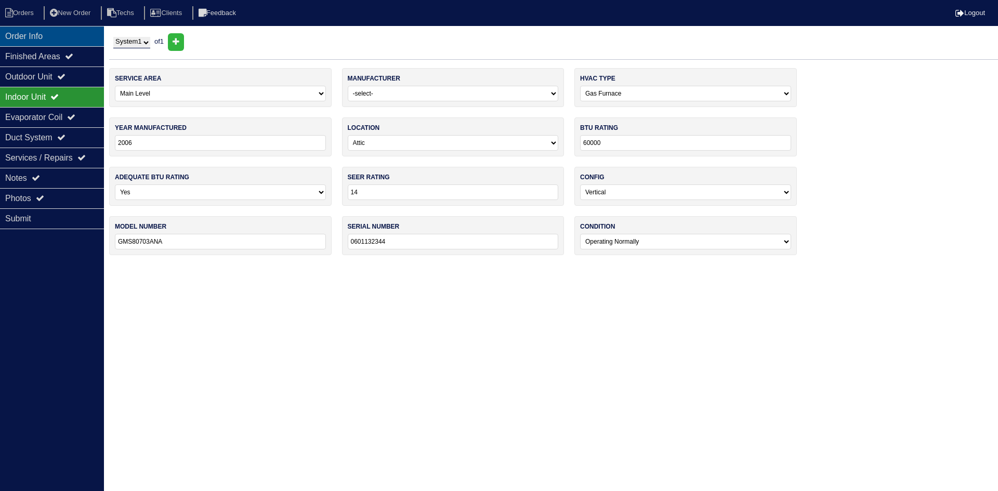
click at [51, 33] on div "Order Info" at bounding box center [52, 36] width 104 height 20
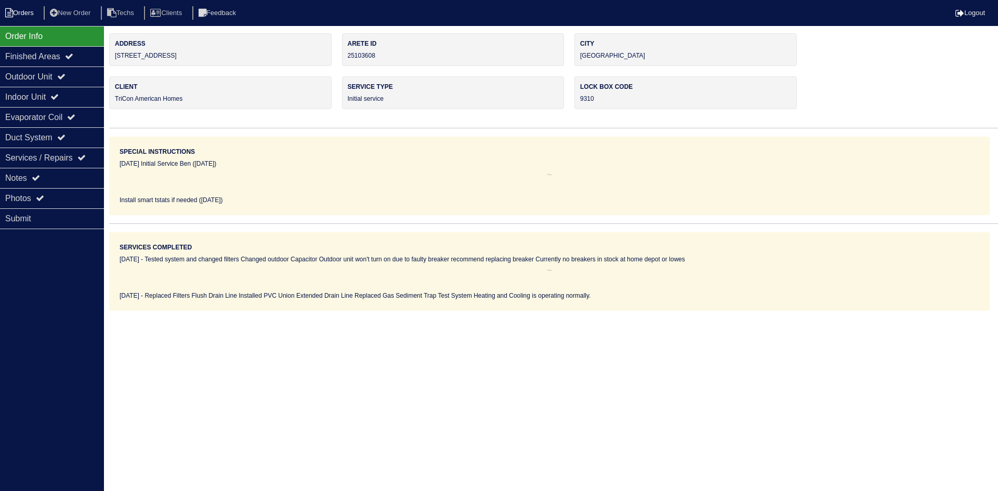
click at [21, 11] on li "Orders" at bounding box center [21, 13] width 42 height 14
select select "15"
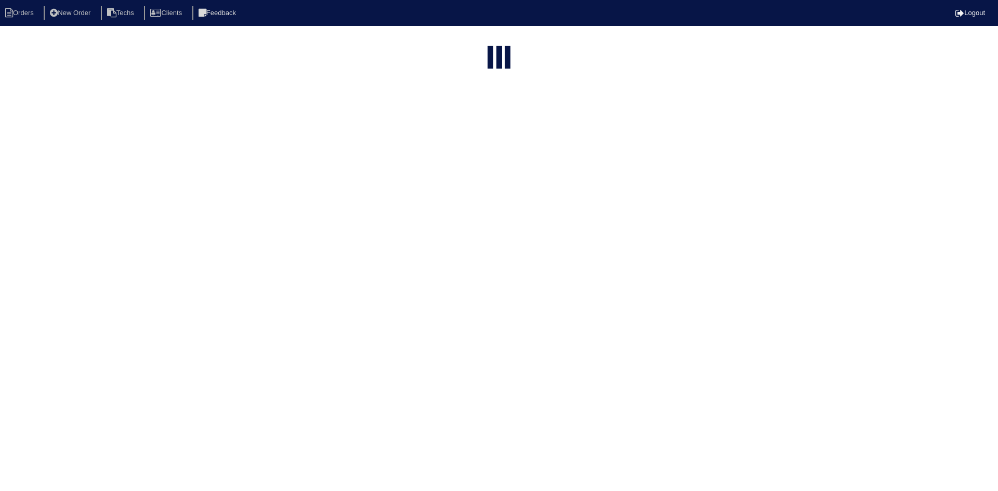
type input "82"
select select "field complete"
select select "need to quote"
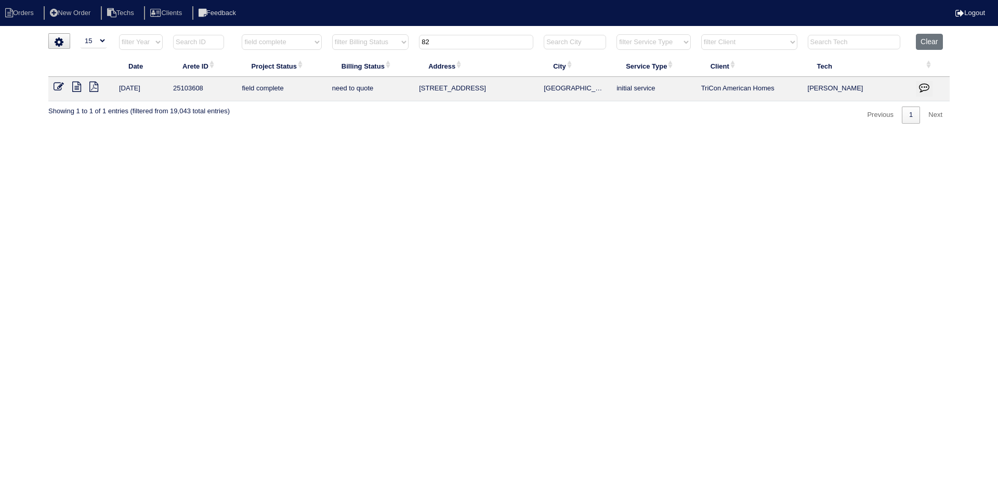
click at [75, 85] on icon at bounding box center [76, 87] width 9 height 10
click at [58, 85] on icon at bounding box center [59, 87] width 10 height 10
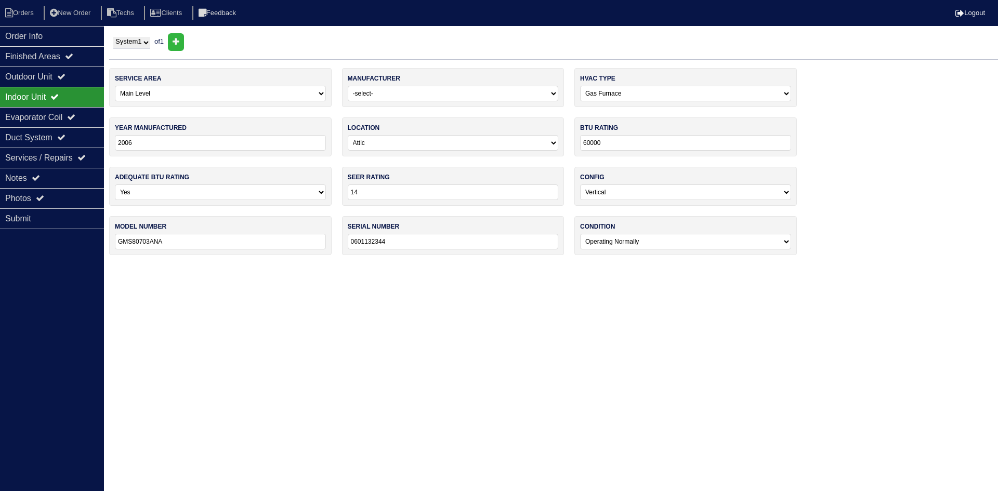
select select "0"
select select "[PERSON_NAME]"
select select "0"
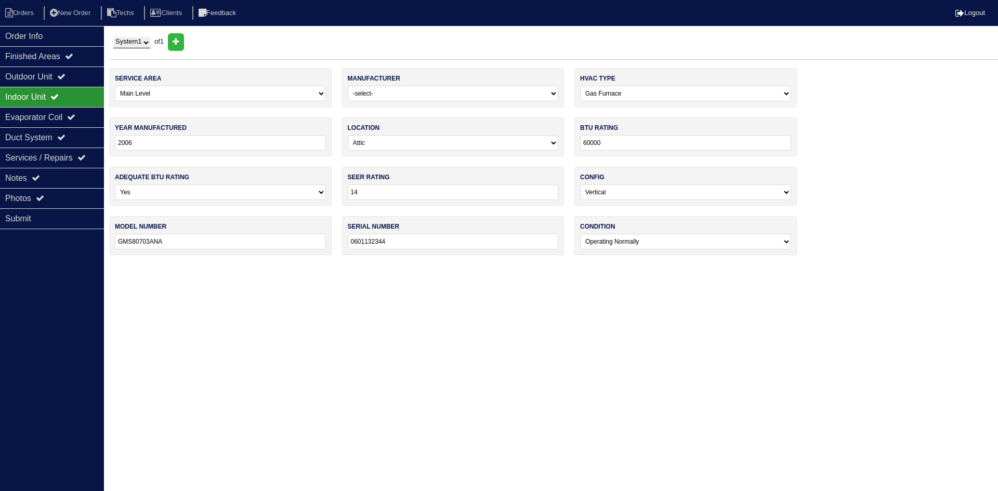
select select "0"
click at [69, 40] on div "Order Info" at bounding box center [52, 36] width 104 height 20
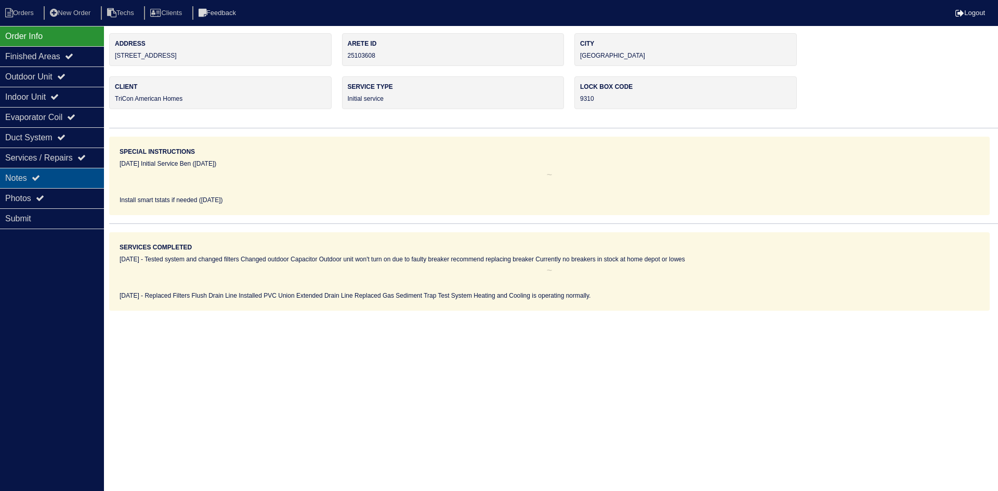
click at [45, 177] on div "Notes" at bounding box center [52, 178] width 104 height 20
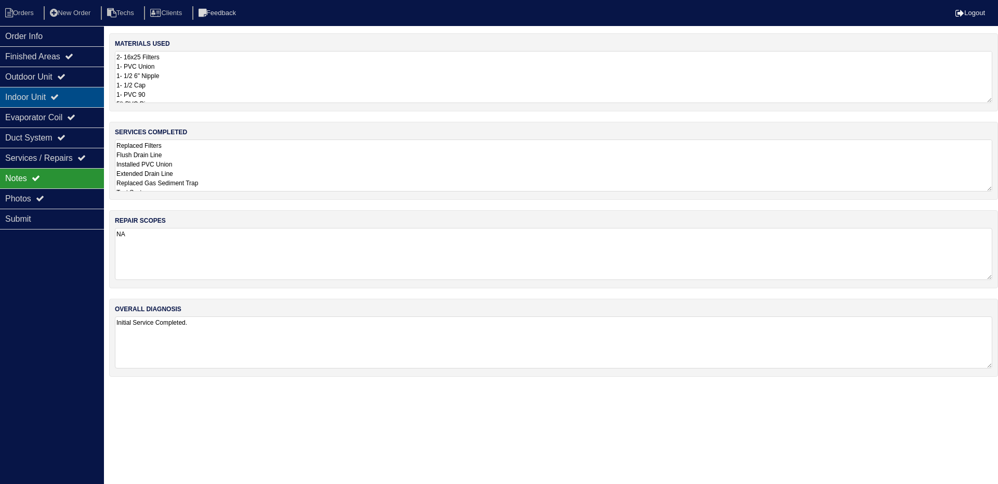
click at [57, 97] on div "Indoor Unit" at bounding box center [52, 97] width 104 height 20
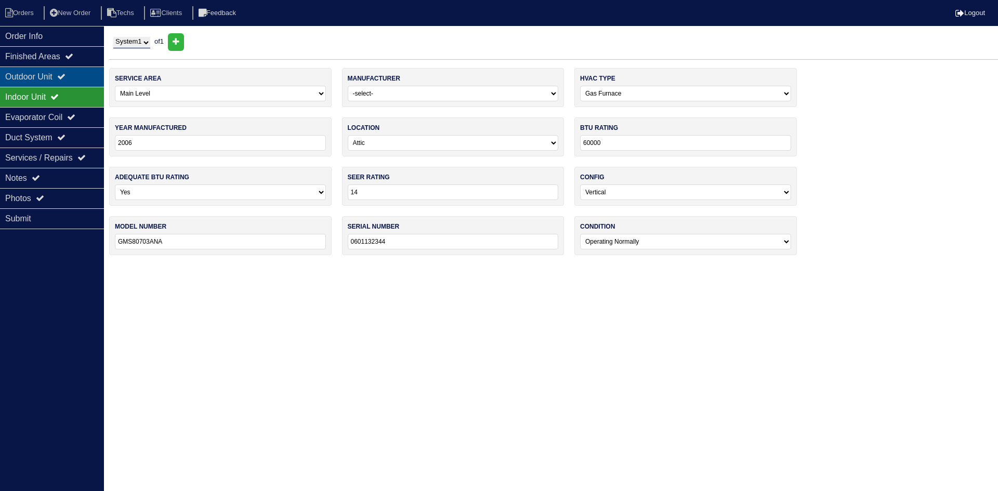
click at [50, 76] on div "Outdoor Unit" at bounding box center [52, 77] width 104 height 20
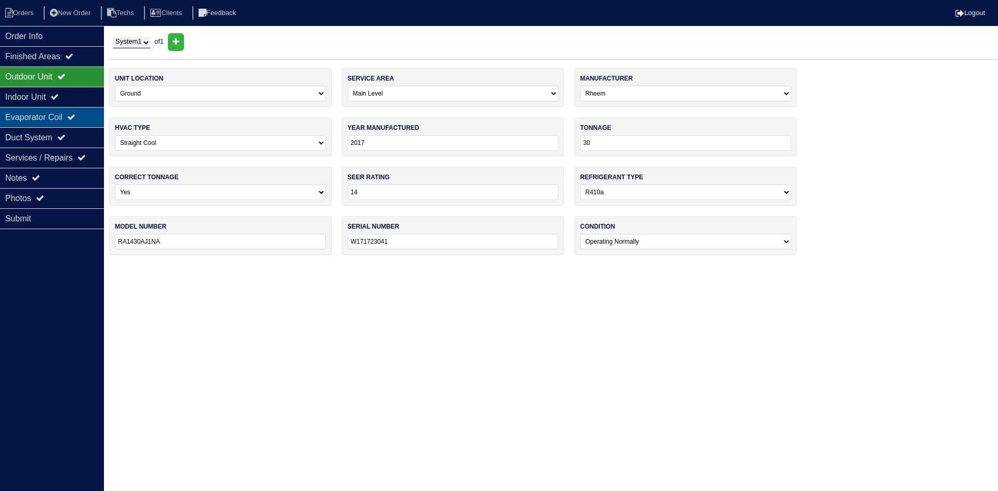
click at [57, 119] on div "Evaporator Coil" at bounding box center [52, 117] width 104 height 20
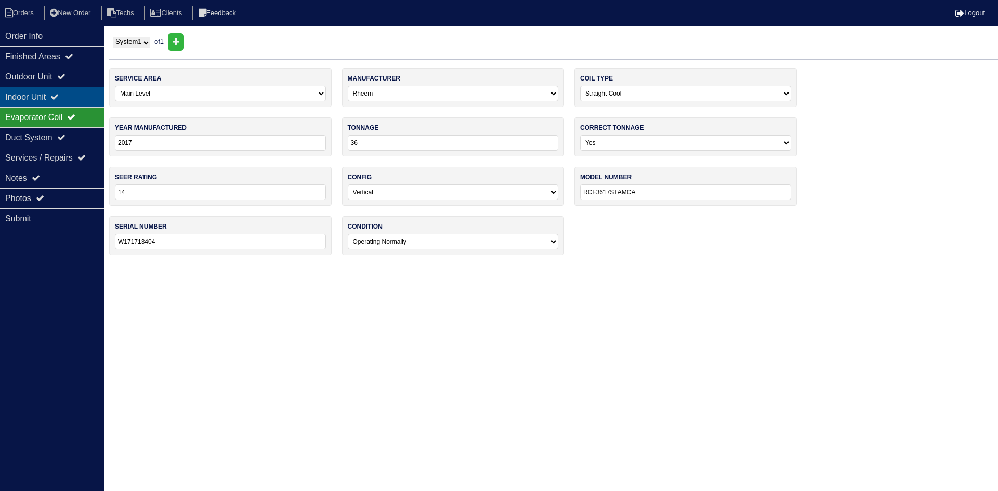
click at [59, 97] on icon at bounding box center [54, 97] width 8 height 8
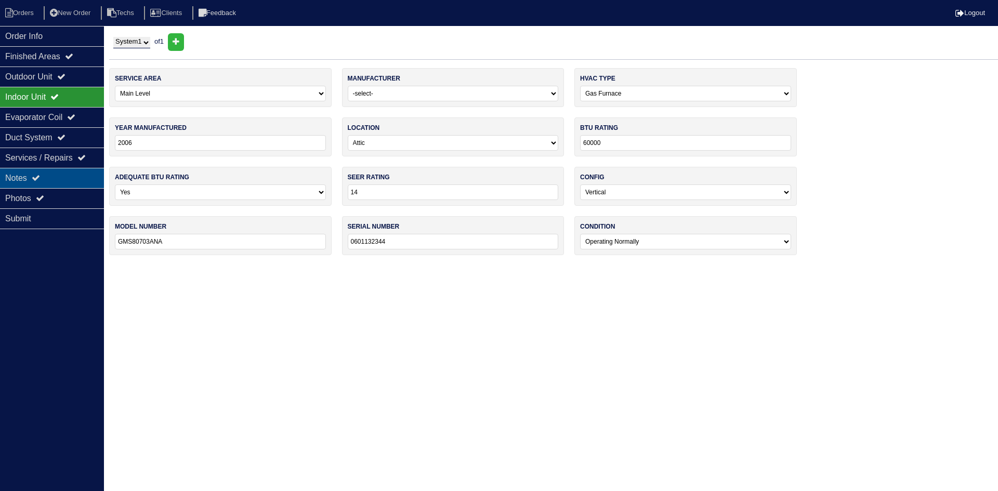
click at [55, 176] on div "Notes" at bounding box center [52, 178] width 104 height 20
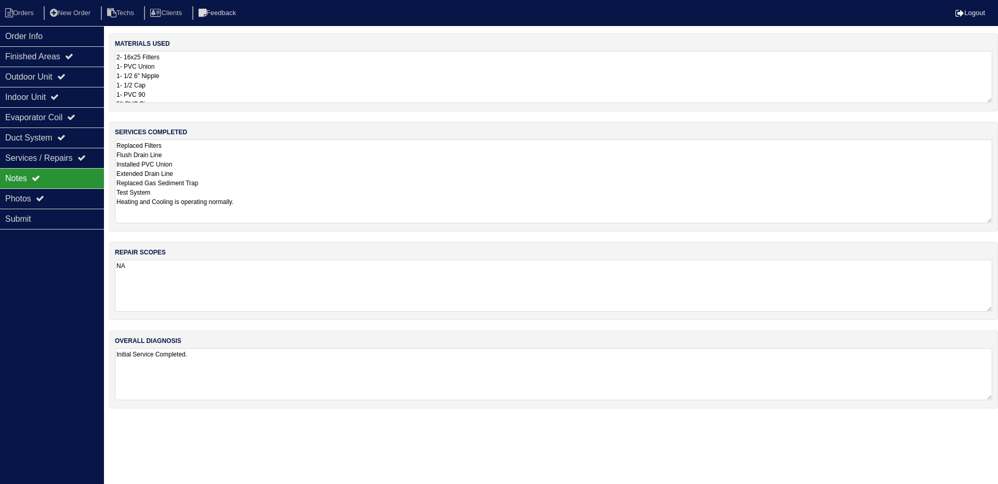
drag, startPoint x: 990, startPoint y: 189, endPoint x: 992, endPoint y: 221, distance: 31.8
click at [992, 221] on textarea "Replaced Filters Flush Drain Line Installed PVC Union Extended Drain Line Repla…" at bounding box center [554, 181] width 878 height 84
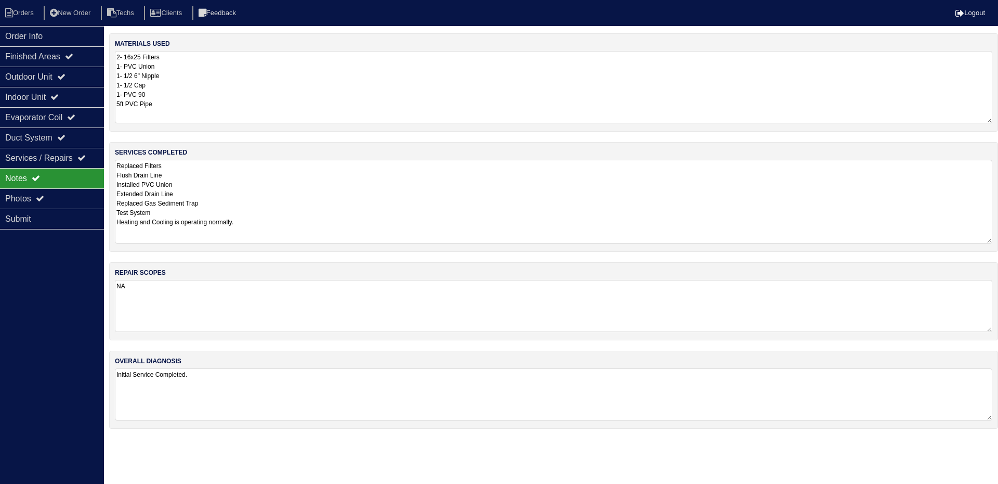
drag, startPoint x: 991, startPoint y: 98, endPoint x: 991, endPoint y: 120, distance: 21.8
click at [991, 120] on textarea "2- 16x25 Filters 1- PVC Union 1- 1/2 6" Nipple 1- 1/2 Cap 1- PVC 90 5ft PVC Pipe" at bounding box center [554, 87] width 878 height 72
click at [44, 200] on icon at bounding box center [40, 198] width 8 height 8
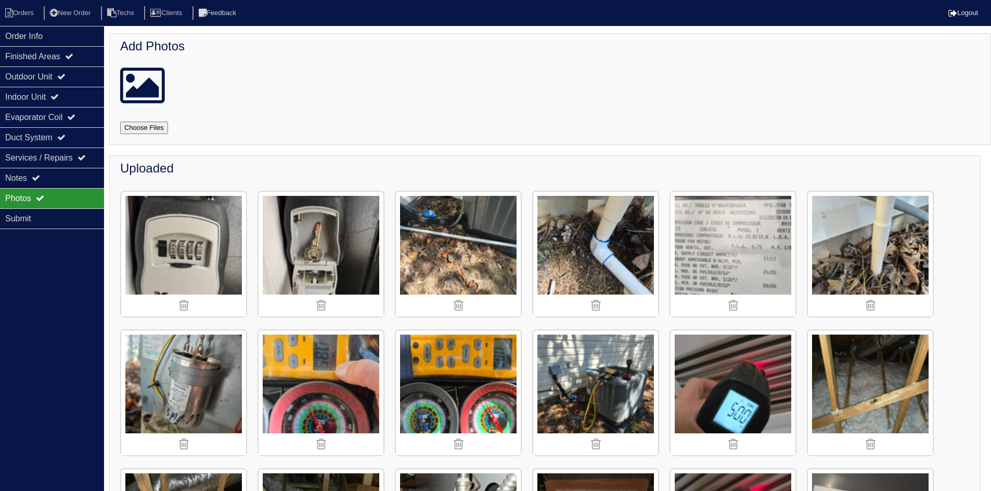
click at [721, 252] on img at bounding box center [732, 254] width 125 height 125
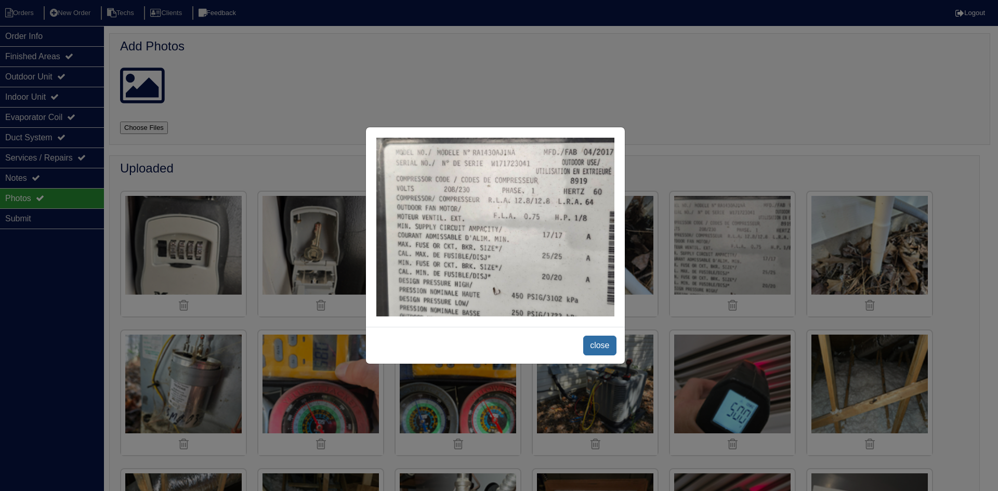
click at [598, 336] on span "close" at bounding box center [599, 346] width 33 height 20
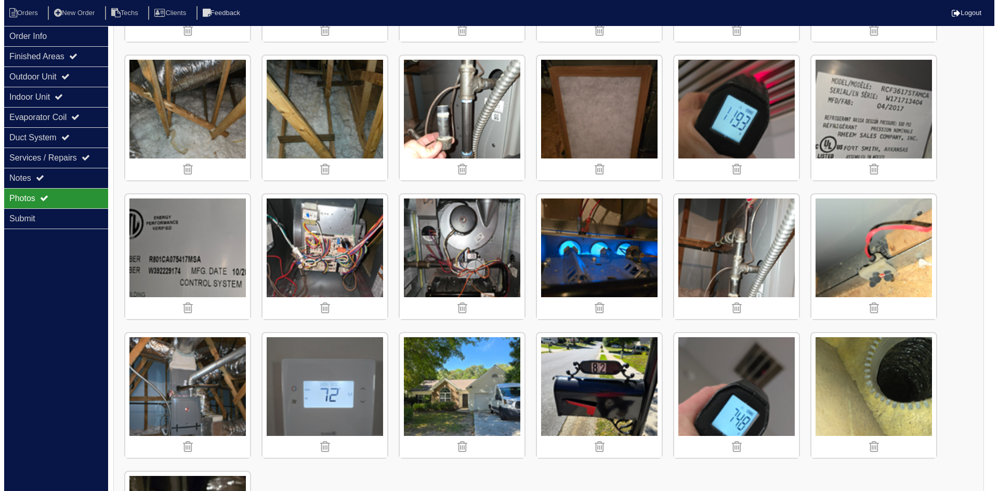
scroll to position [416, 0]
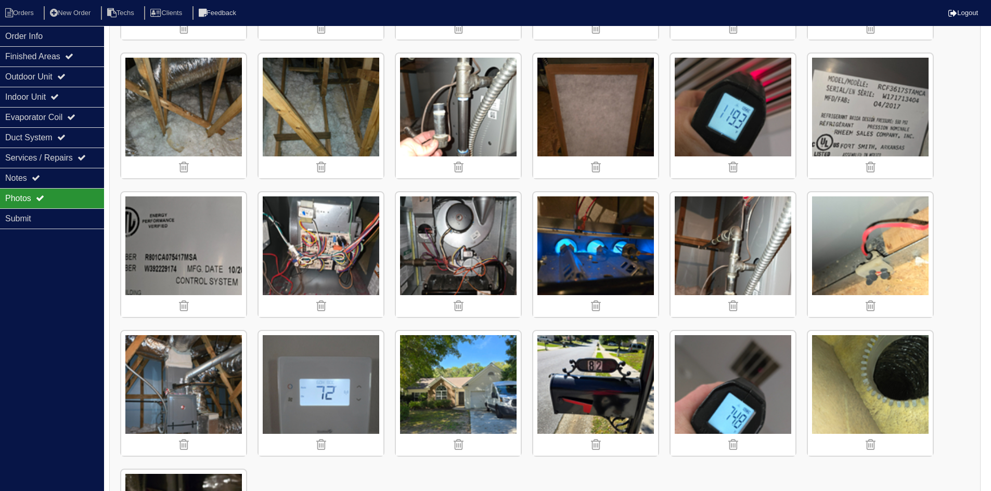
click at [220, 233] on img at bounding box center [183, 254] width 125 height 125
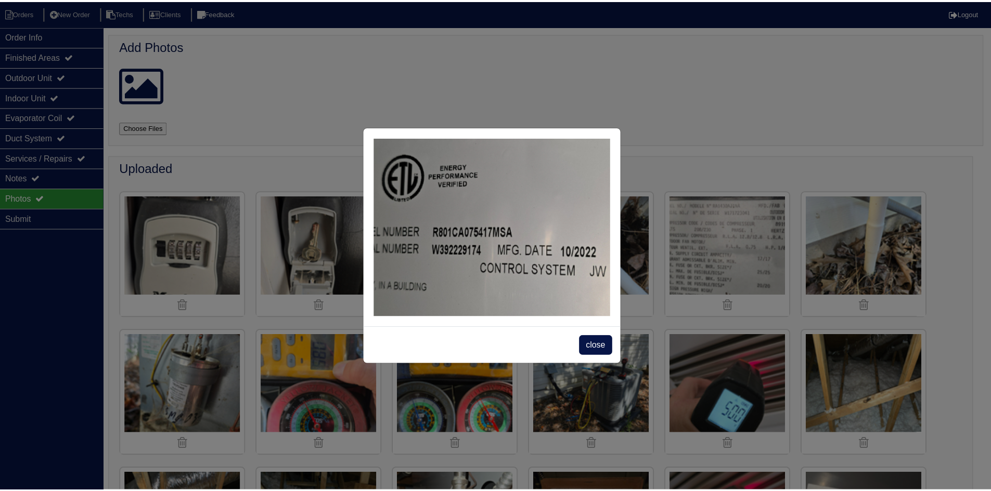
scroll to position [416, 0]
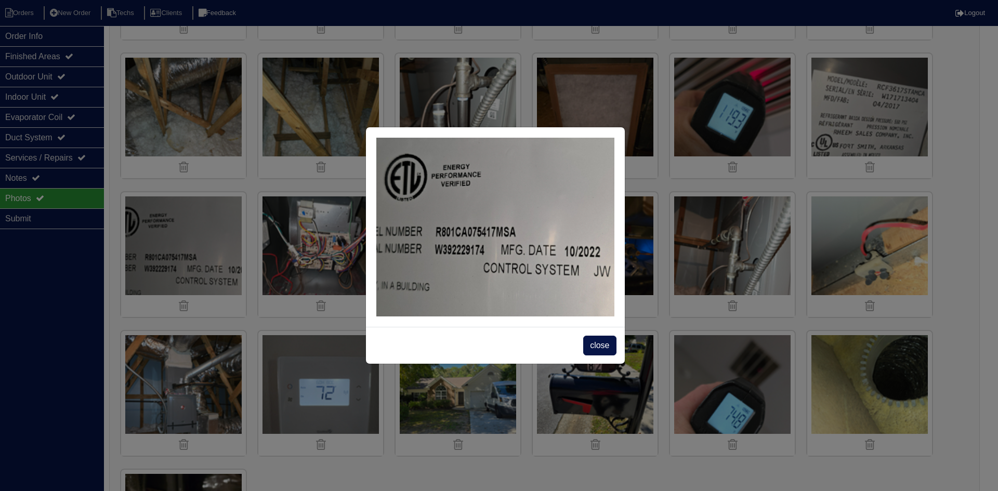
click at [593, 342] on span "close" at bounding box center [599, 346] width 33 height 20
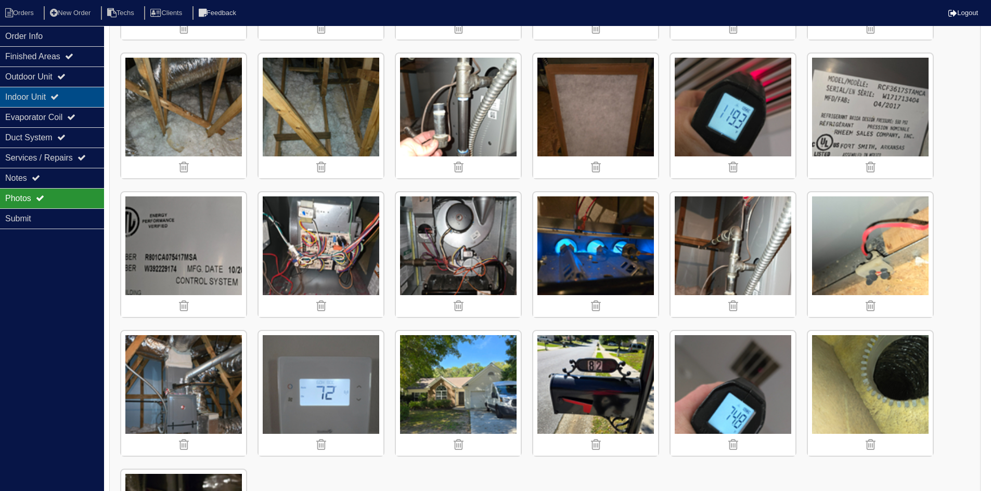
click at [59, 95] on icon at bounding box center [54, 97] width 8 height 8
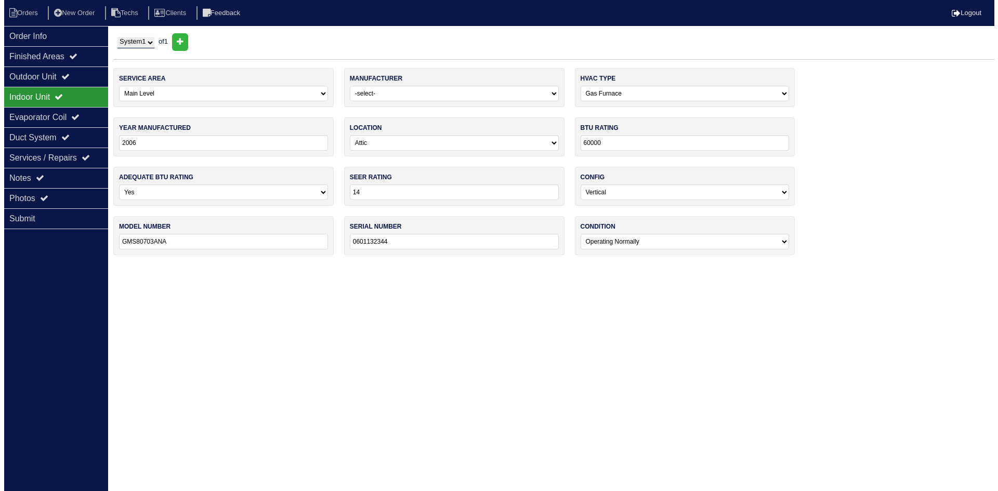
scroll to position [0, 0]
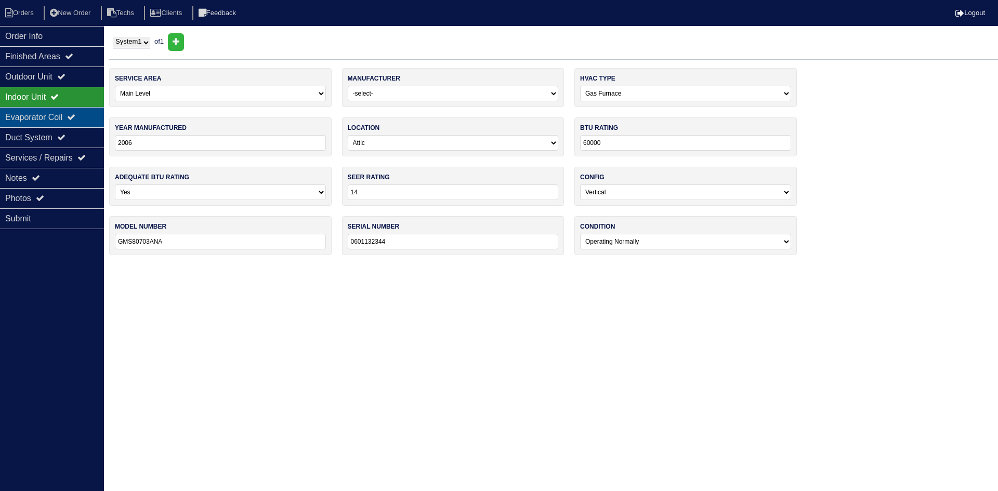
click at [60, 108] on div "Evaporator Coil" at bounding box center [52, 117] width 104 height 20
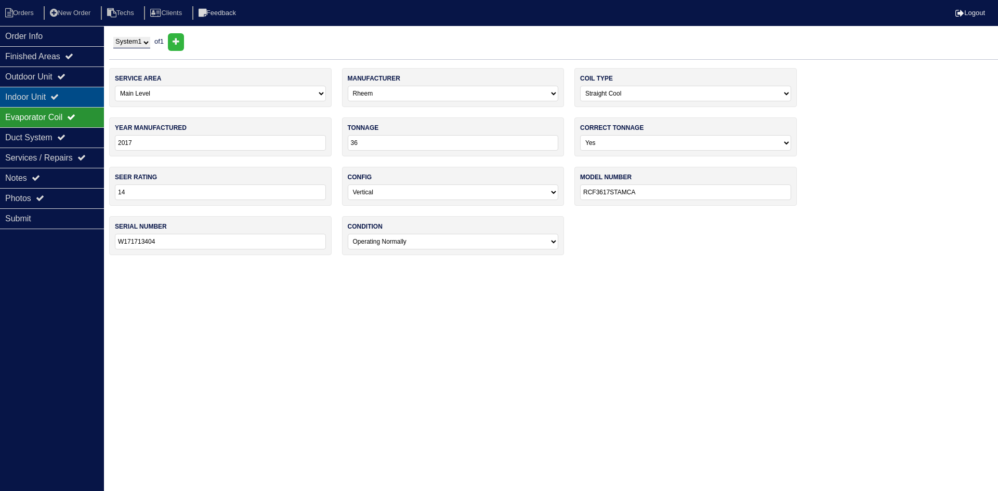
click at [68, 88] on div "Indoor Unit" at bounding box center [52, 97] width 104 height 20
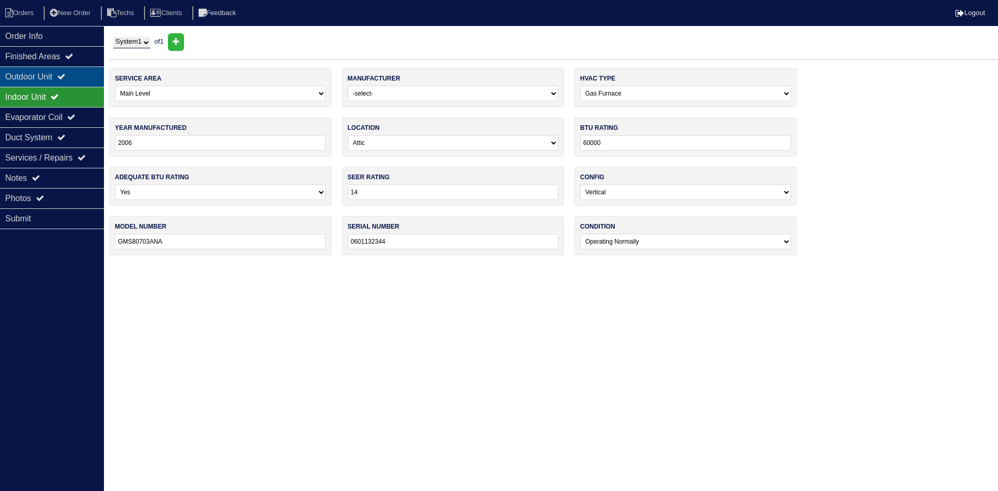
click at [66, 76] on icon at bounding box center [61, 76] width 8 height 8
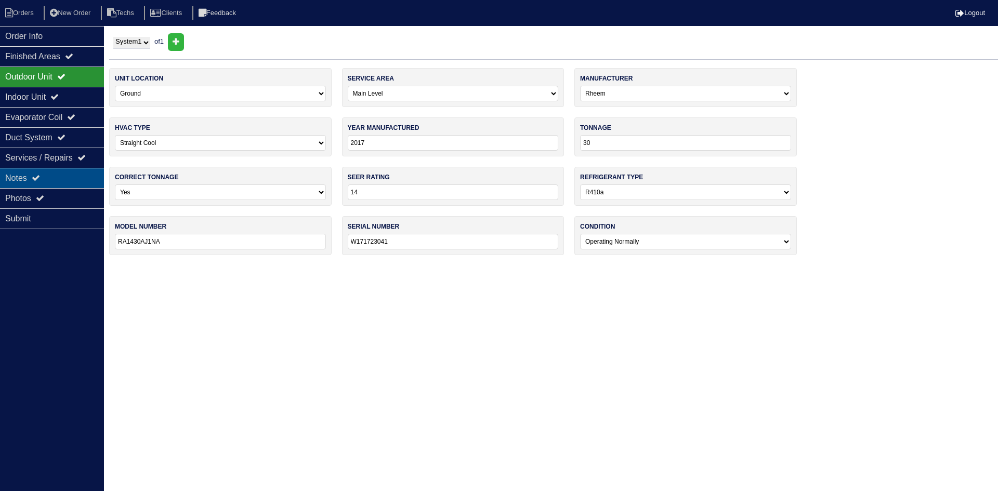
click at [47, 184] on div "Notes" at bounding box center [52, 178] width 104 height 20
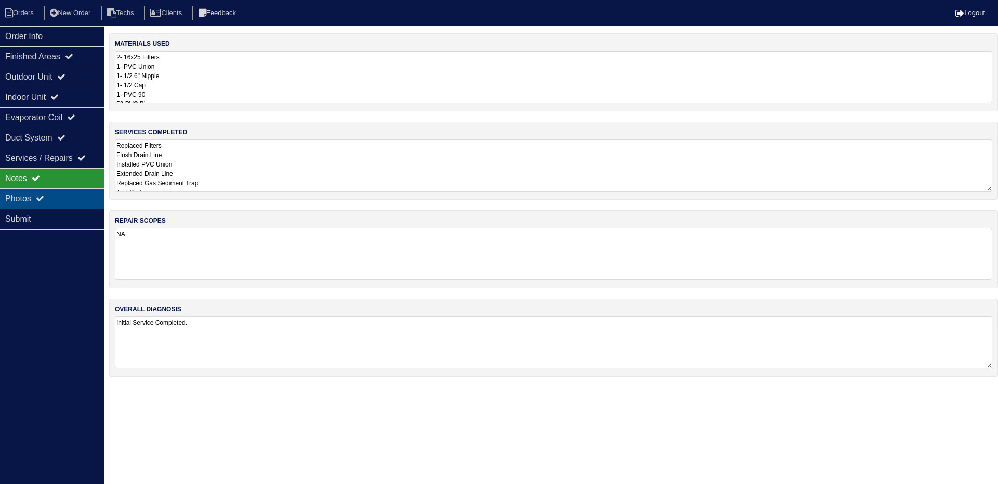
click at [52, 193] on div "Photos" at bounding box center [52, 198] width 104 height 20
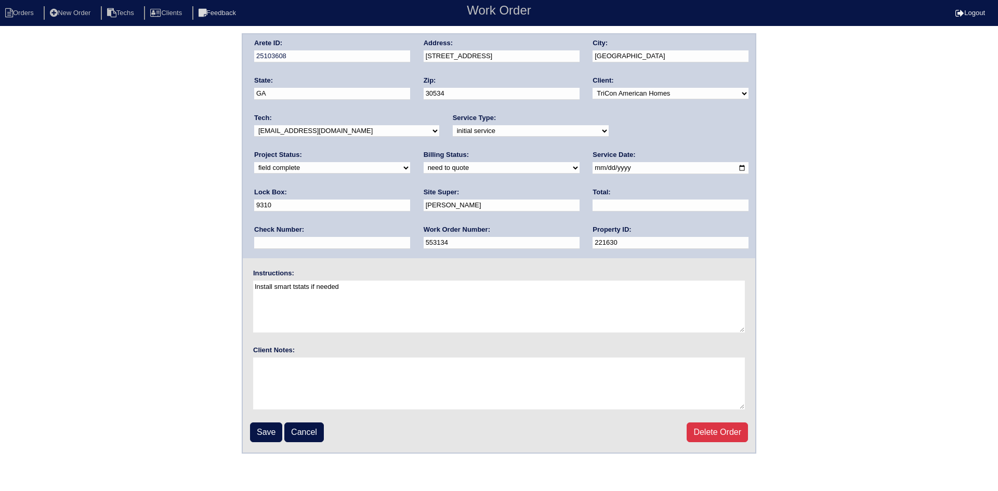
click at [410, 162] on select "new order assigned in progress field complete need to schedule admin review arc…" at bounding box center [332, 167] width 156 height 11
select select "assigned"
click at [410, 162] on select "new order assigned in progress field complete need to schedule admin review arc…" at bounding box center [332, 167] width 156 height 11
click at [265, 431] on input "Save" at bounding box center [266, 433] width 32 height 20
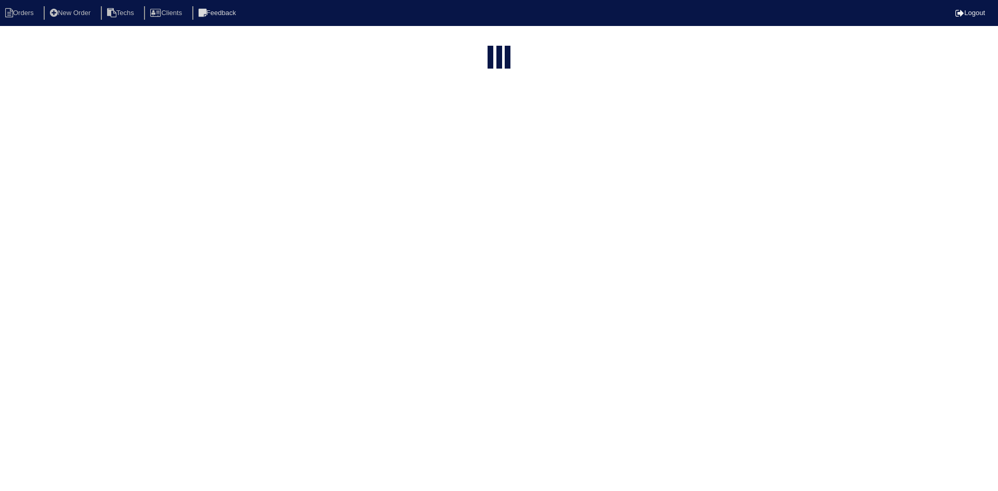
select select "15"
type input "82"
select select "field complete"
select select "need to quote"
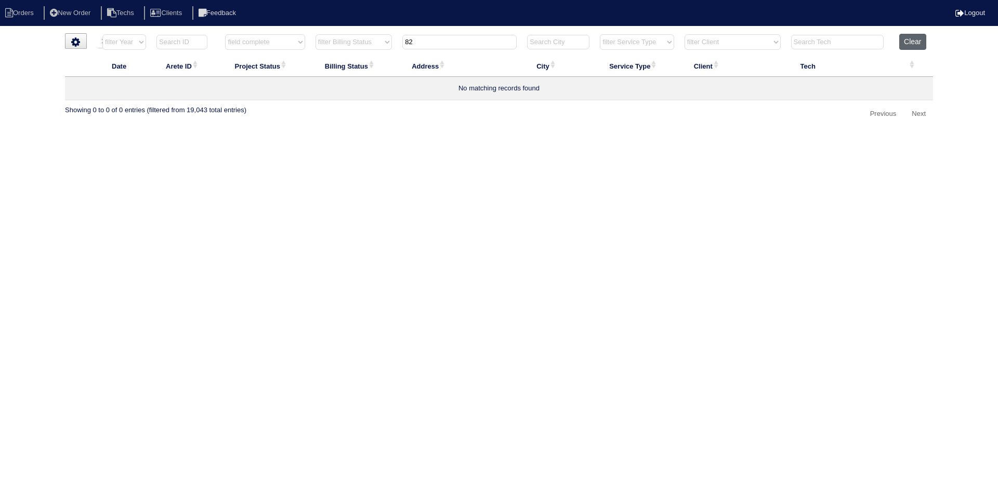
click at [914, 44] on button "Clear" at bounding box center [913, 42] width 27 height 16
select select
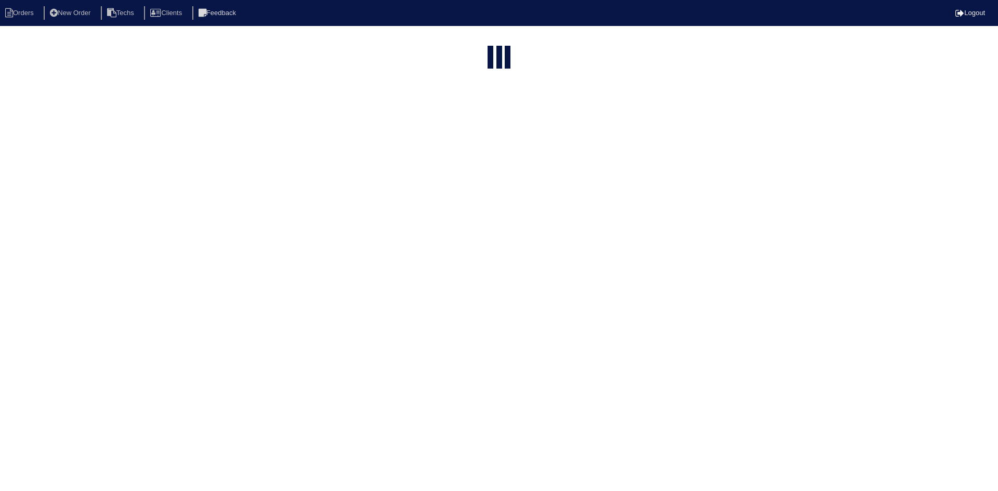
select select "15"
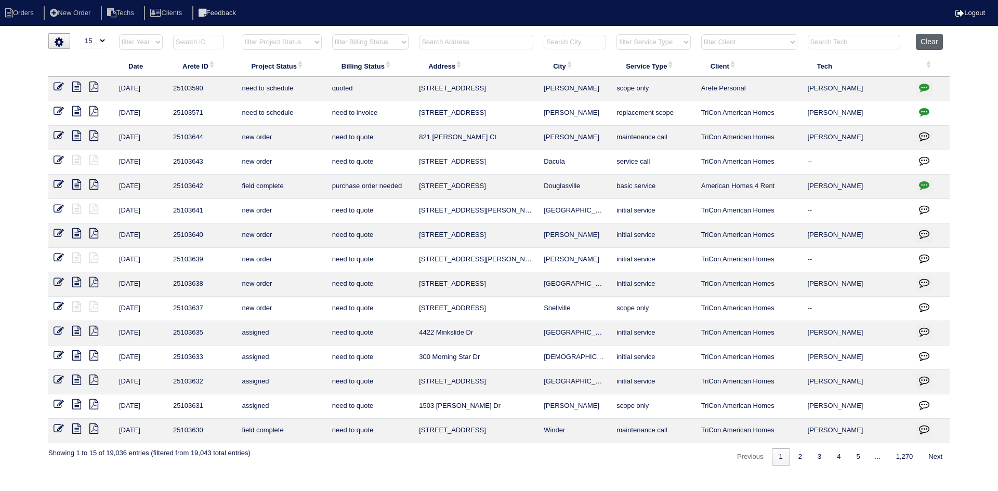
click at [936, 38] on button "Clear" at bounding box center [929, 42] width 27 height 16
select select "15"
click at [307, 43] on select "filter Project Status -- Any Project Status -- new order assigned in progress f…" at bounding box center [282, 42] width 80 height 16
click at [242, 34] on select "filter Project Status -- Any Project Status -- new order assigned in progress f…" at bounding box center [282, 42] width 80 height 16
select select "field complete"
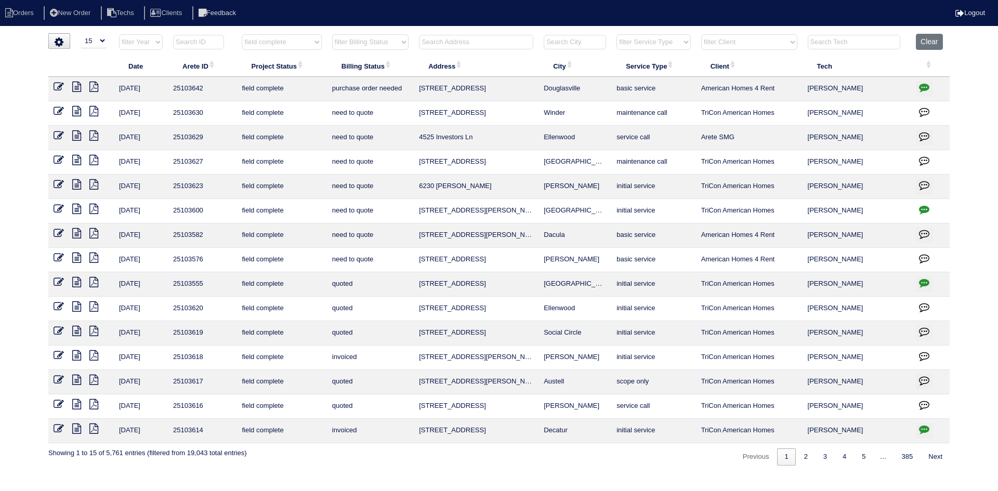
click at [398, 42] on select "filter Billing Status -- Any Billing Status -- need to quote quoted need to inv…" at bounding box center [370, 42] width 76 height 16
select select "need to quote"
click at [332, 34] on select "filter Billing Status -- Any Billing Status -- need to quote quoted need to inv…" at bounding box center [370, 42] width 76 height 16
select select "field complete"
select select "need to quote"
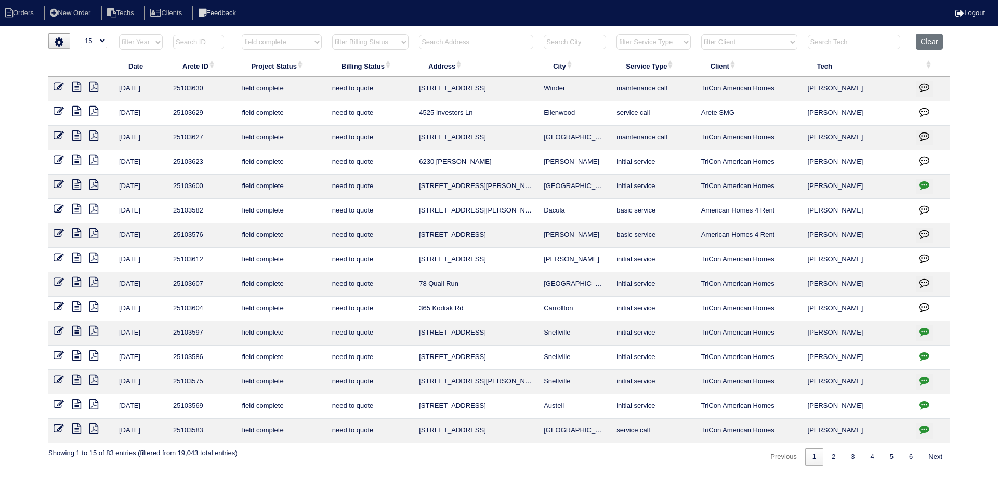
click at [75, 257] on icon at bounding box center [76, 258] width 9 height 10
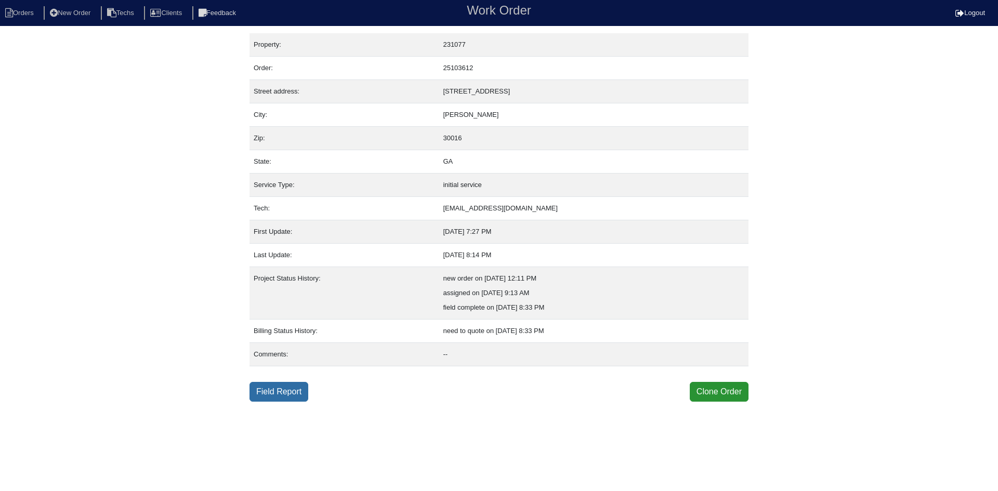
click at [290, 392] on link "Field Report" at bounding box center [279, 392] width 59 height 20
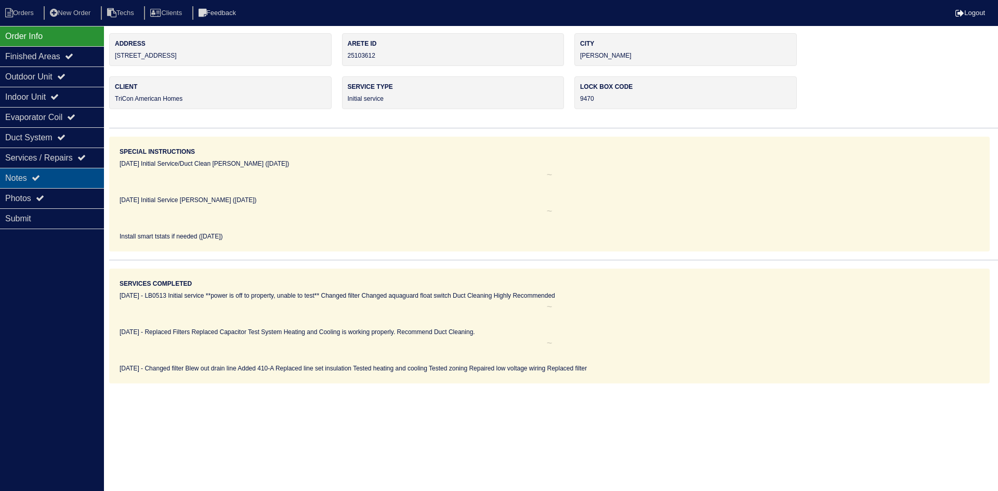
click at [77, 173] on div "Notes" at bounding box center [52, 178] width 104 height 20
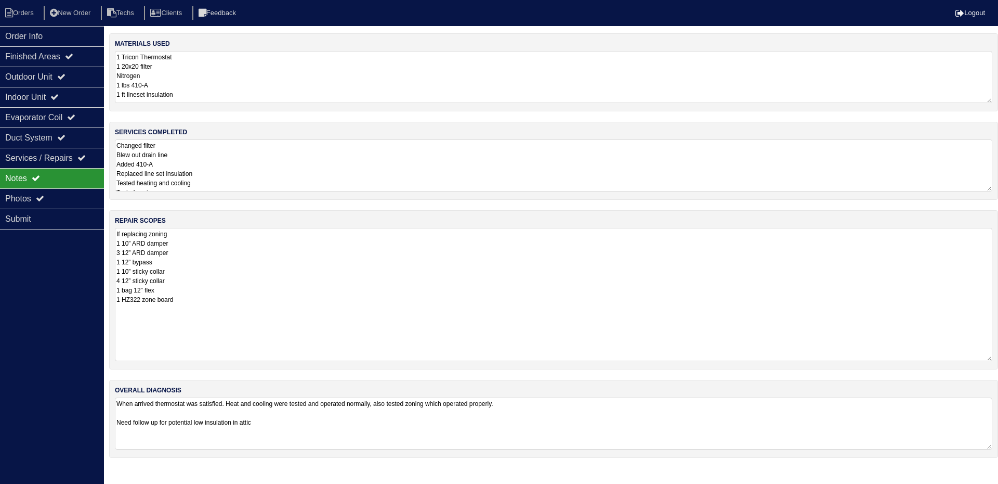
drag, startPoint x: 989, startPoint y: 277, endPoint x: 997, endPoint y: 358, distance: 81.6
click at [997, 358] on div "repair scopes If replacing zoning 1 10” ARD damper 3 12” ARD damper 1 12” bypas…" at bounding box center [553, 289] width 889 height 159
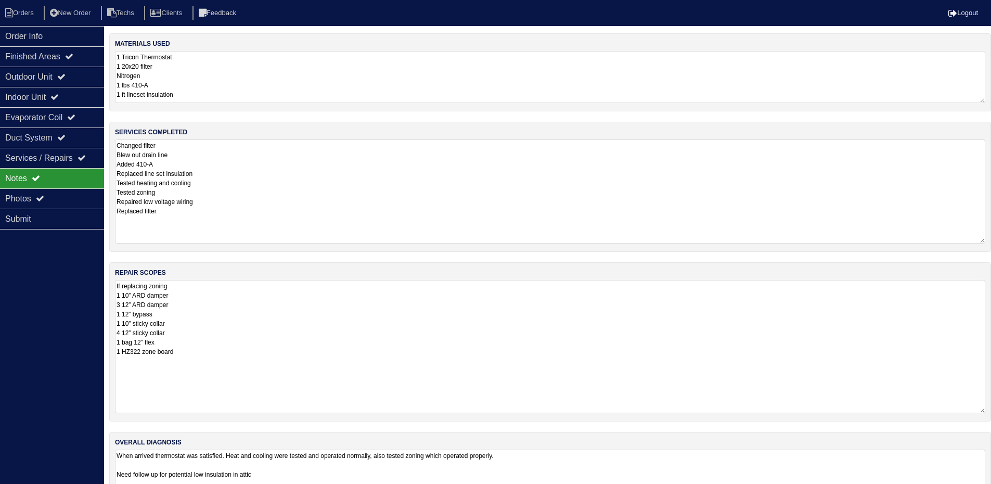
drag, startPoint x: 990, startPoint y: 187, endPoint x: 993, endPoint y: 239, distance: 52.1
click at [991, 239] on html "Orders New Order Techs Clients Feedback Logout Orders New Order Users Clients M…" at bounding box center [495, 260] width 991 height 520
click at [22, 76] on div "Outdoor Unit" at bounding box center [52, 77] width 104 height 20
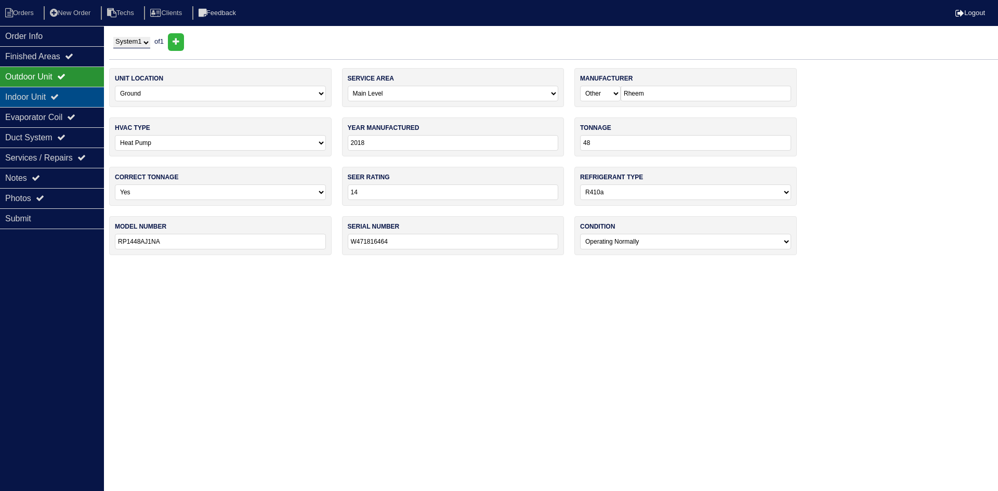
click at [23, 93] on div "Indoor Unit" at bounding box center [52, 97] width 104 height 20
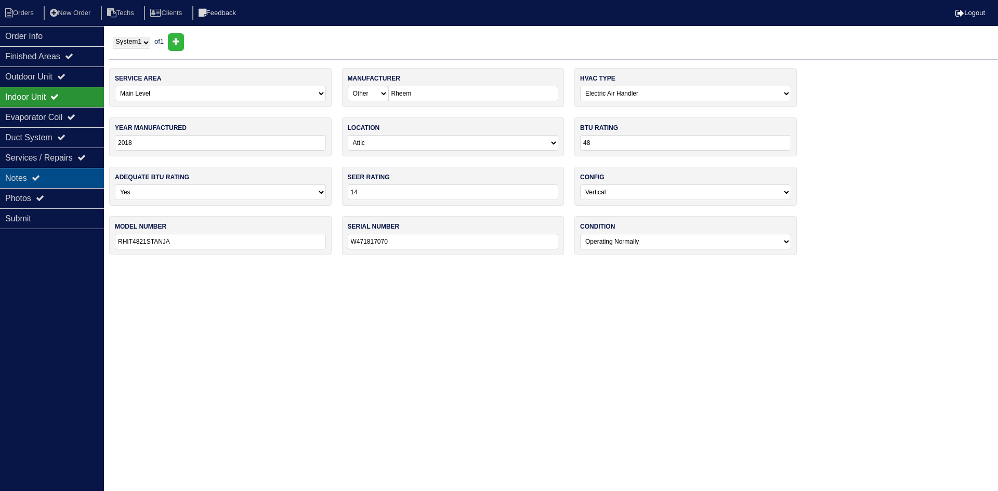
click at [66, 175] on div "Notes" at bounding box center [52, 178] width 104 height 20
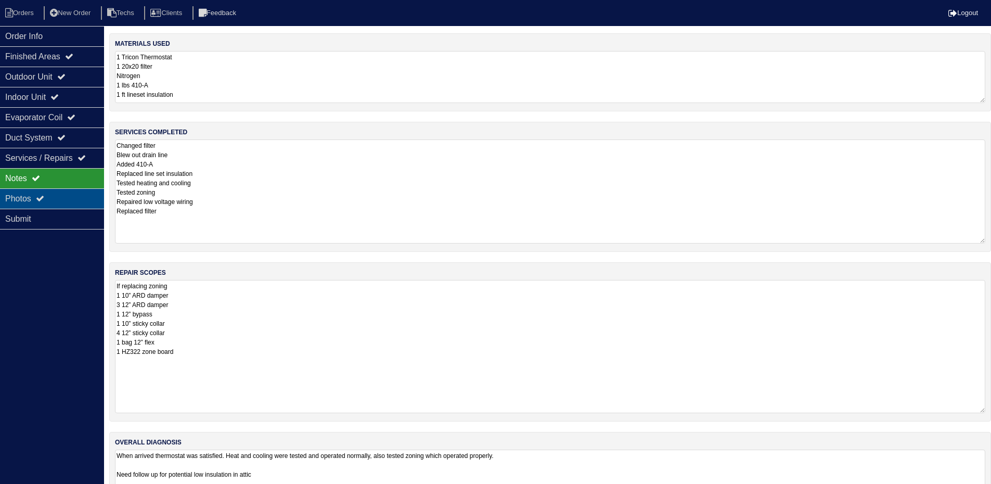
drag, startPoint x: 76, startPoint y: 197, endPoint x: 98, endPoint y: 197, distance: 21.3
click at [76, 197] on div "Photos" at bounding box center [52, 198] width 104 height 20
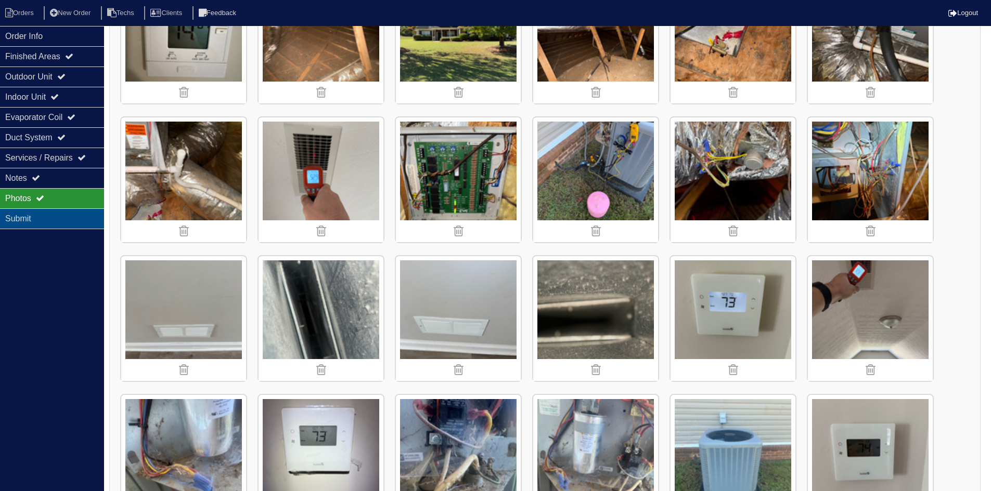
scroll to position [176, 0]
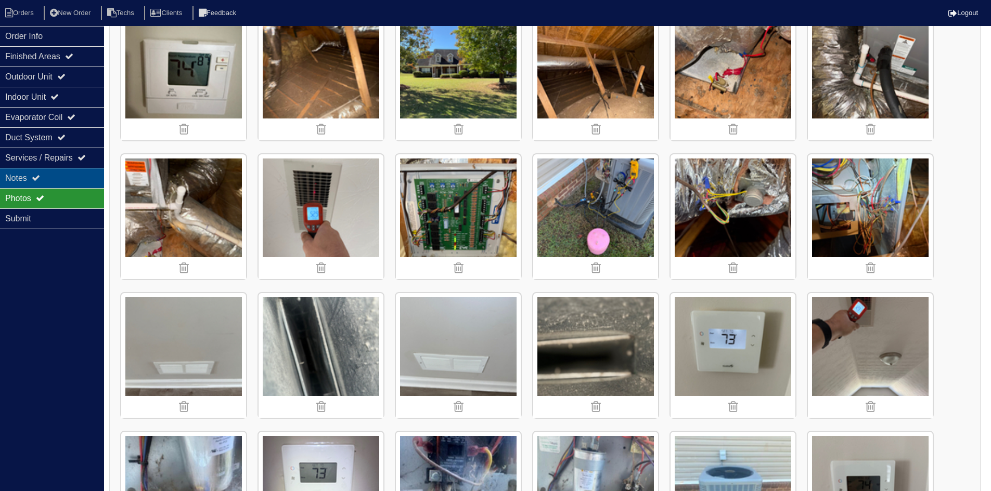
click at [36, 176] on icon at bounding box center [36, 178] width 8 height 8
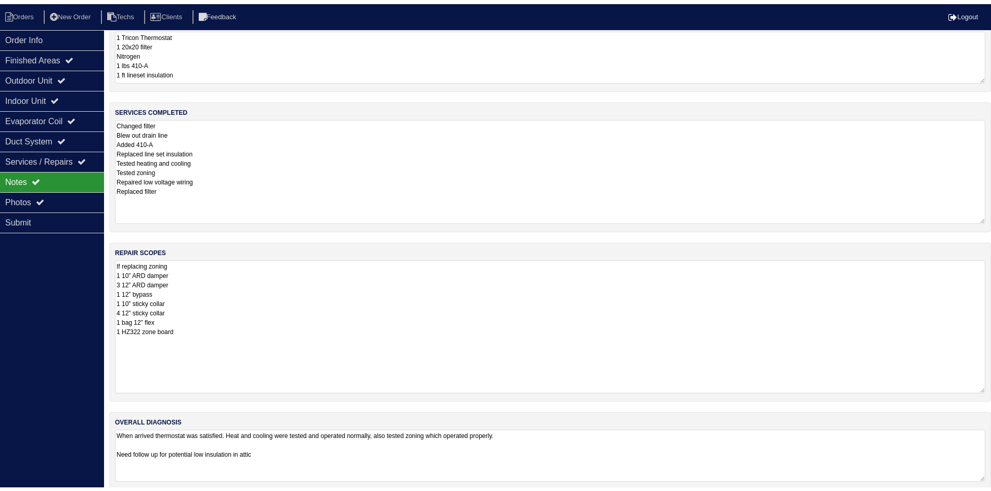
scroll to position [36, 0]
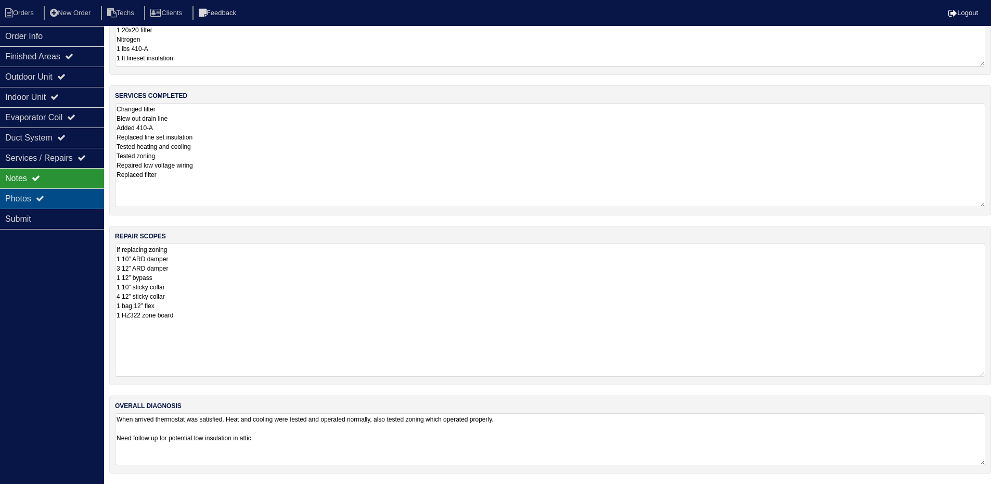
click at [31, 192] on div "Photos" at bounding box center [52, 198] width 104 height 20
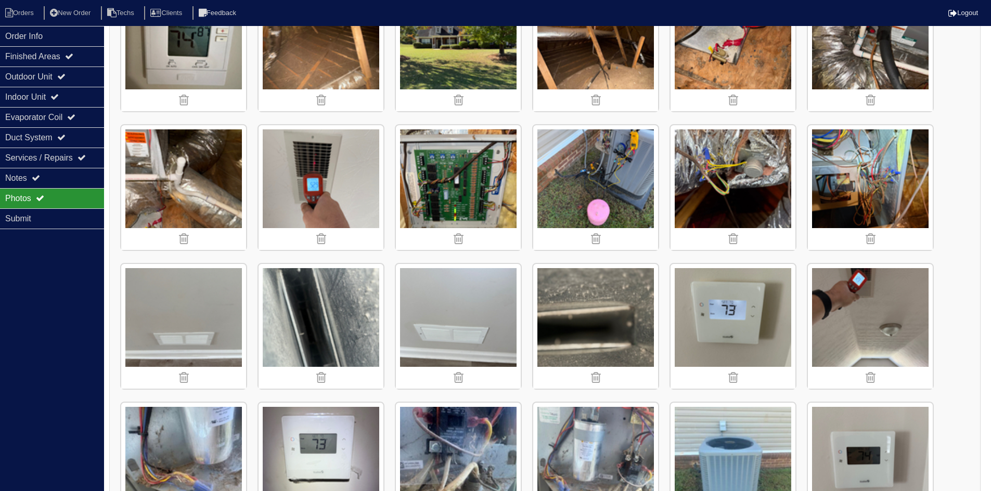
scroll to position [244, 0]
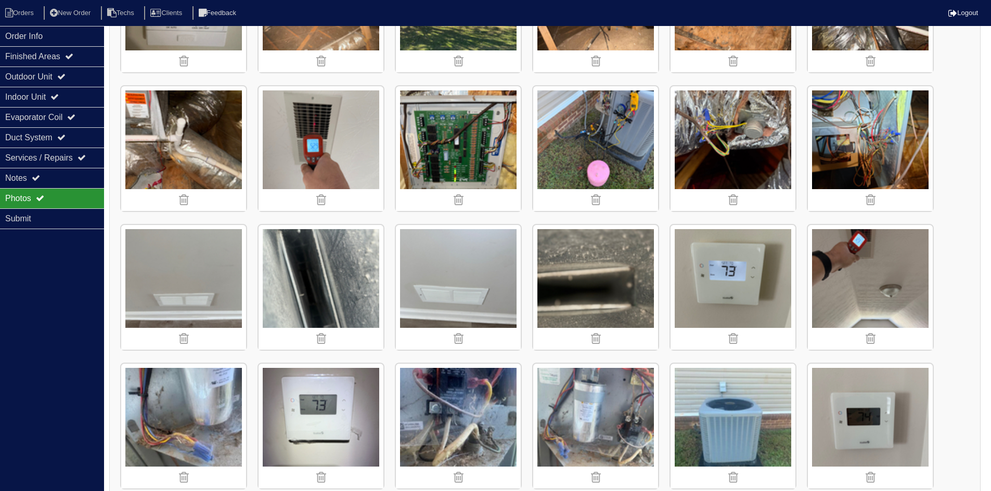
click at [474, 138] on img at bounding box center [458, 148] width 125 height 125
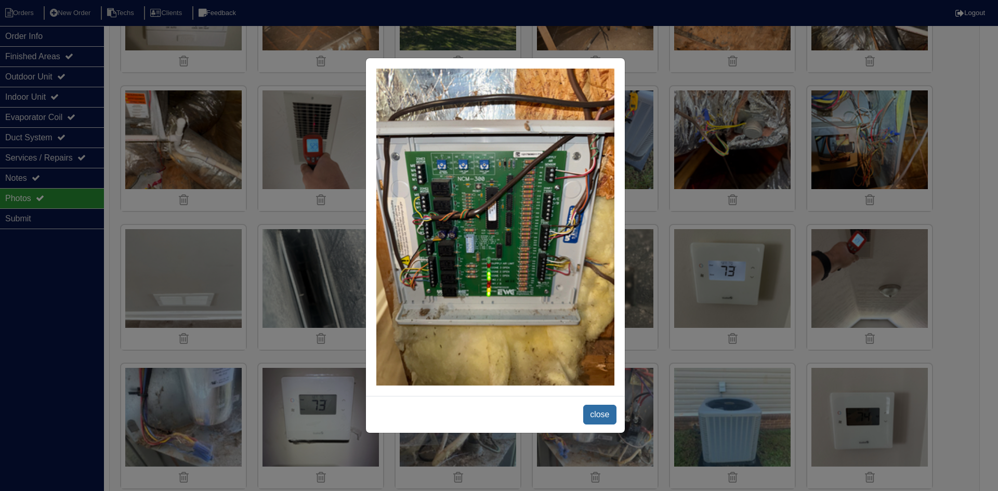
click at [601, 412] on span "close" at bounding box center [599, 415] width 33 height 20
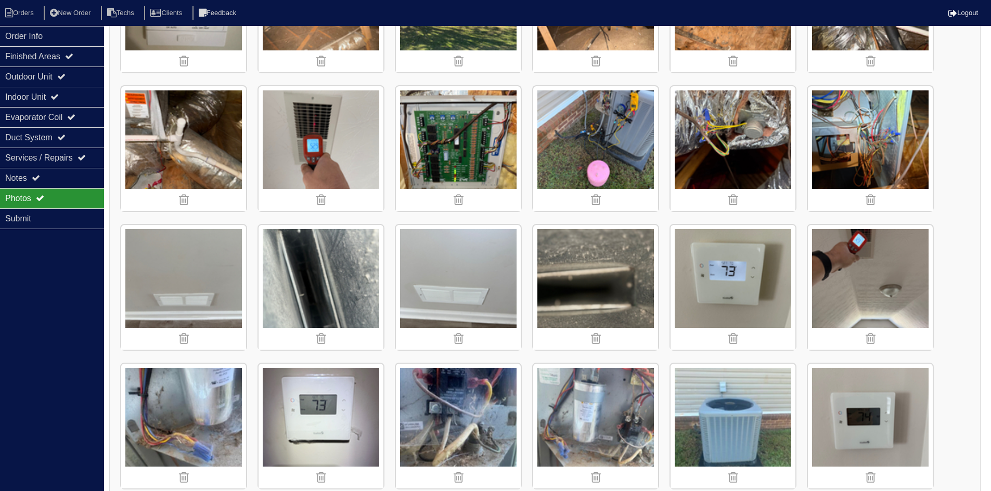
click at [753, 131] on img at bounding box center [732, 148] width 125 height 125
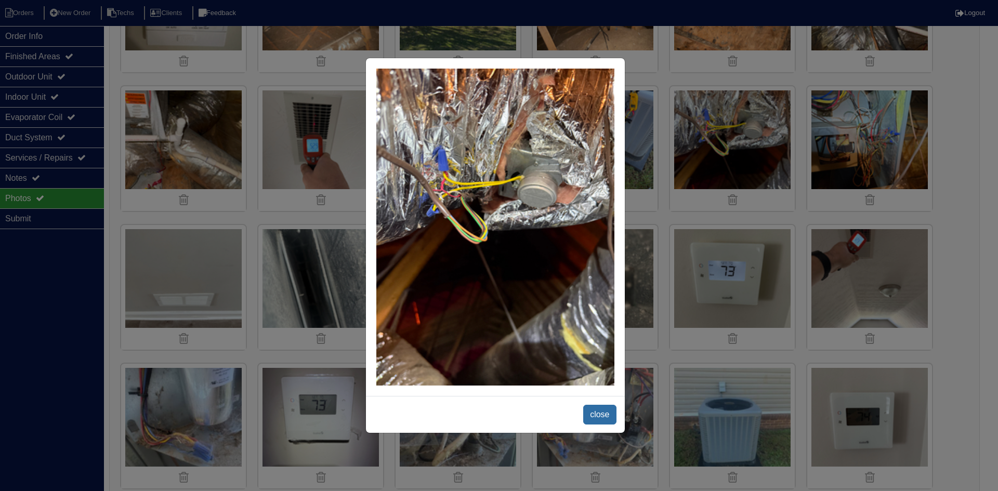
click at [598, 414] on span "close" at bounding box center [599, 415] width 33 height 20
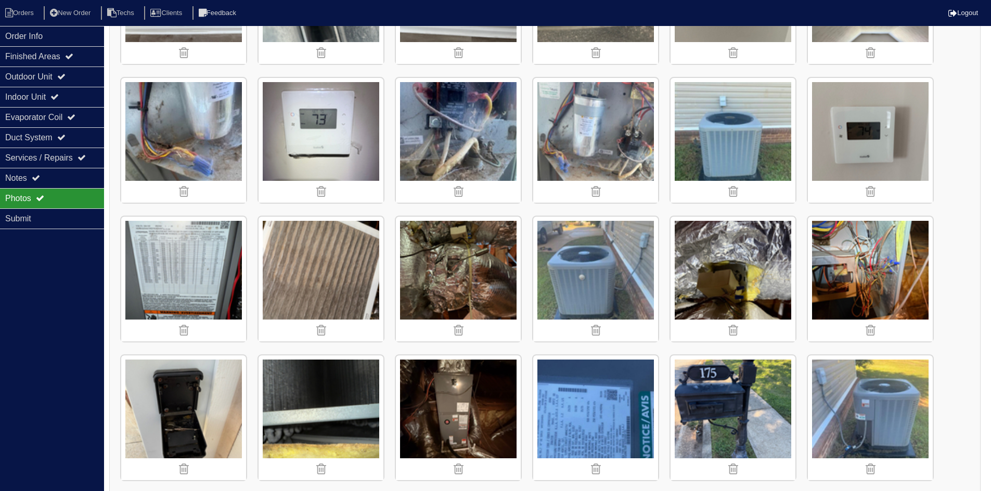
scroll to position [540, 0]
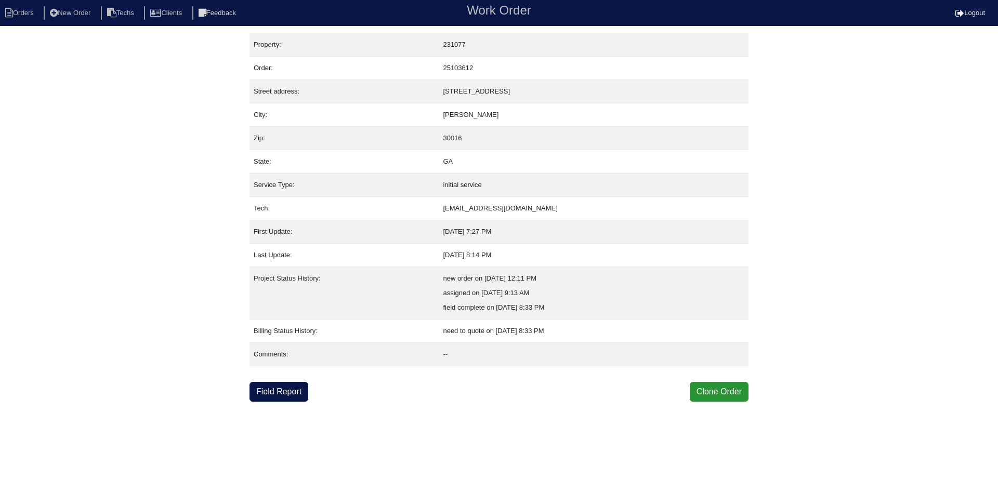
click at [277, 388] on link "Field Report" at bounding box center [279, 392] width 59 height 20
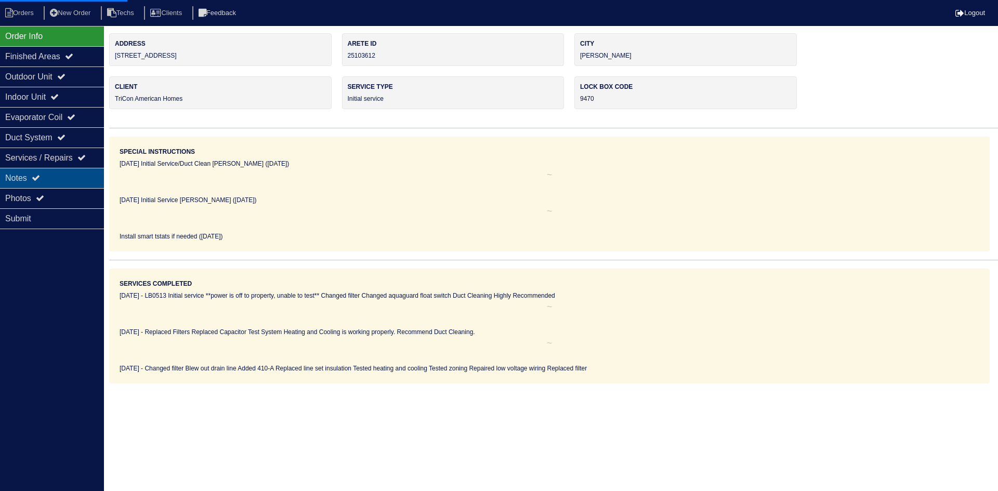
click at [60, 177] on div "Notes" at bounding box center [52, 178] width 104 height 20
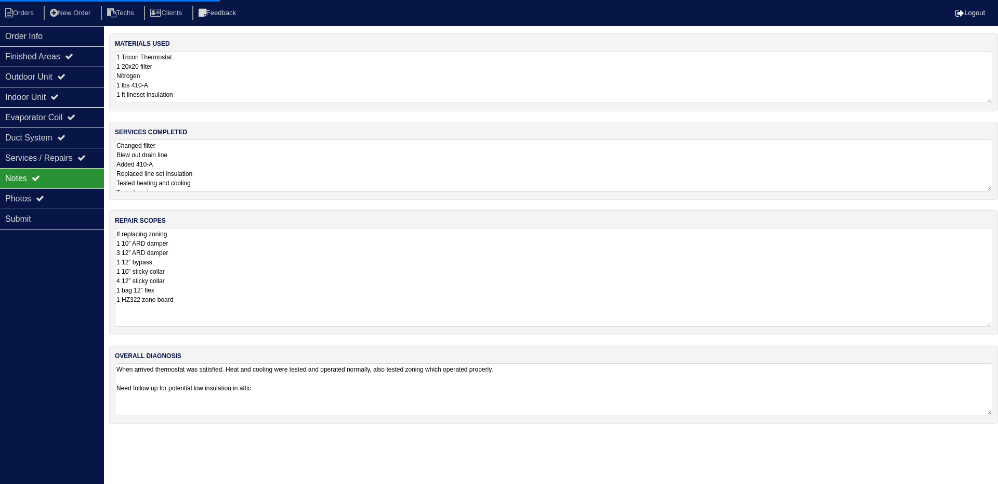
drag, startPoint x: 988, startPoint y: 277, endPoint x: 958, endPoint y: 314, distance: 47.7
click at [997, 323] on div "repair scopes If replacing zoning 1 10” ARD damper 3 12” ARD damper 1 12” bypas…" at bounding box center [553, 272] width 889 height 125
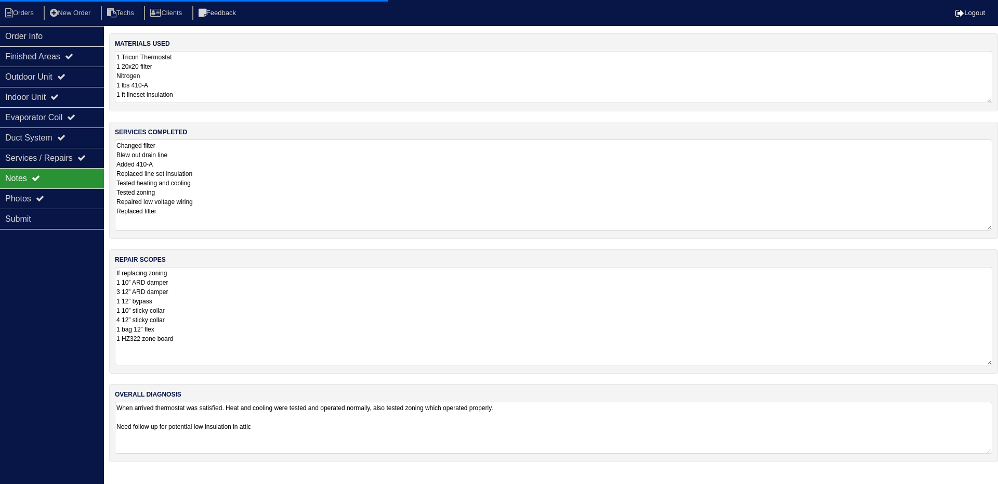
drag, startPoint x: 990, startPoint y: 190, endPoint x: 998, endPoint y: 229, distance: 39.9
click at [998, 229] on div "services completed Changed filter Blew out drain line Added 410-A Replaced line…" at bounding box center [553, 180] width 889 height 117
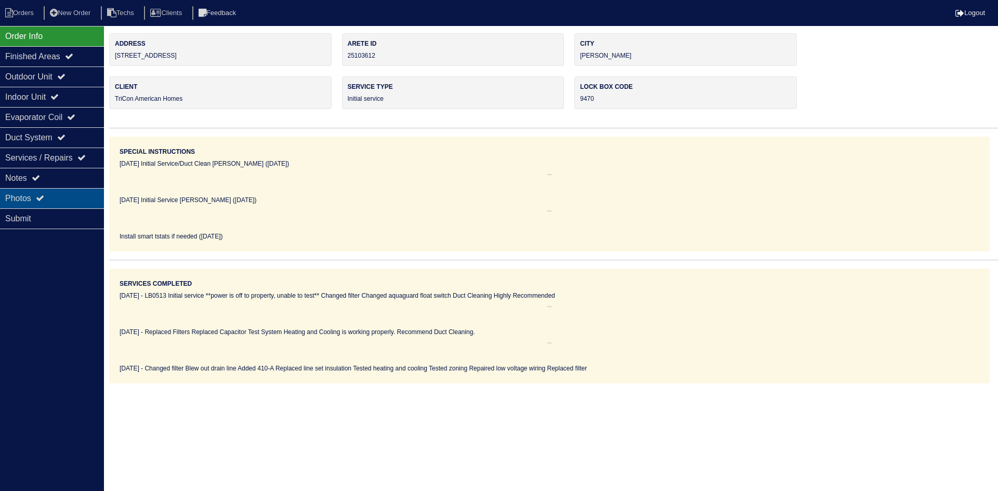
drag, startPoint x: 41, startPoint y: 194, endPoint x: 46, endPoint y: 192, distance: 5.4
click at [42, 193] on div "Photos" at bounding box center [52, 198] width 104 height 20
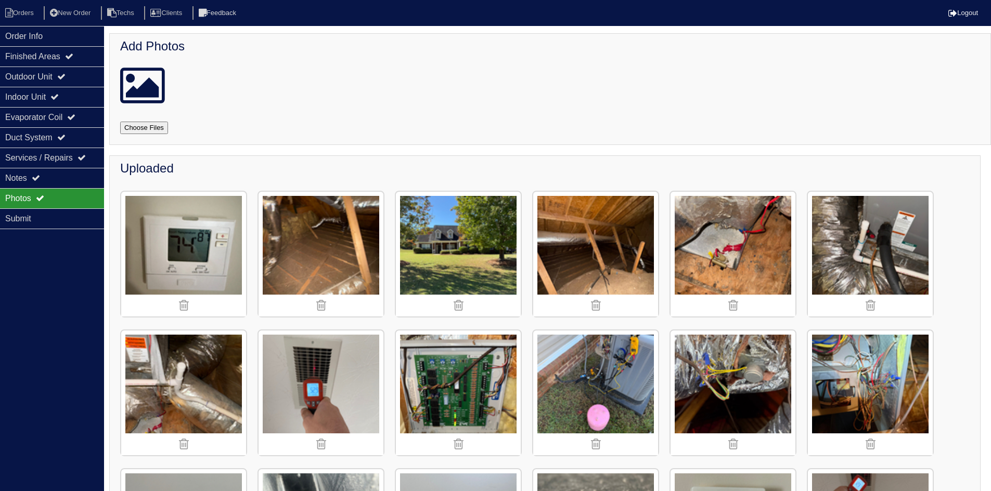
click at [317, 249] on img at bounding box center [320, 254] width 125 height 125
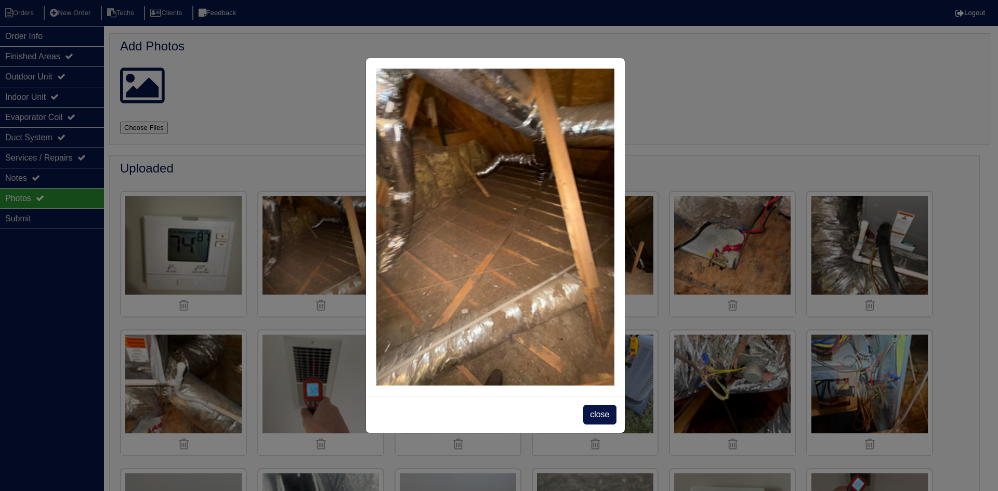
click at [595, 419] on span "close" at bounding box center [599, 415] width 33 height 20
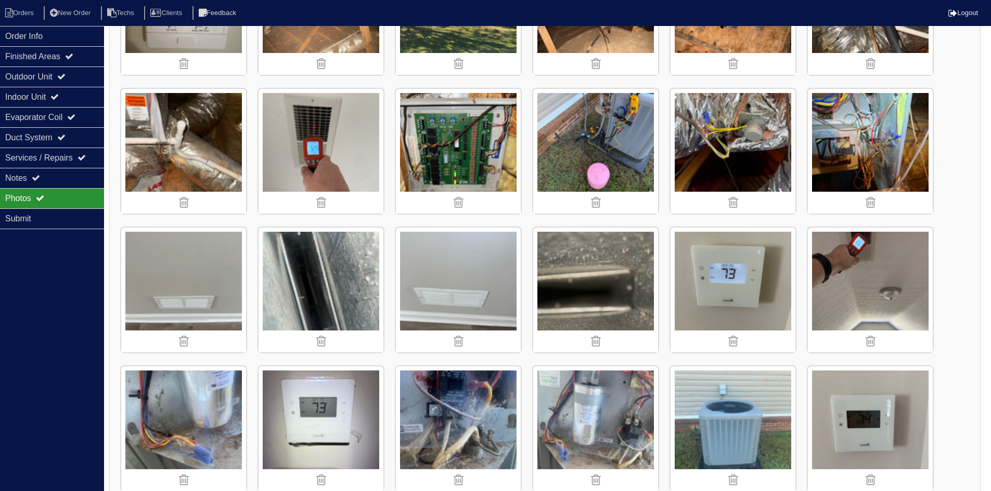
scroll to position [260, 0]
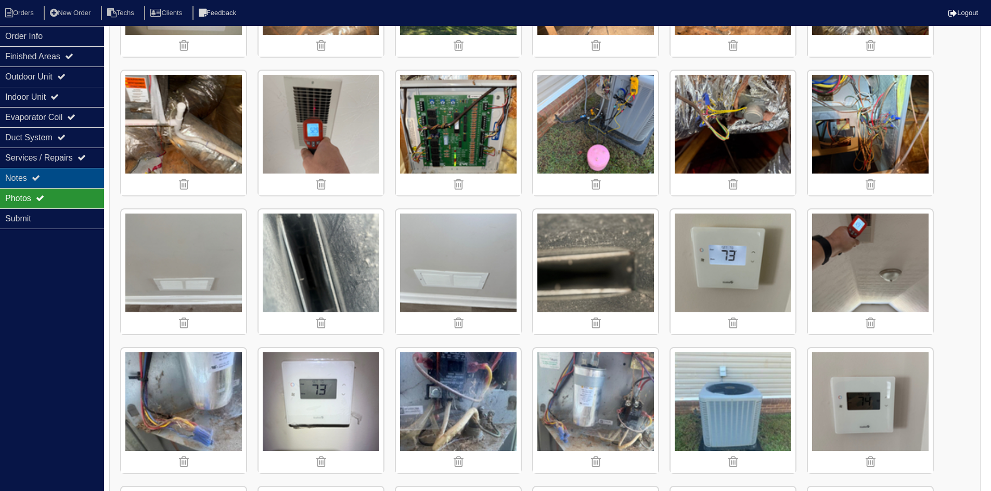
click at [46, 175] on div "Notes" at bounding box center [52, 178] width 104 height 20
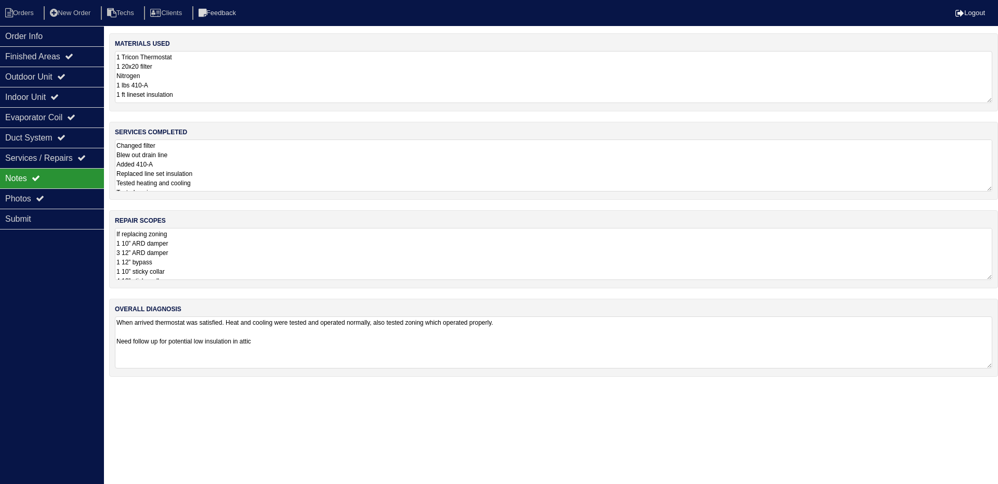
click at [289, 341] on textarea "When arrived thermostat was satisfied. Heat and cooling were tested and operate…" at bounding box center [554, 342] width 878 height 52
click at [57, 55] on div "Finished Areas" at bounding box center [52, 56] width 104 height 20
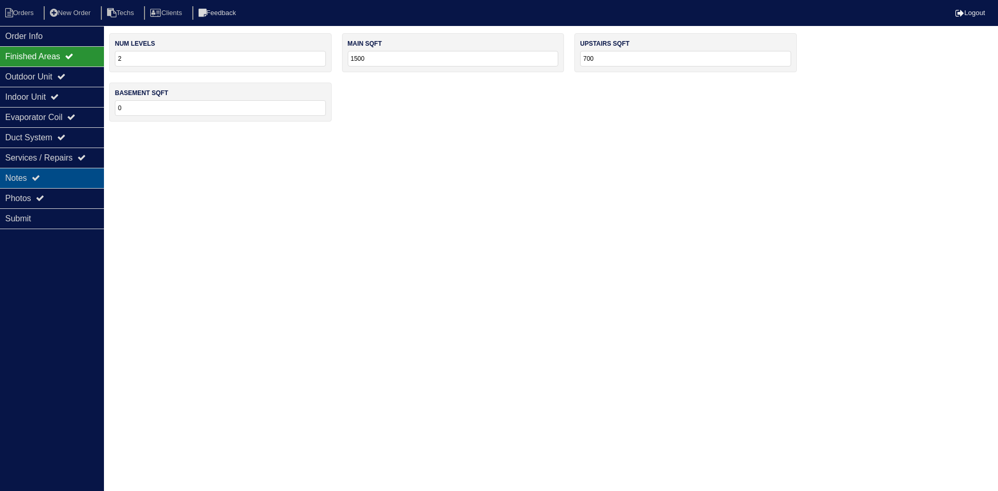
click at [63, 177] on div "Notes" at bounding box center [52, 178] width 104 height 20
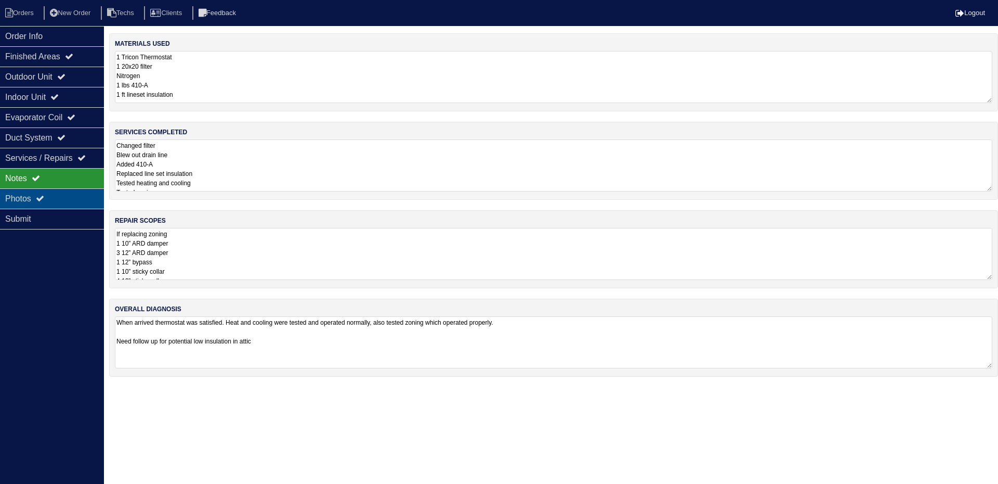
click at [43, 195] on icon at bounding box center [40, 198] width 8 height 8
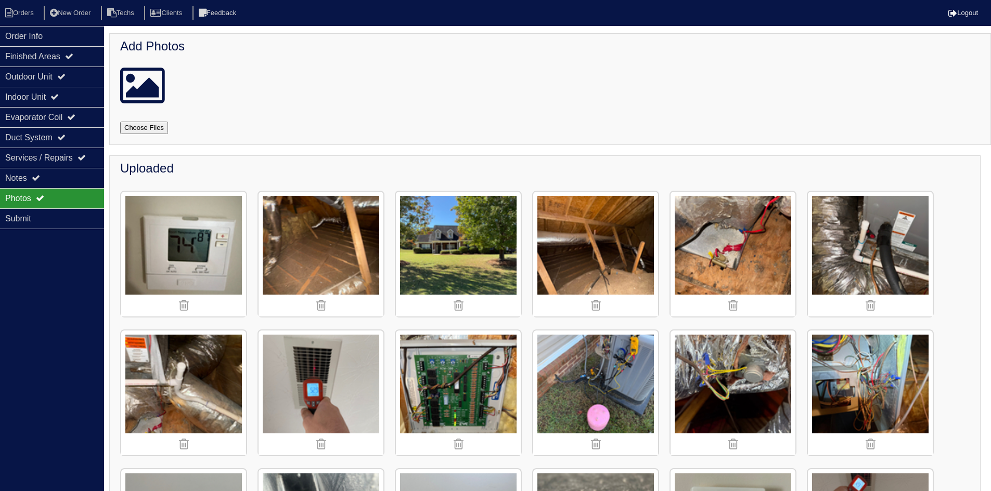
click at [613, 273] on img at bounding box center [595, 254] width 125 height 125
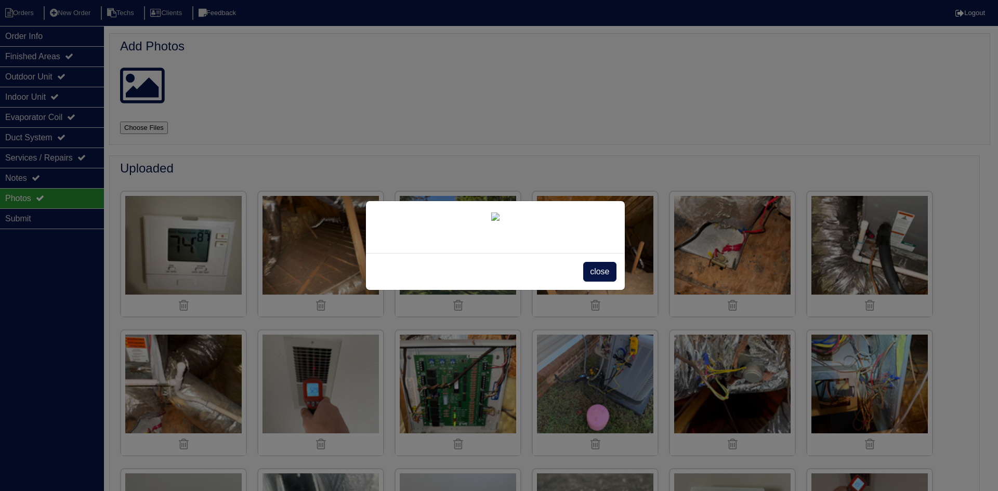
click at [596, 290] on div "close" at bounding box center [495, 271] width 259 height 37
click at [595, 282] on span "close" at bounding box center [599, 272] width 33 height 20
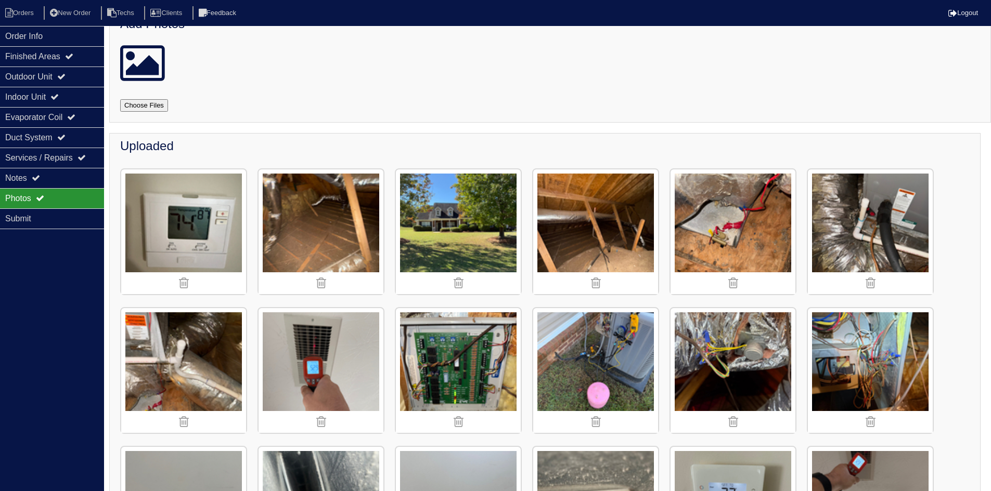
scroll to position [20, 0]
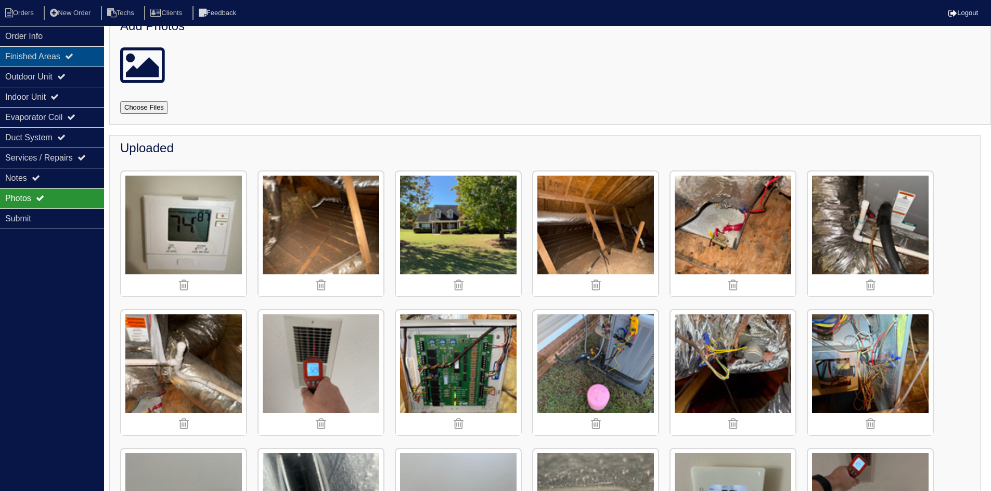
click at [58, 56] on div "Finished Areas" at bounding box center [52, 56] width 104 height 20
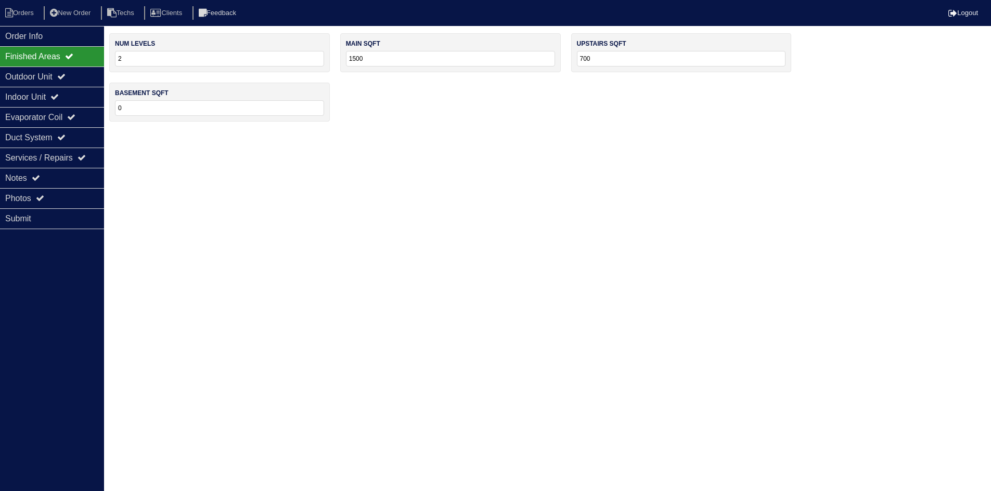
scroll to position [0, 0]
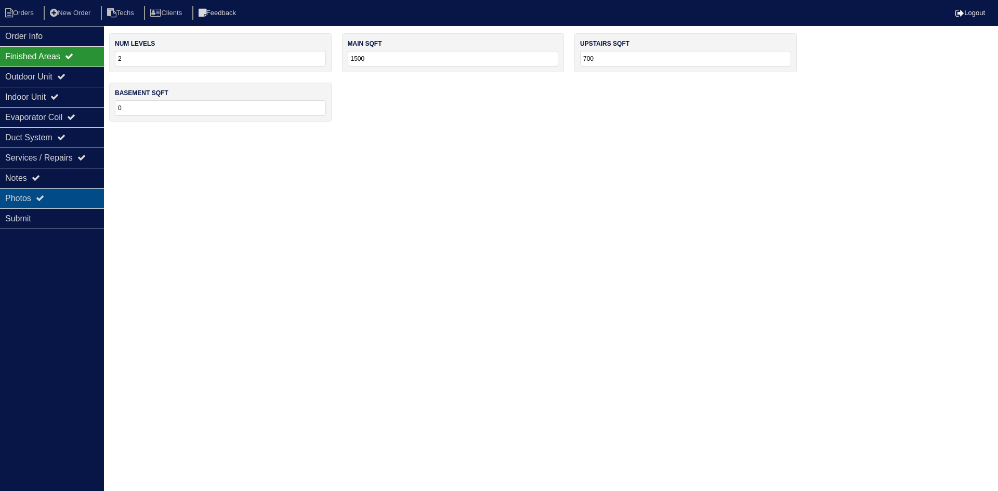
click at [59, 191] on div "Photos" at bounding box center [52, 198] width 104 height 20
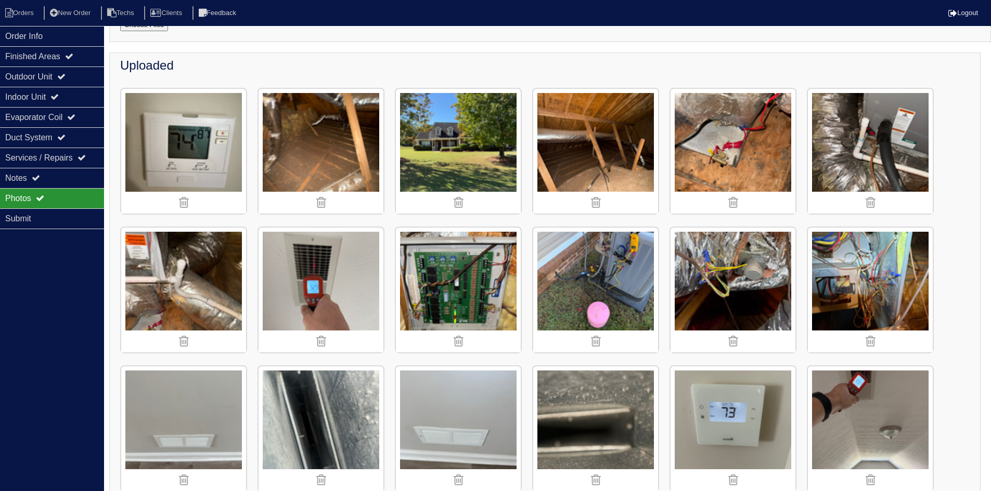
scroll to position [104, 0]
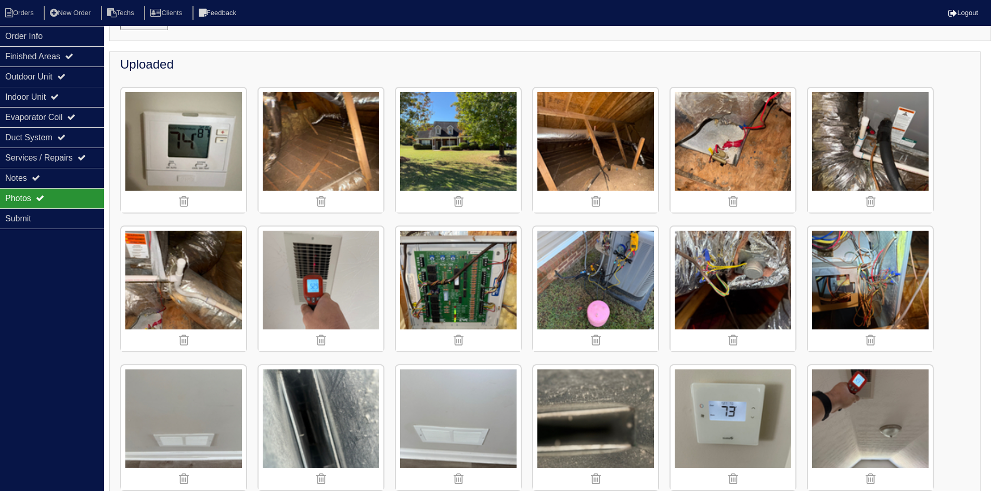
click at [435, 142] on img at bounding box center [458, 150] width 125 height 125
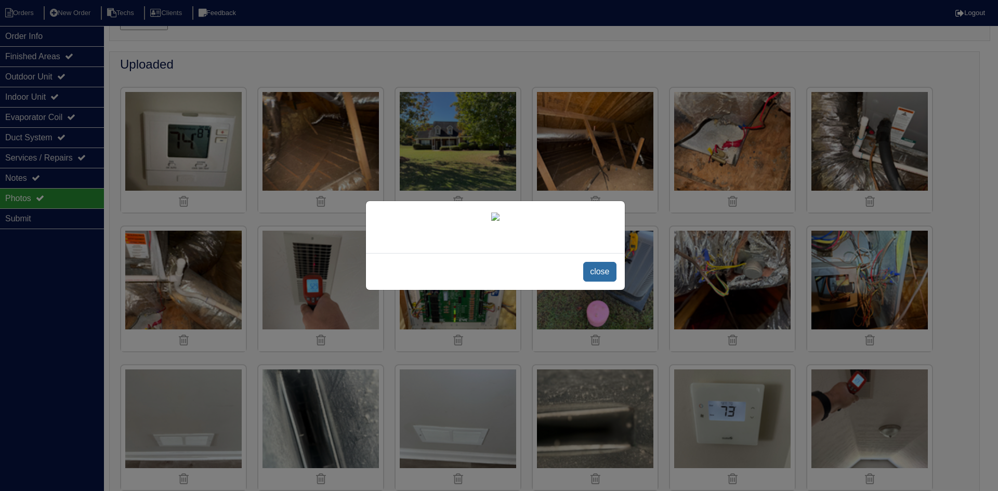
click at [602, 276] on span "close" at bounding box center [599, 272] width 33 height 20
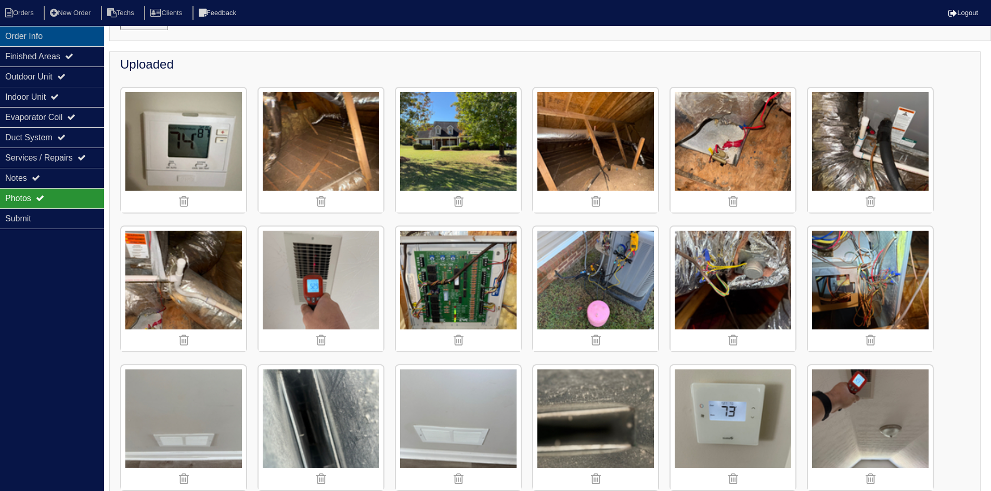
click at [65, 36] on div "Order Info" at bounding box center [52, 36] width 104 height 20
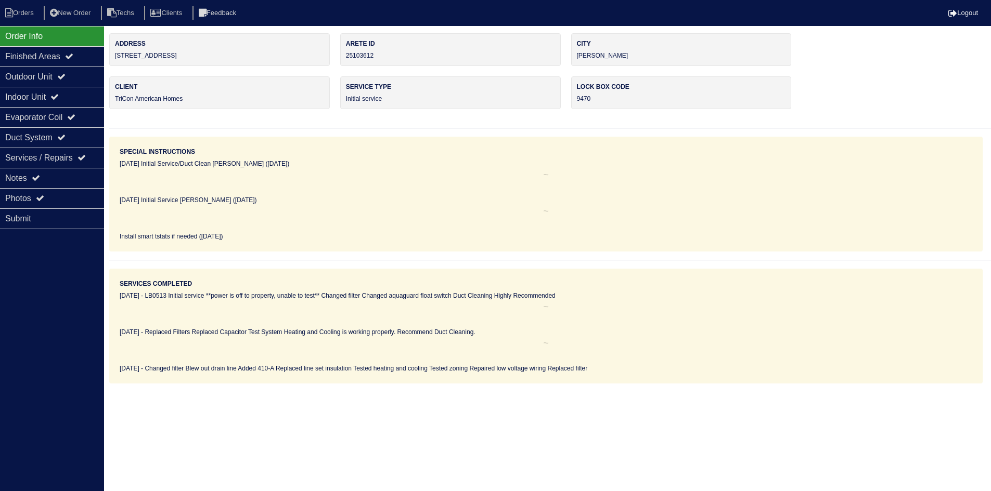
scroll to position [0, 0]
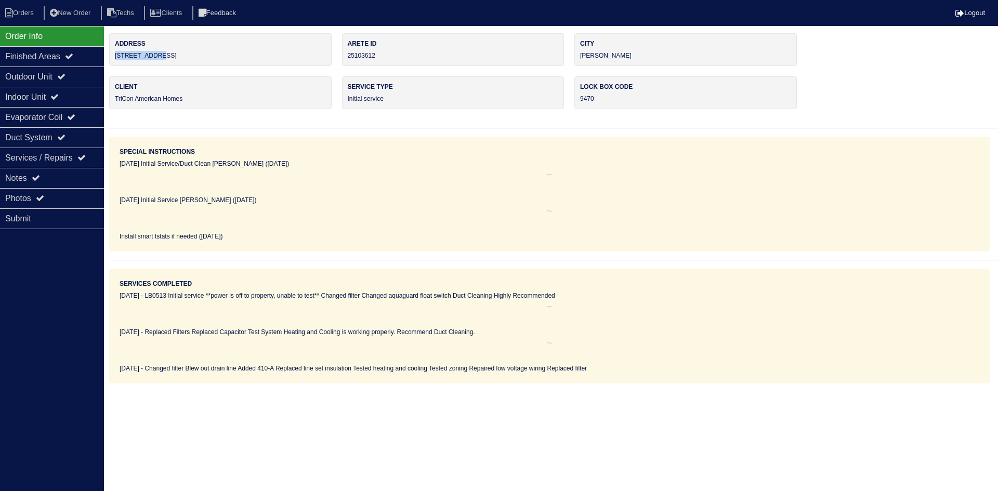
drag, startPoint x: 171, startPoint y: 55, endPoint x: 119, endPoint y: 58, distance: 52.1
click at [110, 56] on div "Address 175 Saddle Ln" at bounding box center [220, 49] width 223 height 33
click at [51, 178] on div "Notes" at bounding box center [52, 178] width 104 height 20
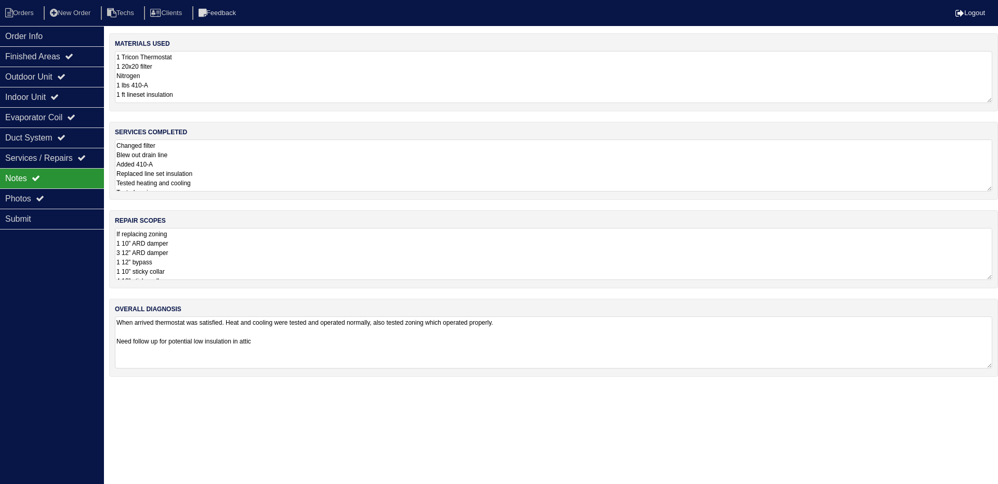
click at [246, 259] on textarea "If replacing zoning 1 10” ARD damper 3 12” ARD damper 1 12” bypass 1 10” sticky…" at bounding box center [554, 254] width 878 height 52
click at [44, 200] on icon at bounding box center [40, 198] width 8 height 8
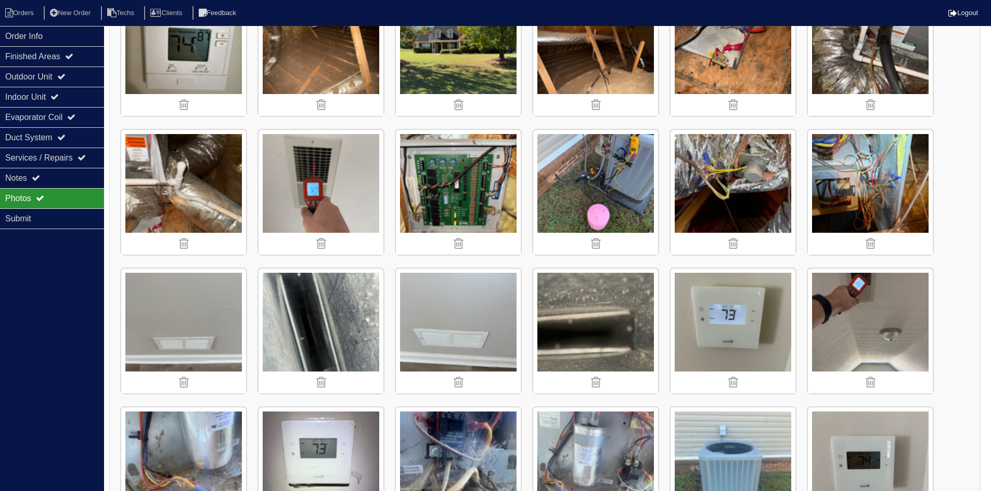
scroll to position [124, 0]
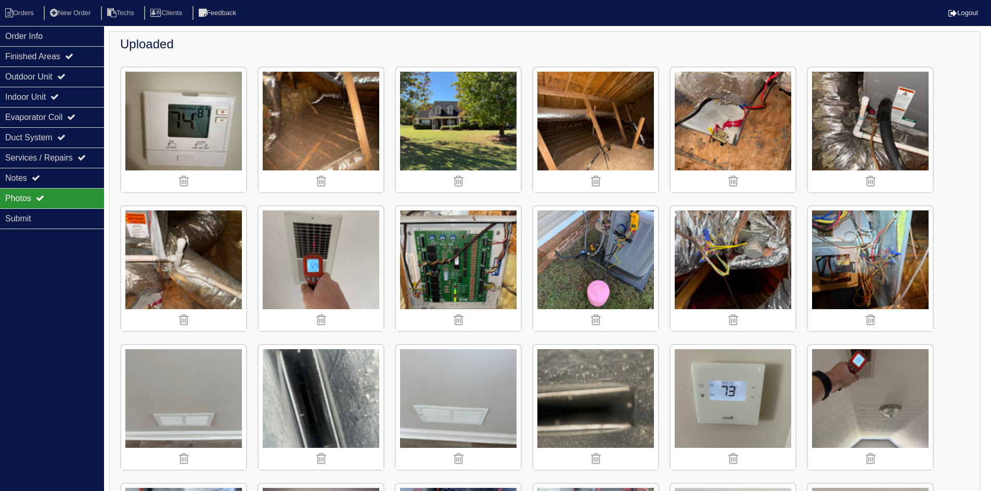
click at [442, 288] on img at bounding box center [458, 268] width 125 height 125
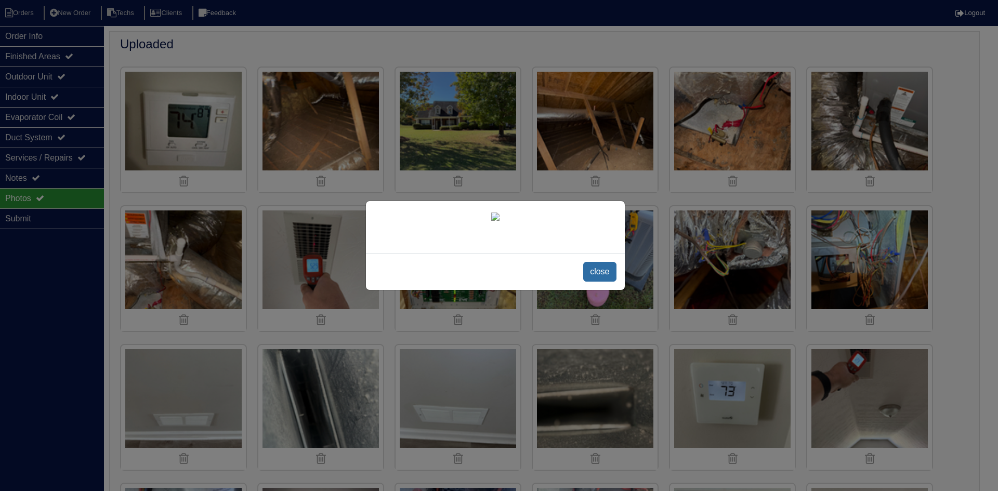
click at [603, 270] on span "close" at bounding box center [599, 272] width 33 height 20
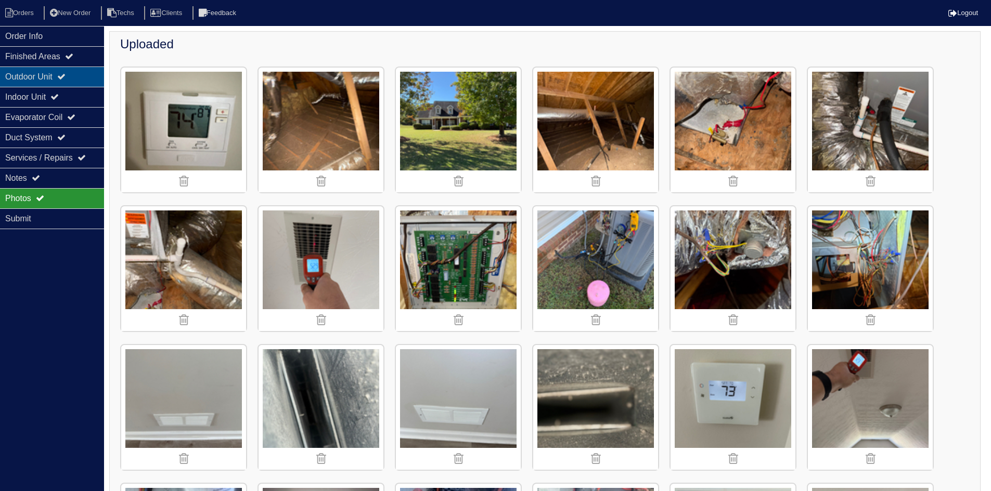
click at [41, 73] on div "Outdoor Unit" at bounding box center [52, 77] width 104 height 20
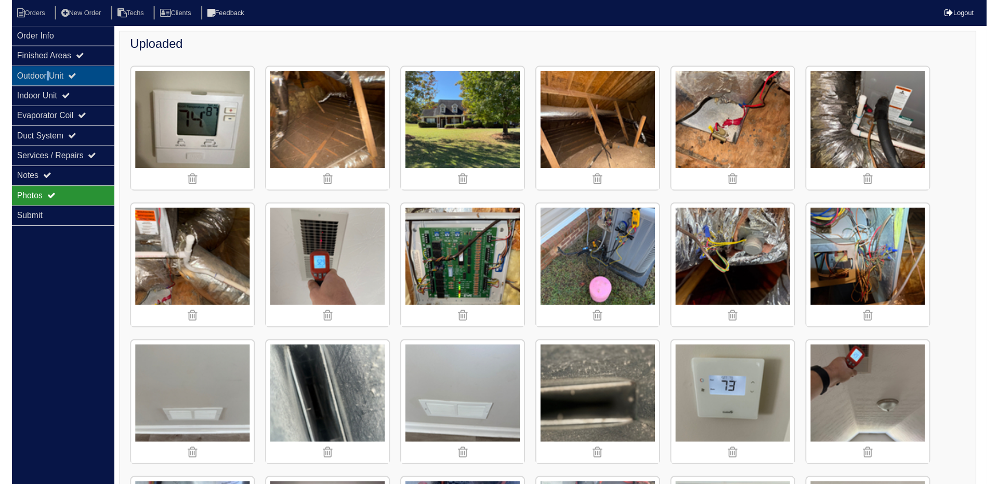
scroll to position [0, 0]
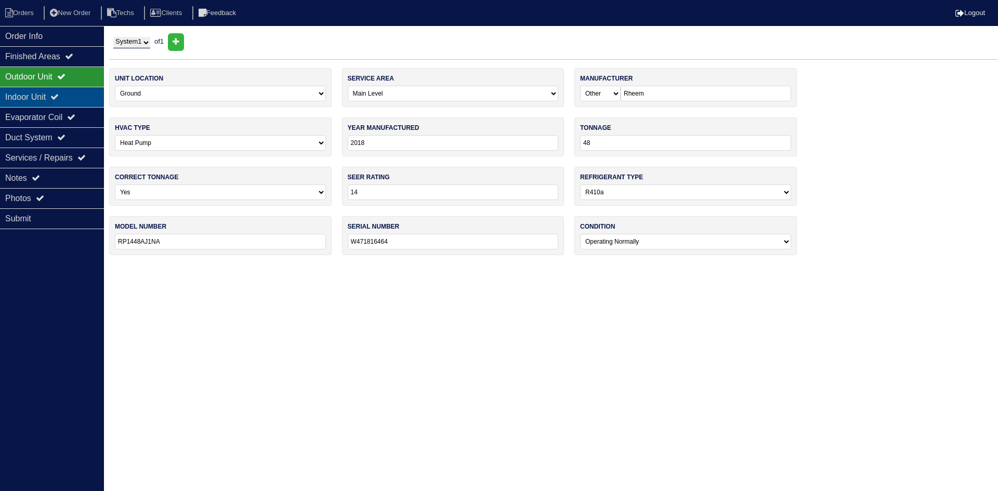
click at [62, 93] on div "Indoor Unit" at bounding box center [52, 97] width 104 height 20
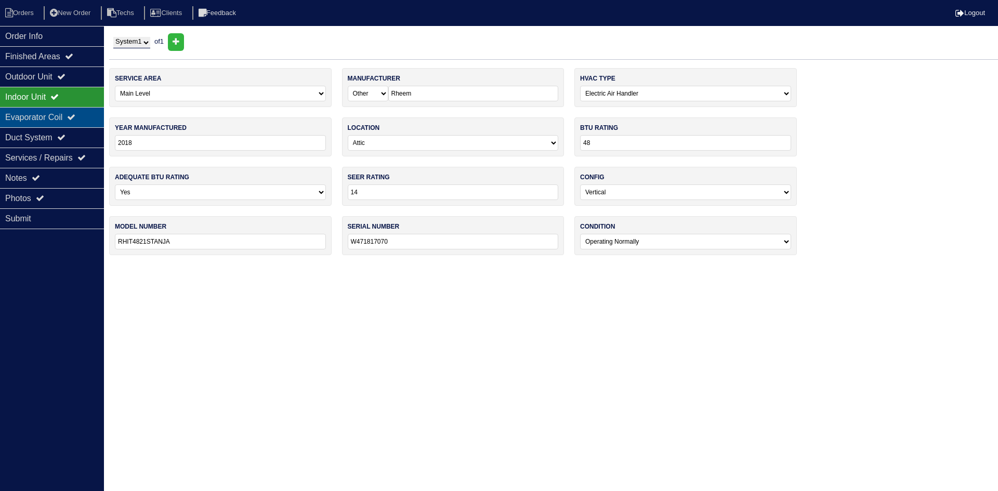
click at [60, 116] on div "Evaporator Coil" at bounding box center [52, 117] width 104 height 20
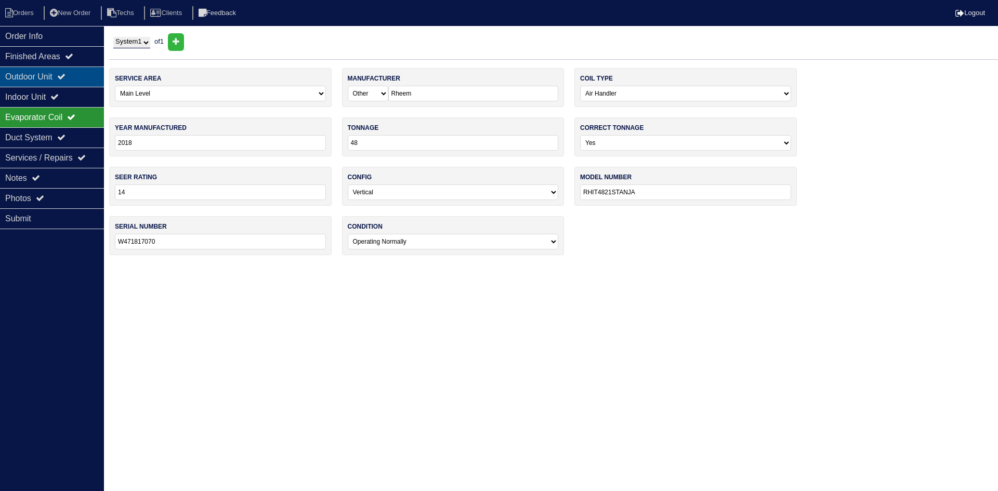
click at [66, 75] on icon at bounding box center [61, 76] width 8 height 8
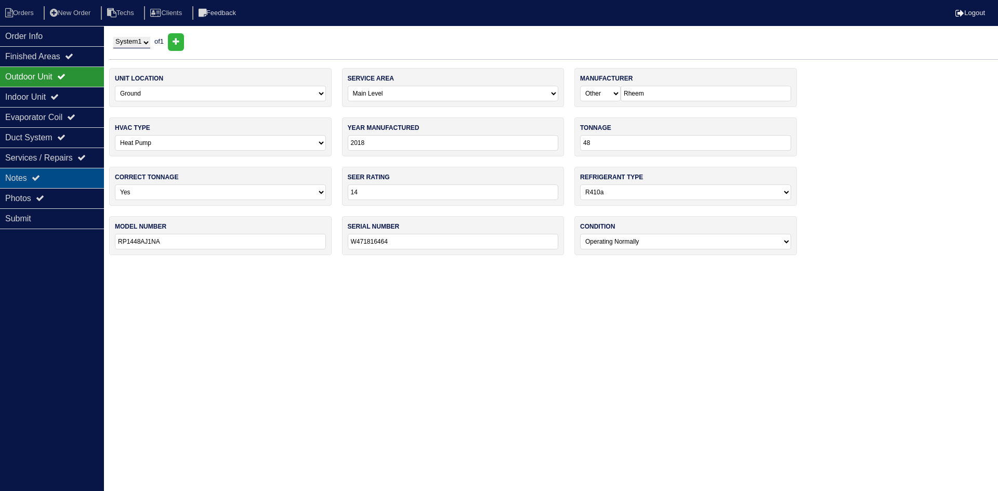
click at [55, 174] on div "Notes" at bounding box center [52, 178] width 104 height 20
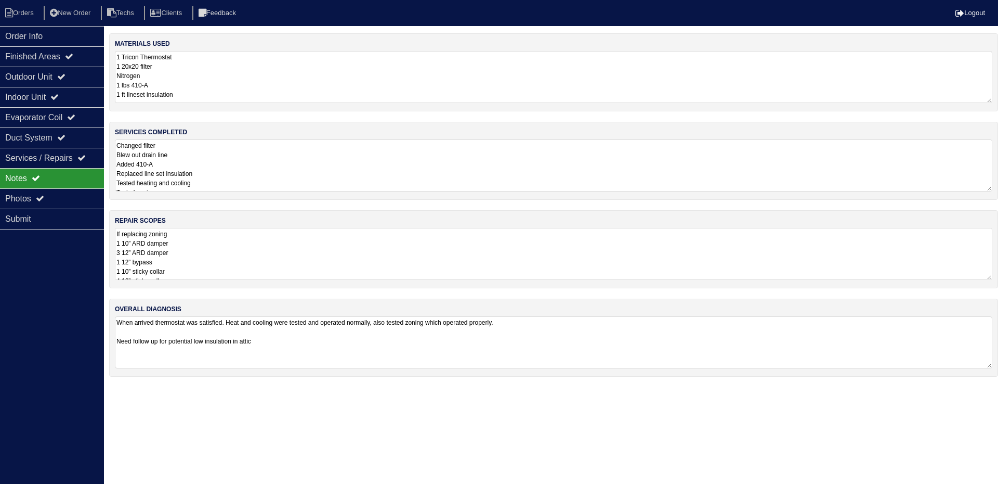
click at [387, 259] on textarea "If replacing zoning 1 10” ARD damper 3 12” ARD damper 1 12” bypass 1 10” sticky…" at bounding box center [554, 254] width 878 height 52
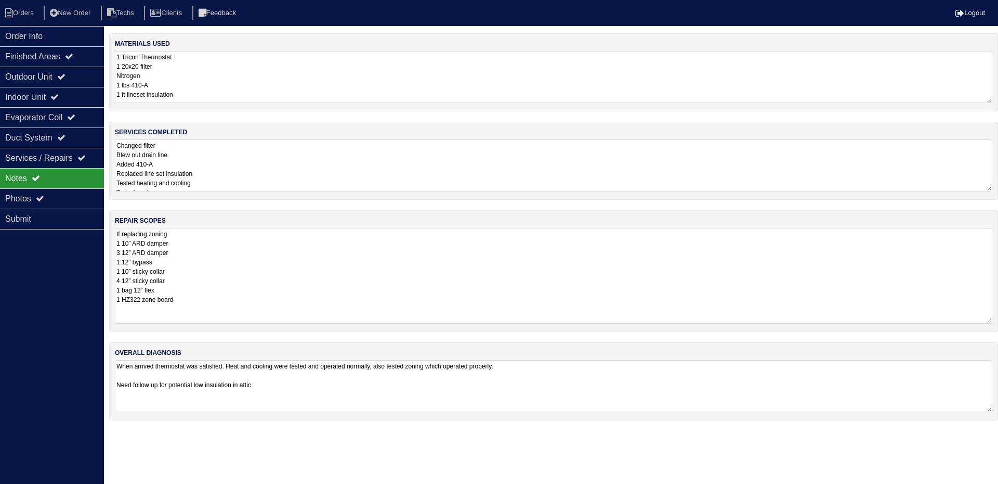
click at [225, 297] on textarea "If replacing zoning 1 10” ARD damper 3 12” ARD damper 1 12” bypass 1 10” sticky…" at bounding box center [554, 276] width 878 height 96
type textarea "If replacing zoning 1 10” ARD damper 3 12” ARD damper 1 12” bypass 1 10” sticky…"
click at [294, 387] on html "Orders New Order Techs Clients Feedback Logout Orders New Order Users Clients M…" at bounding box center [499, 215] width 998 height 431
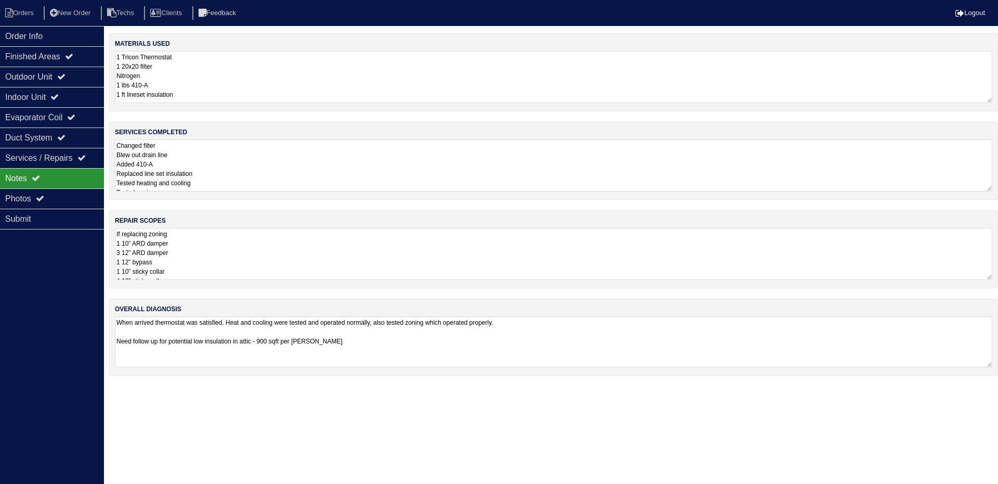
type textarea "When arrived thermostat was satisfied. Heat and cooling were tested and operate…"
click at [27, 14] on li "Orders" at bounding box center [21, 13] width 42 height 14
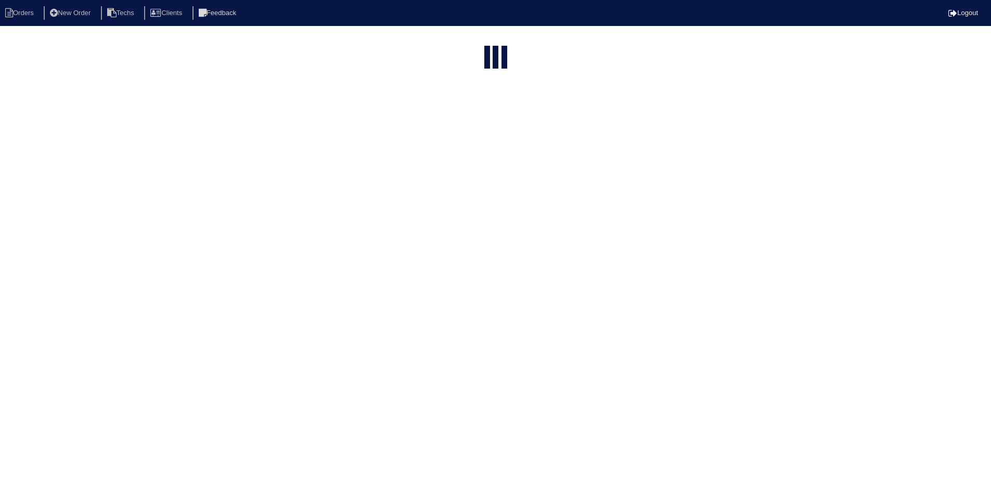
select select "15"
select select "field complete"
select select "need to quote"
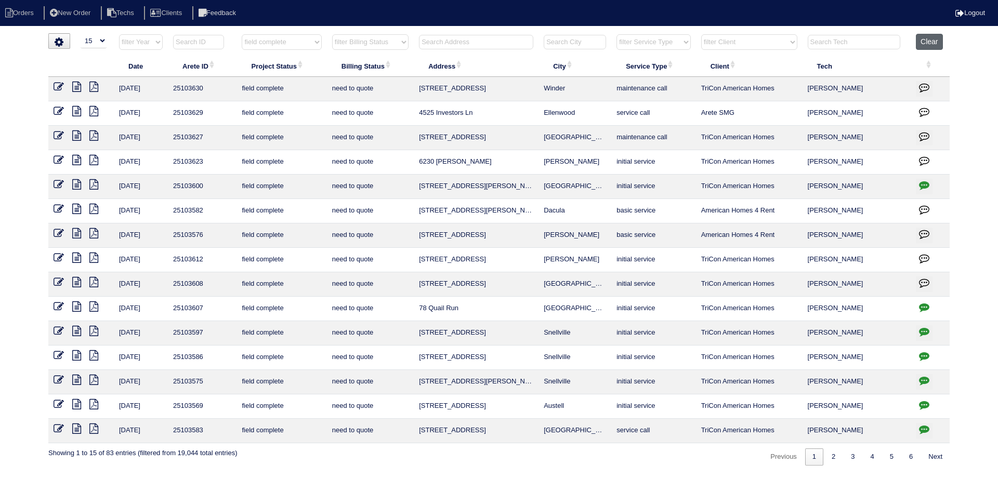
click at [937, 41] on button "Clear" at bounding box center [929, 42] width 27 height 16
select select
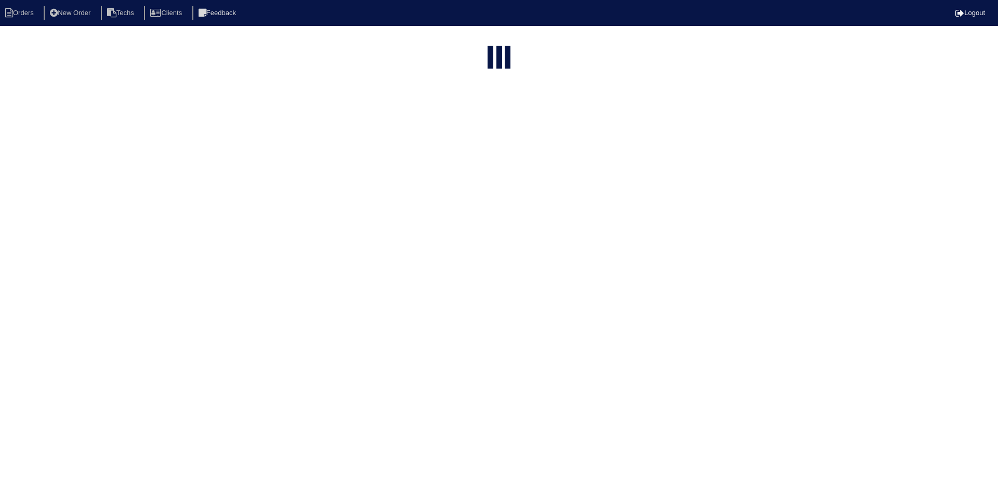
select select "15"
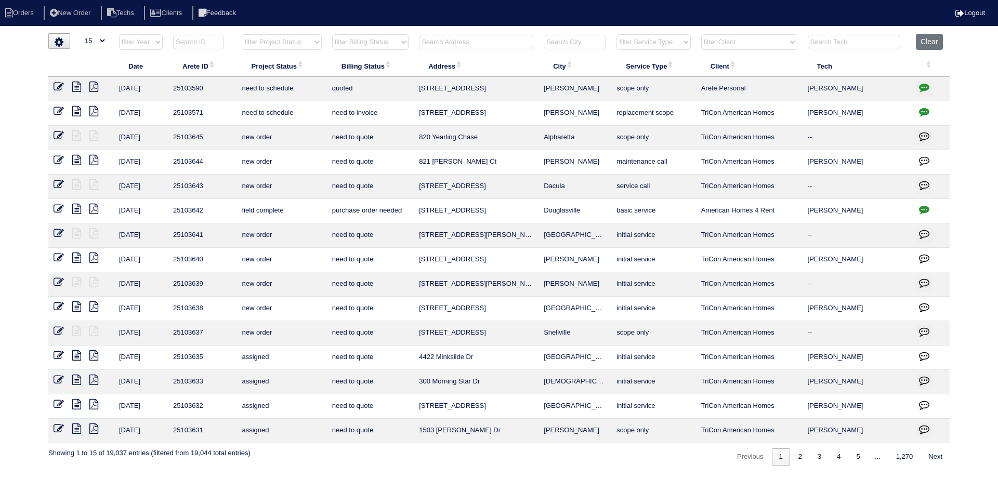
click at [433, 43] on input "text" at bounding box center [476, 42] width 114 height 15
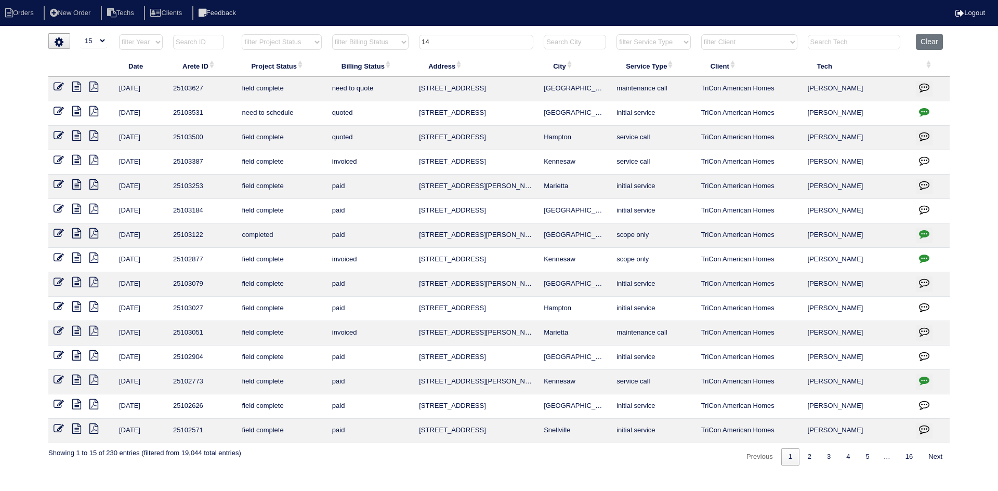
type input "14"
click at [76, 90] on icon at bounding box center [76, 87] width 9 height 10
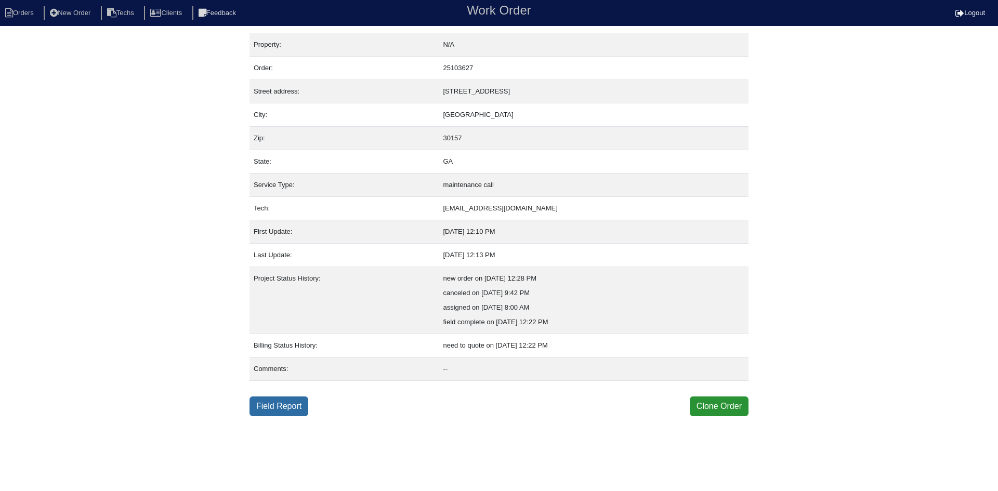
click at [272, 402] on link "Field Report" at bounding box center [279, 407] width 59 height 20
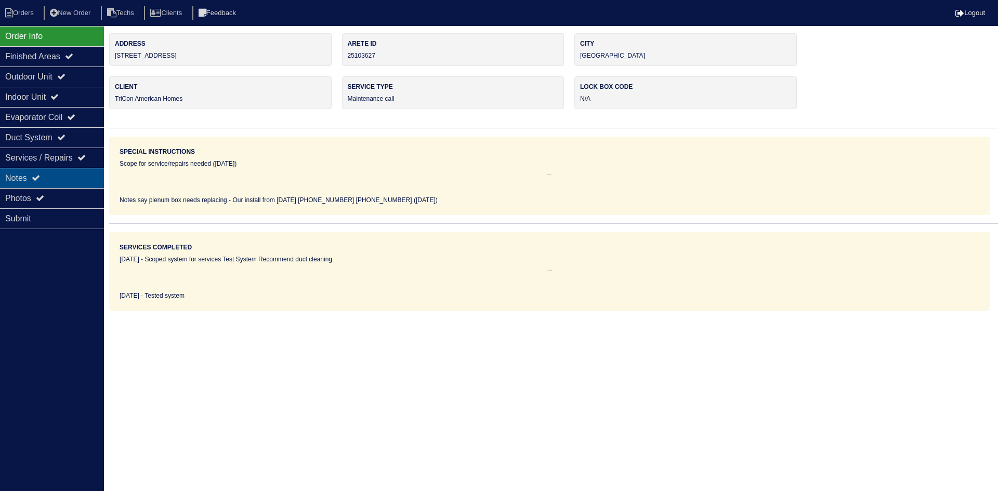
click at [68, 176] on div "Notes" at bounding box center [52, 178] width 104 height 20
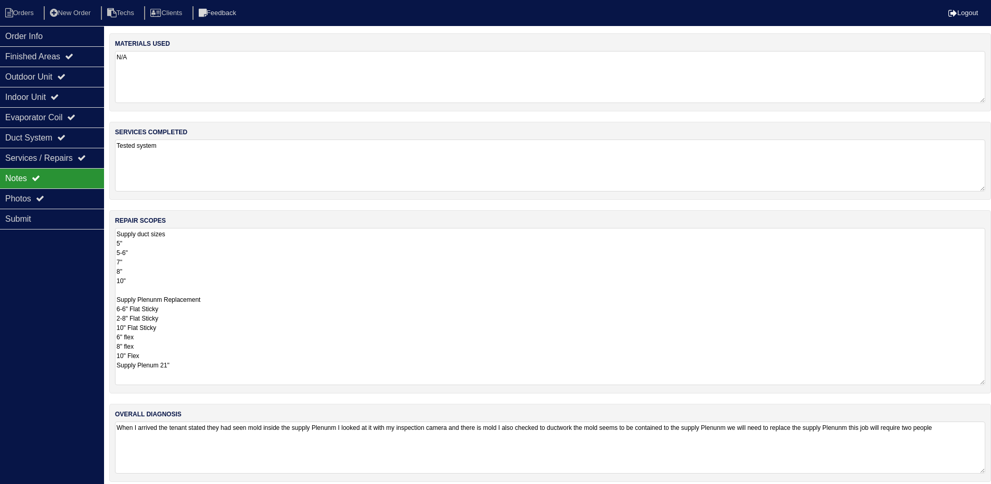
drag, startPoint x: 991, startPoint y: 276, endPoint x: 998, endPoint y: 381, distance: 105.3
click at [991, 381] on html "Orders New Order Techs Clients Feedback Logout Orders New Order Users Clients M…" at bounding box center [495, 246] width 991 height 492
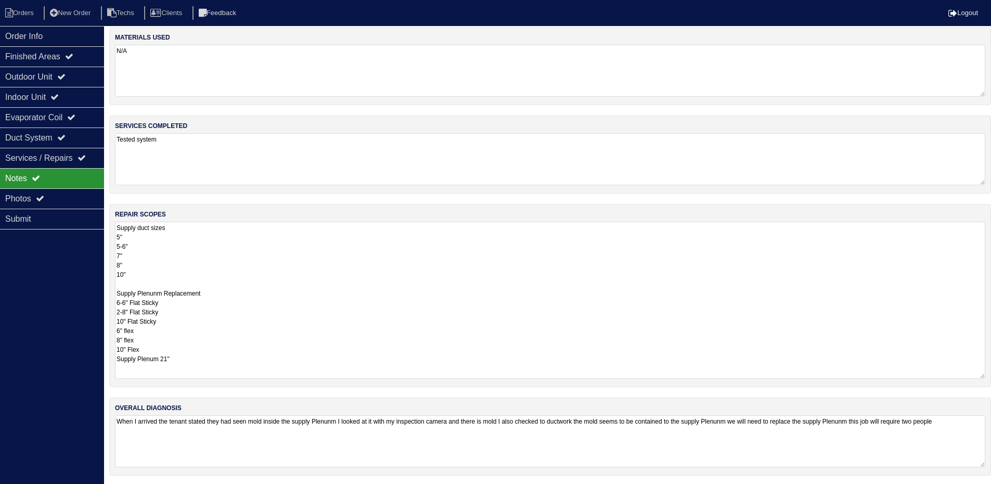
scroll to position [8, 0]
click at [61, 75] on div "Outdoor Unit" at bounding box center [52, 77] width 104 height 20
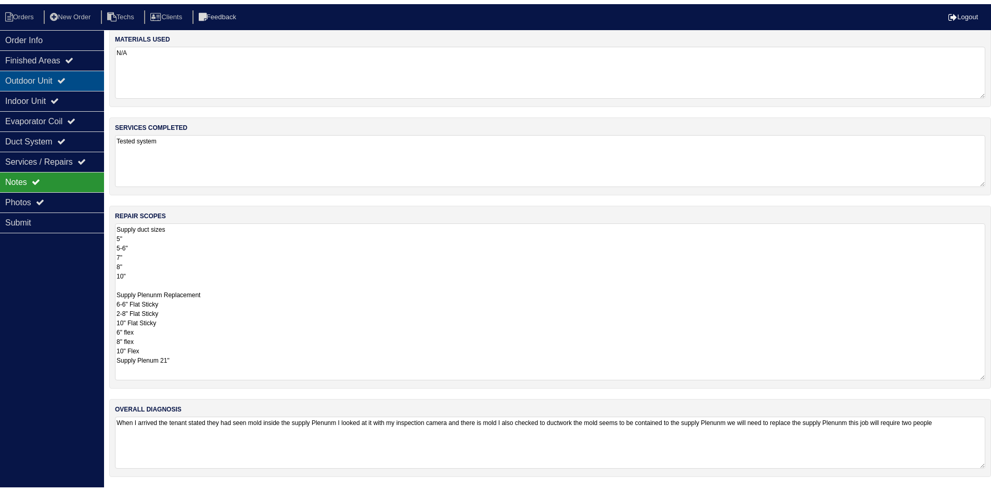
scroll to position [0, 0]
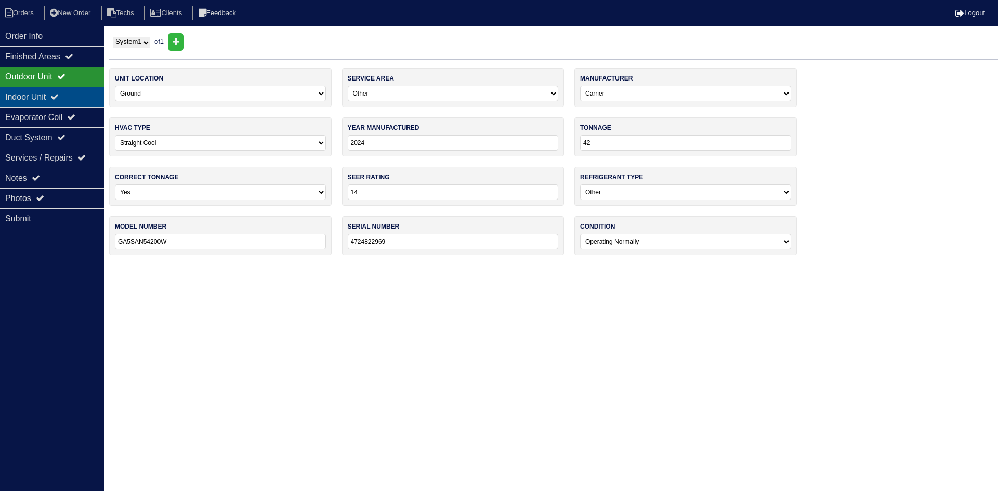
click at [48, 105] on div "Indoor Unit" at bounding box center [52, 97] width 104 height 20
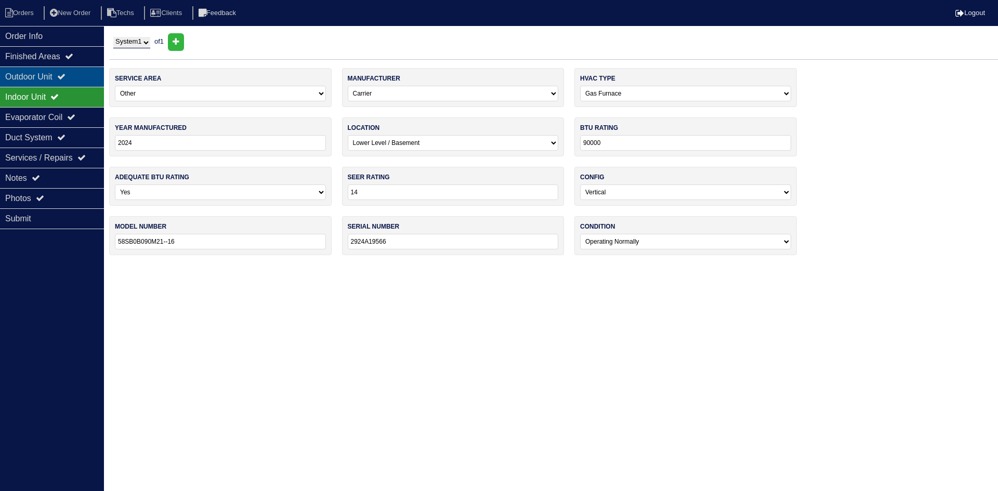
click at [32, 77] on div "Outdoor Unit" at bounding box center [52, 77] width 104 height 20
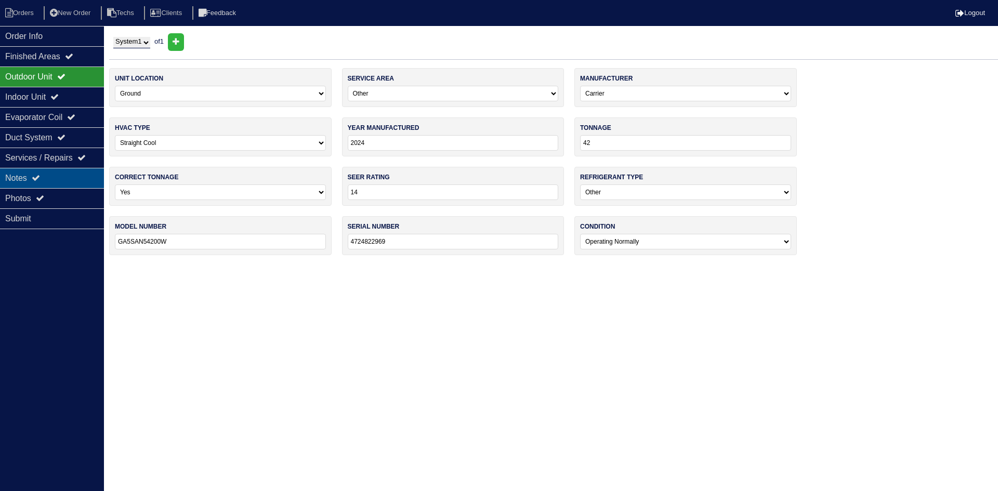
click at [80, 169] on div "Notes" at bounding box center [52, 178] width 104 height 20
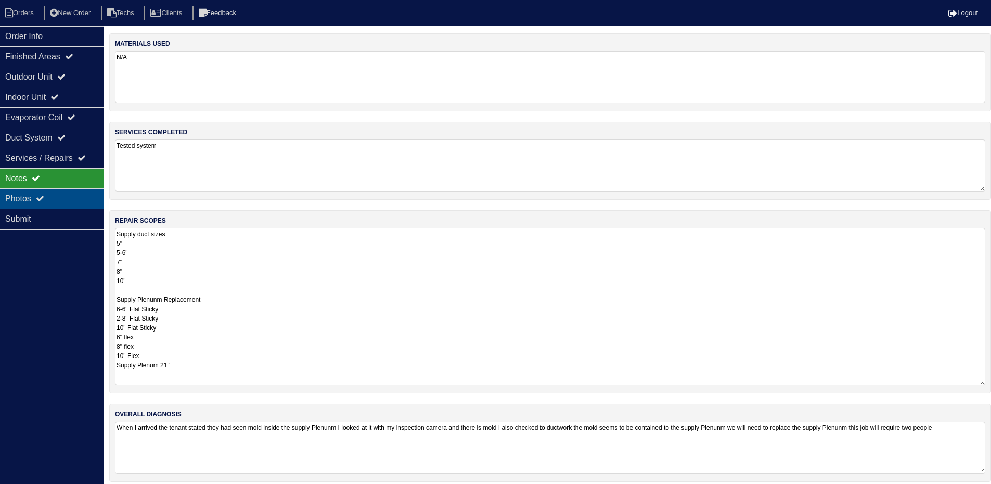
click at [50, 200] on div "Photos" at bounding box center [52, 198] width 104 height 20
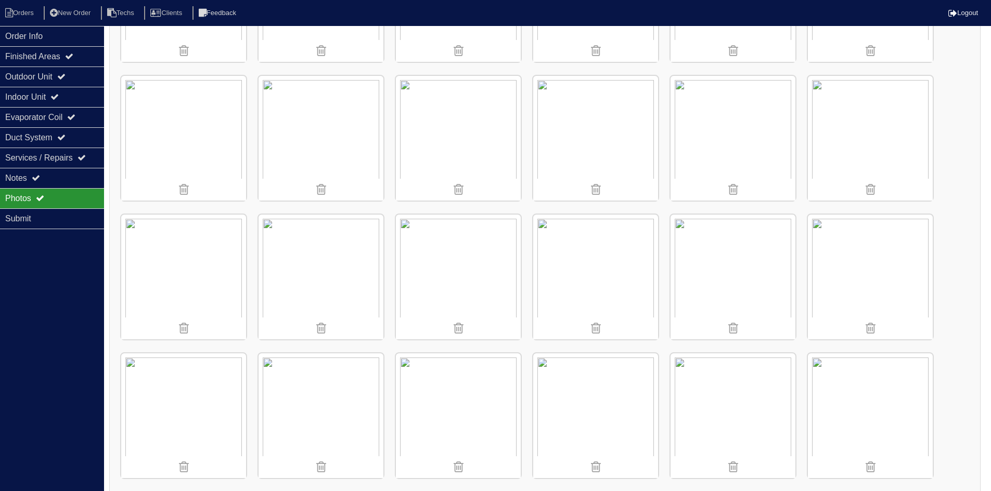
scroll to position [264, 0]
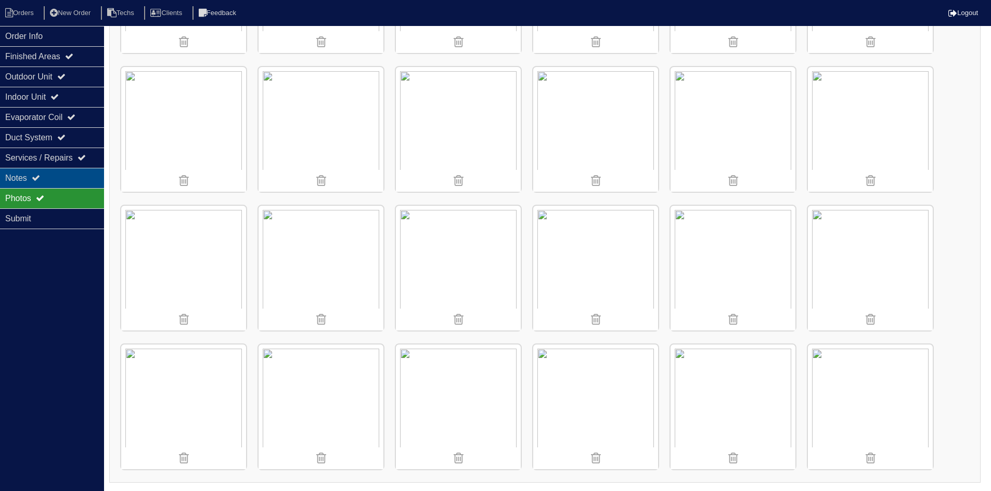
click at [56, 171] on div "Notes" at bounding box center [52, 178] width 104 height 20
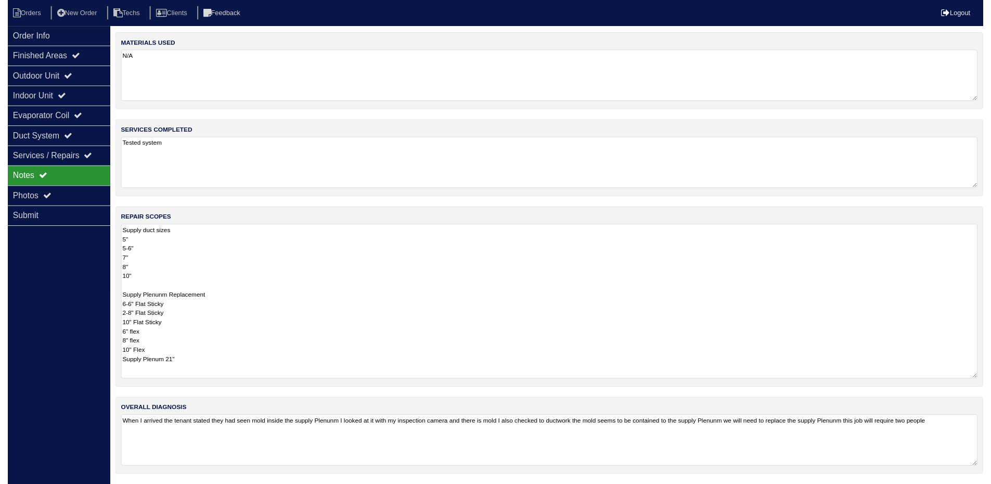
scroll to position [8, 0]
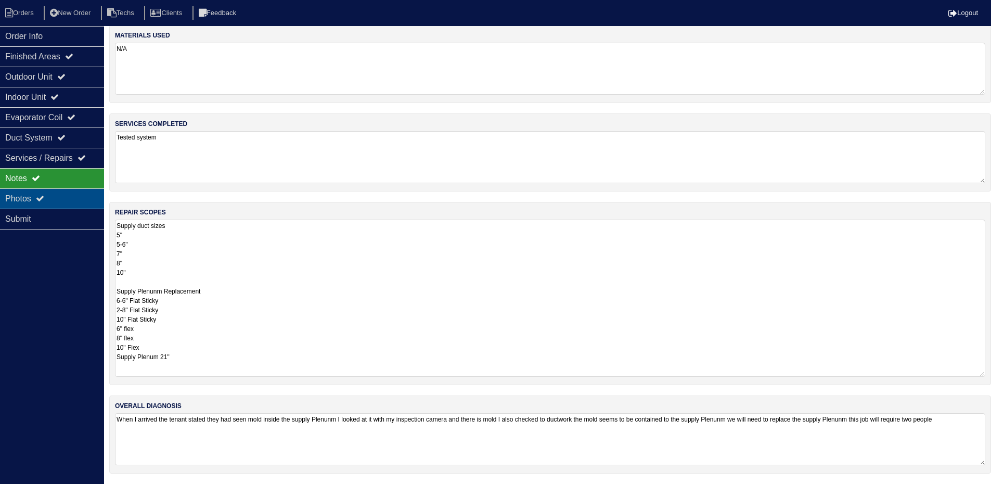
click at [36, 198] on div "Photos" at bounding box center [52, 198] width 104 height 20
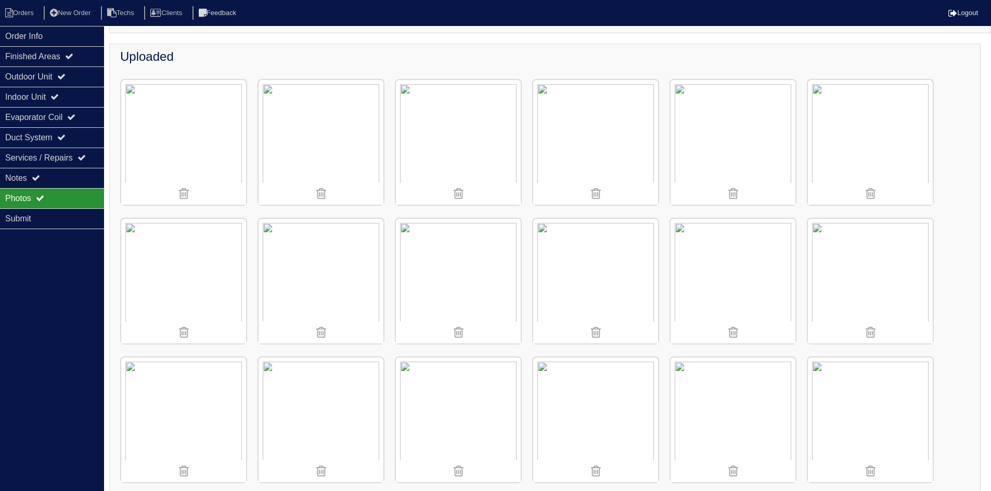
scroll to position [108, 0]
click at [877, 162] on img at bounding box center [870, 146] width 125 height 125
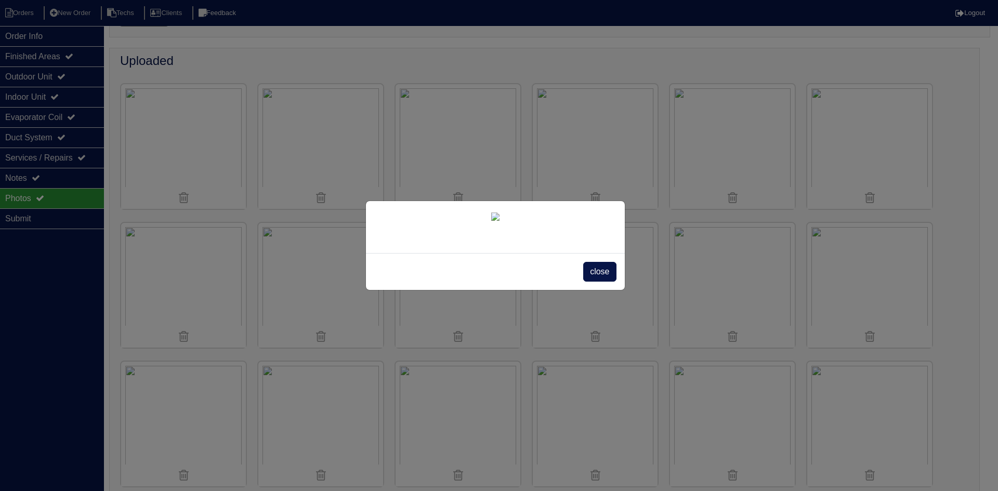
drag, startPoint x: 608, startPoint y: 278, endPoint x: 593, endPoint y: 271, distance: 17.0
click at [608, 277] on span "close" at bounding box center [599, 272] width 33 height 20
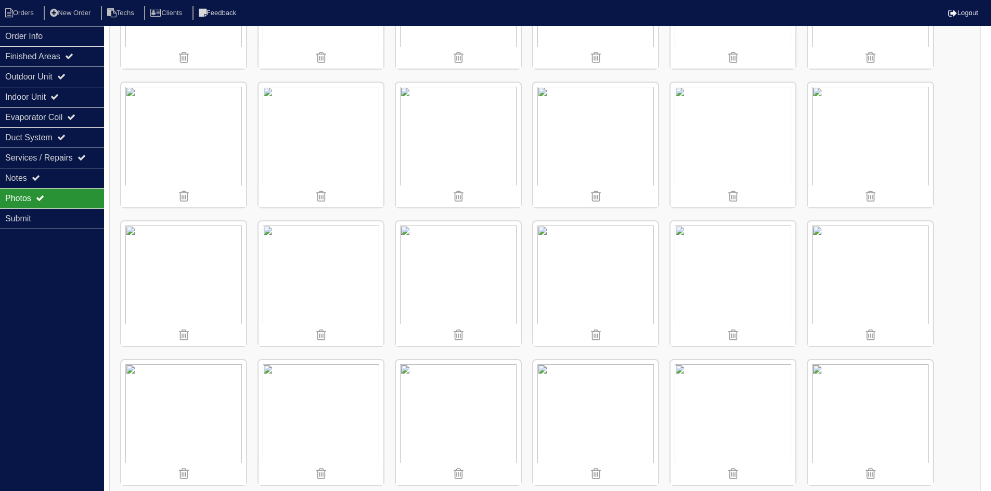
scroll to position [264, 0]
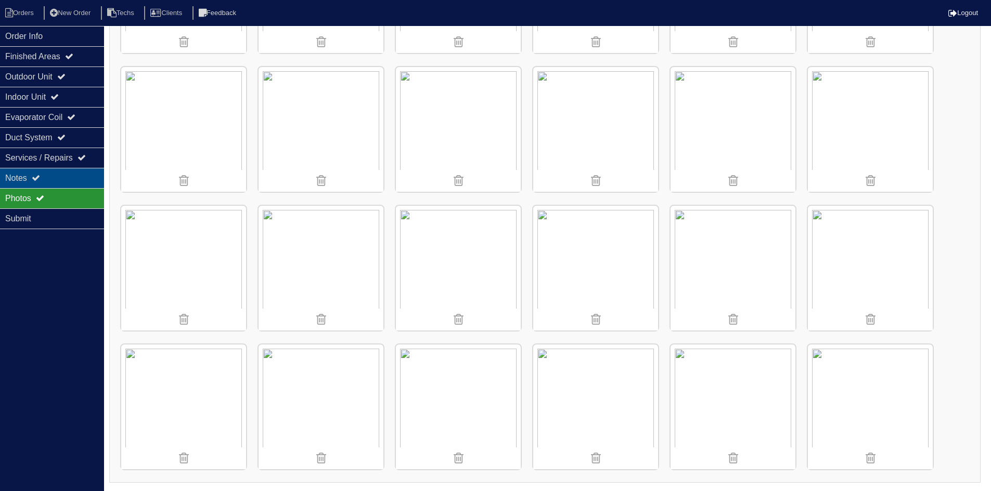
click at [60, 176] on div "Notes" at bounding box center [52, 178] width 104 height 20
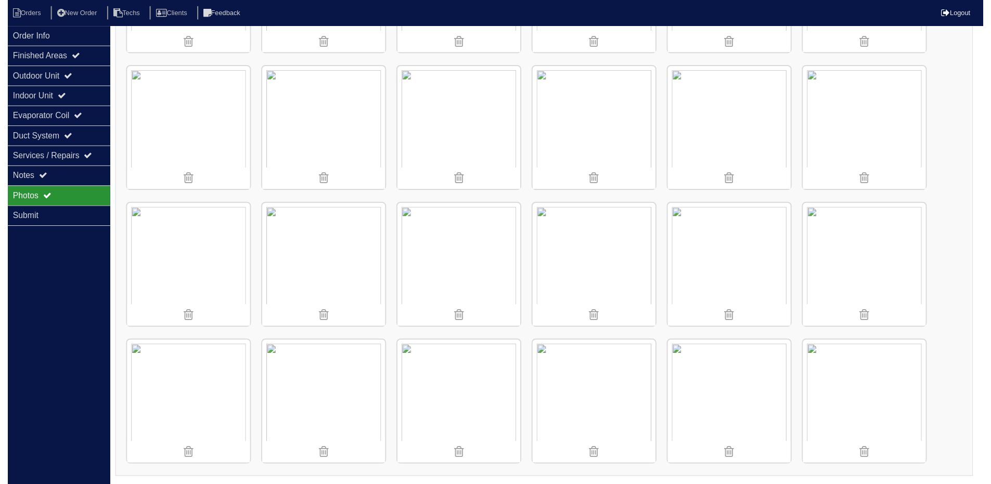
scroll to position [8, 0]
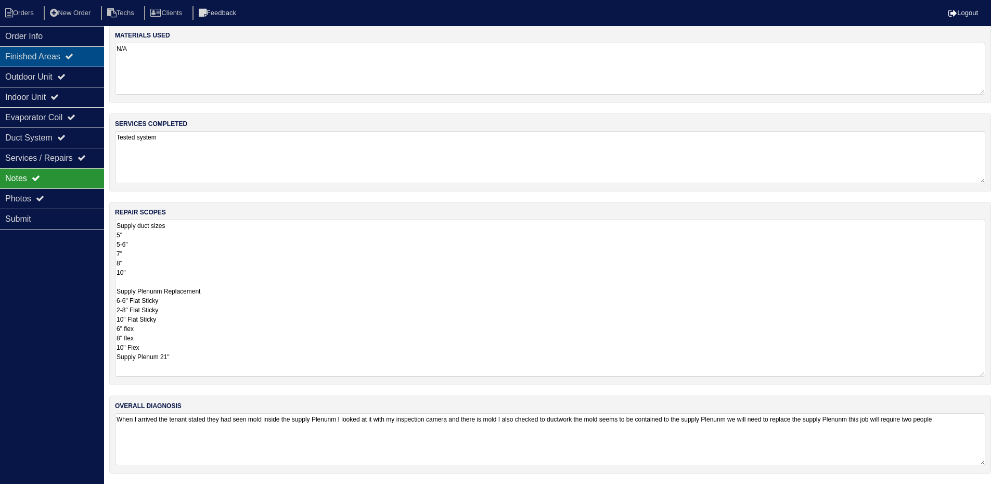
click at [88, 51] on div "Finished Areas" at bounding box center [52, 56] width 104 height 20
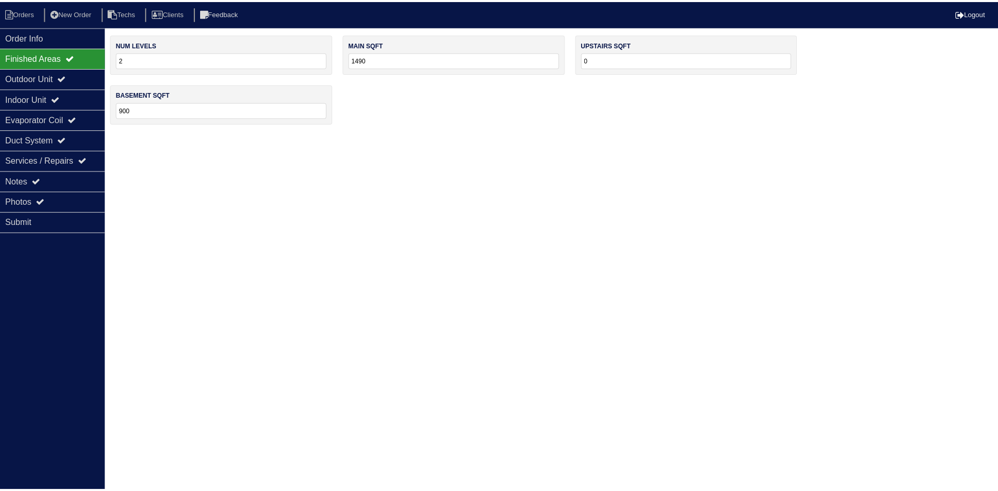
scroll to position [0, 0]
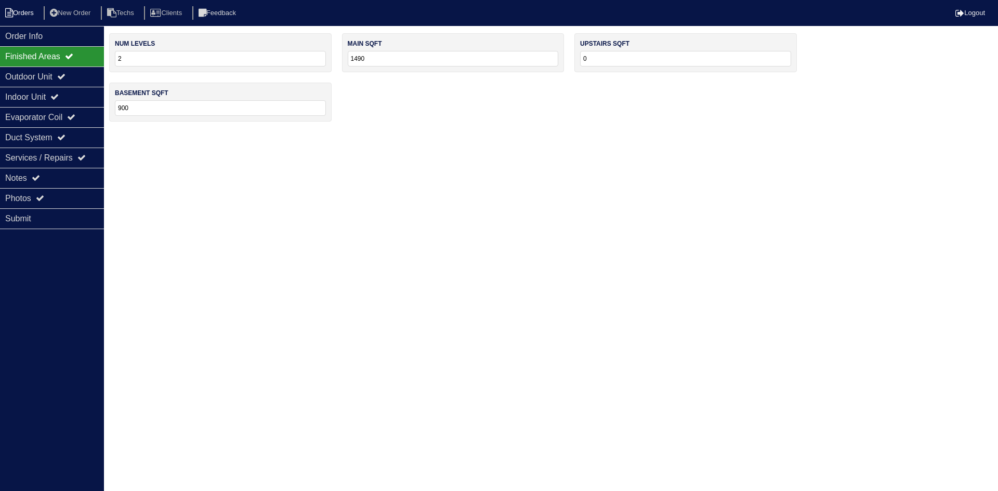
click at [20, 14] on li "Orders" at bounding box center [21, 13] width 42 height 14
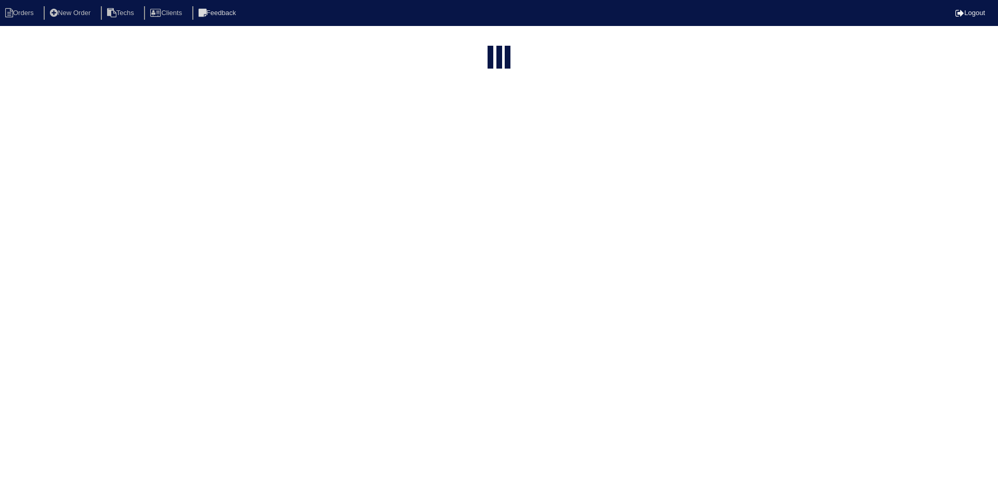
select select "15"
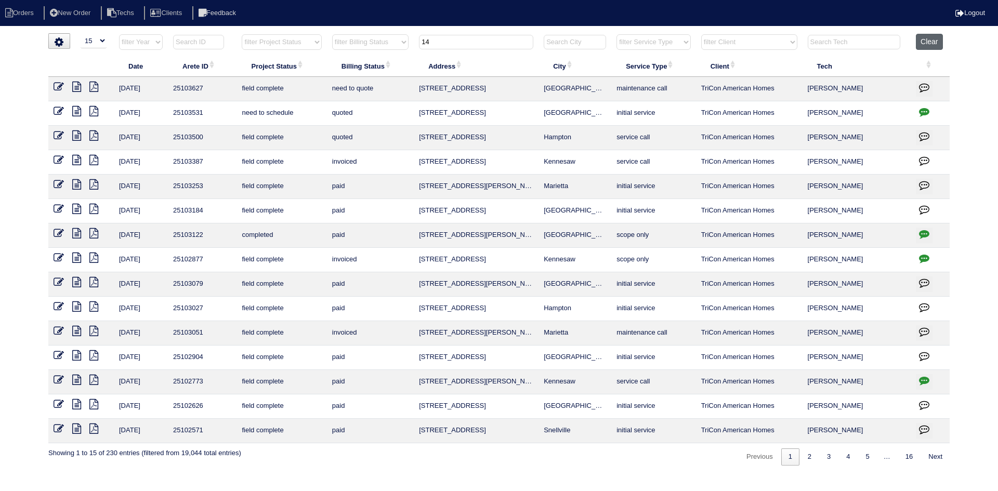
click at [931, 37] on button "Clear" at bounding box center [929, 42] width 27 height 16
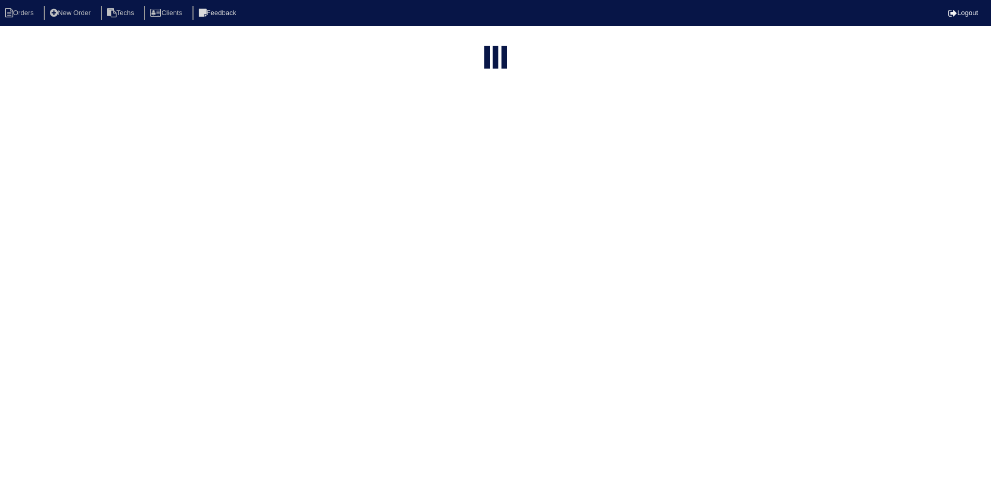
select select "15"
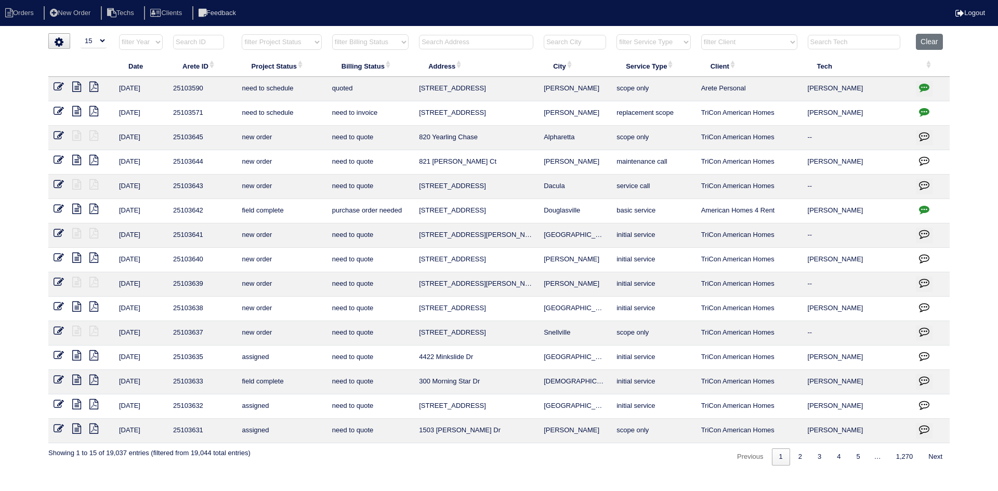
click at [315, 42] on select "filter Project Status -- Any Project Status -- new order assigned in progress f…" at bounding box center [282, 42] width 80 height 16
click at [242, 34] on select "filter Project Status -- Any Project Status -- new order assigned in progress f…" at bounding box center [282, 42] width 80 height 16
select select "field complete"
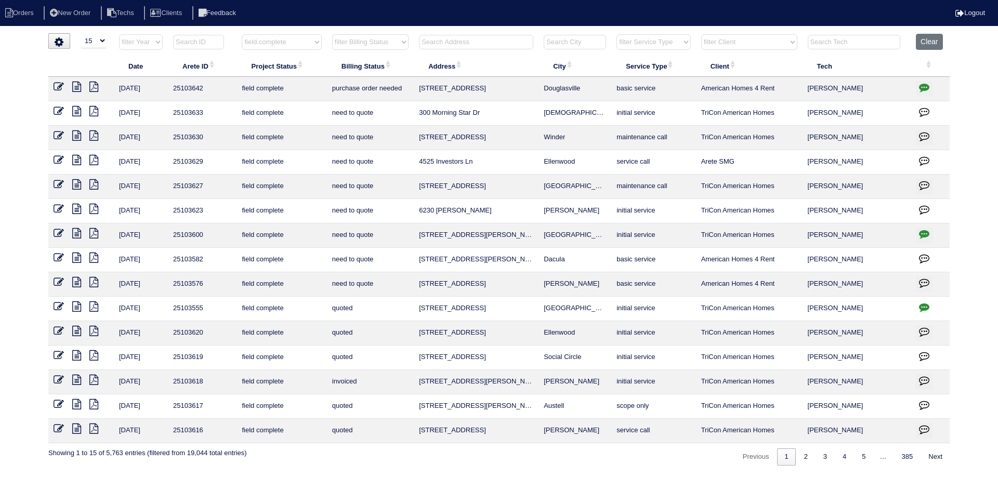
click at [381, 41] on select "filter Billing Status -- Any Billing Status -- need to quote quoted need to inv…" at bounding box center [370, 42] width 76 height 16
select select "need to quote"
click at [332, 34] on select "filter Billing Status -- Any Billing Status -- need to quote quoted need to inv…" at bounding box center [370, 42] width 76 height 16
select select "field complete"
select select "need to quote"
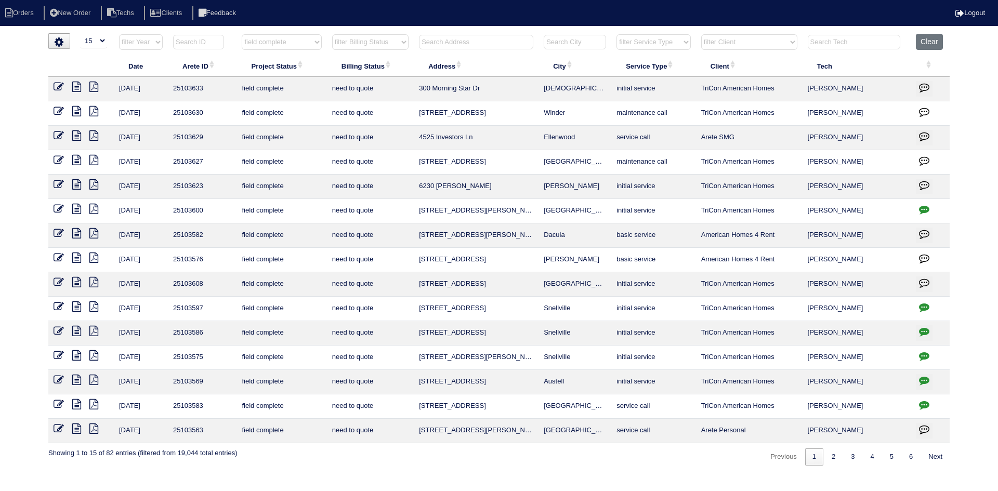
click at [777, 40] on select "filter Client -- Any Client -- Alan Luther American Homes 4 Rent Arete Personal…" at bounding box center [750, 42] width 96 height 16
select select "American Homes 4 Rent"
click at [702, 34] on select "filter Client -- Any Client -- Alan Luther American Homes 4 Rent Arete Personal…" at bounding box center [750, 42] width 96 height 16
select select "field complete"
select select "need to quote"
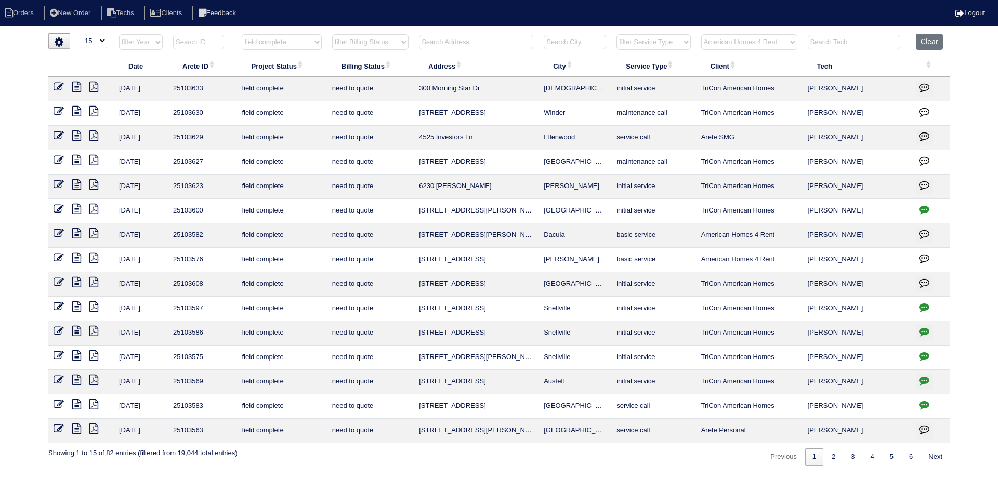
select select "American Homes 4 Rent"
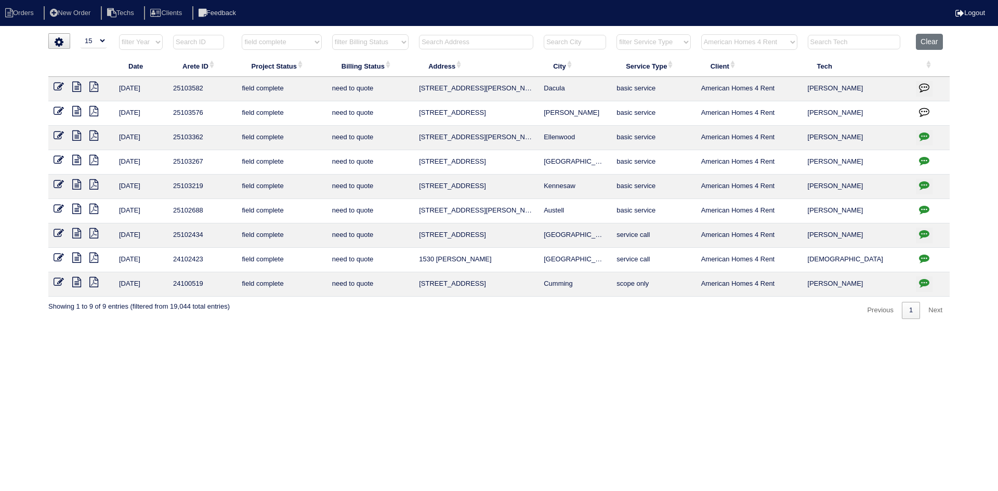
click at [922, 158] on icon "button" at bounding box center [924, 160] width 10 height 10
type textarea "9/30/25 - Scott Smith is wanting HVAC report - Dan to call him since we haven't…"
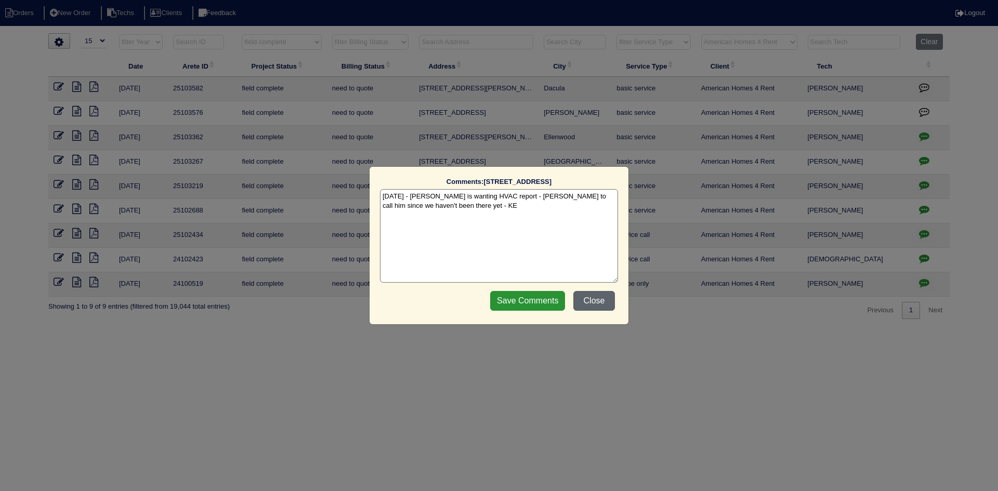
click at [598, 303] on button "Close" at bounding box center [595, 301] width 42 height 20
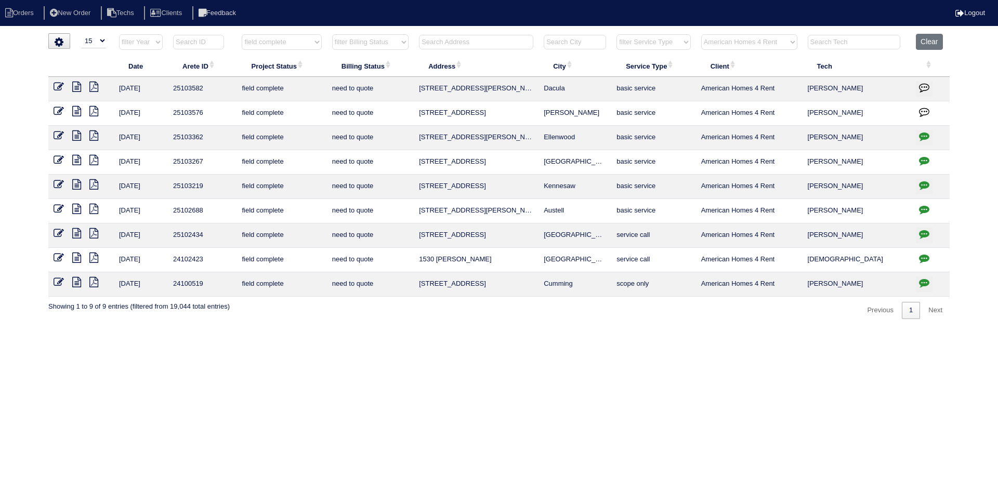
click at [923, 159] on icon "button" at bounding box center [924, 160] width 10 height 10
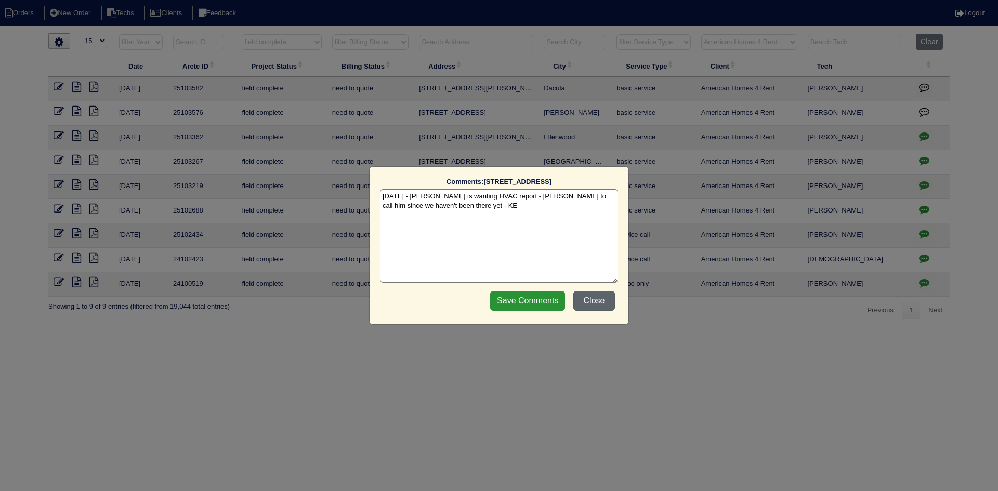
click at [597, 297] on button "Close" at bounding box center [595, 301] width 42 height 20
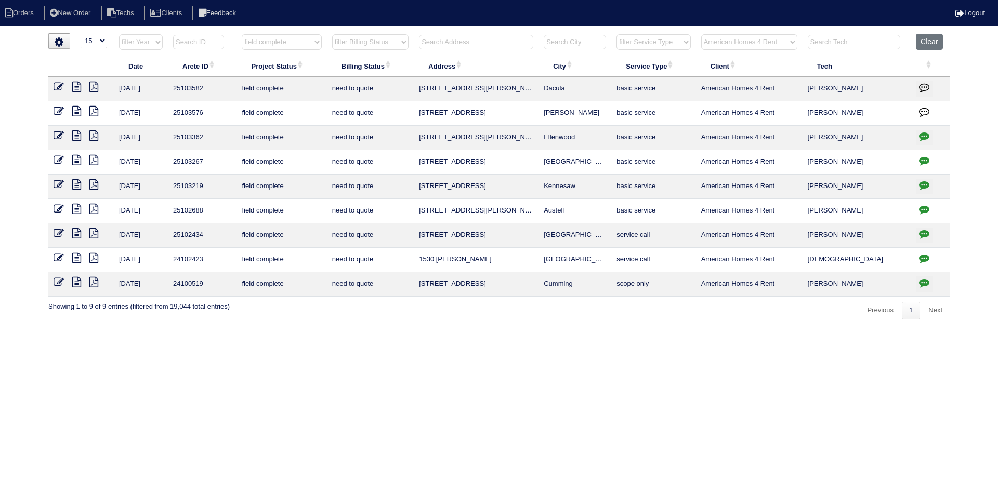
click at [59, 159] on icon at bounding box center [59, 160] width 10 height 10
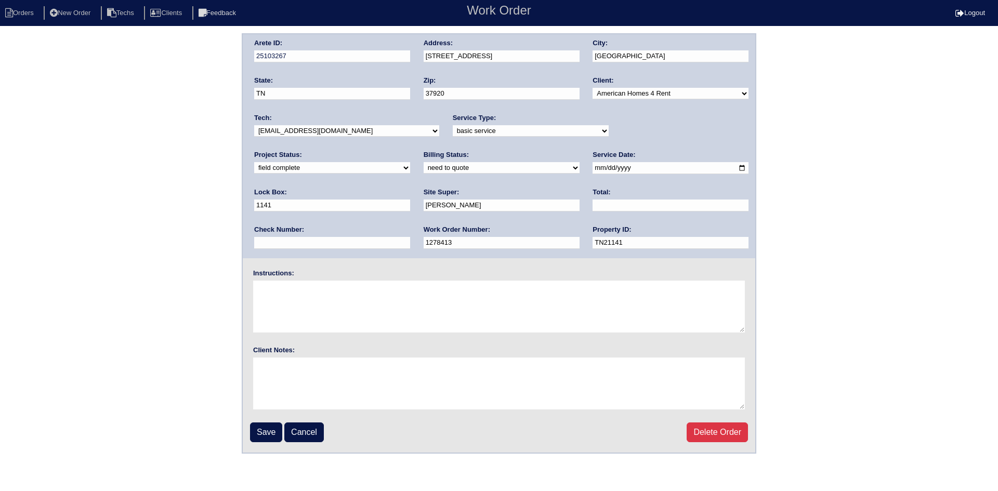
drag, startPoint x: 261, startPoint y: 431, endPoint x: 237, endPoint y: 430, distance: 24.5
click at [261, 431] on input "Save" at bounding box center [266, 433] width 32 height 20
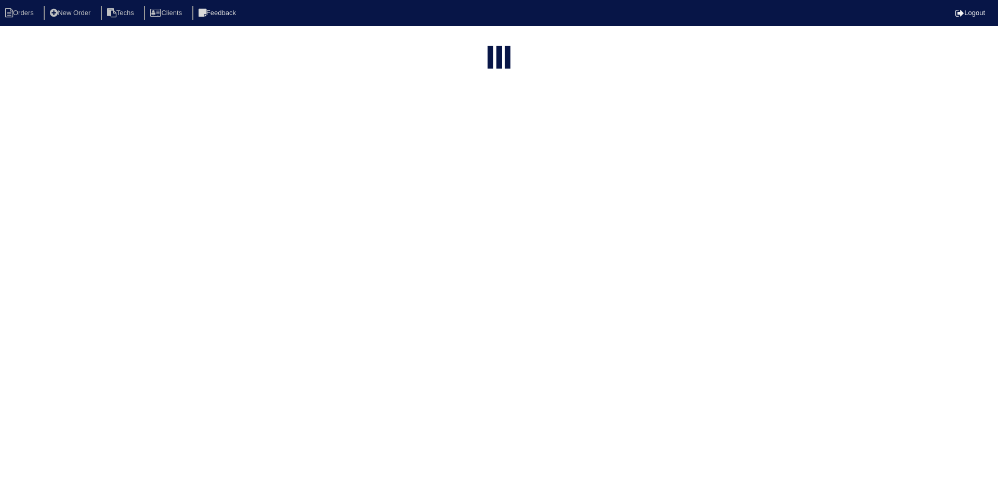
select select "15"
select select "field complete"
select select "need to quote"
select select "American Homes 4 Rent"
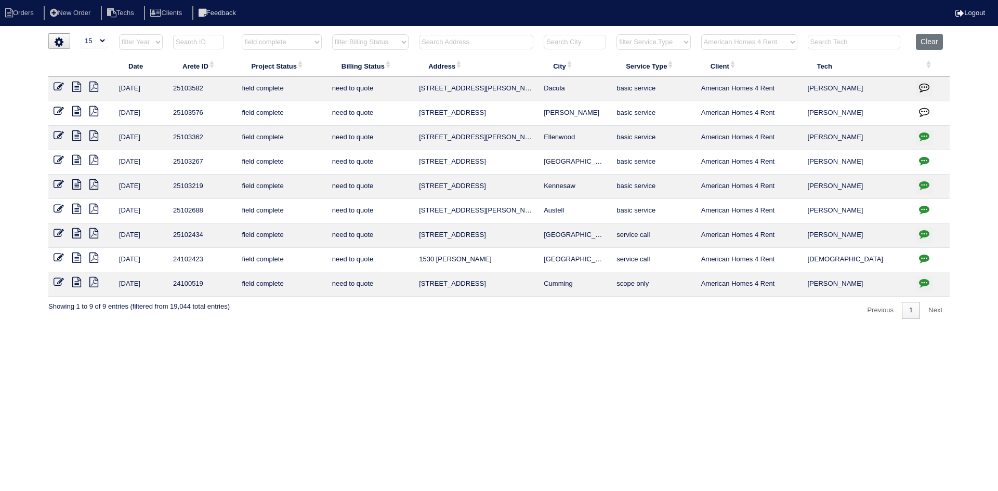
click at [74, 181] on icon at bounding box center [76, 184] width 9 height 10
click at [94, 183] on icon at bounding box center [93, 184] width 9 height 10
click at [77, 184] on icon at bounding box center [76, 184] width 9 height 10
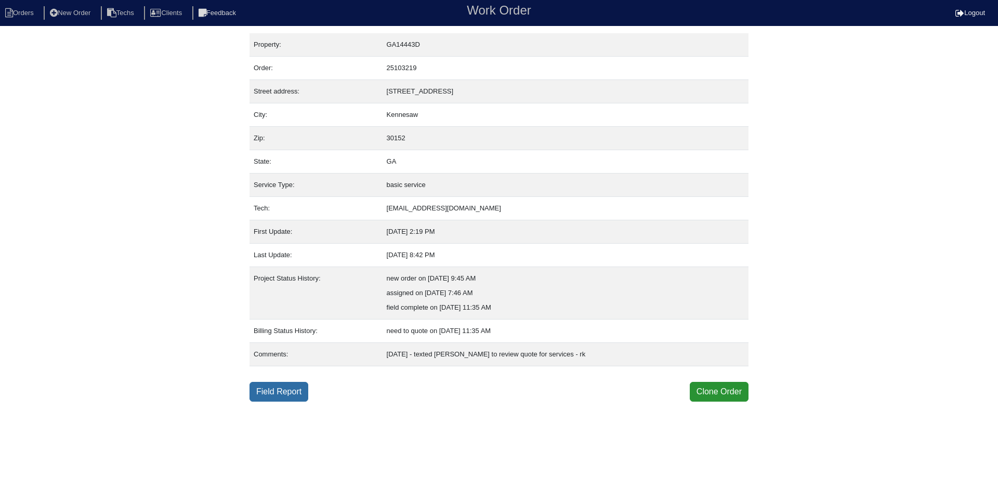
click at [286, 388] on link "Field Report" at bounding box center [279, 392] width 59 height 20
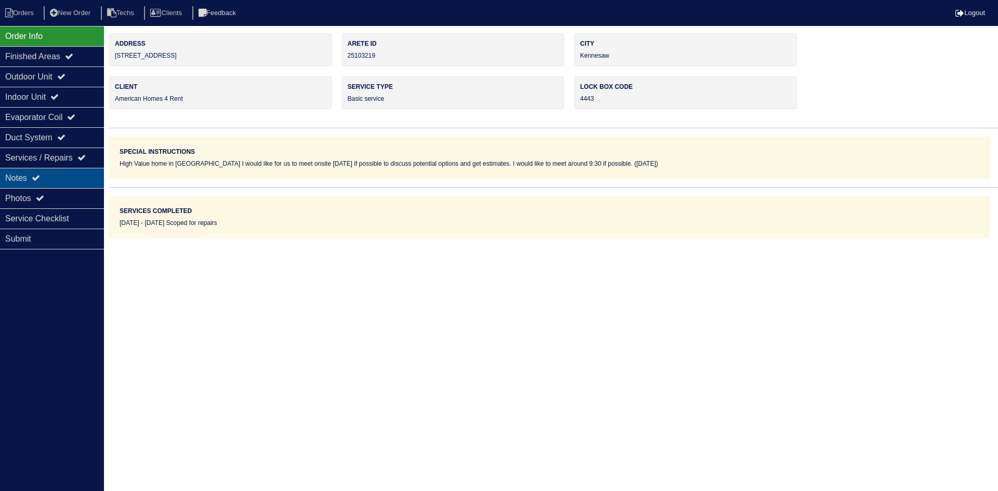
click at [63, 177] on div "Notes" at bounding box center [52, 178] width 104 height 20
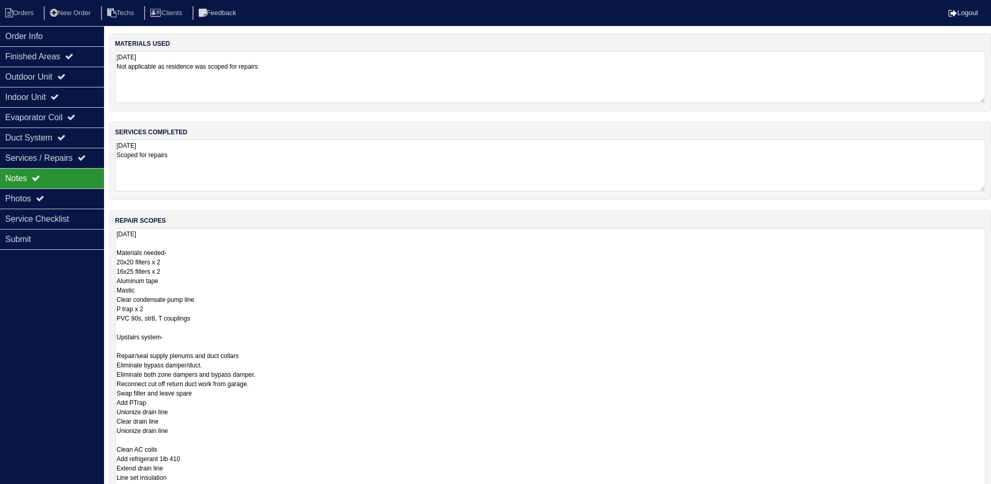
click at [316, 248] on textarea "9.4.25 Materials needed- 20x20 filters x 2 16x25 filters x 2 Aluminum tape Mast…" at bounding box center [550, 458] width 870 height 461
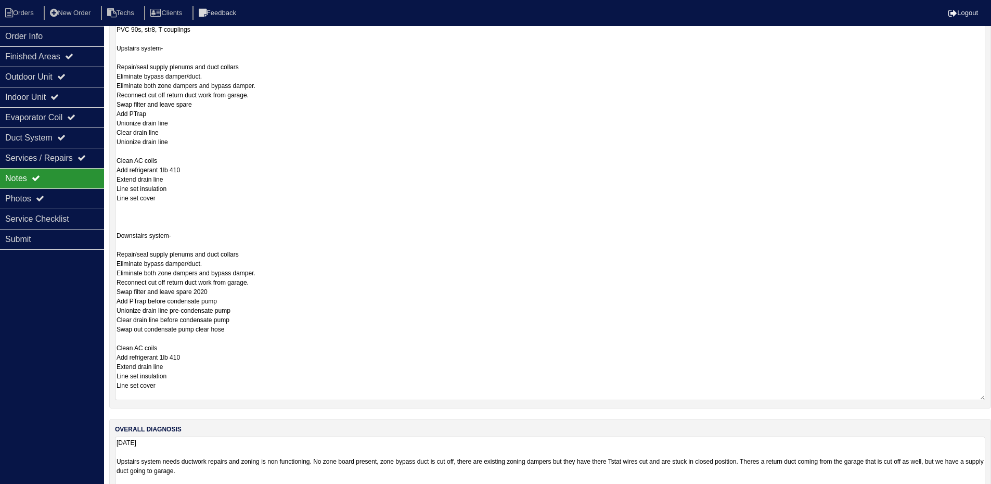
scroll to position [312, 0]
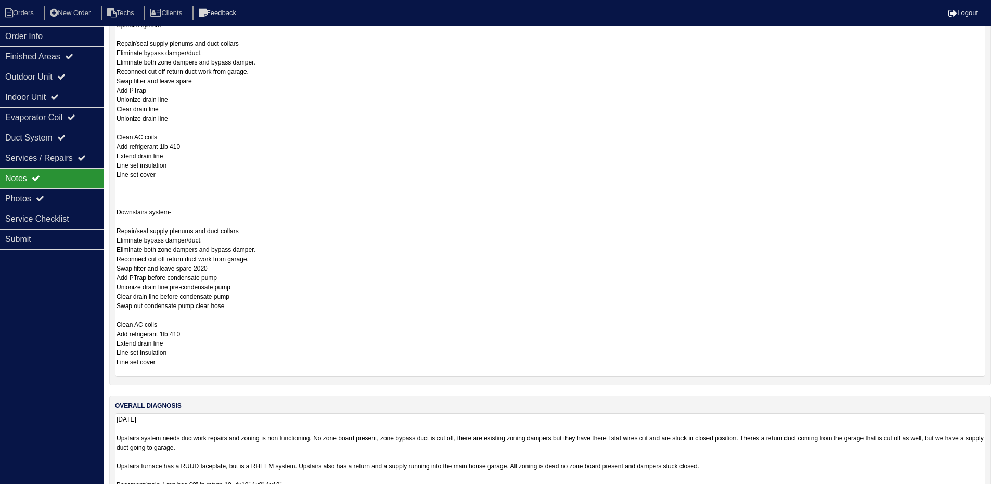
drag, startPoint x: 980, startPoint y: 464, endPoint x: 976, endPoint y: 516, distance: 52.2
click at [976, 491] on html "Orders New Order Techs Clients Feedback Logout Orders New Order Users Clients M…" at bounding box center [495, 112] width 991 height 848
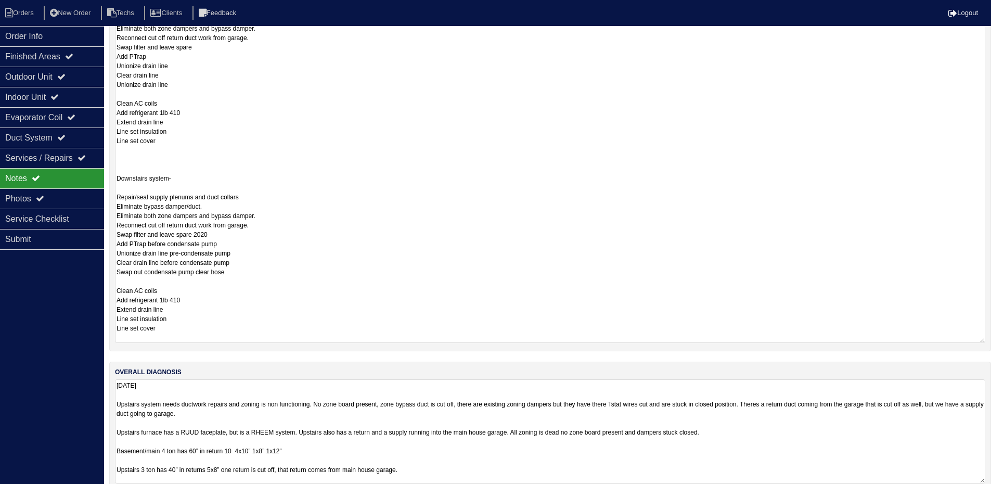
scroll to position [364, 0]
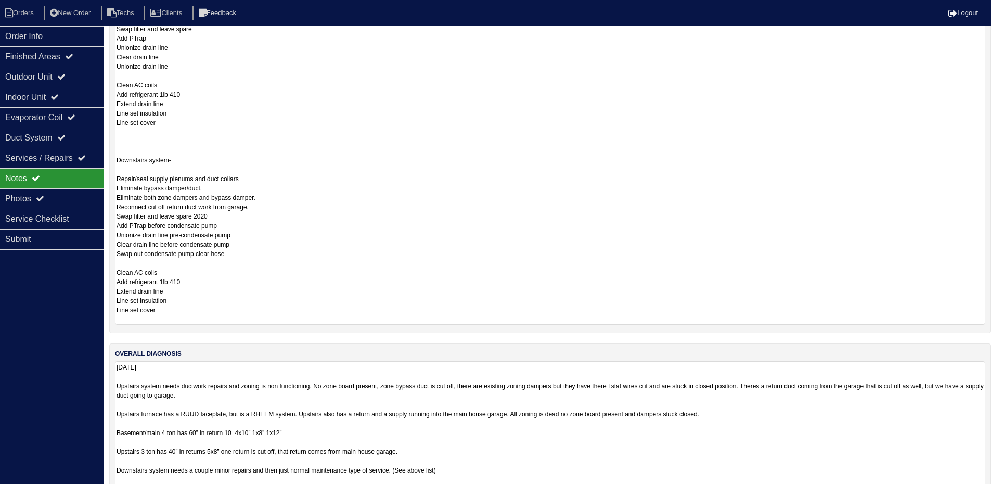
drag, startPoint x: 981, startPoint y: 459, endPoint x: 986, endPoint y: 516, distance: 56.9
click at [986, 491] on html "Orders New Order Techs Clients Feedback Logout Orders New Order Users Clients M…" at bounding box center [495, 88] width 991 height 904
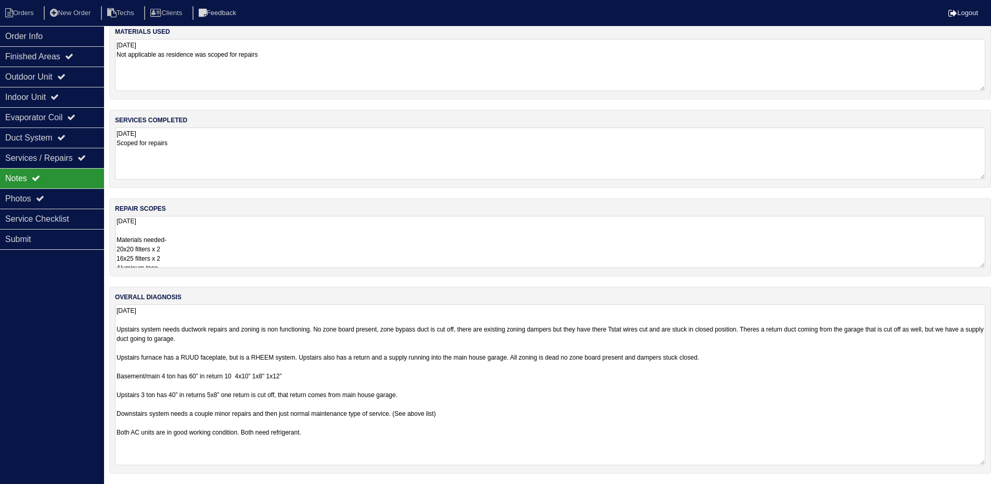
scroll to position [12, 0]
click at [34, 286] on div "Order Info Finished Areas Outdoor Unit Indoor Unit Evaporator Coil Duct System …" at bounding box center [52, 268] width 104 height 484
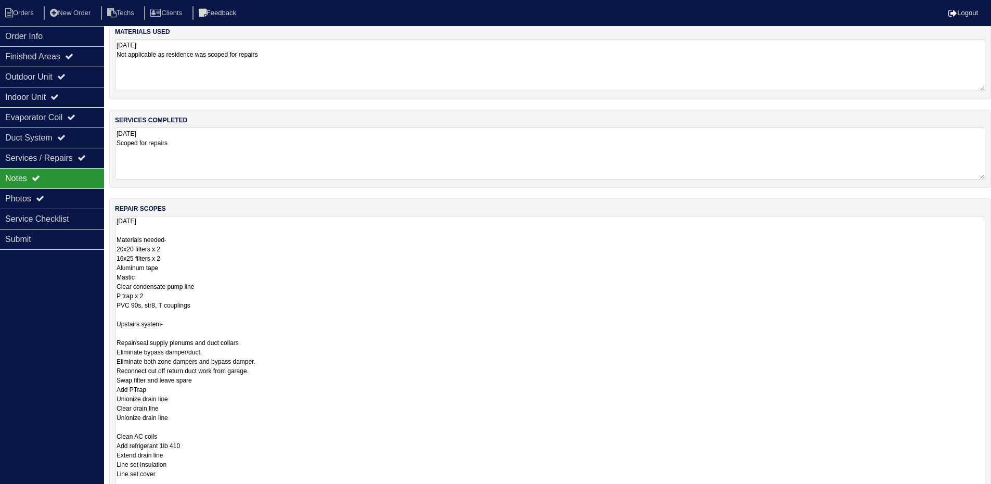
drag, startPoint x: 981, startPoint y: 266, endPoint x: 998, endPoint y: 395, distance: 130.0
click at [991, 491] on html "Orders New Order Techs Clients Feedback Logout Orders New Order Users Clients M…" at bounding box center [495, 360] width 991 height 745
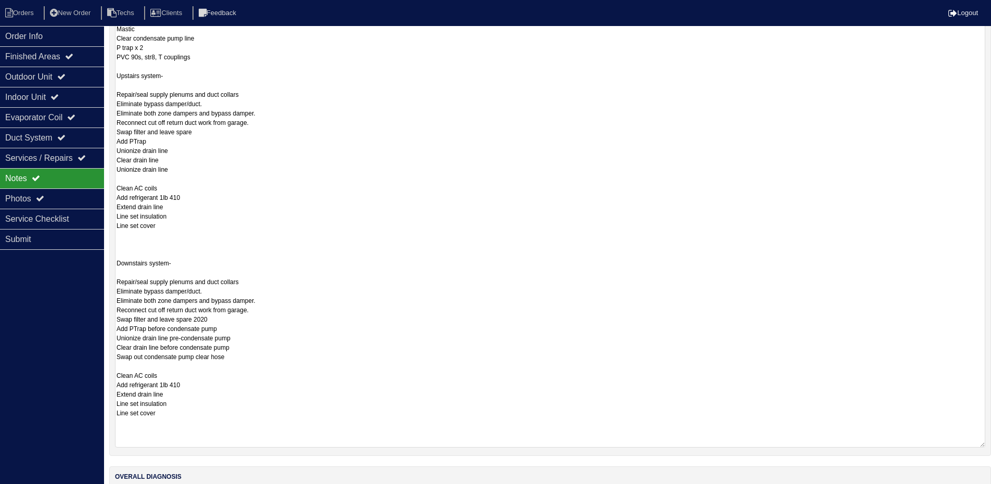
scroll to position [0, 0]
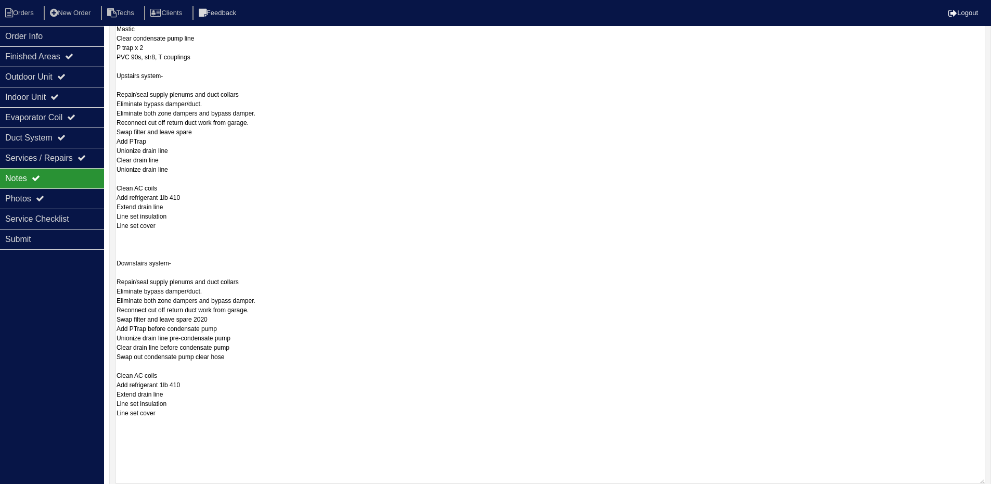
drag, startPoint x: 982, startPoint y: 264, endPoint x: 982, endPoint y: 480, distance: 215.8
click at [982, 480] on textarea "9.4.25 Materials needed- 20x20 filters x 2 16x25 filters x 2 Aluminum tape Mast…" at bounding box center [550, 225] width 870 height 517
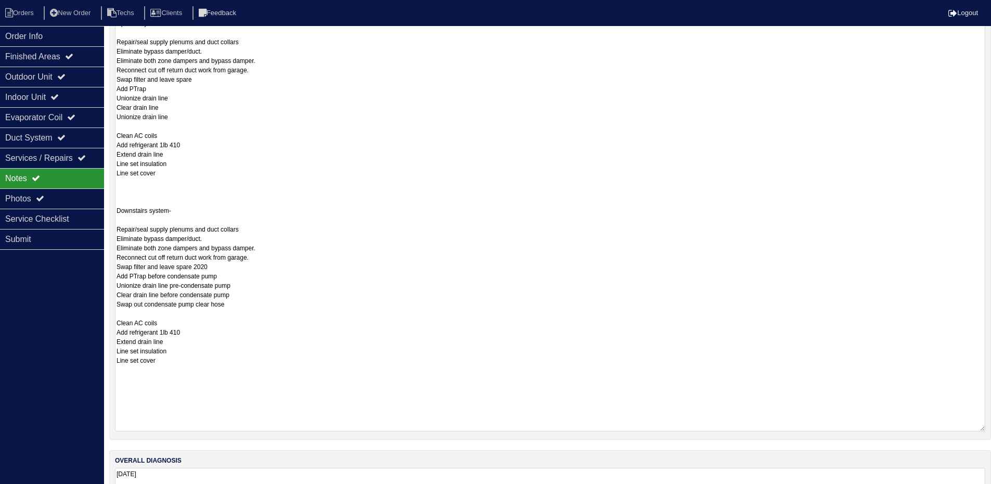
scroll to position [313, 0]
drag, startPoint x: 68, startPoint y: 34, endPoint x: 54, endPoint y: 31, distance: 13.9
click at [68, 34] on div "Order Info" at bounding box center [52, 36] width 104 height 20
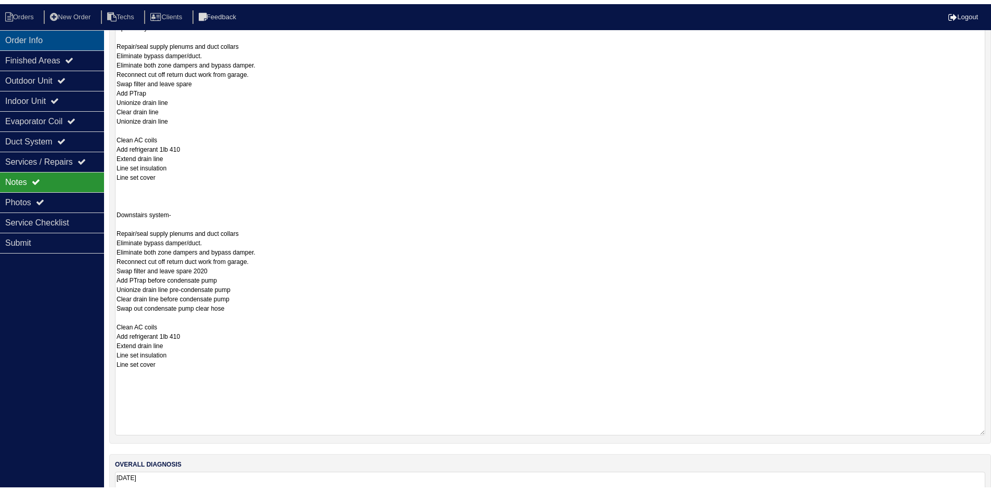
scroll to position [0, 0]
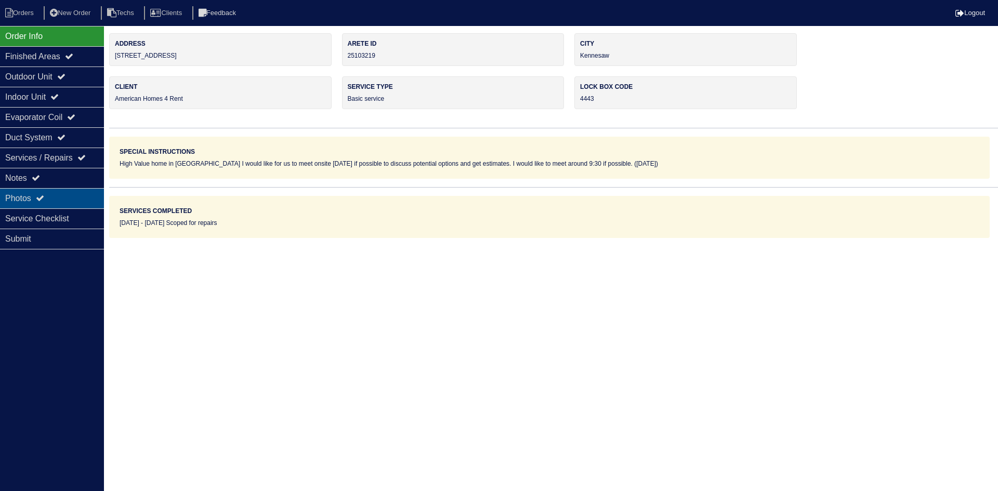
click at [42, 199] on icon at bounding box center [40, 198] width 8 height 8
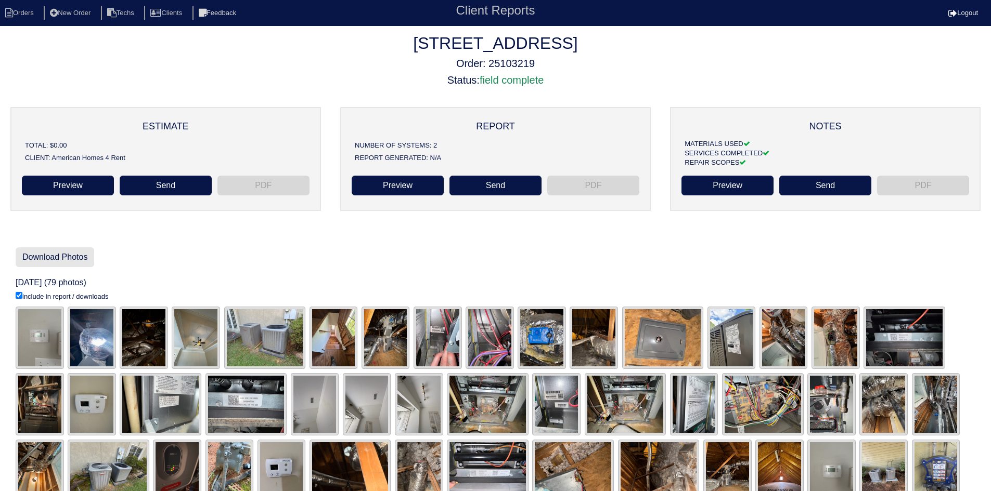
click at [42, 254] on link "Download Photos" at bounding box center [55, 258] width 79 height 20
click at [399, 186] on link "Preview" at bounding box center [398, 186] width 92 height 20
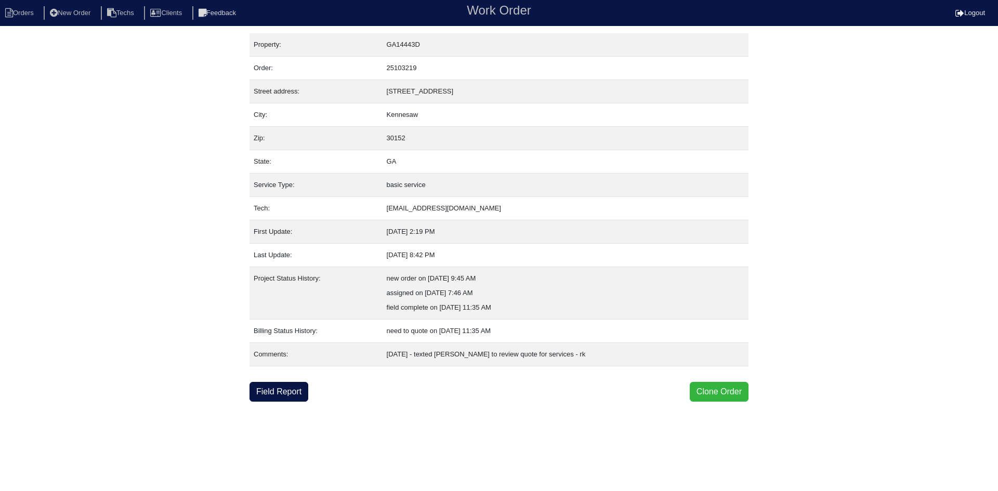
click at [704, 390] on button "Clone Order" at bounding box center [719, 392] width 59 height 20
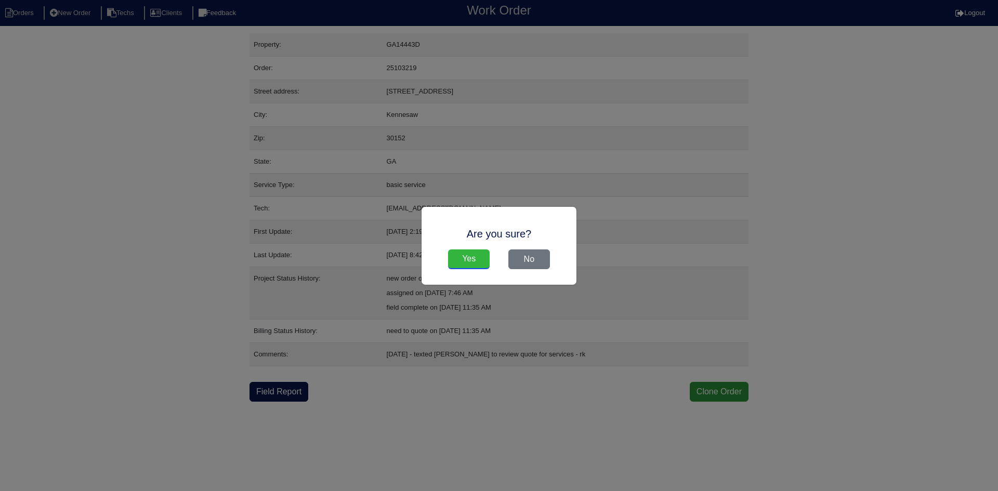
click at [461, 260] on input "Yes" at bounding box center [469, 260] width 42 height 20
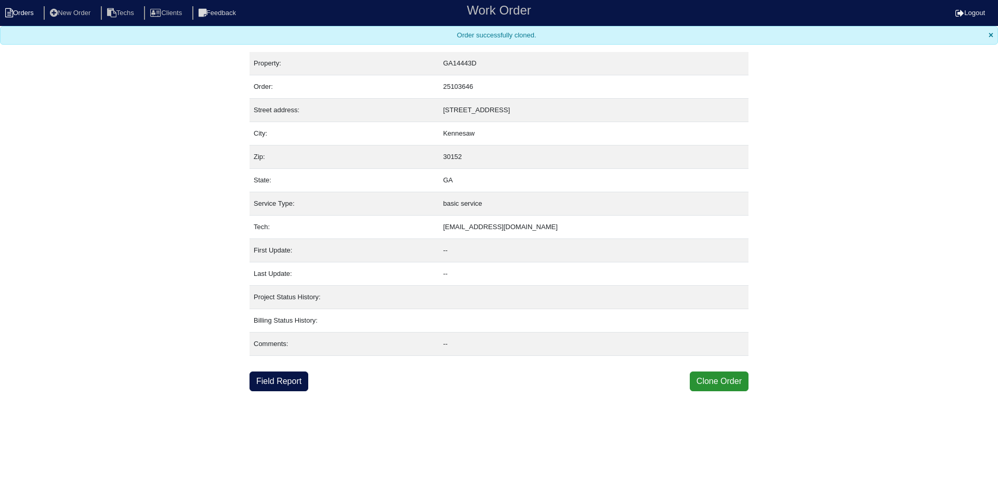
click at [18, 20] on li "Orders" at bounding box center [21, 13] width 42 height 14
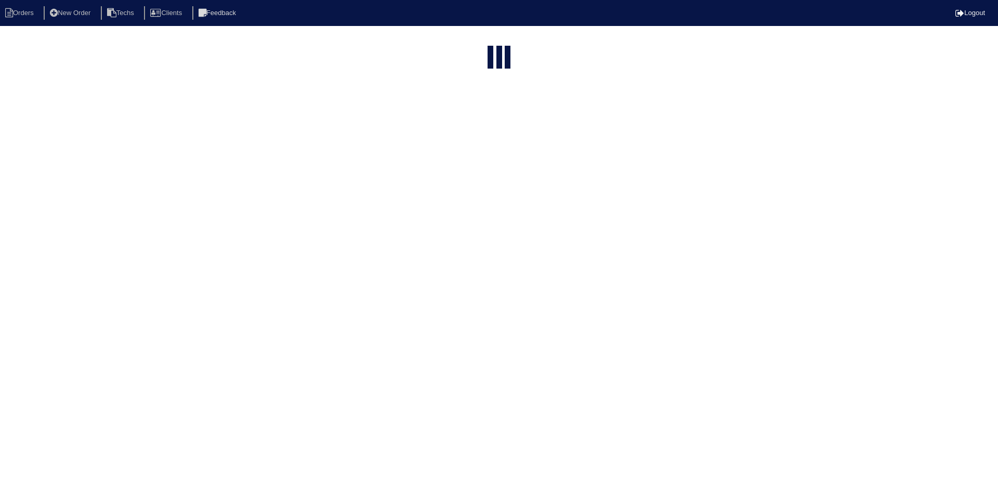
select select "15"
select select "field complete"
select select "need to quote"
select select "American Homes 4 Rent"
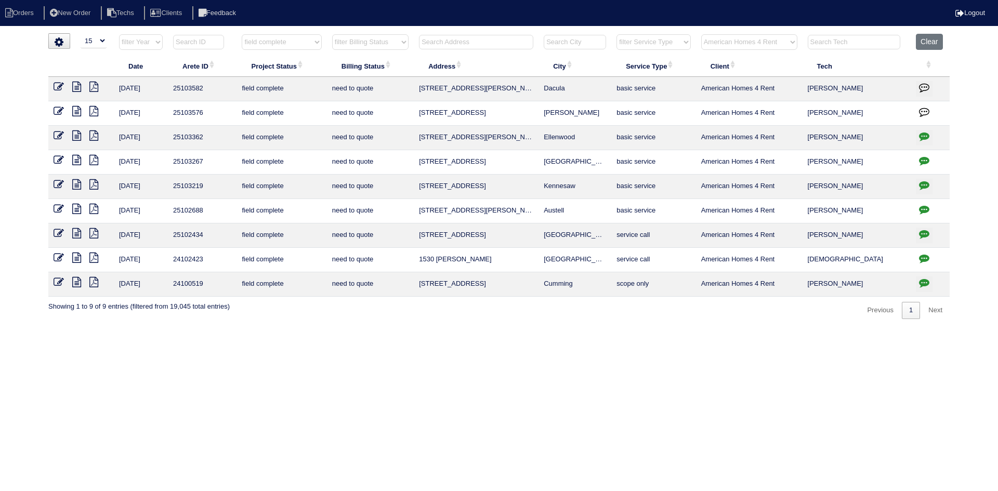
click at [483, 38] on input "text" at bounding box center [476, 42] width 114 height 15
click at [935, 41] on button "Clear" at bounding box center [929, 42] width 27 height 16
select select
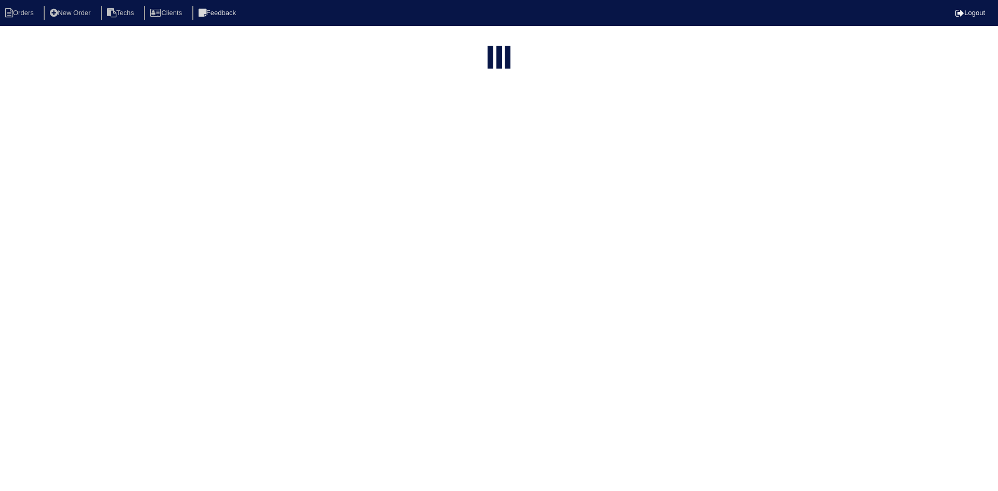
select select "15"
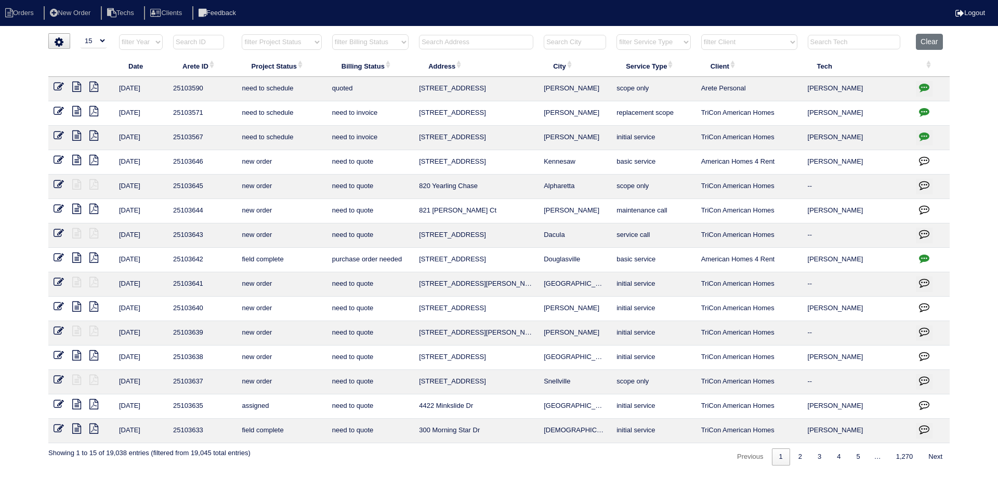
drag, startPoint x: 459, startPoint y: 44, endPoint x: 458, endPoint y: 35, distance: 8.9
click at [459, 43] on input "text" at bounding box center [476, 42] width 114 height 15
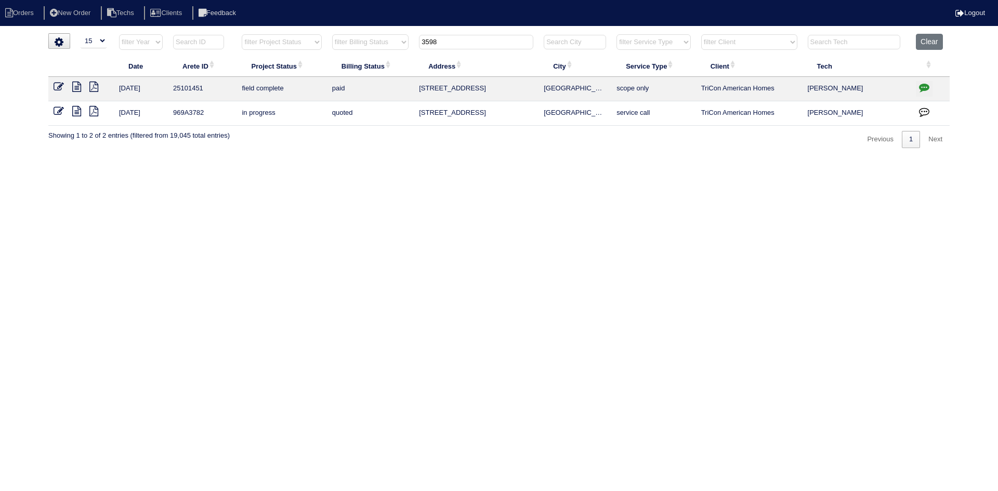
type input "3598"
click at [923, 89] on icon "button" at bounding box center [924, 87] width 10 height 10
type textarea "5/5/25 - Replace return plenum/Add Bypass approved - Sent to Dan, Payton - KE"
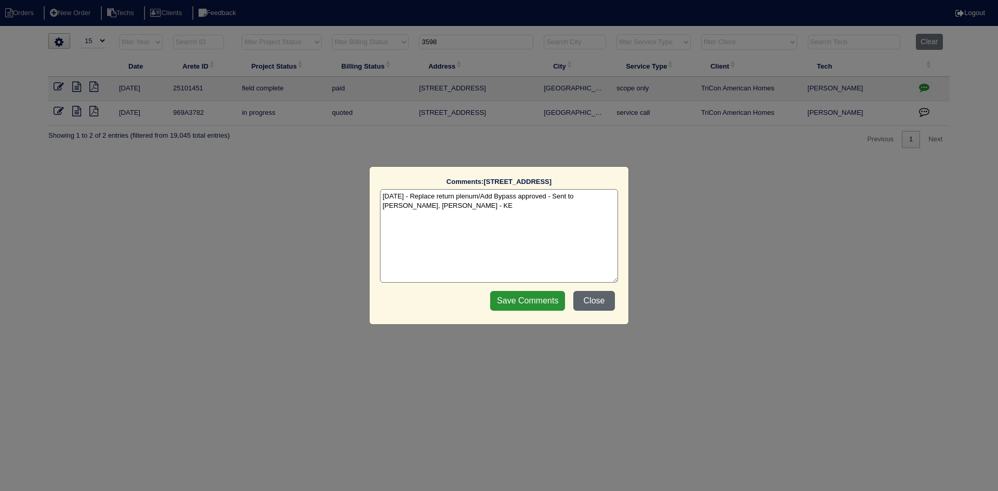
click at [592, 304] on button "Close" at bounding box center [595, 301] width 42 height 20
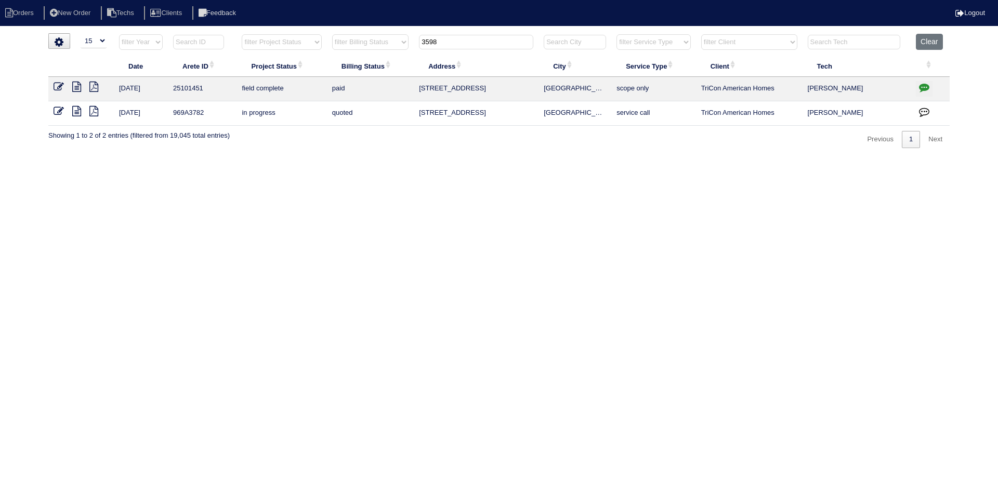
drag, startPoint x: 449, startPoint y: 44, endPoint x: 420, endPoint y: 44, distance: 29.1
click at [420, 44] on input "3598" at bounding box center [476, 42] width 114 height 15
type input "3895 sto"
click at [925, 88] on icon "button" at bounding box center [924, 87] width 10 height 10
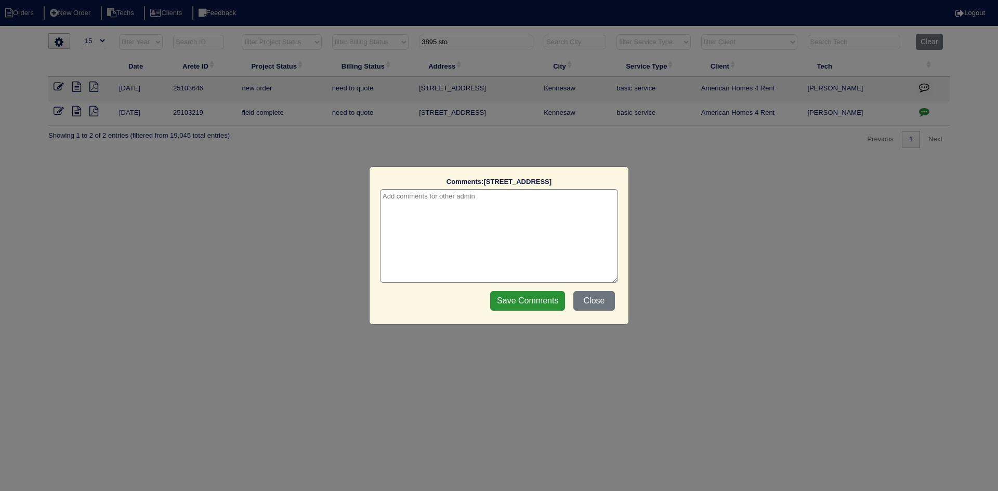
click at [562, 199] on textarea at bounding box center [499, 236] width 238 height 94
type textarea "10/2/25 - This is for a change order only - rk"
click at [526, 309] on input "Save Comments" at bounding box center [527, 301] width 75 height 20
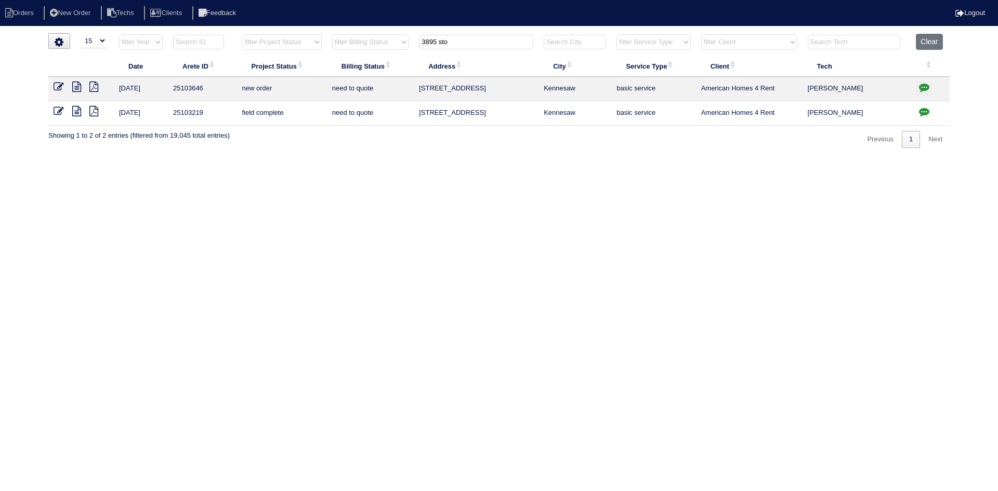
click at [59, 85] on icon at bounding box center [59, 87] width 10 height 10
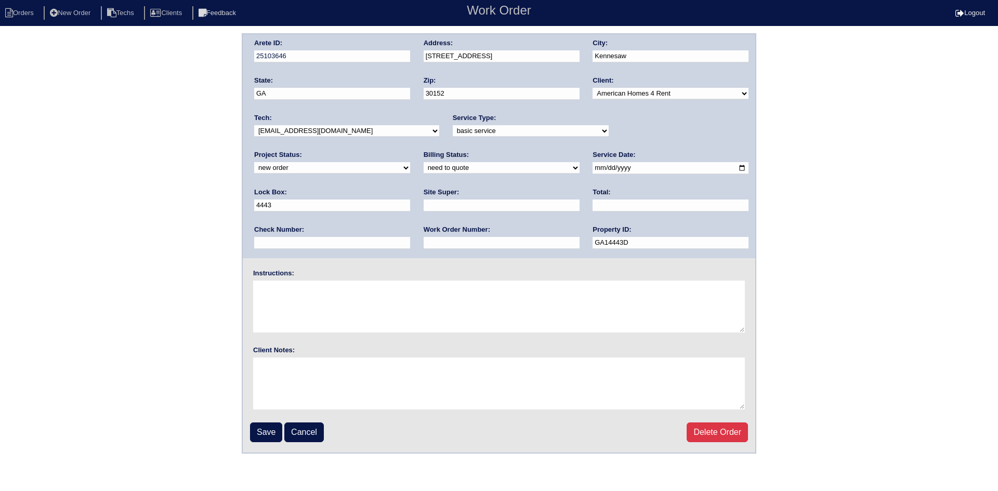
click at [410, 162] on select "new order assigned in progress field complete need to schedule admin review arc…" at bounding box center [332, 167] width 156 height 11
select select "field complete"
click at [410, 162] on select "new order assigned in progress field complete need to schedule admin review arc…" at bounding box center [332, 167] width 156 height 11
click at [424, 168] on select "need to quote quoted need to invoice invoiced paid warranty purchase order need…" at bounding box center [502, 167] width 156 height 11
select select "purchase order needed"
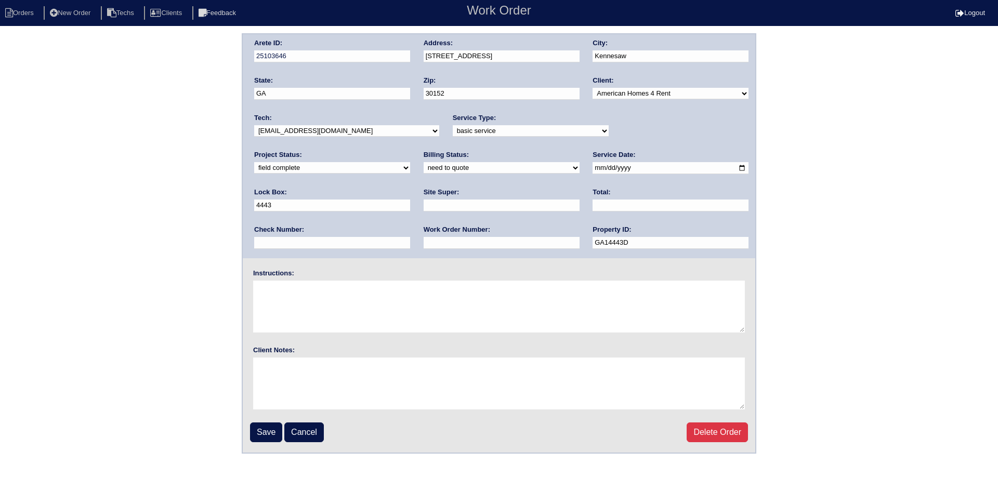
click at [424, 163] on select "need to quote quoted need to invoice invoiced paid warranty purchase order need…" at bounding box center [502, 167] width 156 height 11
click at [424, 204] on input "text" at bounding box center [502, 206] width 156 height 12
type input "[PERSON_NAME]"
click at [593, 201] on input "text" at bounding box center [671, 206] width 156 height 12
type input "3555.00"
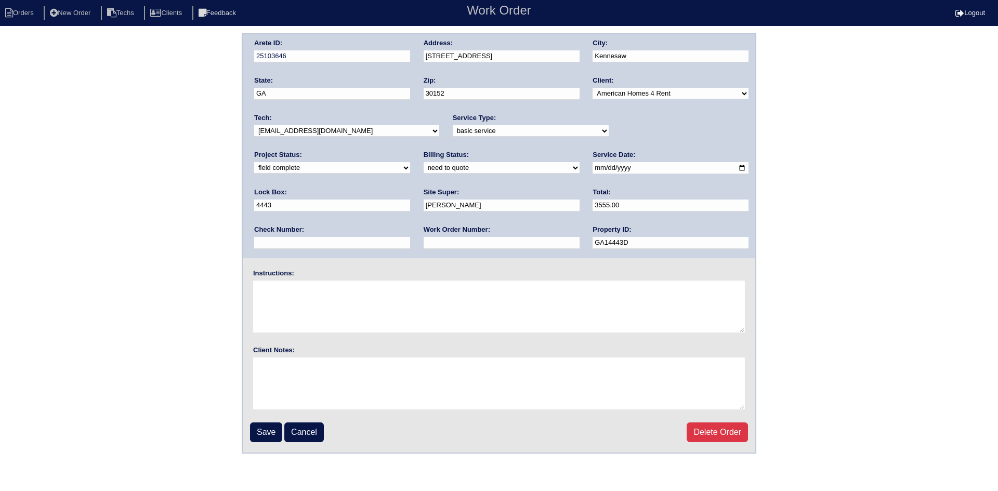
click at [424, 245] on input "text" at bounding box center [502, 243] width 156 height 12
type input "Requested"
click at [293, 287] on textarea at bounding box center [499, 307] width 492 height 52
type textarea "This is for a change order only"
click at [268, 433] on input "Save" at bounding box center [266, 433] width 32 height 20
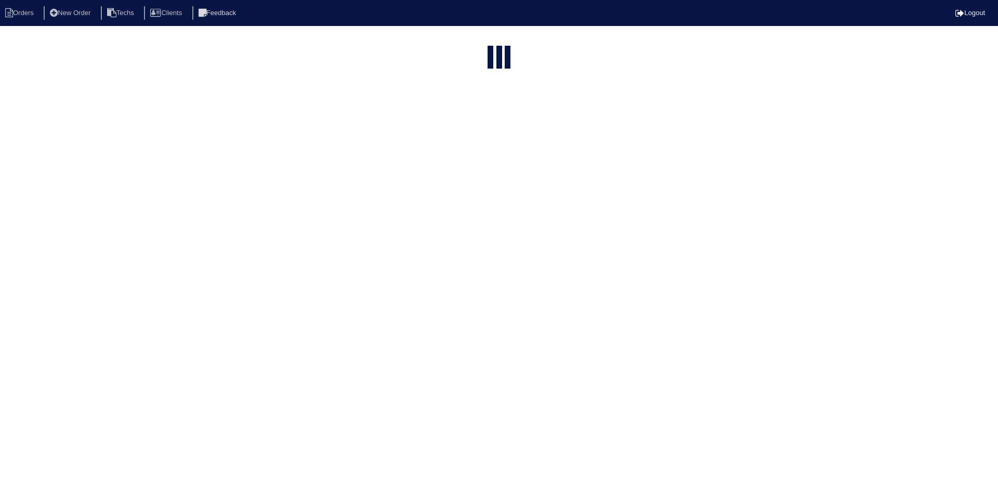
select select "15"
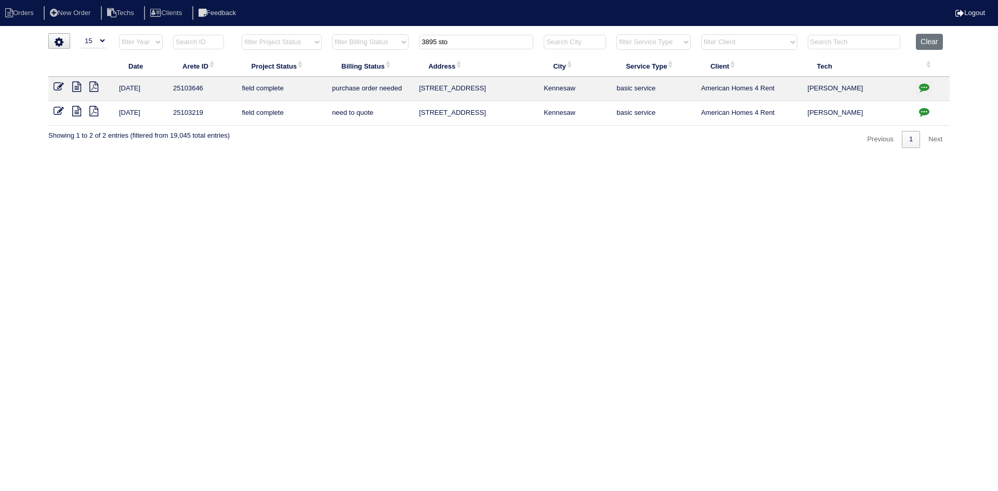
click at [920, 107] on icon "button" at bounding box center [924, 112] width 10 height 10
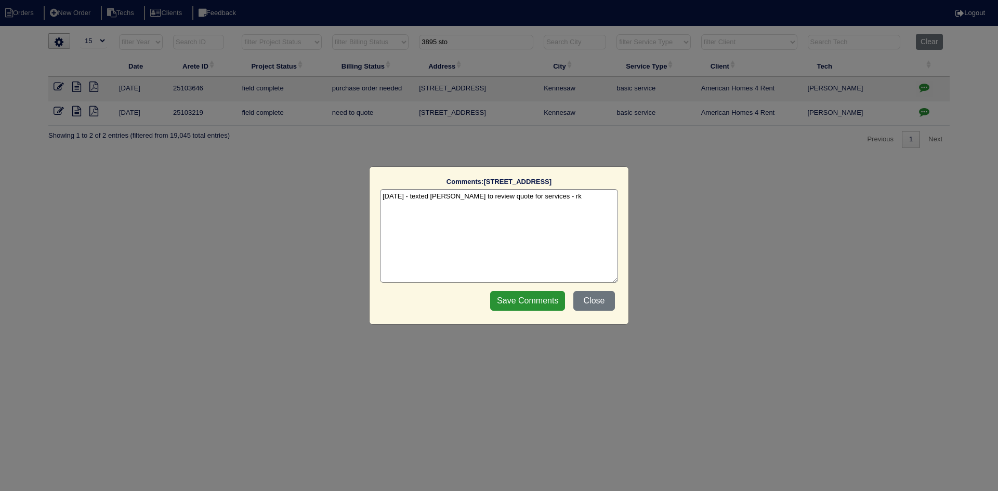
click at [546, 201] on textarea "[DATE] - texted [PERSON_NAME] to review quote for services - rk" at bounding box center [499, 236] width 238 height 94
type textarea "[DATE] - texted [PERSON_NAME] to review quote for services - rk [DATE] - change…"
click at [517, 303] on input "Save Comments" at bounding box center [527, 301] width 75 height 20
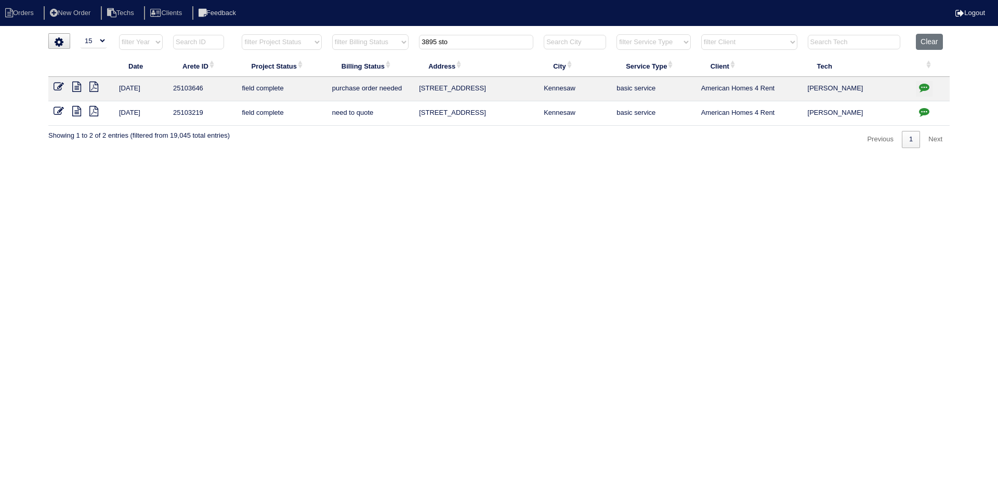
click at [58, 112] on icon at bounding box center [59, 111] width 10 height 10
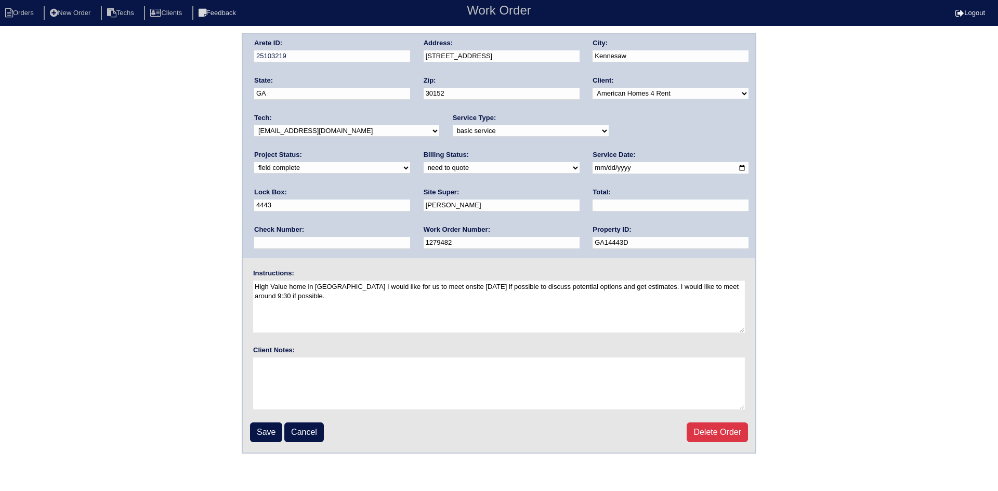
click at [424, 166] on select "need to quote quoted need to invoice invoiced paid warranty purchase order need…" at bounding box center [502, 167] width 156 height 11
select select "quoted"
click at [424, 163] on select "need to quote quoted need to invoice invoiced paid warranty purchase order need…" at bounding box center [502, 167] width 156 height 11
click at [593, 205] on input "text" at bounding box center [671, 206] width 156 height 12
type input "175.00"
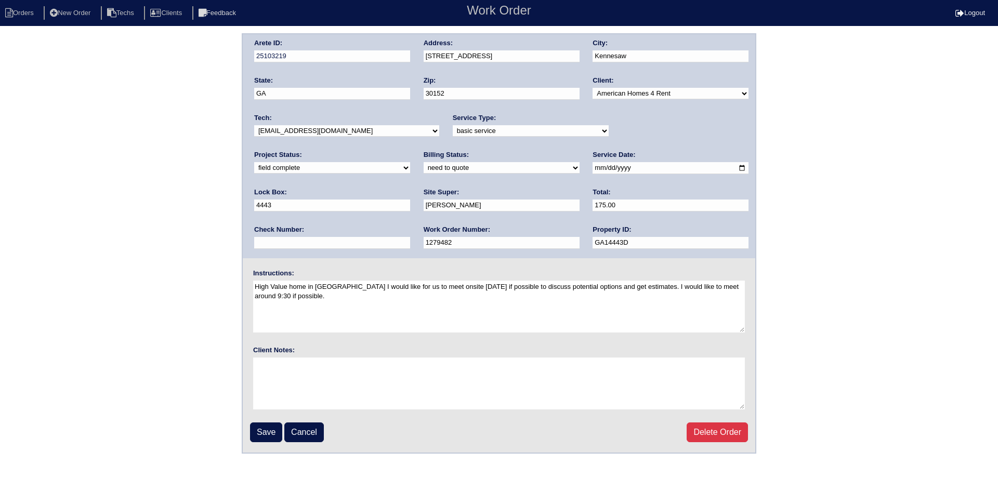
click at [268, 430] on input "Save" at bounding box center [266, 433] width 32 height 20
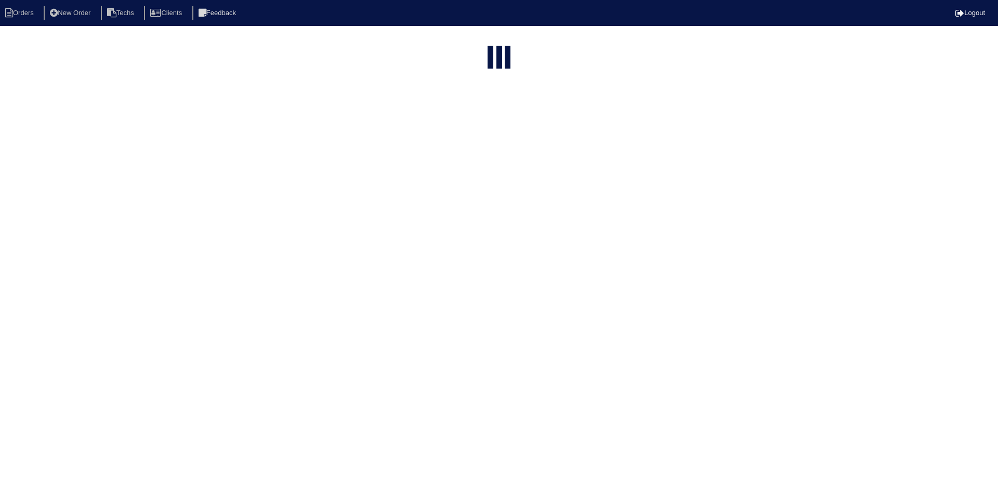
select select "15"
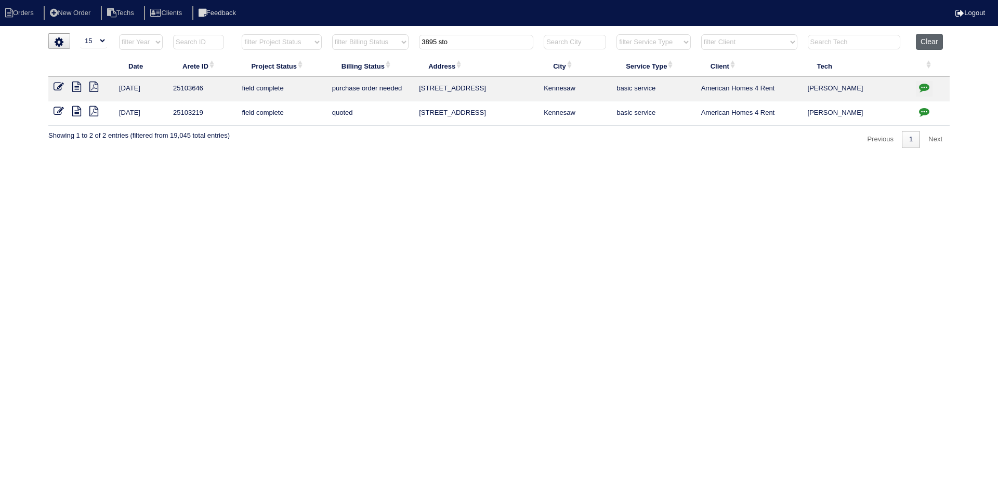
click at [935, 42] on button "Clear" at bounding box center [929, 42] width 27 height 16
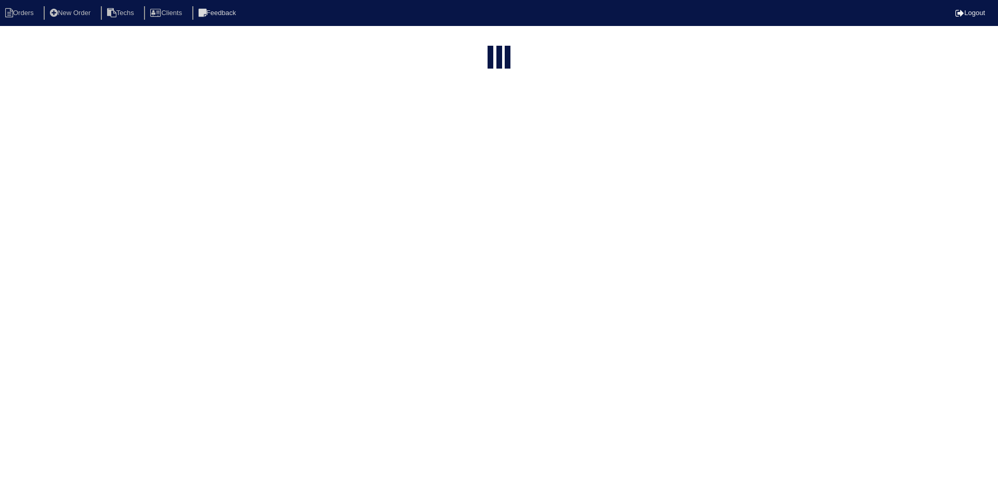
select select "15"
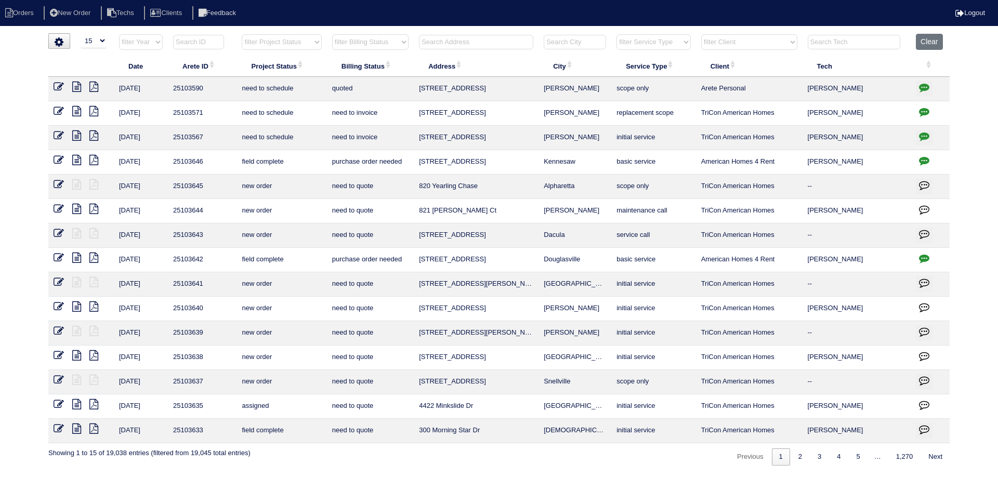
click at [317, 38] on select "filter Project Status -- Any Project Status -- new order assigned in progress f…" at bounding box center [282, 42] width 80 height 16
click at [242, 34] on select "filter Project Status -- Any Project Status -- new order assigned in progress f…" at bounding box center [282, 42] width 80 height 16
select select "field complete"
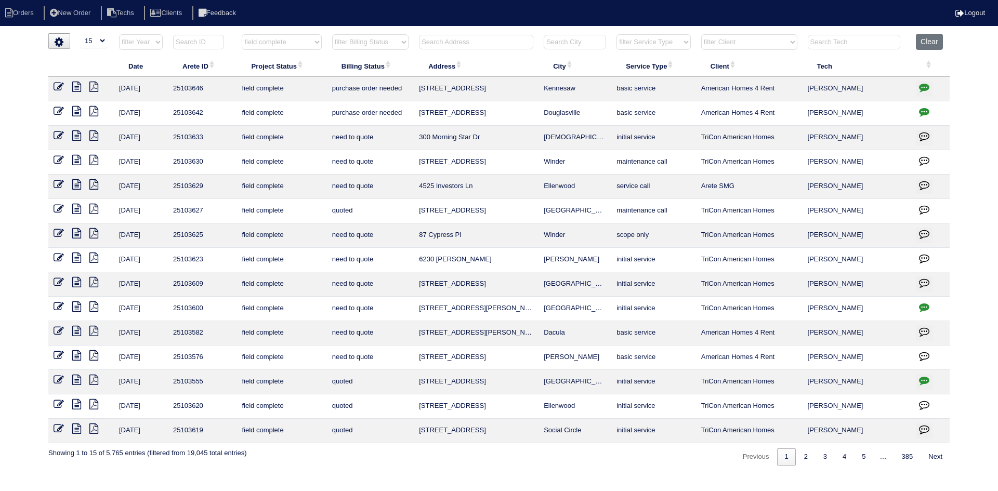
click at [404, 43] on select "filter Billing Status -- Any Billing Status -- need to quote quoted need to inv…" at bounding box center [370, 42] width 76 height 16
select select "need to quote"
click at [332, 34] on select "filter Billing Status -- Any Billing Status -- need to quote quoted need to inv…" at bounding box center [370, 42] width 76 height 16
select select "field complete"
select select "need to quote"
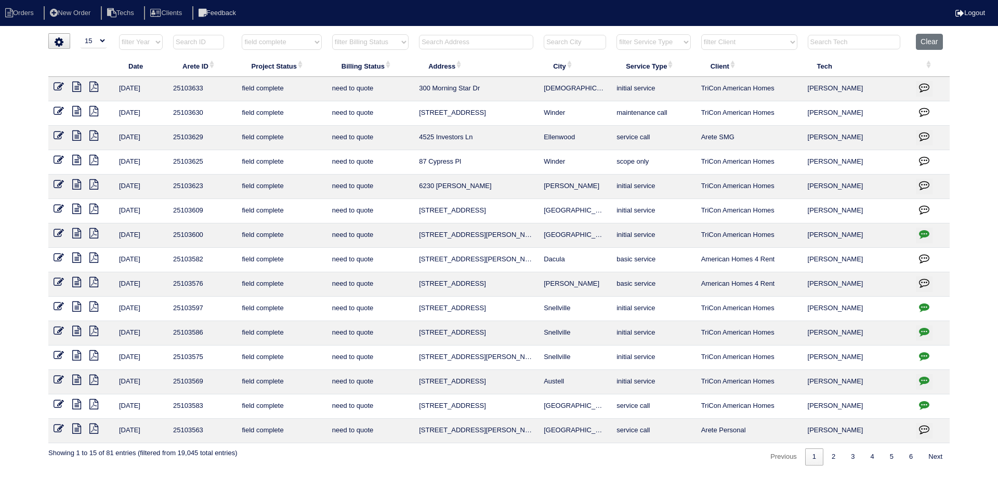
click at [759, 44] on select "filter Client -- Any Client -- [PERSON_NAME] American Homes 4 Rent Arete Person…" at bounding box center [750, 42] width 96 height 16
select select "American Homes 4 Rent"
click at [702, 34] on select "filter Client -- Any Client -- [PERSON_NAME] American Homes 4 Rent Arete Person…" at bounding box center [750, 42] width 96 height 16
select select "field complete"
select select "need to quote"
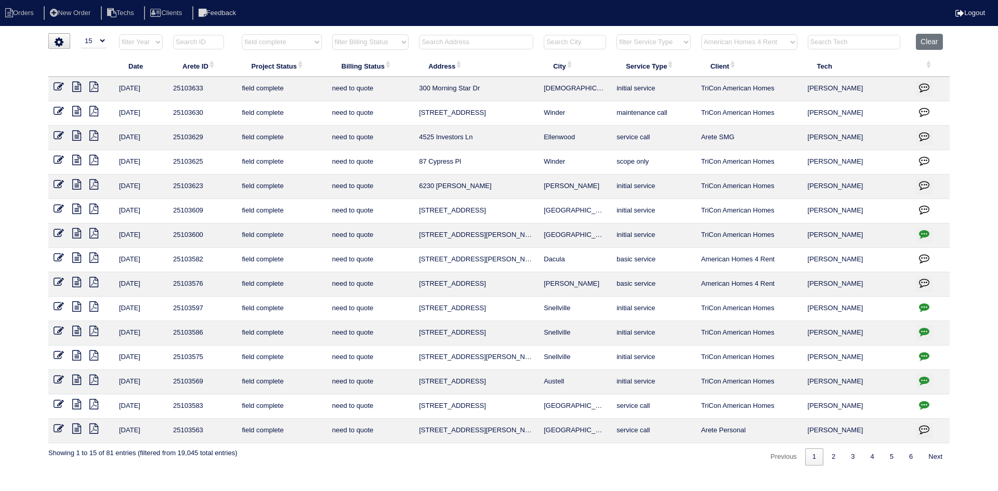
select select "American Homes 4 Rent"
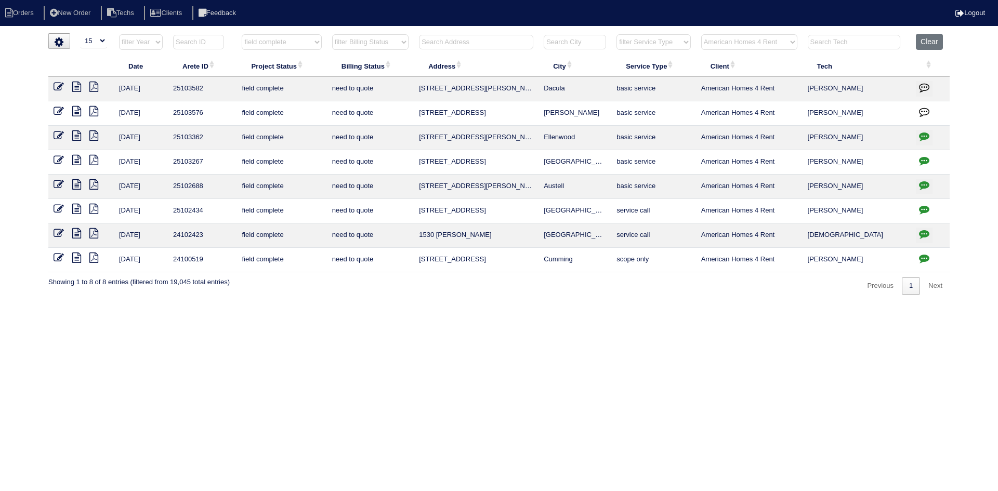
click at [73, 134] on icon at bounding box center [76, 136] width 9 height 10
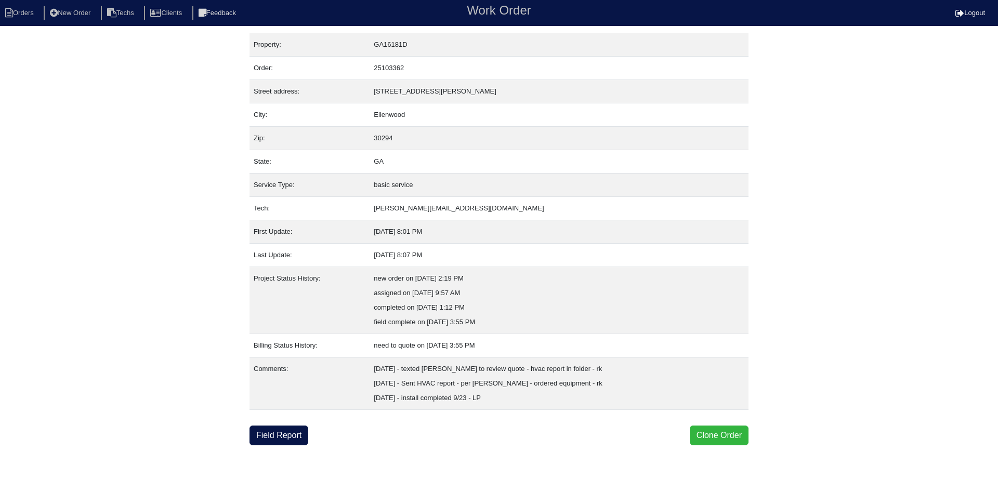
click at [717, 436] on button "Clone Order" at bounding box center [719, 436] width 59 height 20
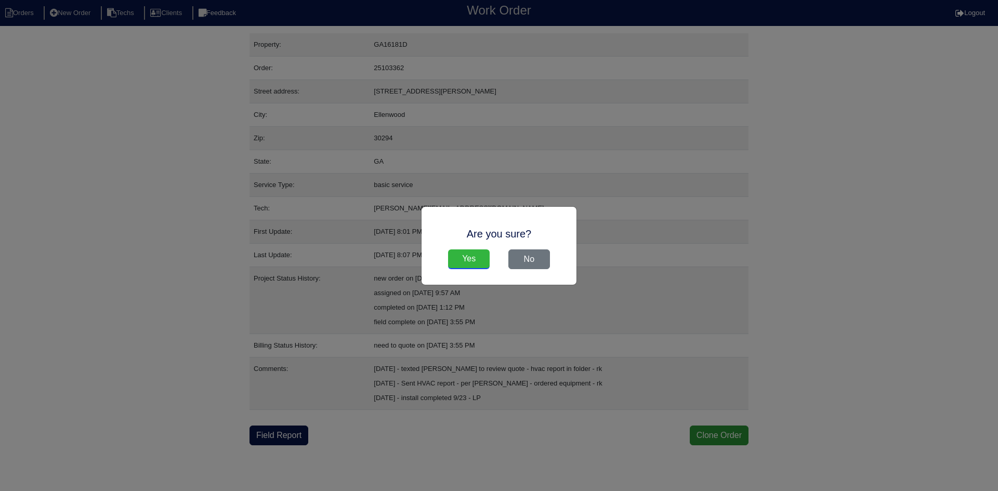
click at [475, 257] on input "Yes" at bounding box center [469, 260] width 42 height 20
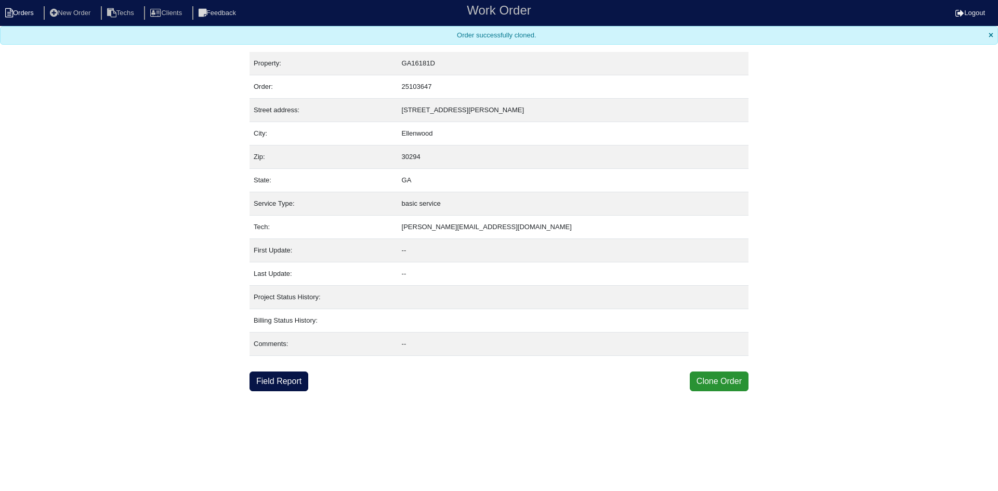
click at [24, 12] on li "Orders" at bounding box center [21, 13] width 42 height 14
select select "15"
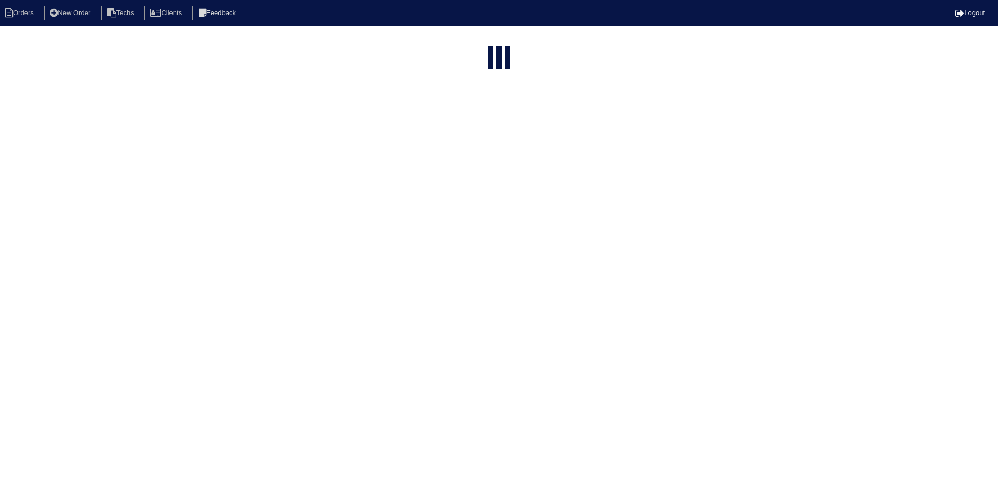
select select "field complete"
select select "need to quote"
select select "American Homes 4 Rent"
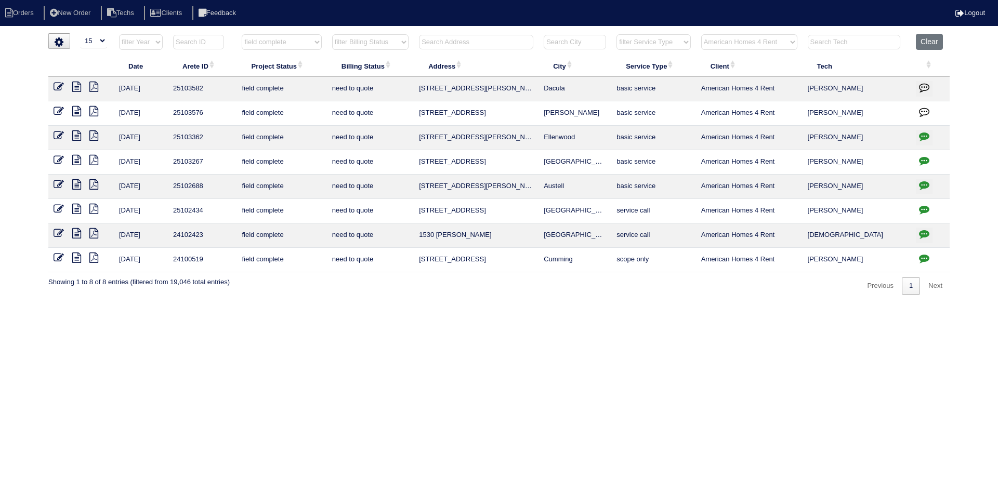
click at [484, 44] on input "text" at bounding box center [476, 42] width 114 height 15
type input "1012"
select select "field complete"
select select "need to quote"
type input "1012"
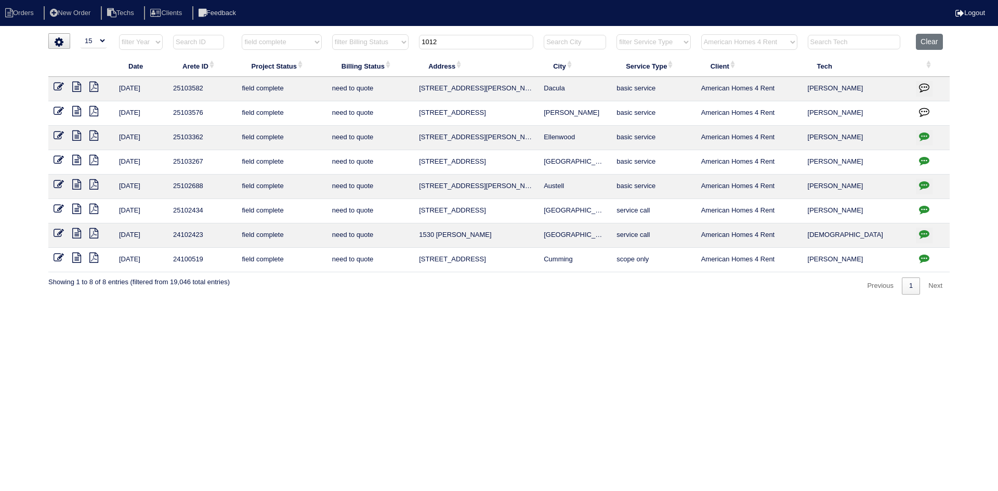
select select "American Homes 4 Rent"
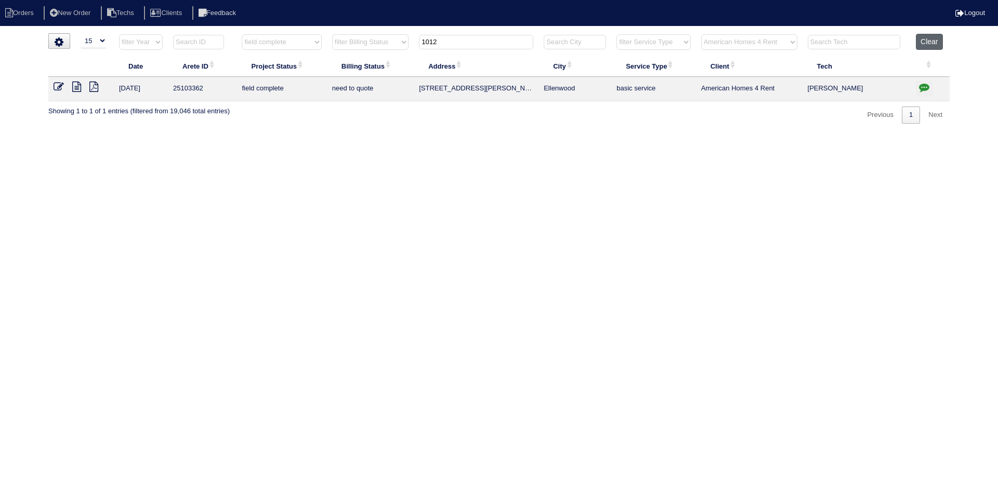
type input "1012"
click at [932, 38] on button "Clear" at bounding box center [929, 42] width 27 height 16
select select
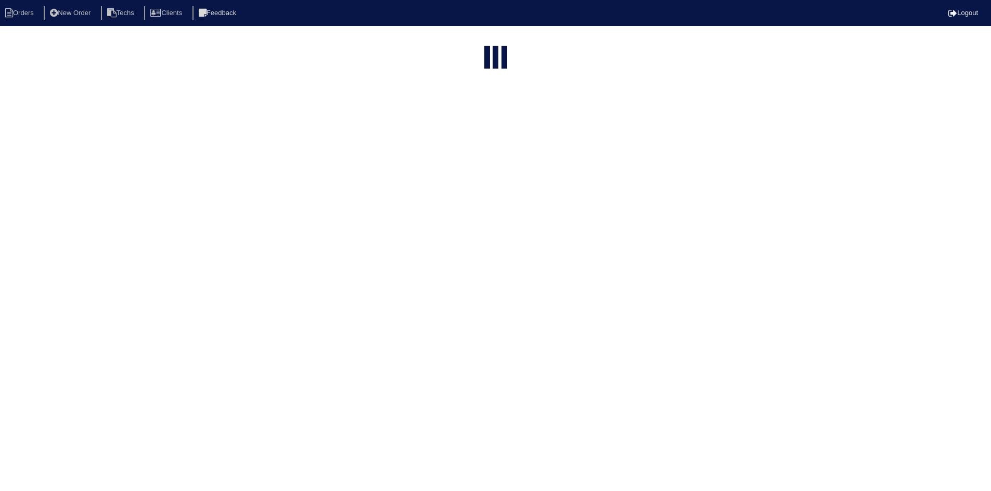
select select "15"
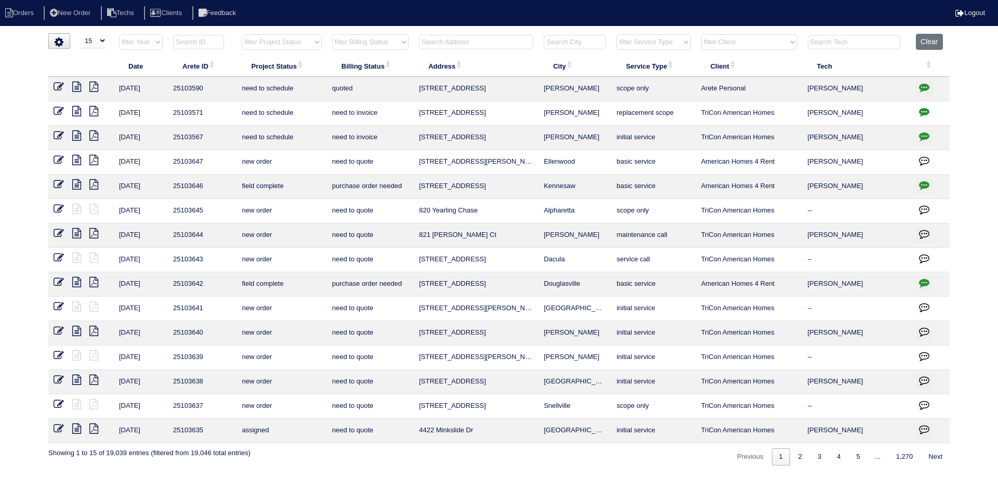
click at [433, 45] on input "text" at bounding box center [476, 42] width 114 height 15
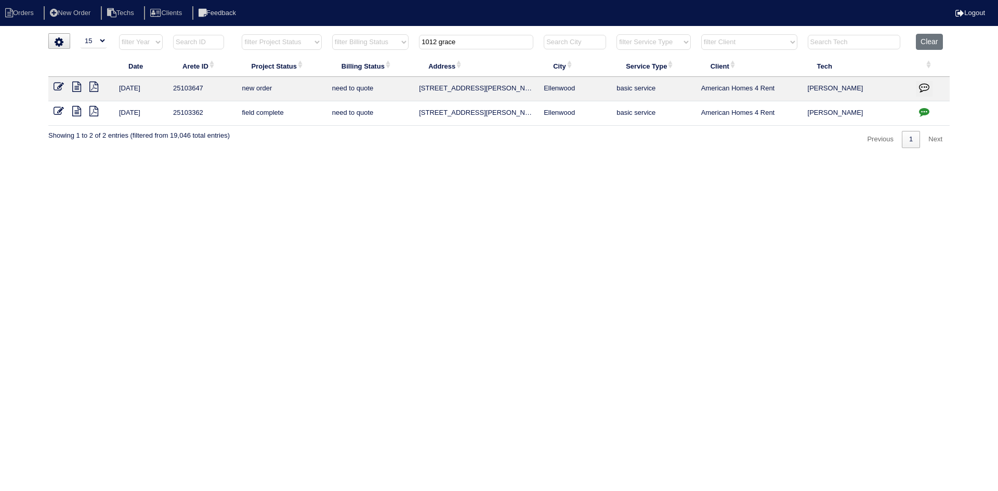
type input "1012 grace"
click at [923, 86] on icon "button" at bounding box center [924, 87] width 10 height 10
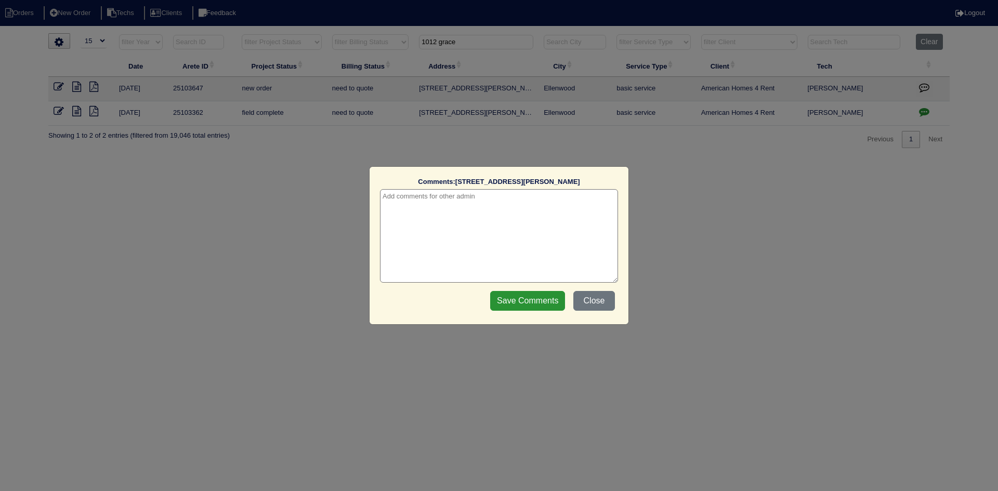
click at [530, 203] on textarea at bounding box center [499, 236] width 238 height 94
type textarea "[DATE] - this is for a change order only - rk"
click at [525, 303] on input "Save Comments" at bounding box center [527, 301] width 75 height 20
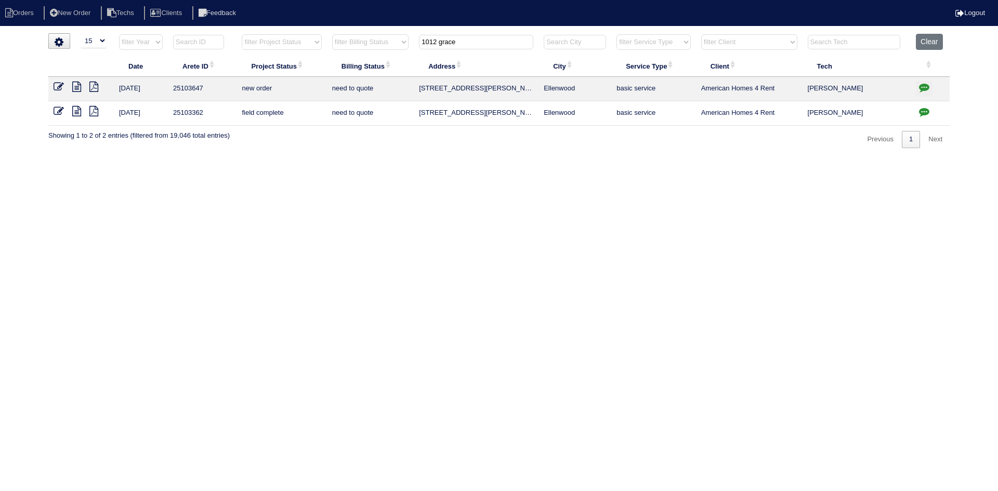
click at [59, 82] on icon at bounding box center [59, 87] width 10 height 10
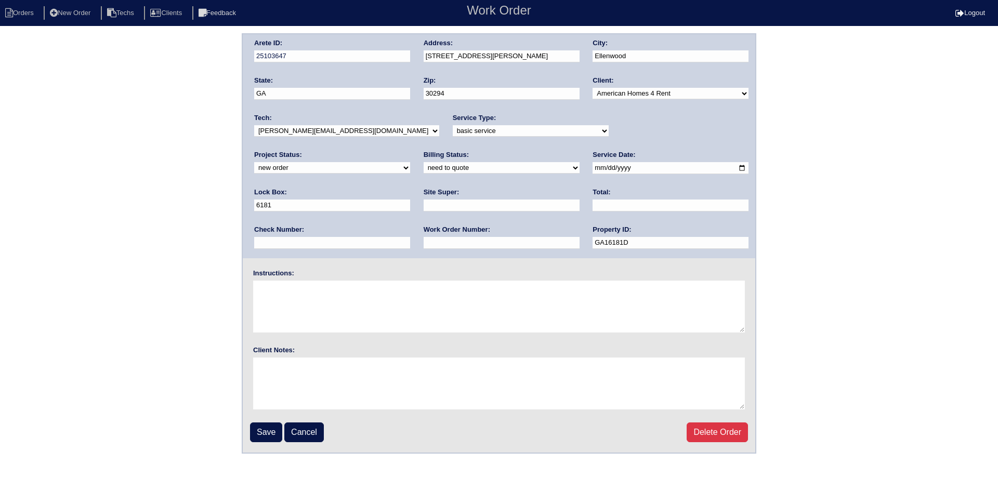
click at [424, 168] on select "need to quote quoted need to invoice invoiced paid warranty purchase order need…" at bounding box center [502, 167] width 156 height 11
select select "purchase order needed"
click at [424, 163] on select "need to quote quoted need to invoice invoiced paid warranty purchase order need…" at bounding box center [502, 167] width 156 height 11
click at [424, 205] on input "text" at bounding box center [502, 206] width 156 height 12
type input "[PERSON_NAME]"
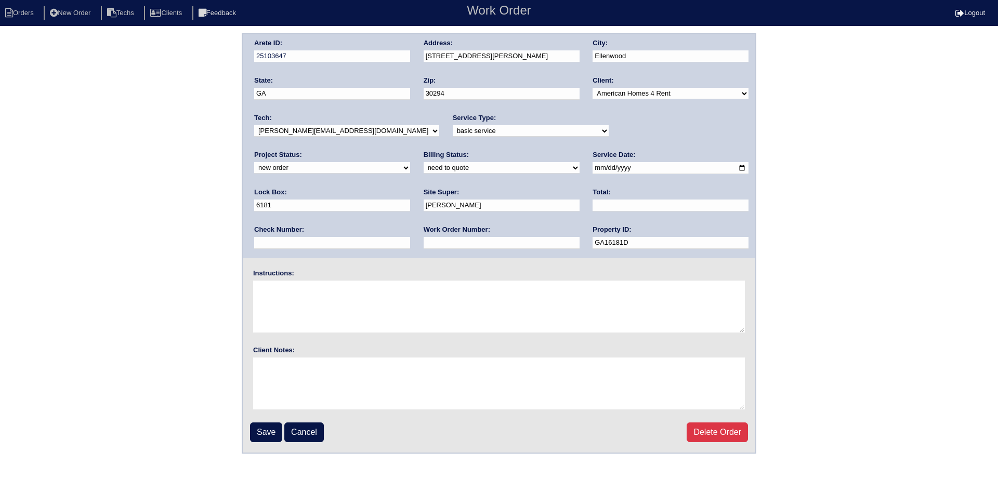
click at [410, 162] on select "new order assigned in progress field complete need to schedule admin review arc…" at bounding box center [332, 167] width 156 height 11
select select "field complete"
click at [410, 162] on select "new order assigned in progress field complete need to schedule admin review arc…" at bounding box center [332, 167] width 156 height 11
click at [593, 204] on input "text" at bounding box center [671, 206] width 156 height 12
type input "863.67"
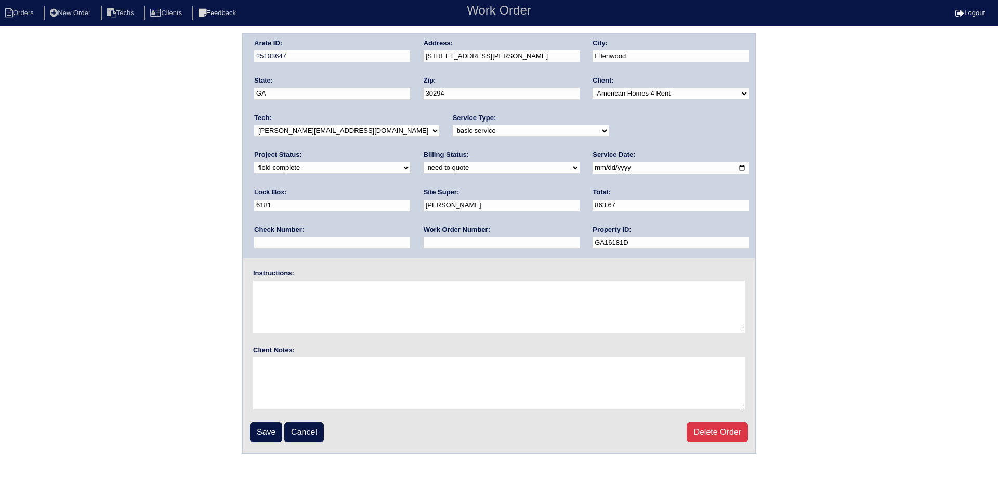
click at [424, 243] on input "text" at bounding box center [502, 243] width 156 height 12
type input "Requested"
click at [291, 290] on textarea at bounding box center [499, 307] width 492 height 52
type textarea "This is for a change order only"
click at [268, 431] on input "Save" at bounding box center [266, 433] width 32 height 20
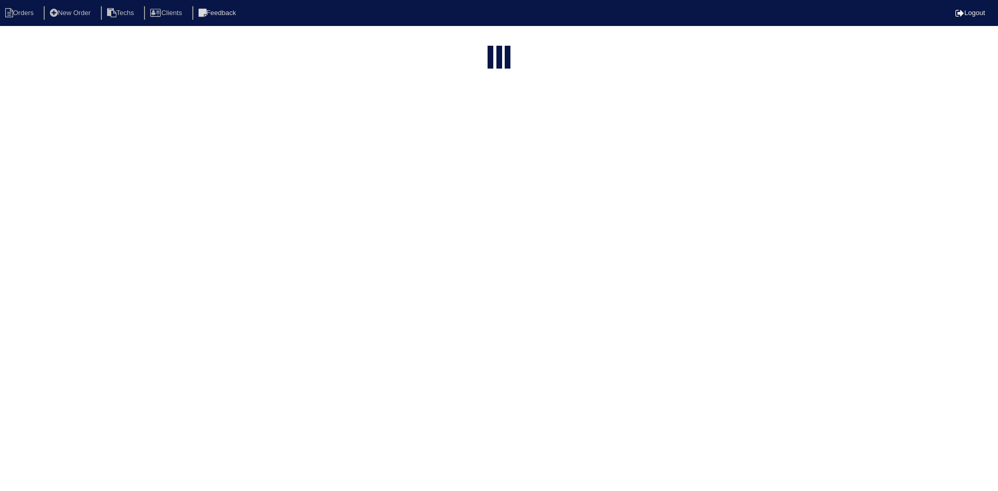
select select "15"
type input "1012 grace"
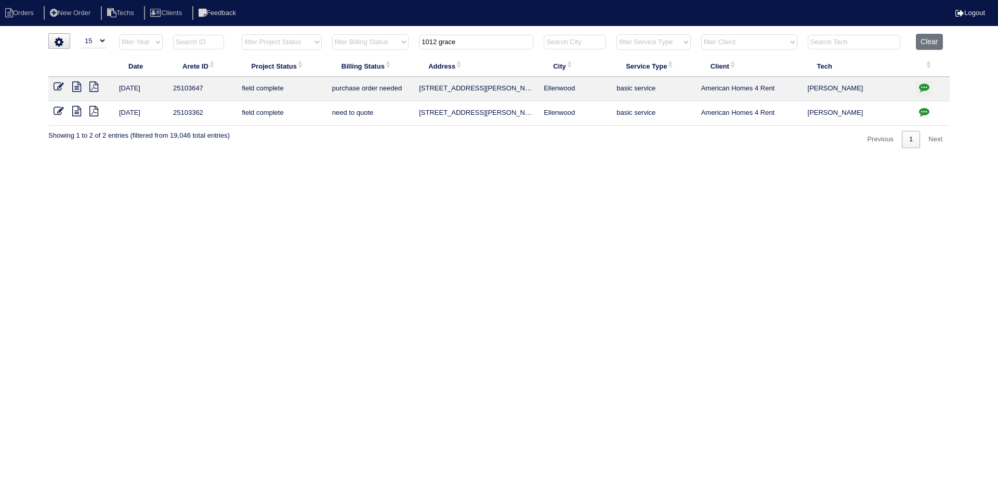
click at [925, 110] on icon "button" at bounding box center [924, 112] width 10 height 10
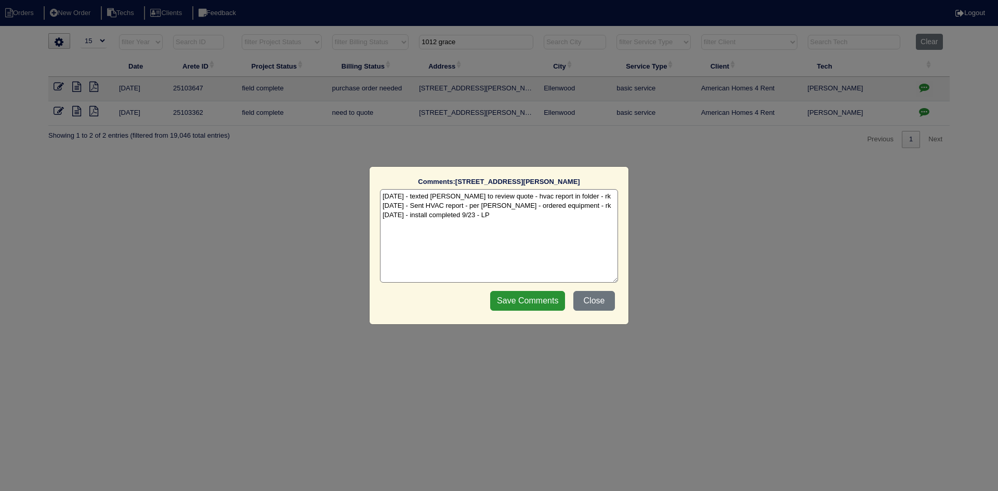
click at [519, 217] on textarea "9/17/25 - texted Dan to review quote - hvac report in folder - rk 9/22/25 - Sen…" at bounding box center [499, 236] width 238 height 94
type textarea "9/17/25 - texted Dan to review quote - hvac report in folder - rk 9/22/25 - Sen…"
click at [524, 306] on input "Save Comments" at bounding box center [527, 301] width 75 height 20
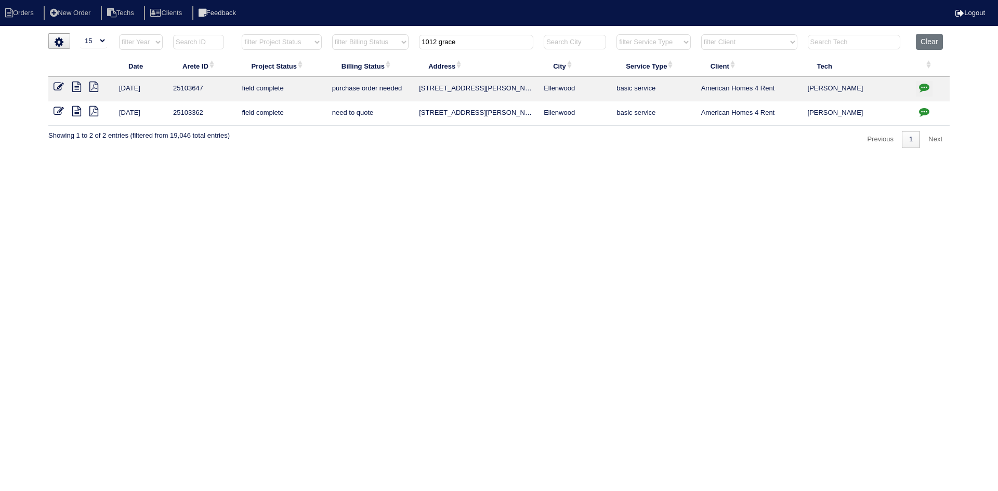
click at [58, 110] on icon at bounding box center [59, 111] width 10 height 10
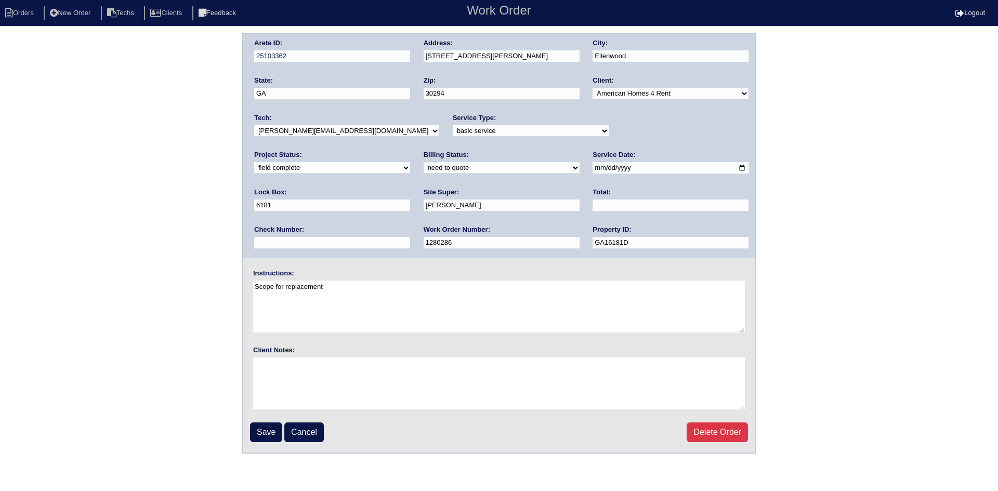
click at [424, 171] on select "need to quote quoted need to invoice invoiced paid warranty purchase order need…" at bounding box center [502, 167] width 156 height 11
select select "quoted"
click at [424, 163] on select "need to quote quoted need to invoice invoiced paid warranty purchase order need…" at bounding box center [502, 167] width 156 height 11
click at [593, 208] on input "text" at bounding box center [671, 206] width 156 height 12
type input "4410.00"
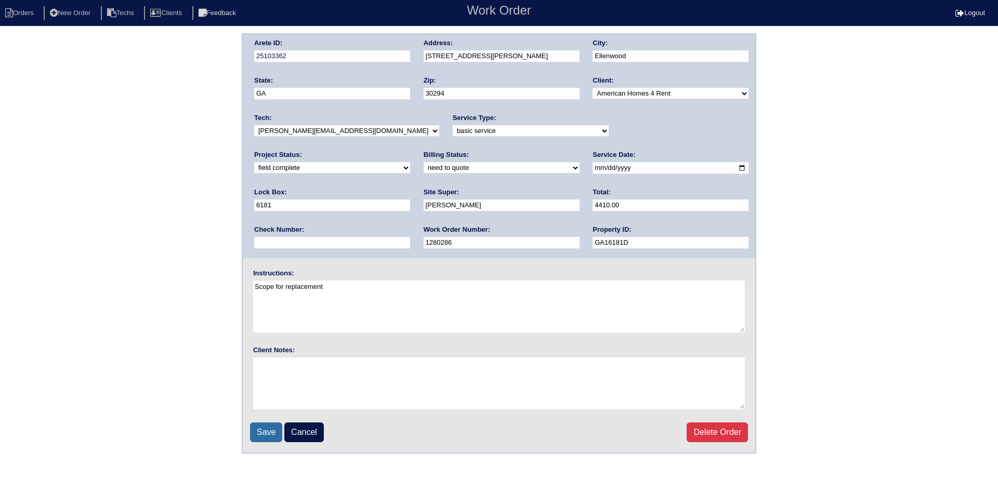
click at [268, 430] on input "Save" at bounding box center [266, 433] width 32 height 20
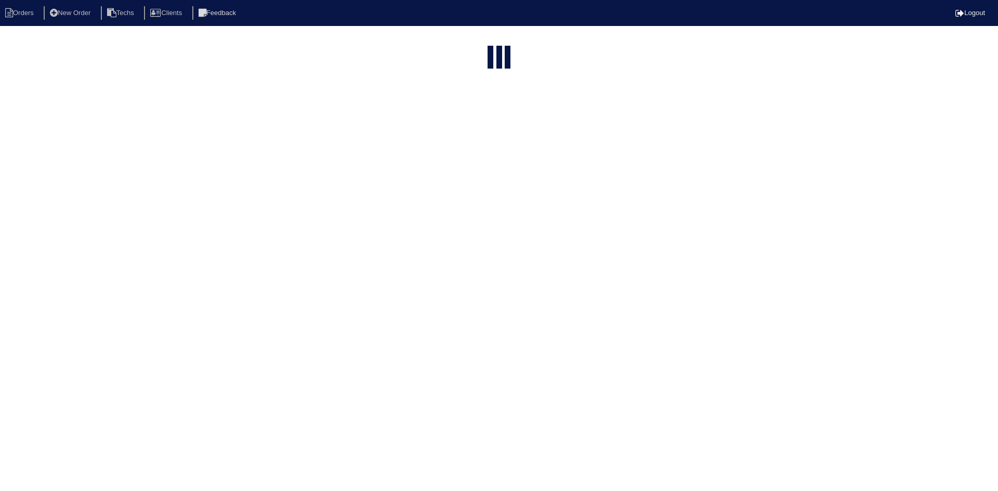
select select "15"
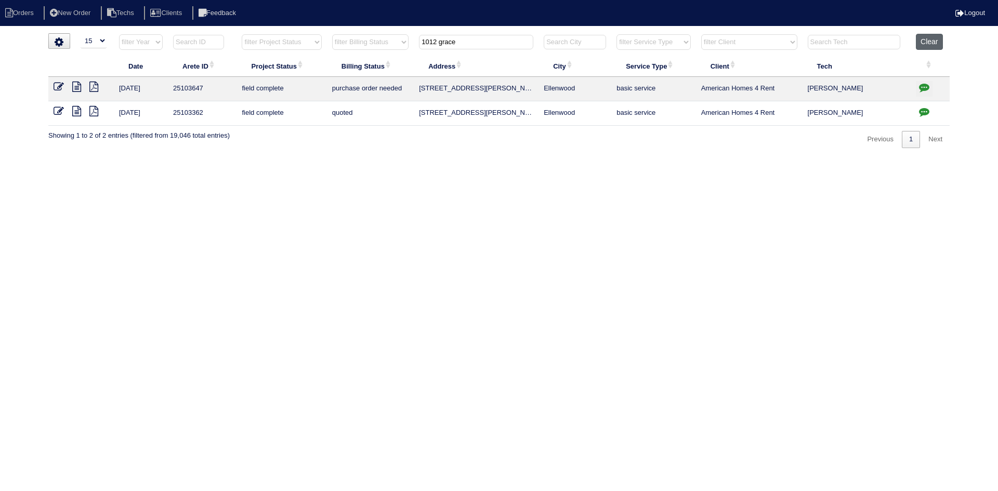
click at [930, 44] on button "Clear" at bounding box center [929, 42] width 27 height 16
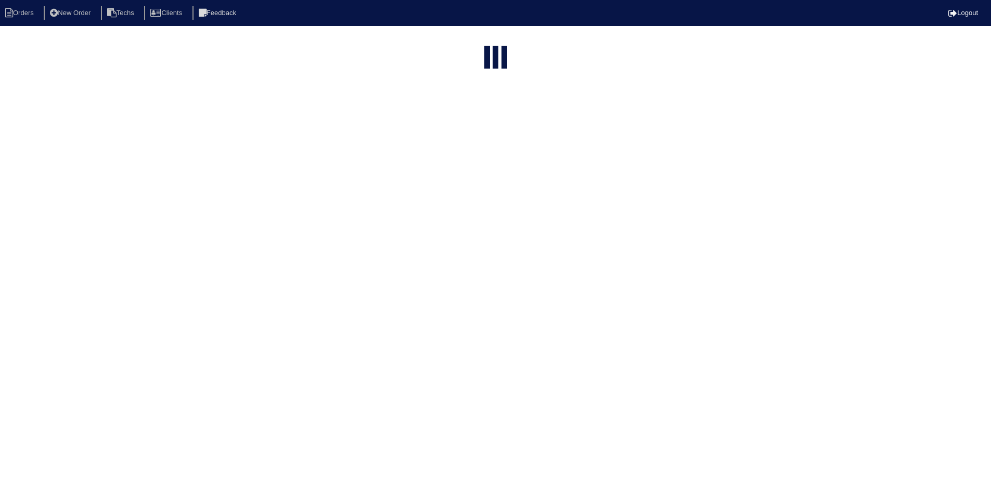
select select "15"
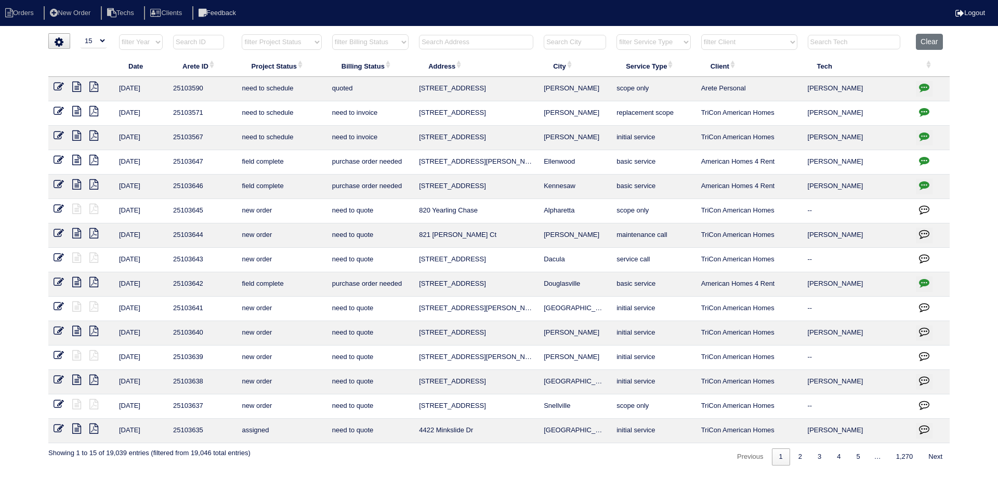
click at [304, 43] on select "filter Project Status -- Any Project Status -- new order assigned in progress f…" at bounding box center [282, 42] width 80 height 16
click at [242, 34] on select "filter Project Status -- Any Project Status -- new order assigned in progress f…" at bounding box center [282, 42] width 80 height 16
select select "field complete"
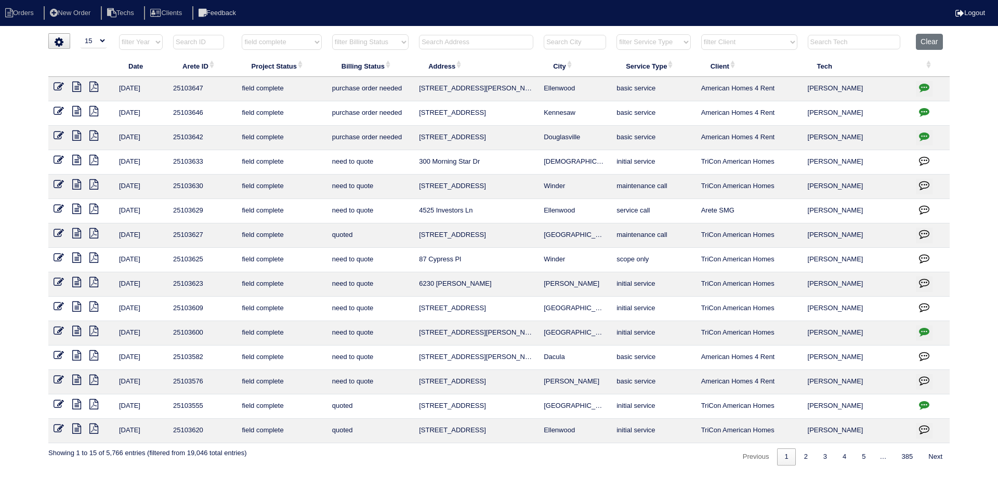
click at [390, 41] on select "filter Billing Status -- Any Billing Status -- need to quote quoted need to inv…" at bounding box center [370, 42] width 76 height 16
select select "need to quote"
click at [332, 34] on select "filter Billing Status -- Any Billing Status -- need to quote quoted need to inv…" at bounding box center [370, 42] width 76 height 16
select select "field complete"
select select "need to quote"
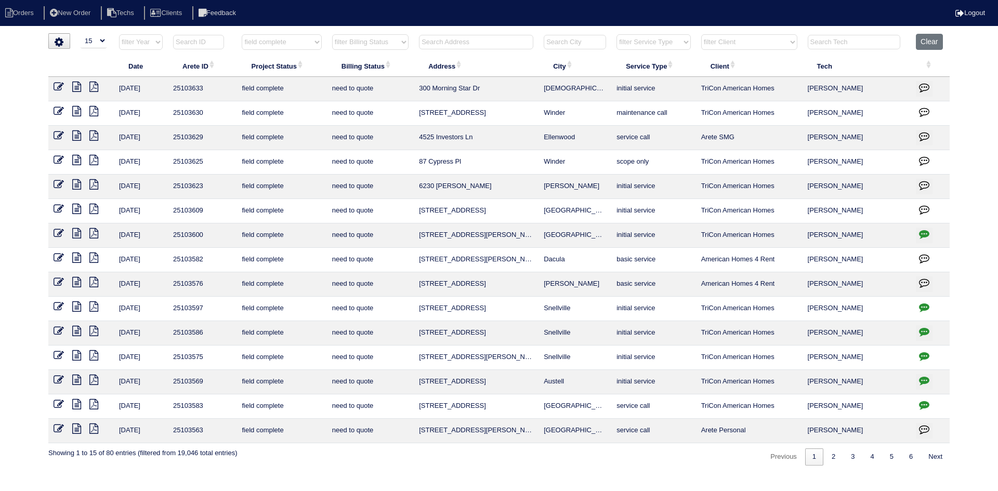
click at [769, 42] on select "filter Client -- Any Client -- Alan Luther American Homes 4 Rent Arete Personal…" at bounding box center [750, 42] width 96 height 16
select select "American Homes 4 Rent"
click at [702, 34] on select "filter Client -- Any Client -- Alan Luther American Homes 4 Rent Arete Personal…" at bounding box center [750, 42] width 96 height 16
select select "field complete"
select select "need to quote"
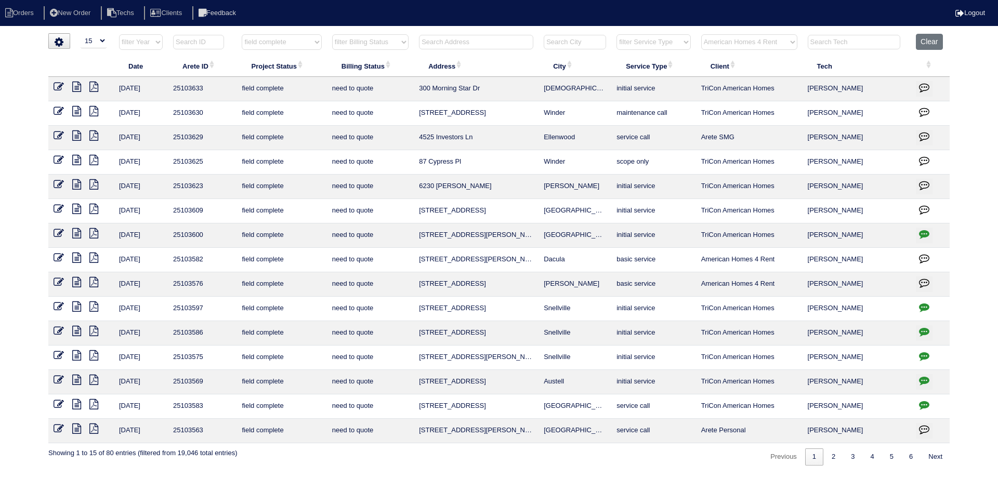
select select "American Homes 4 Rent"
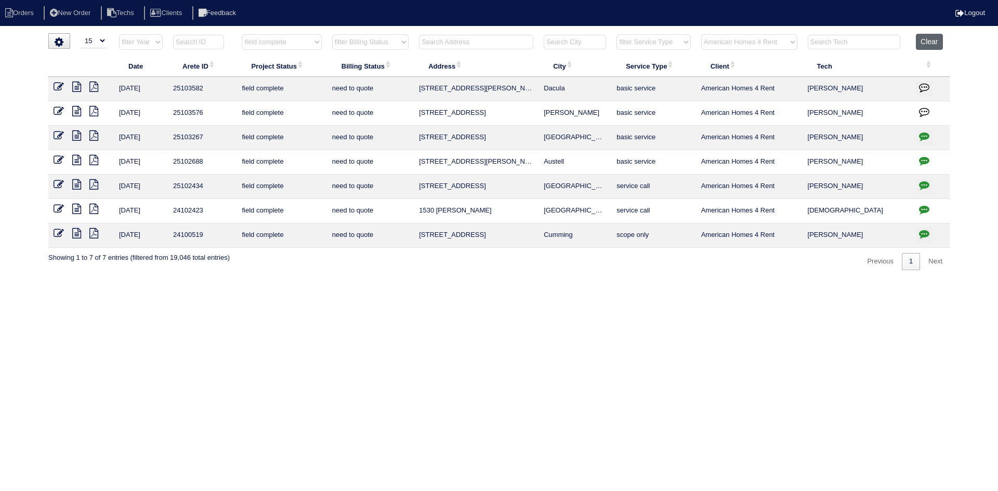
click at [928, 43] on button "Clear" at bounding box center [929, 42] width 27 height 16
select select
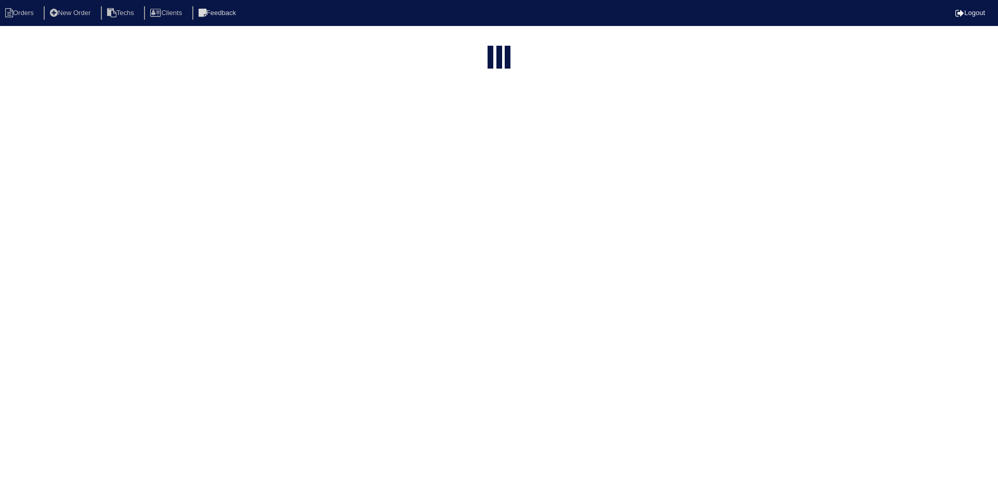
select select "15"
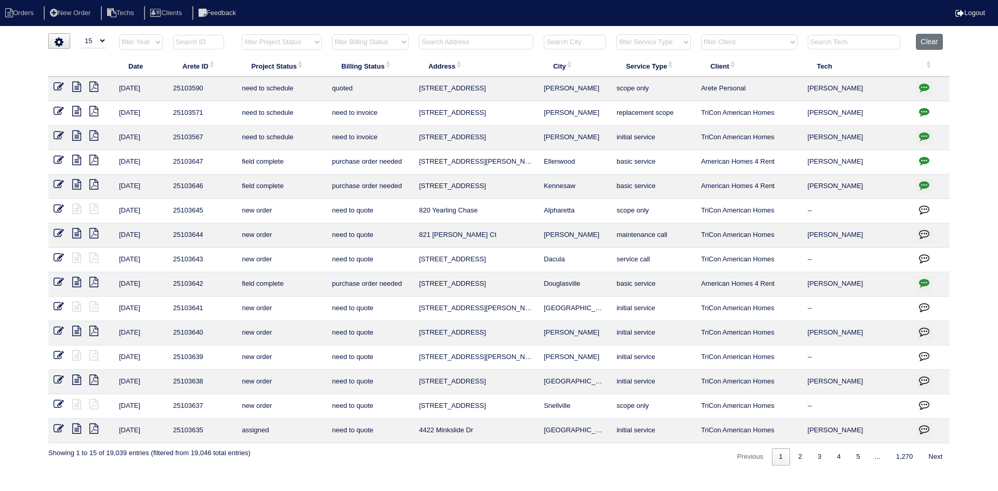
click at [782, 41] on select "filter Client -- Any Client -- [PERSON_NAME] American Homes 4 Rent Arete Person…" at bounding box center [750, 42] width 96 height 16
click at [702, 34] on select "filter Client -- Any Client -- [PERSON_NAME] American Homes 4 Rent Arete Person…" at bounding box center [750, 42] width 96 height 16
select select "American Homes 4 Rent"
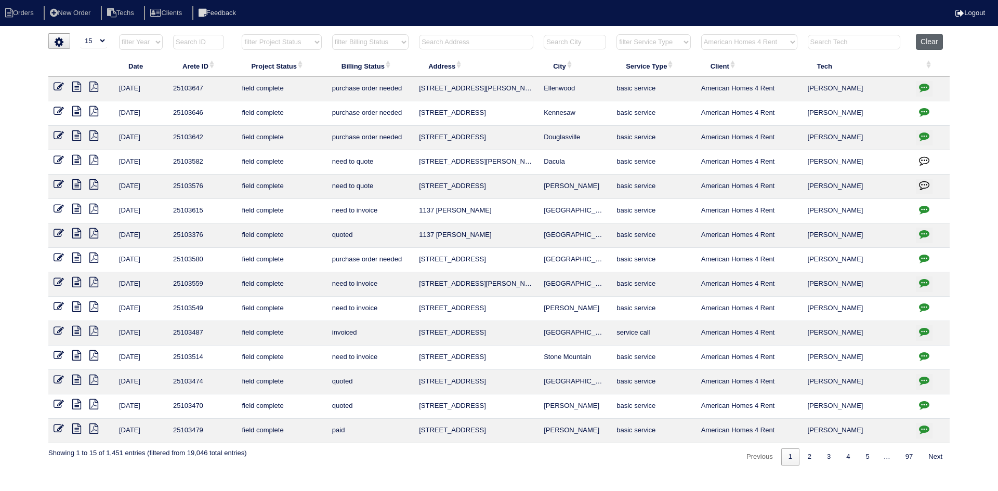
click at [929, 48] on button "Clear" at bounding box center [929, 42] width 27 height 16
select select
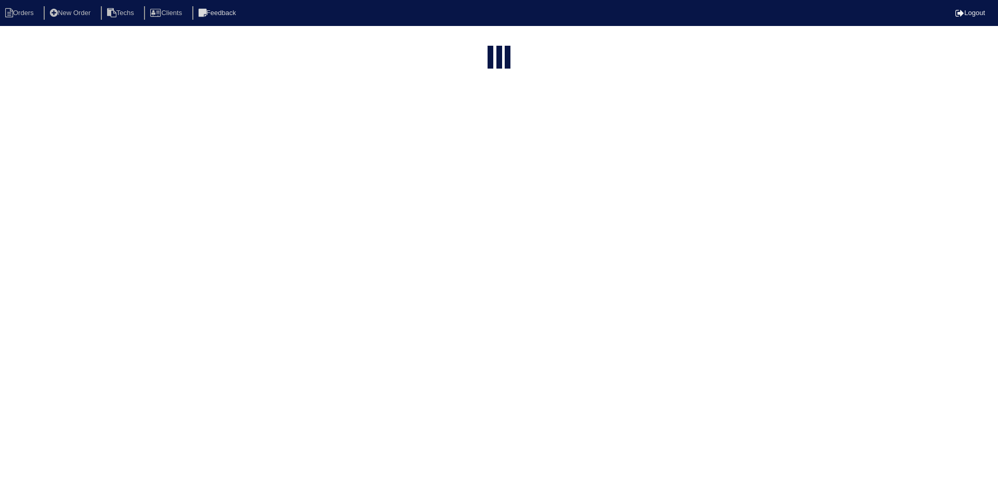
select select "15"
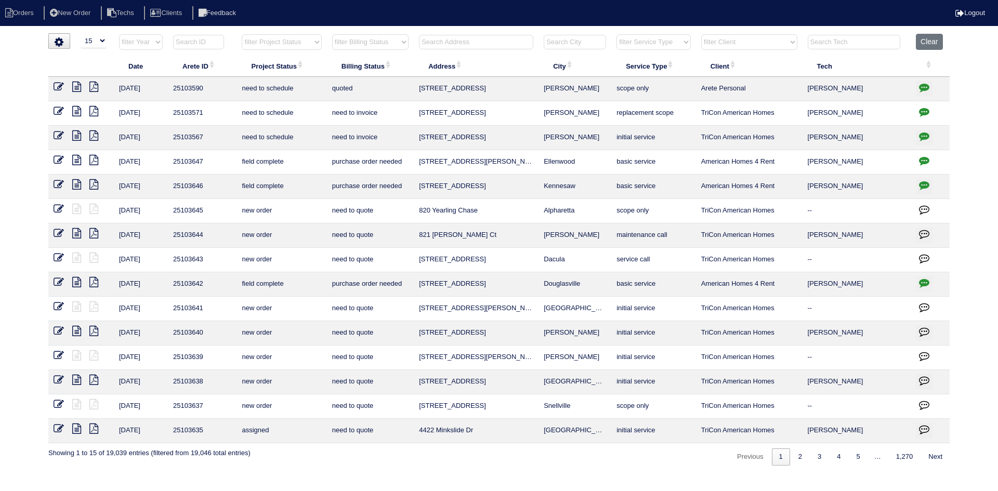
click at [444, 38] on input "text" at bounding box center [476, 42] width 114 height 15
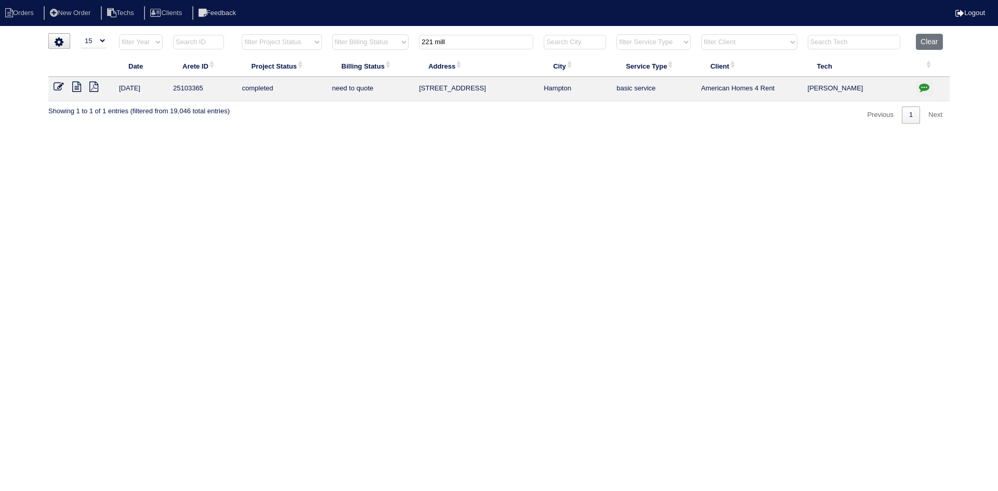
type input "221 mill"
click at [74, 87] on icon at bounding box center [76, 87] width 9 height 10
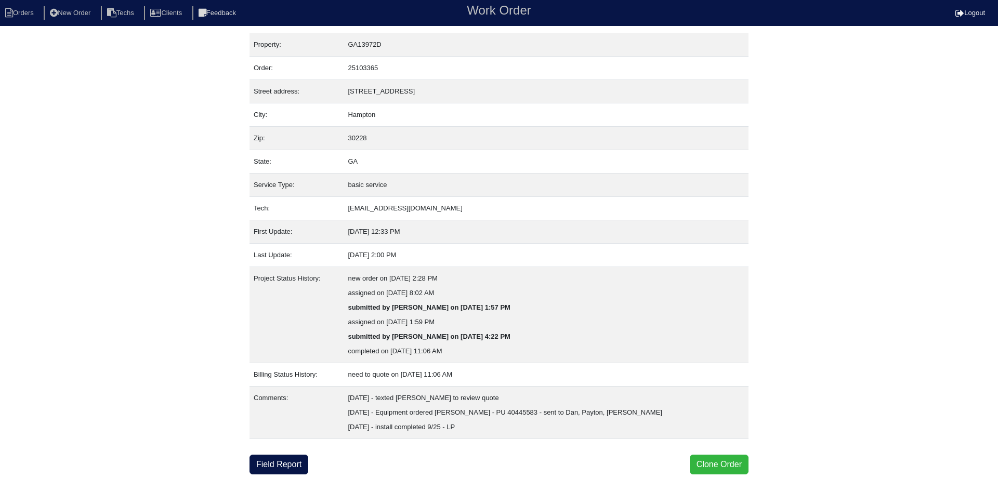
click at [712, 462] on button "Clone Order" at bounding box center [719, 465] width 59 height 20
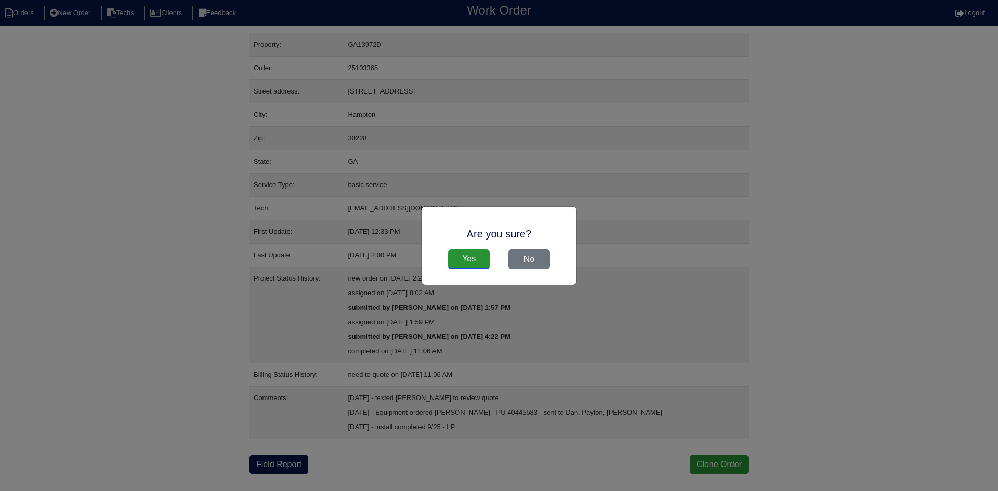
click at [466, 254] on input "Yes" at bounding box center [469, 260] width 42 height 20
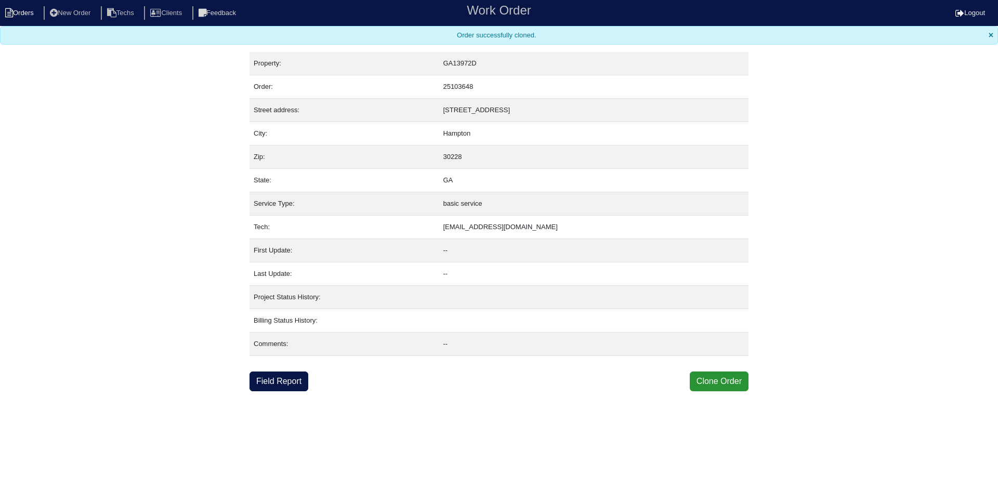
click at [26, 9] on li "Orders" at bounding box center [21, 13] width 42 height 14
select select "15"
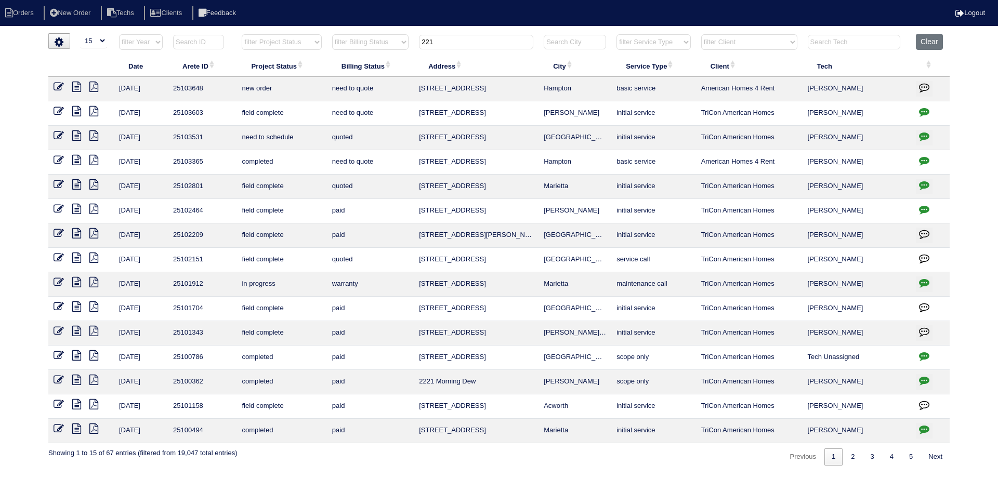
click at [503, 39] on input "221" at bounding box center [476, 42] width 114 height 15
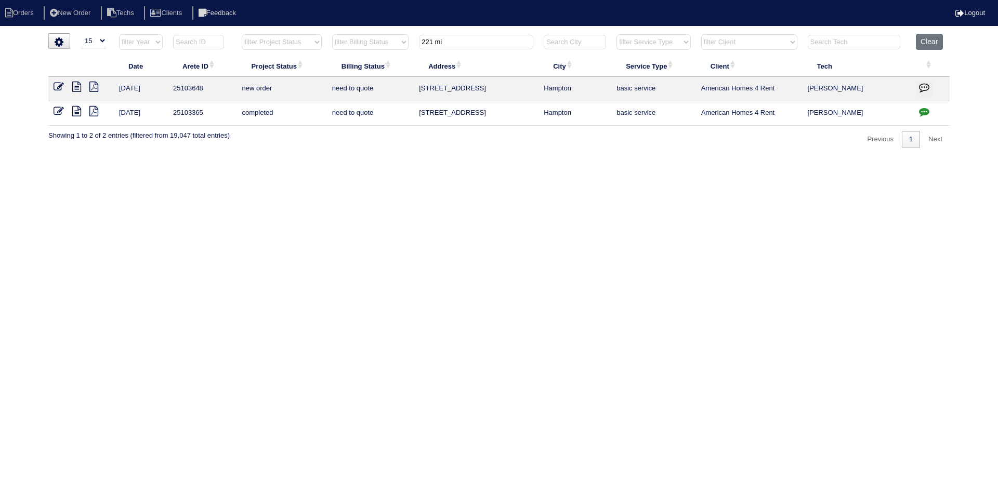
type input "221 mi"
click at [926, 87] on icon "button" at bounding box center [924, 87] width 10 height 10
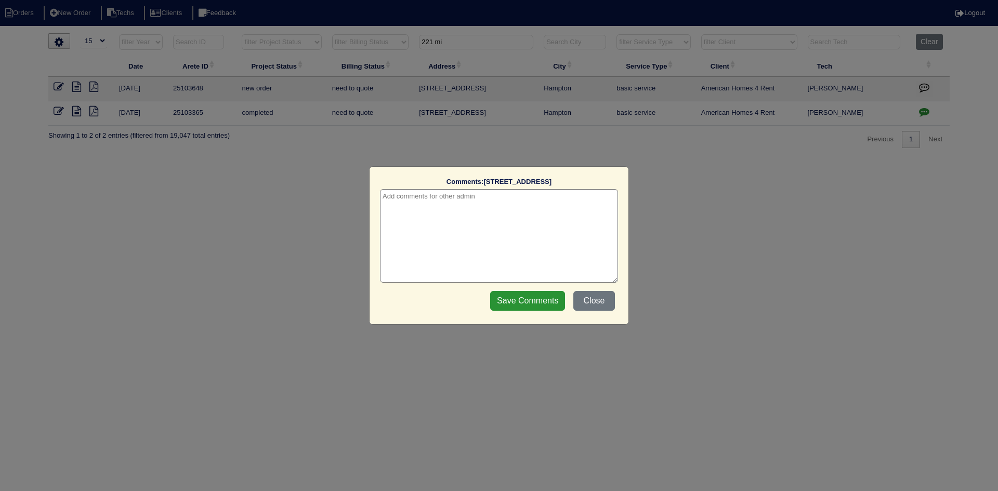
click at [488, 201] on textarea at bounding box center [499, 236] width 238 height 94
type textarea "[DATE] - this is for a change order only - rk"
click at [522, 299] on input "Save Comments" at bounding box center [527, 301] width 75 height 20
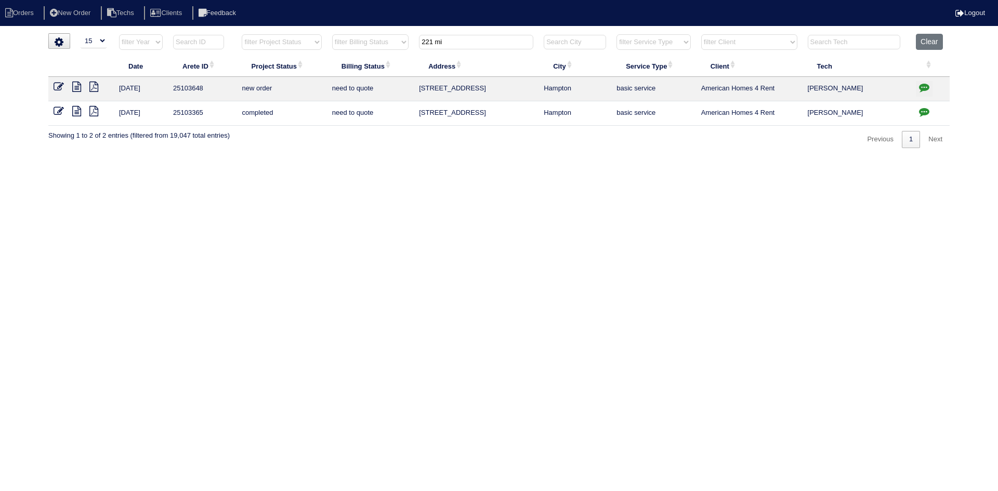
click at [59, 86] on icon at bounding box center [59, 87] width 10 height 10
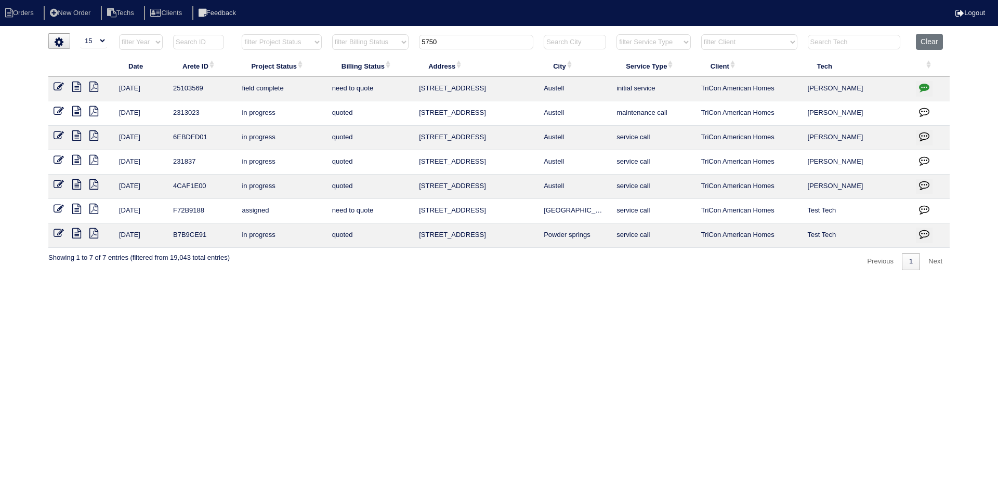
select select "15"
drag, startPoint x: 427, startPoint y: 40, endPoint x: 416, endPoint y: 41, distance: 11.5
click at [416, 41] on th "5750" at bounding box center [476, 44] width 125 height 21
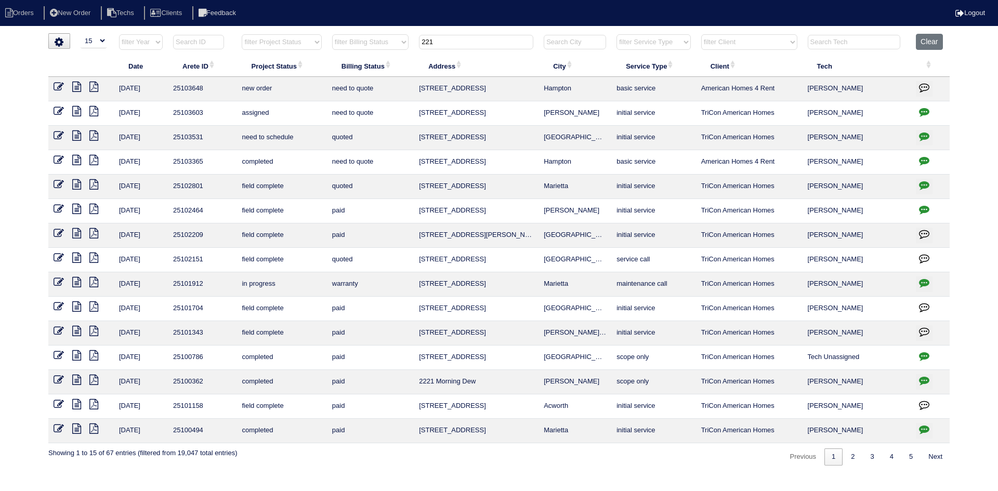
type input "221"
click at [77, 158] on icon at bounding box center [76, 160] width 9 height 10
click at [98, 160] on icon at bounding box center [93, 160] width 9 height 10
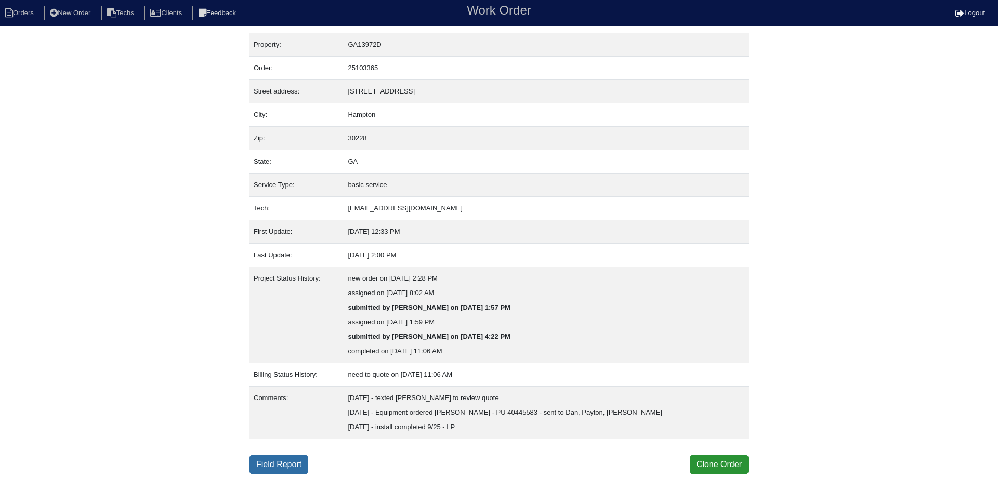
click at [275, 465] on link "Field Report" at bounding box center [279, 465] width 59 height 20
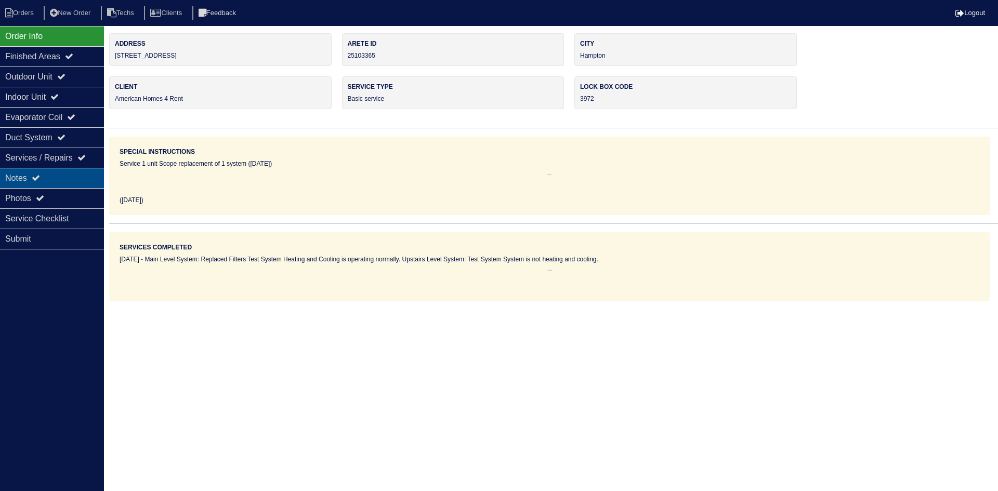
click at [45, 173] on div "Notes" at bounding box center [52, 178] width 104 height 20
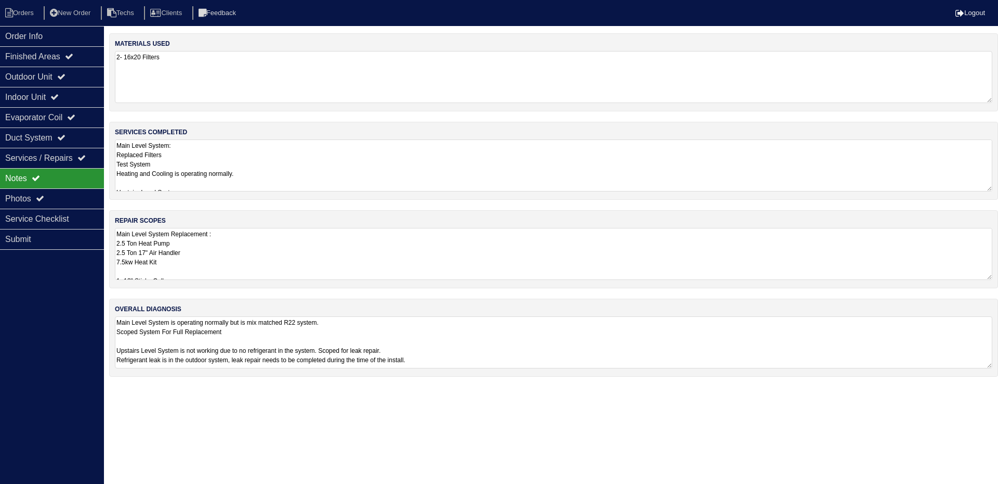
click at [308, 243] on textarea "Main Level System Replacement : 2.5 Ton Heat Pump 2.5 Ton 17" Air Handler 7.5kw…" at bounding box center [554, 254] width 878 height 52
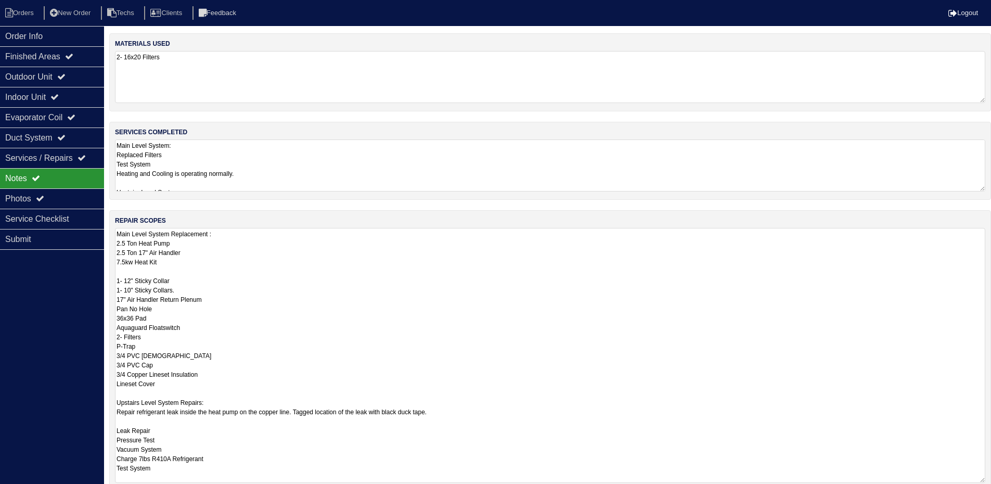
click at [396, 261] on textarea "Main Level System Replacement : 2.5 Ton Heat Pump 2.5 Ton 17" Air Handler 7.5kw…" at bounding box center [550, 355] width 870 height 255
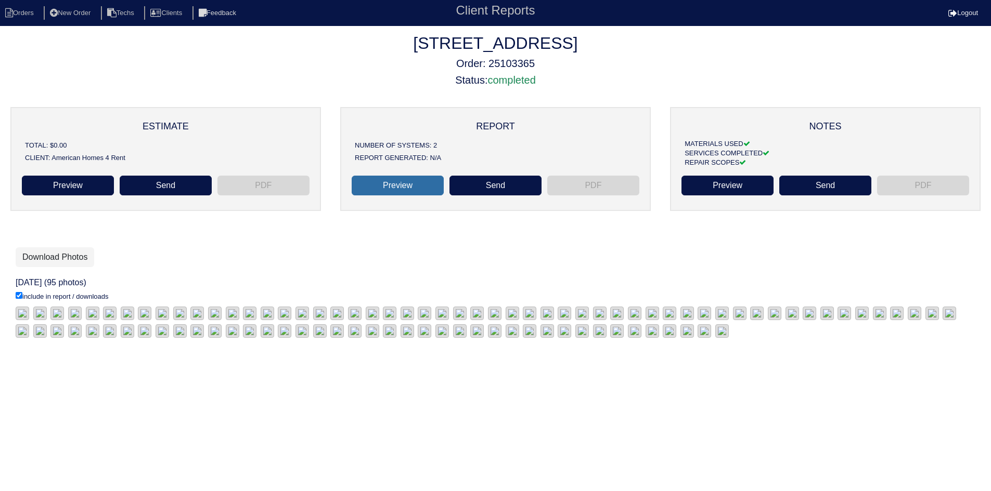
click at [394, 186] on link "Preview" at bounding box center [398, 186] width 92 height 20
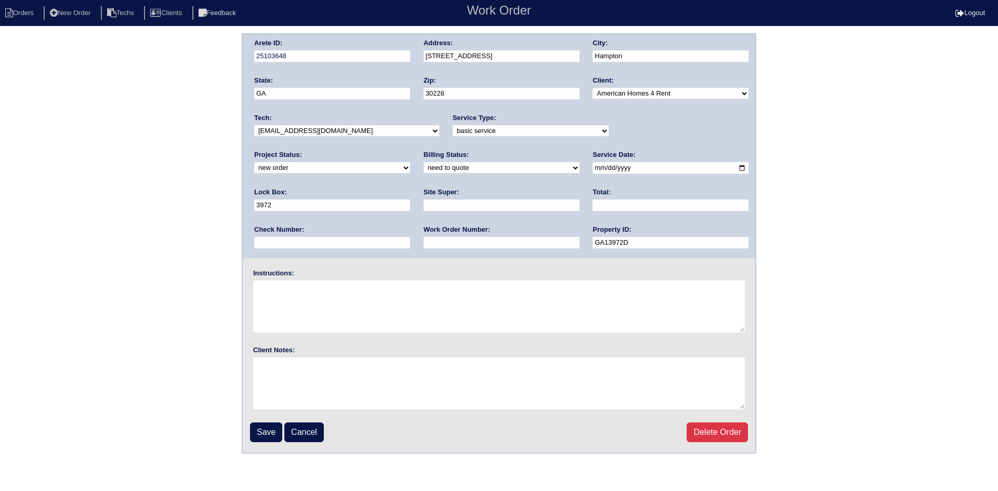
click at [410, 162] on select "new order assigned in progress field complete need to schedule admin review arc…" at bounding box center [332, 167] width 156 height 11
select select "field complete"
click at [410, 162] on select "new order assigned in progress field complete need to schedule admin review arc…" at bounding box center [332, 167] width 156 height 11
click at [424, 168] on select "need to quote quoted need to invoice invoiced paid warranty purchase order need…" at bounding box center [502, 167] width 156 height 11
select select "purchase order needed"
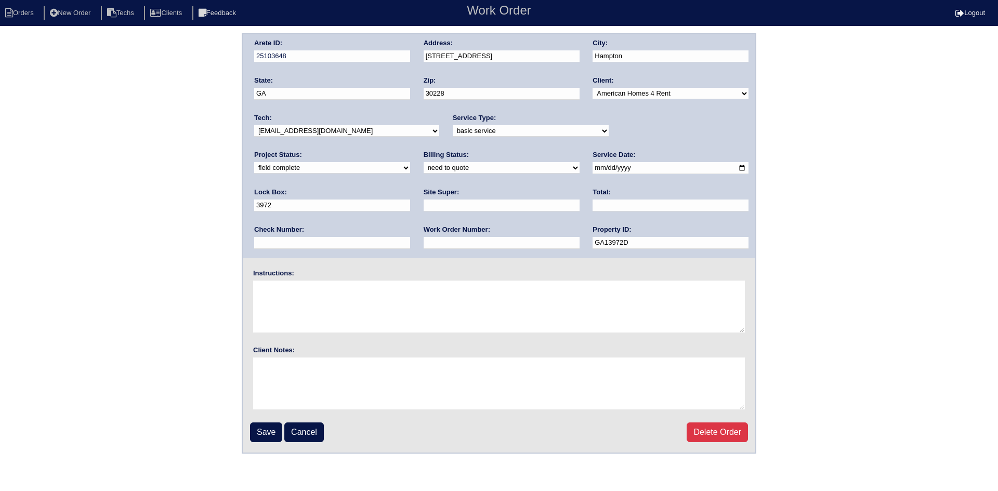
click at [424, 163] on select "need to quote quoted need to invoice invoiced paid warranty purchase order need…" at bounding box center [502, 167] width 156 height 11
click at [424, 210] on input "text" at bounding box center [502, 206] width 156 height 12
type input "[PERSON_NAME]"
click at [593, 204] on input "text" at bounding box center [671, 206] width 156 height 12
type input "2016.50"
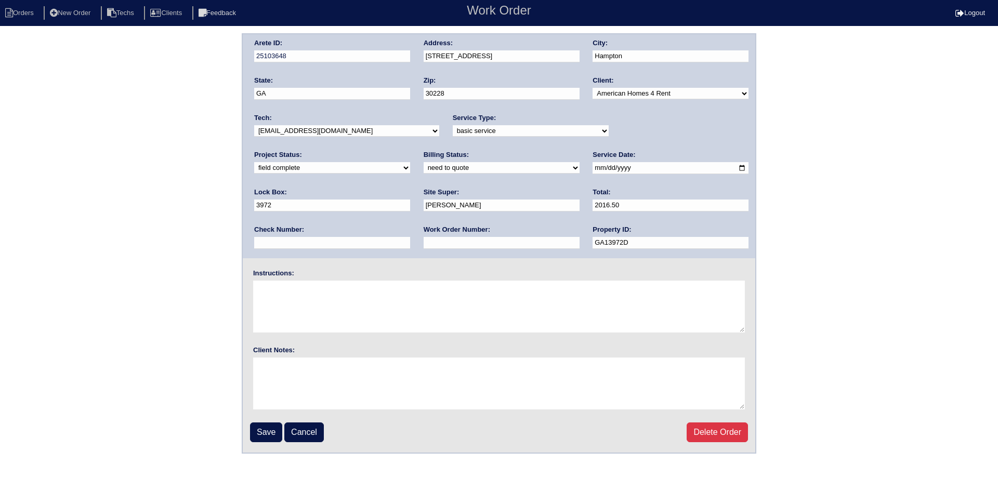
drag, startPoint x: 305, startPoint y: 240, endPoint x: 305, endPoint y: 249, distance: 8.3
click at [424, 240] on input "text" at bounding box center [502, 243] width 156 height 12
type input "Requested"
click at [312, 287] on textarea at bounding box center [499, 307] width 492 height 52
type textarea "This is for a change order only"
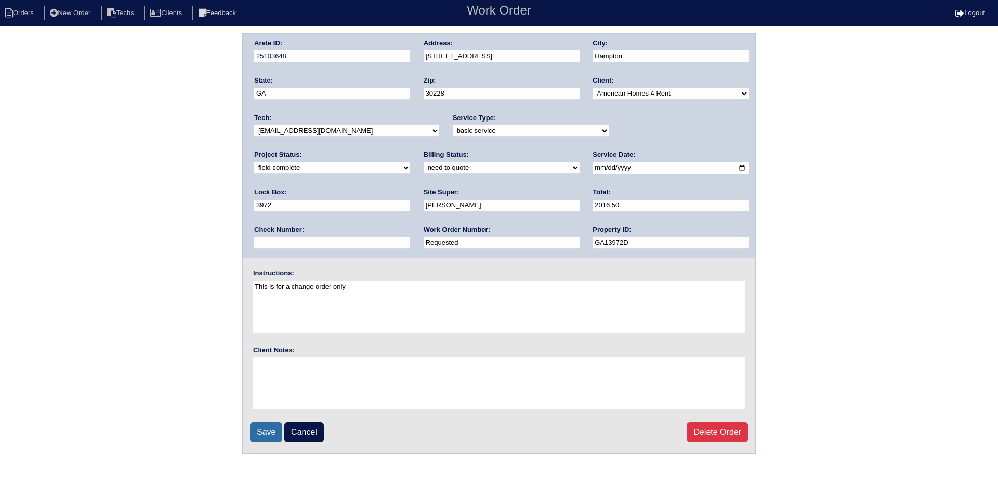
click at [271, 435] on input "Save" at bounding box center [266, 433] width 32 height 20
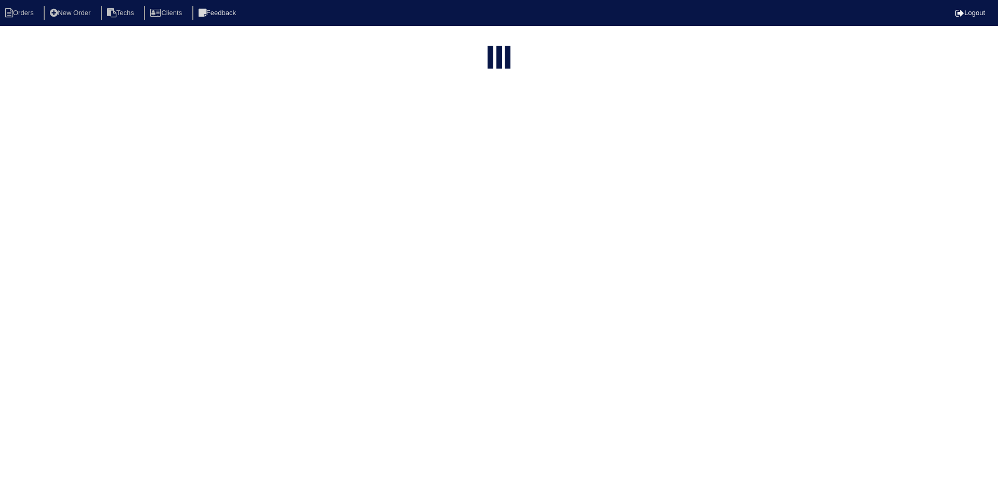
select select "15"
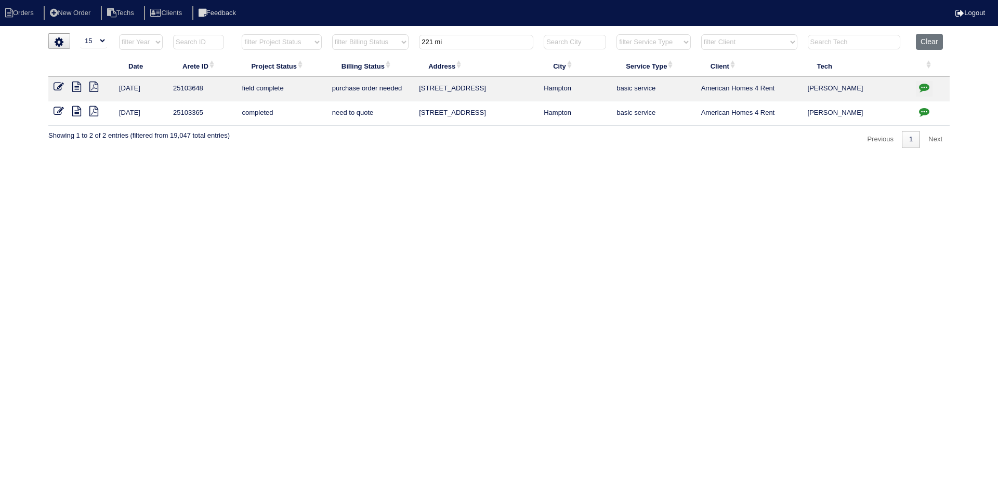
click at [57, 114] on icon at bounding box center [59, 111] width 10 height 10
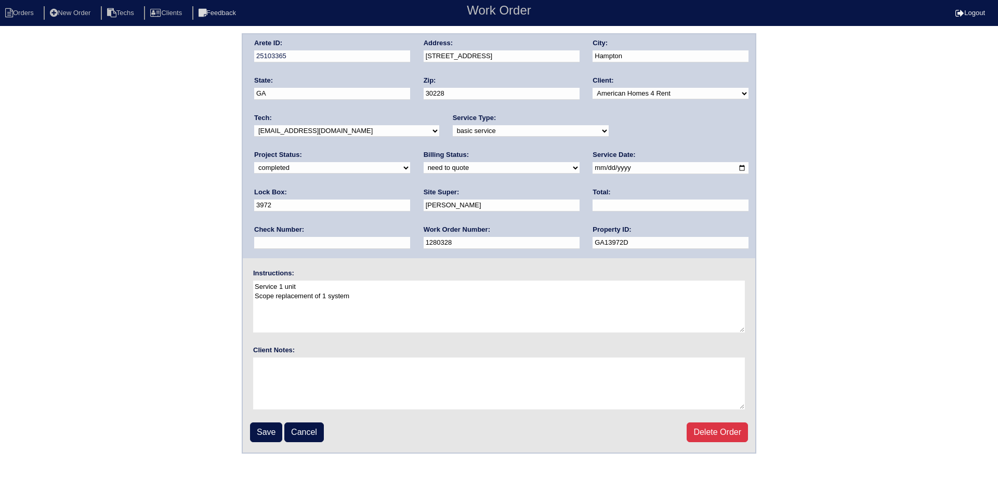
click at [424, 167] on select "need to quote quoted need to invoice invoiced paid warranty purchase order need…" at bounding box center [502, 167] width 156 height 11
select select "quoted"
click at [424, 163] on select "need to quote quoted need to invoice invoiced paid warranty purchase order need…" at bounding box center [502, 167] width 156 height 11
click at [593, 206] on input "text" at bounding box center [671, 206] width 156 height 12
type input "4175.00"
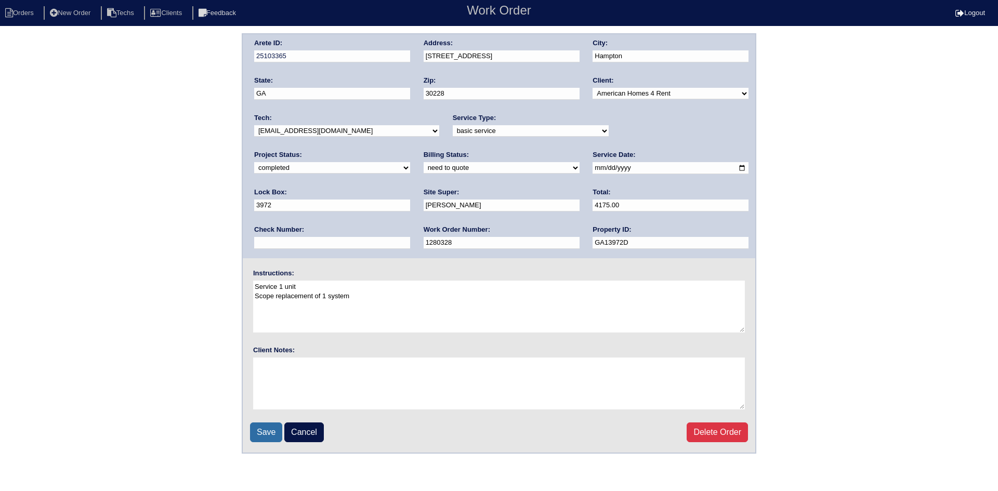
click at [261, 433] on input "Save" at bounding box center [266, 433] width 32 height 20
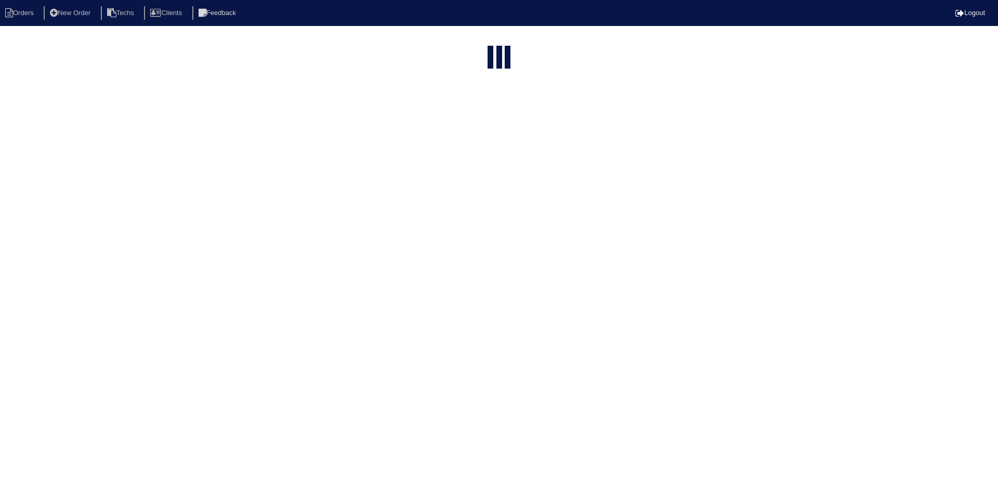
select select "15"
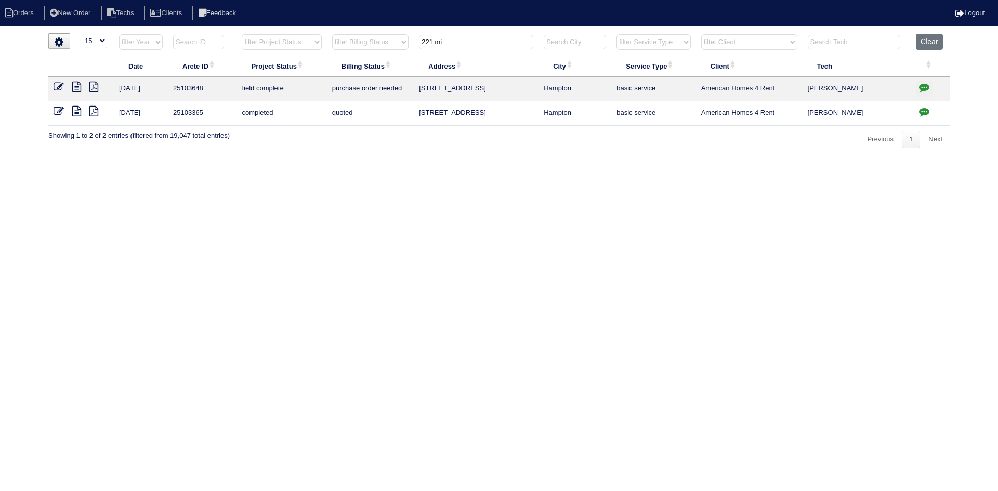
drag, startPoint x: 435, startPoint y: 41, endPoint x: 406, endPoint y: 41, distance: 28.6
click at [406, 41] on tr "filter Year -- Any Year -- 2025 2024 2023 2022 2021 2020 2019 filter Project St…" at bounding box center [499, 44] width 902 height 21
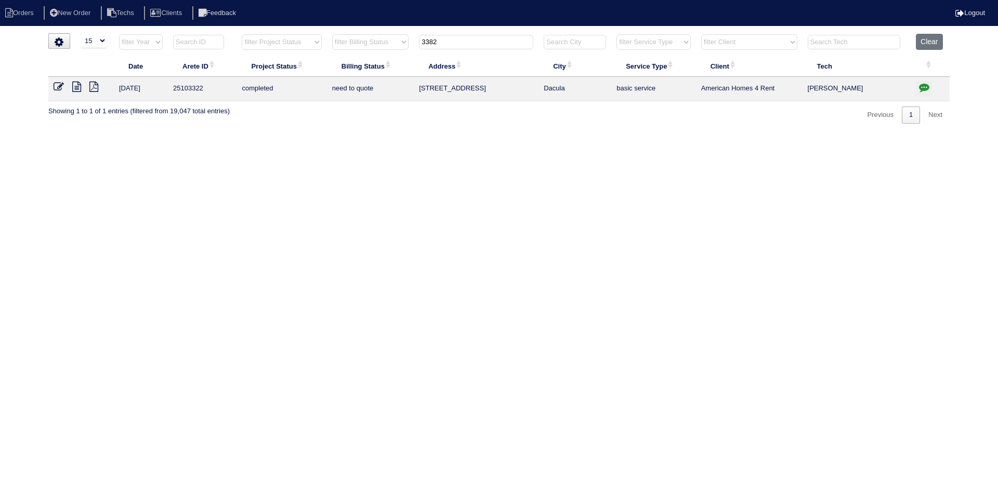
type input "3382"
click at [73, 85] on icon at bounding box center [76, 87] width 9 height 10
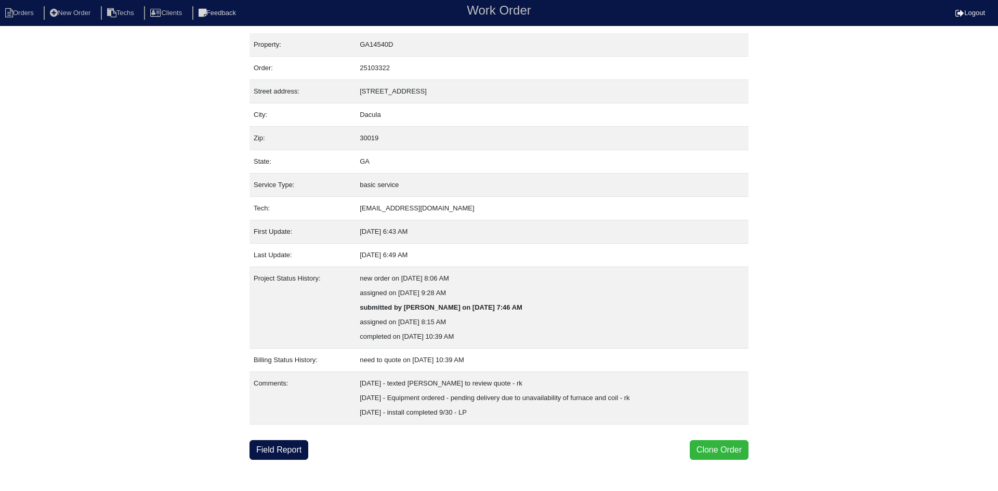
click at [709, 449] on button "Clone Order" at bounding box center [719, 450] width 59 height 20
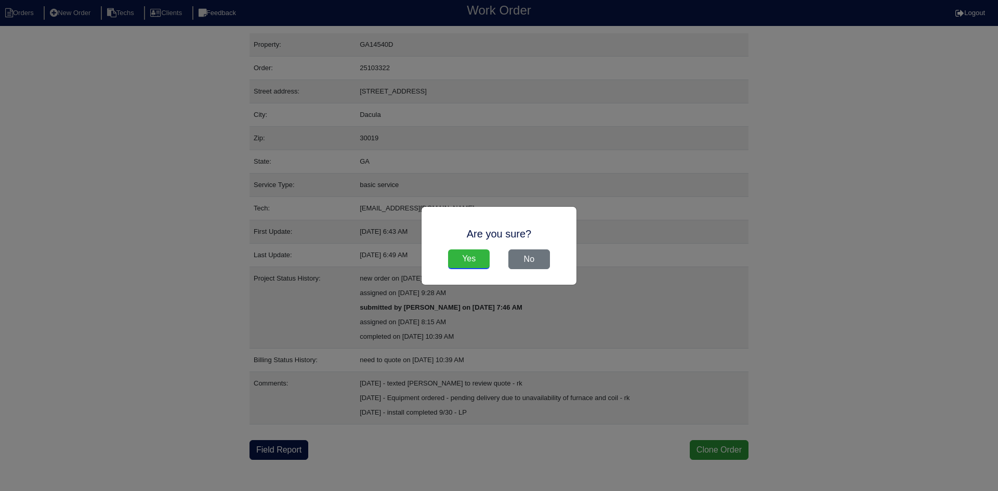
click at [478, 254] on input "Yes" at bounding box center [469, 260] width 42 height 20
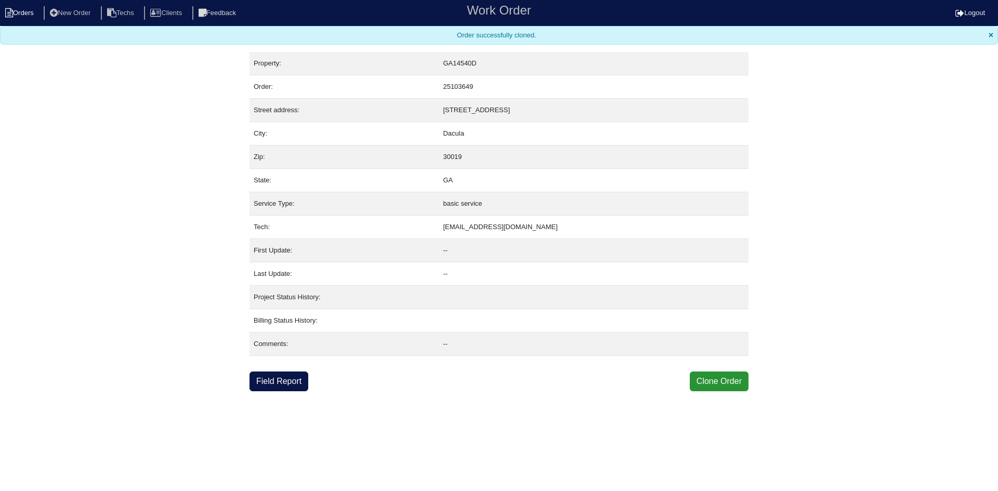
click at [26, 16] on li "Orders" at bounding box center [21, 13] width 42 height 14
select select "15"
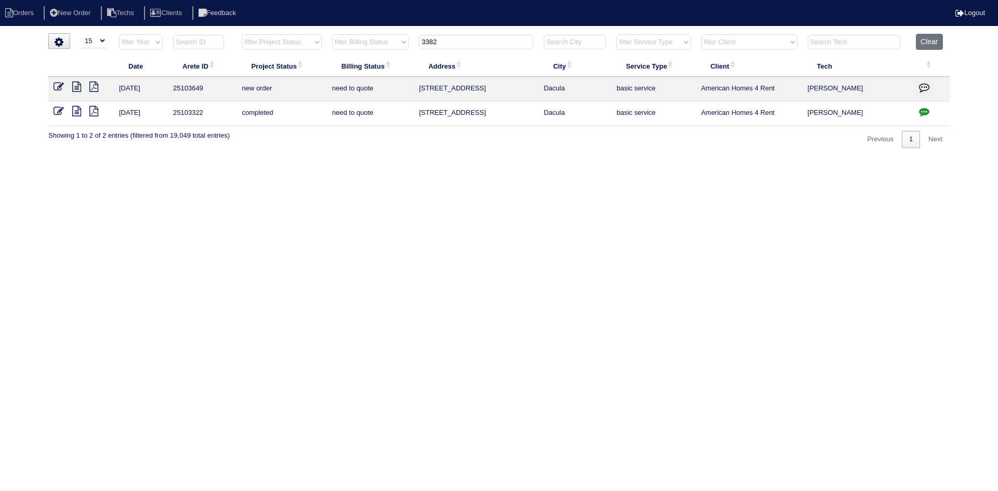
click at [925, 84] on icon "button" at bounding box center [924, 87] width 10 height 10
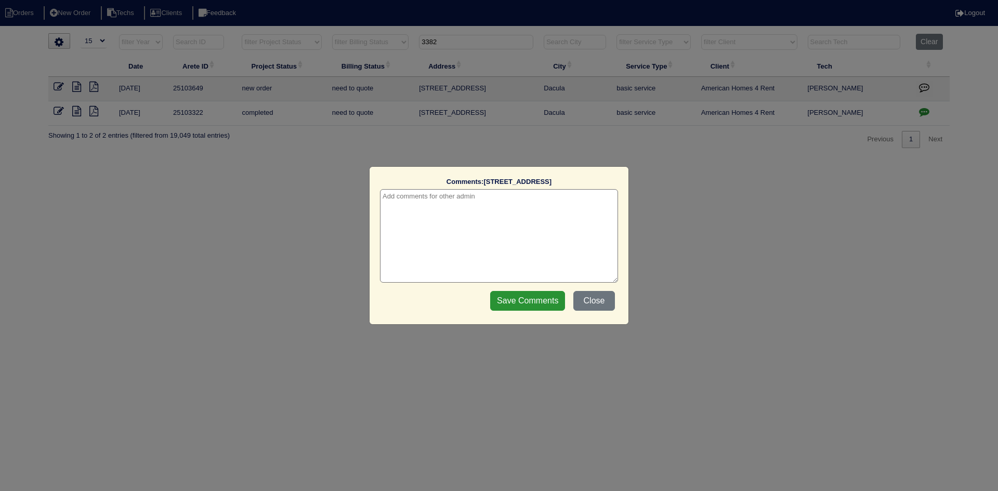
click at [488, 196] on textarea at bounding box center [499, 236] width 238 height 94
type textarea "10/2/25 - this is for a change order only - rk"
click at [526, 305] on input "Save Comments" at bounding box center [527, 301] width 75 height 20
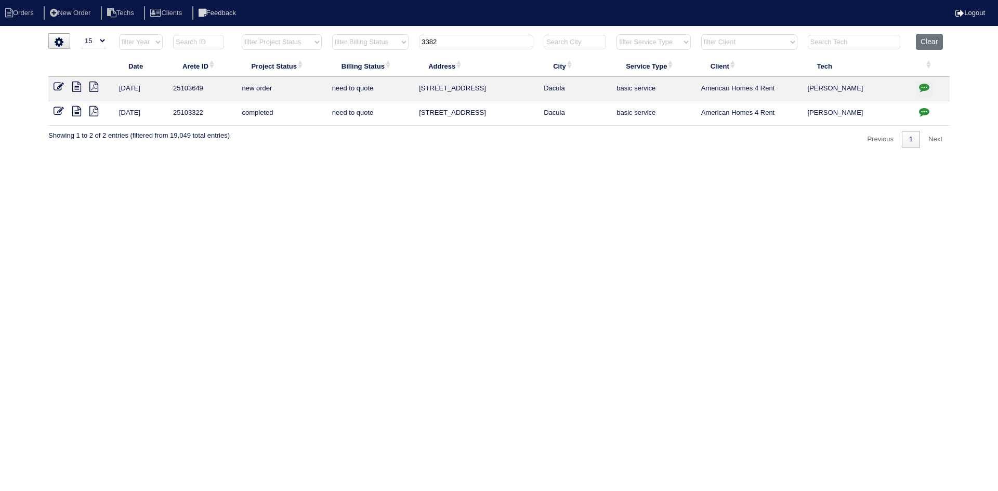
click at [57, 87] on icon at bounding box center [59, 87] width 10 height 10
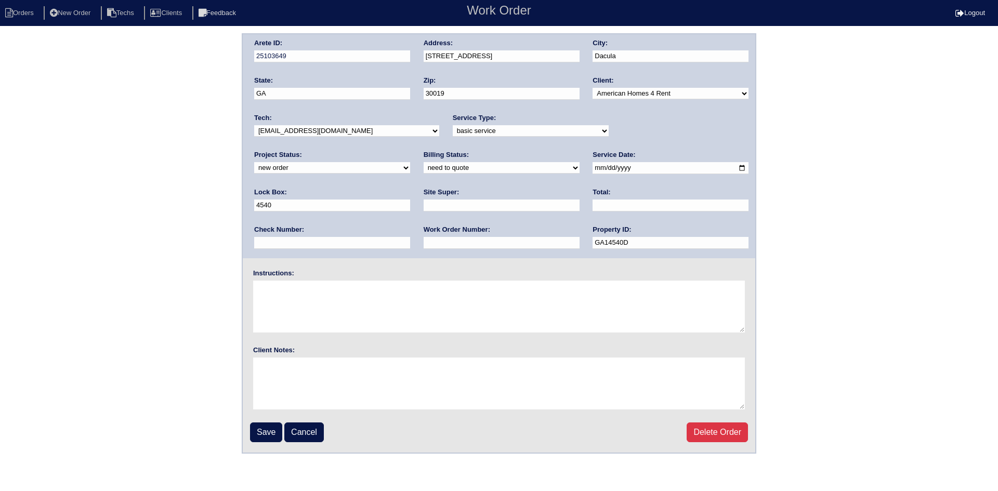
click at [410, 162] on select "new order assigned in progress field complete need to schedule admin review arc…" at bounding box center [332, 167] width 156 height 11
select select "field complete"
click at [410, 162] on select "new order assigned in progress field complete need to schedule admin review arc…" at bounding box center [332, 167] width 156 height 11
click at [424, 164] on select "need to quote quoted need to invoice invoiced paid warranty purchase order need…" at bounding box center [502, 167] width 156 height 11
select select "purchase order needed"
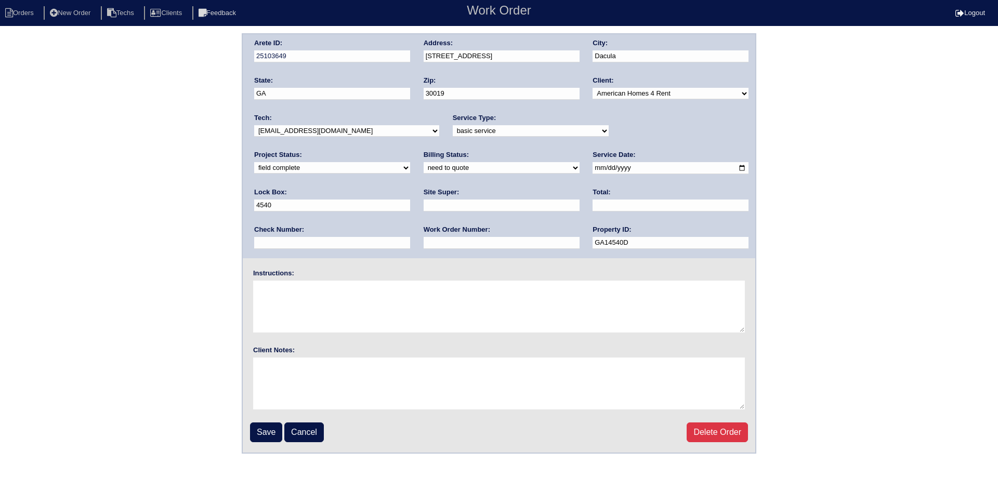
click at [424, 163] on select "need to quote quoted need to invoice invoiced paid warranty purchase order need…" at bounding box center [502, 167] width 156 height 11
click at [424, 204] on input "text" at bounding box center [502, 206] width 156 height 12
type input "[PERSON_NAME]"
click at [593, 204] on input "text" at bounding box center [671, 206] width 156 height 12
type input "1410.61"
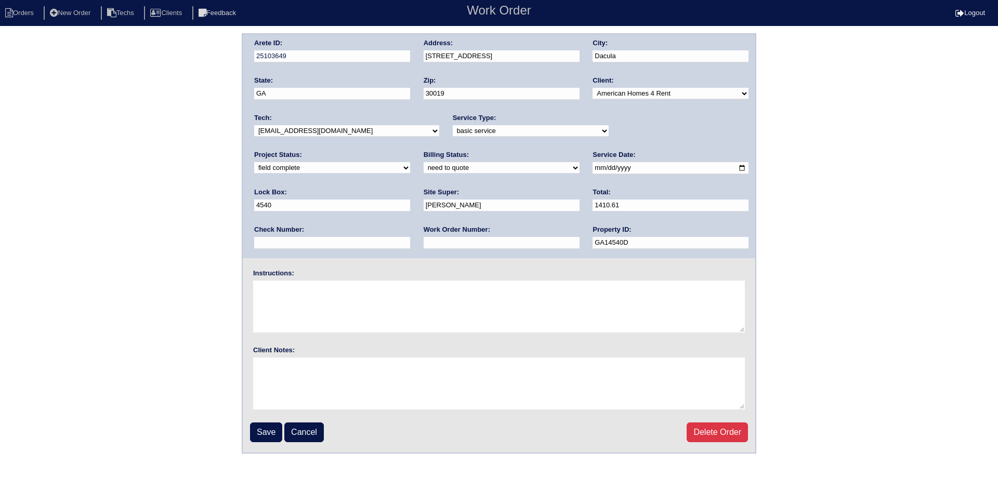
click at [424, 242] on input "text" at bounding box center [502, 243] width 156 height 12
type input "Requested"
click at [308, 288] on textarea at bounding box center [499, 307] width 492 height 52
type textarea "This is for a change order only"
click at [275, 435] on input "Save" at bounding box center [266, 433] width 32 height 20
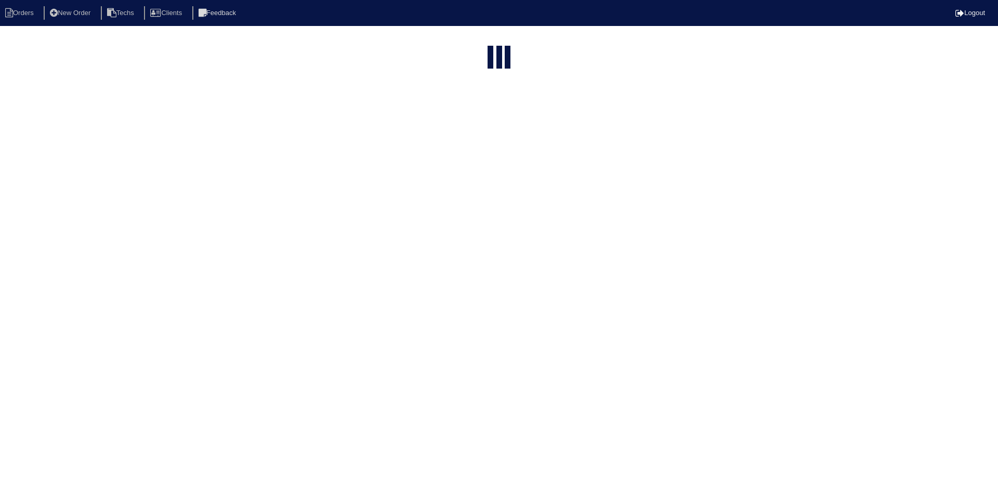
select select "15"
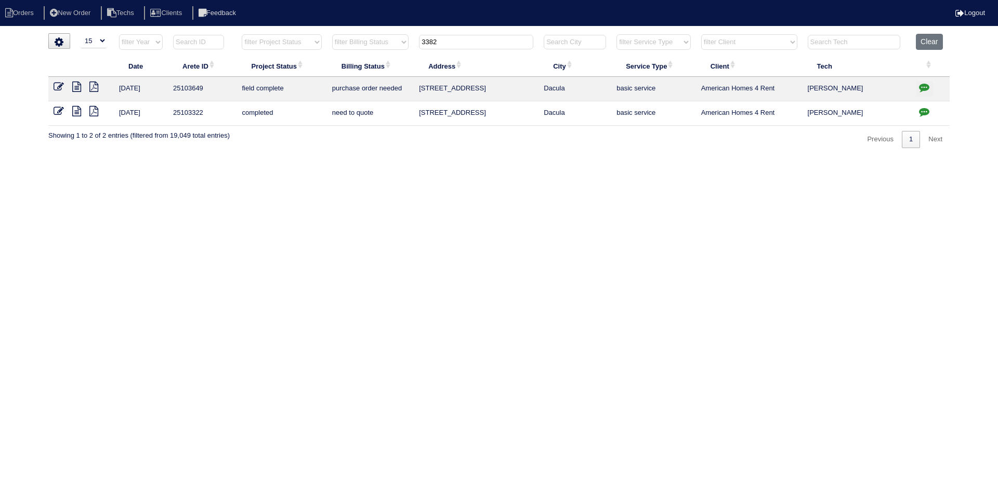
click at [60, 111] on icon at bounding box center [59, 111] width 10 height 10
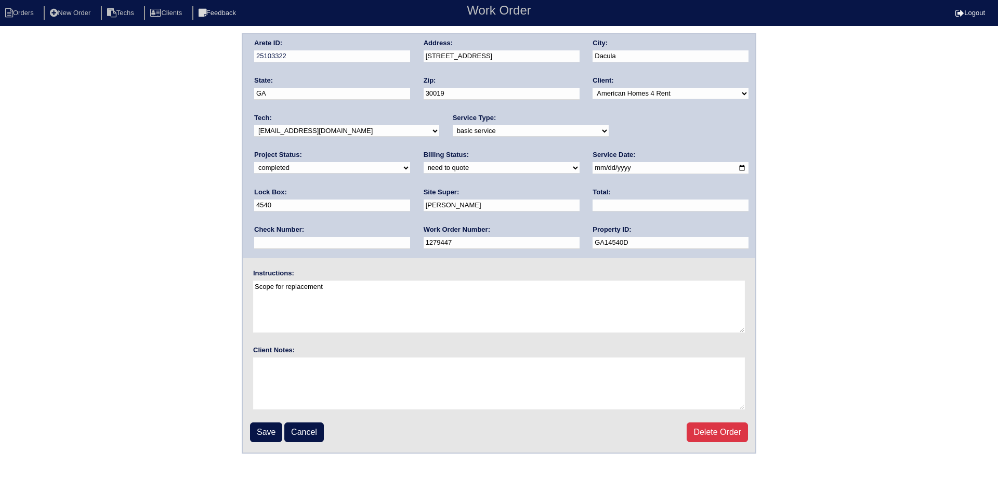
click at [424, 167] on select "need to quote quoted need to invoice invoiced paid warranty purchase order need…" at bounding box center [502, 167] width 156 height 11
select select "quoted"
click at [424, 163] on select "need to quote quoted need to invoice invoiced paid warranty purchase order need…" at bounding box center [502, 167] width 156 height 11
click at [593, 206] on input "text" at bounding box center [671, 206] width 156 height 12
type input "4"
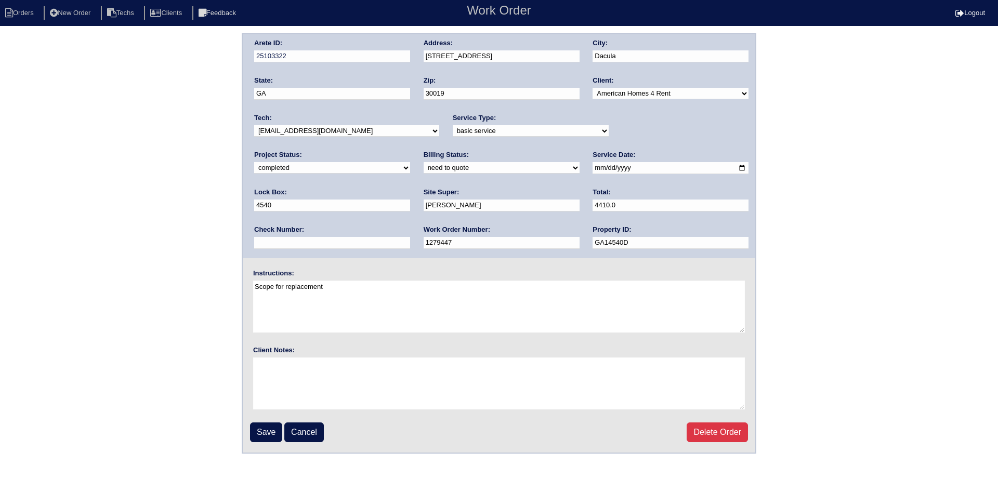
type input "4410.0"
click at [344, 308] on textarea "Scope for replacement" at bounding box center [499, 307] width 492 height 52
click at [264, 431] on input "Save" at bounding box center [266, 433] width 32 height 20
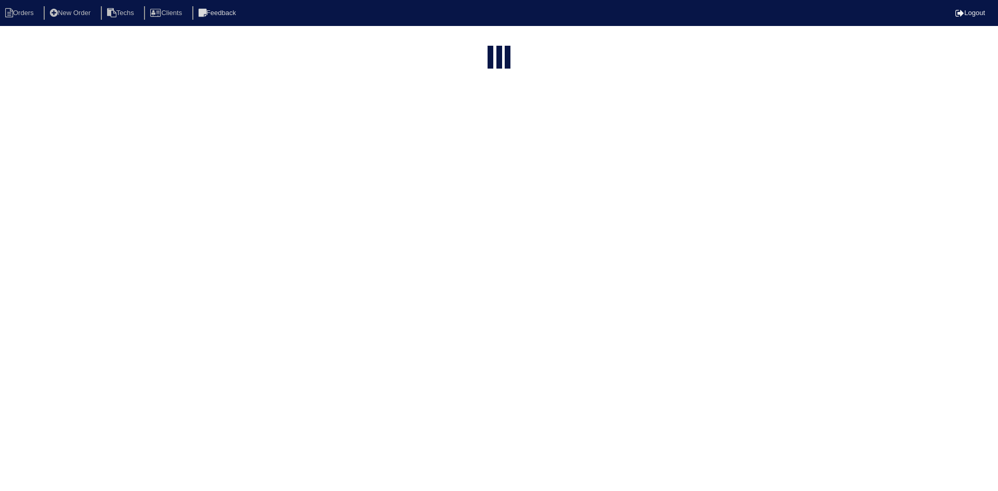
select select "15"
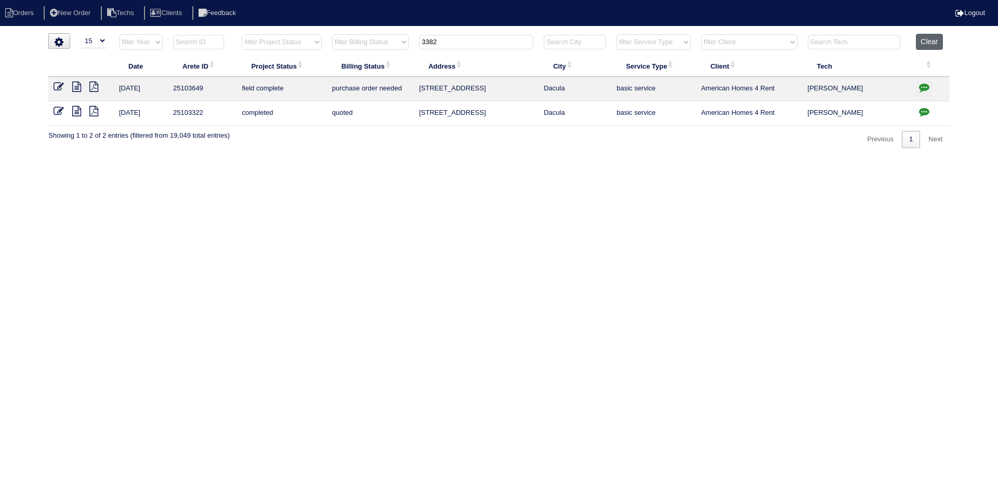
click at [931, 41] on button "Clear" at bounding box center [929, 42] width 27 height 16
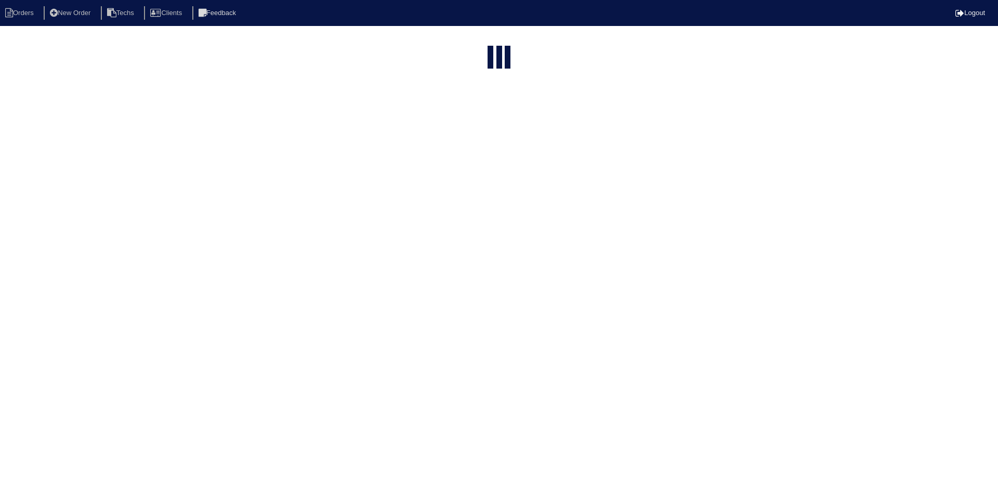
select select "15"
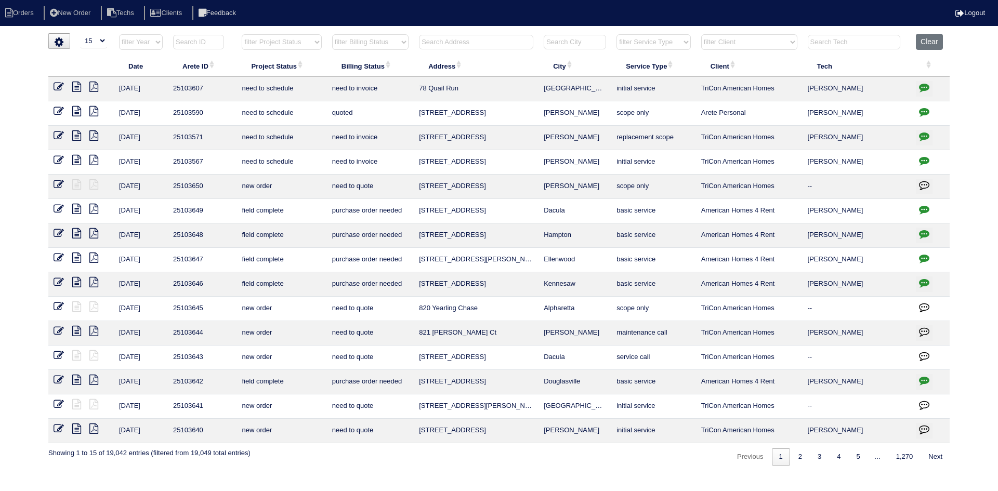
click at [434, 42] on input "text" at bounding box center [476, 42] width 114 height 15
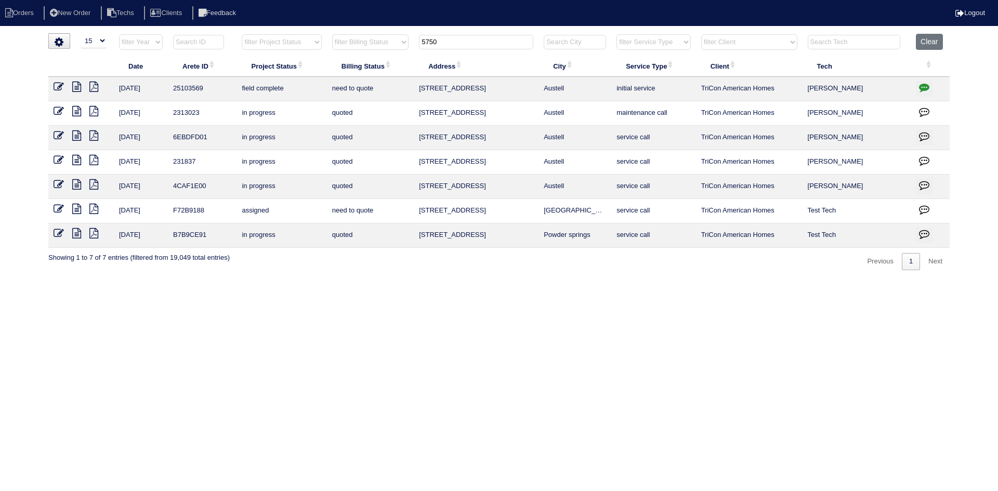
type input "5750"
click at [923, 86] on icon "button" at bounding box center [924, 87] width 10 height 10
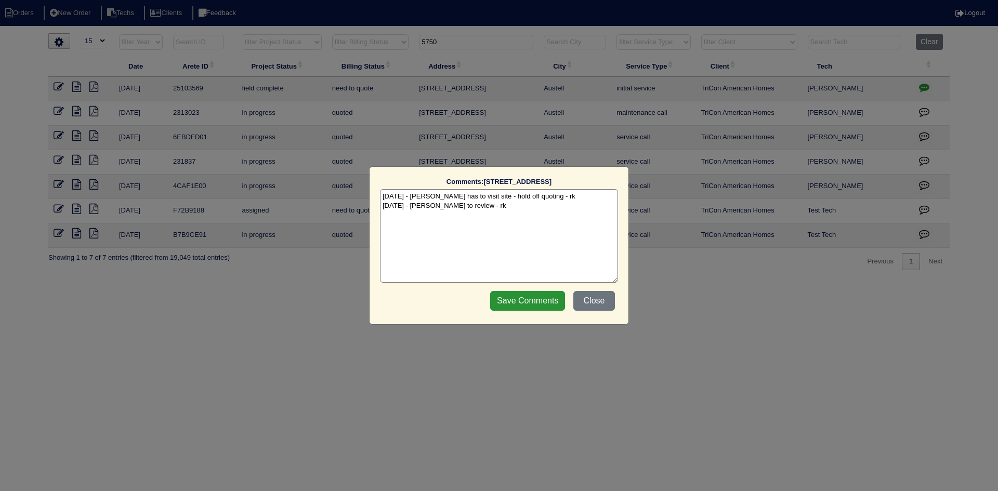
click at [478, 208] on textarea "[DATE] - [PERSON_NAME] has to visit site - hold off quoting - rk [DATE] - [PERS…" at bounding box center [499, 236] width 238 height 94
type textarea "[DATE] - [PERSON_NAME] has to visit site - hold off quoting - rk [DATE] - [PERS…"
click at [515, 297] on input "Save Comments" at bounding box center [527, 301] width 75 height 20
